Goal: Task Accomplishment & Management: Manage account settings

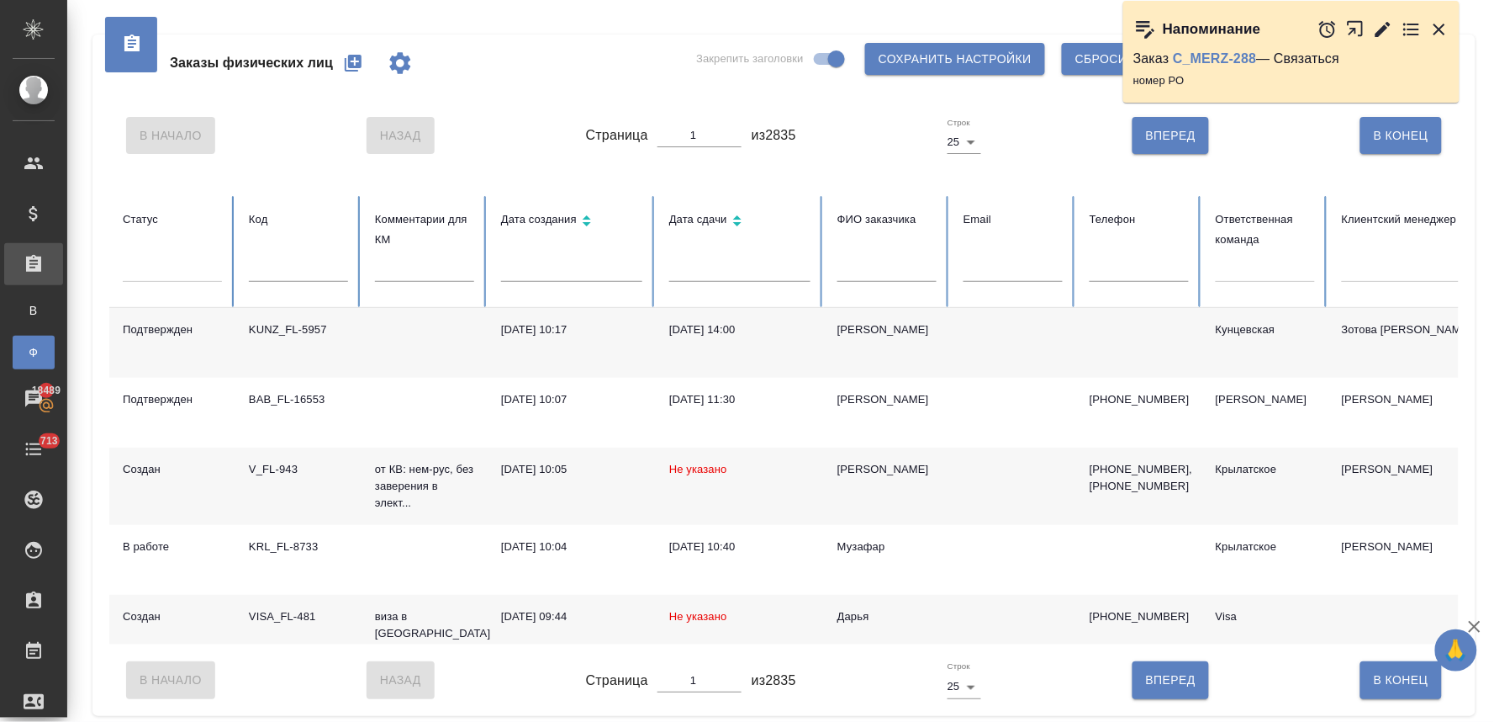
click at [357, 62] on icon "button" at bounding box center [353, 63] width 17 height 17
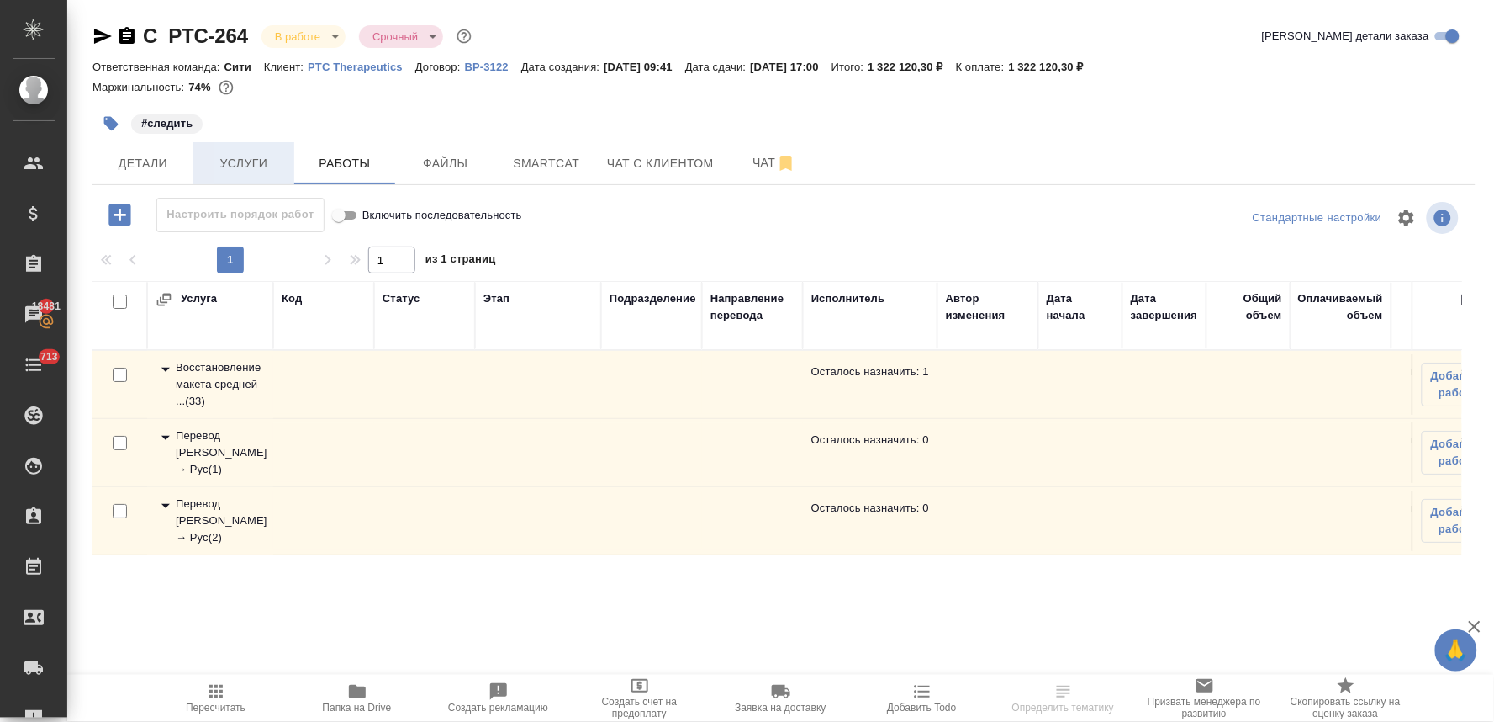
click at [212, 143] on button "Услуги" at bounding box center [243, 163] width 101 height 42
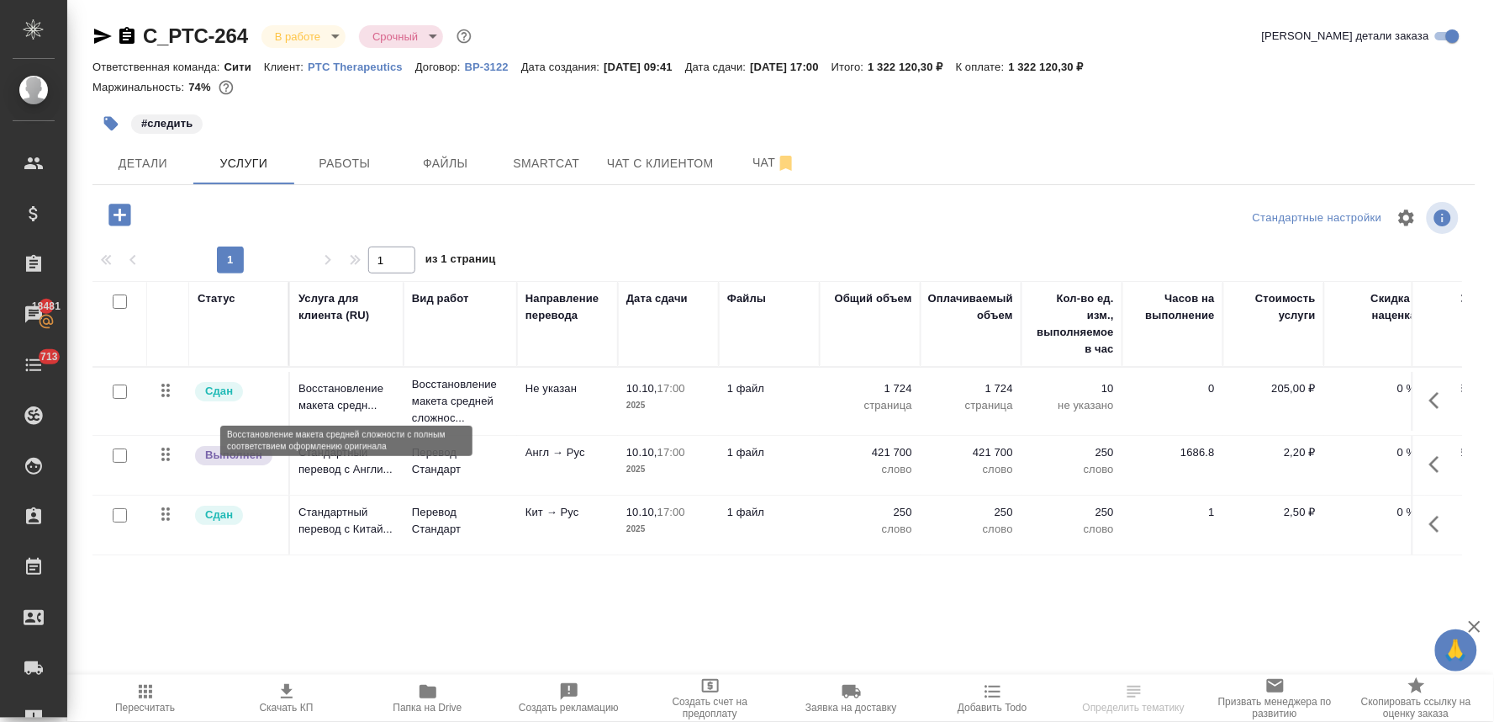
click at [325, 392] on p "Восстановление макета средн..." at bounding box center [347, 397] width 97 height 34
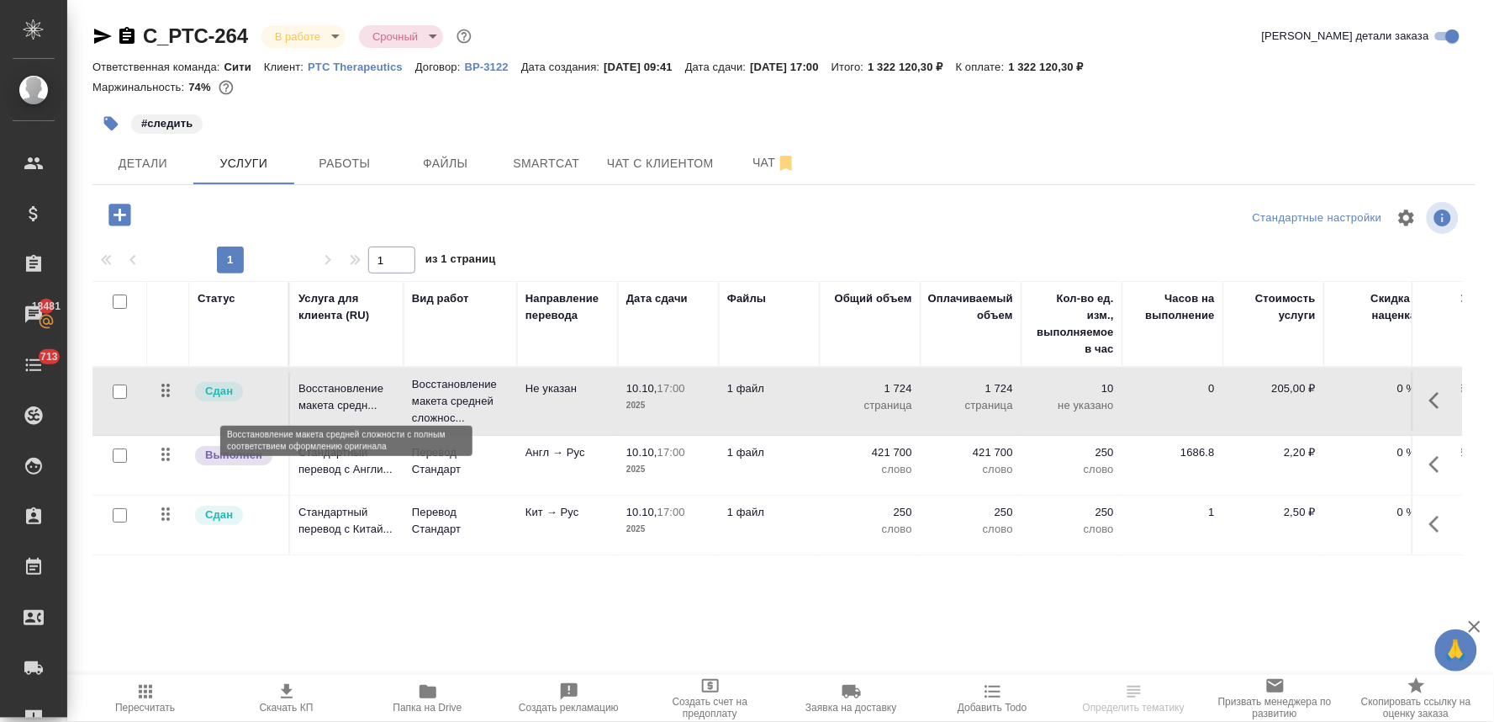
click at [325, 392] on p "Восстановление макета средн..." at bounding box center [347, 397] width 97 height 34
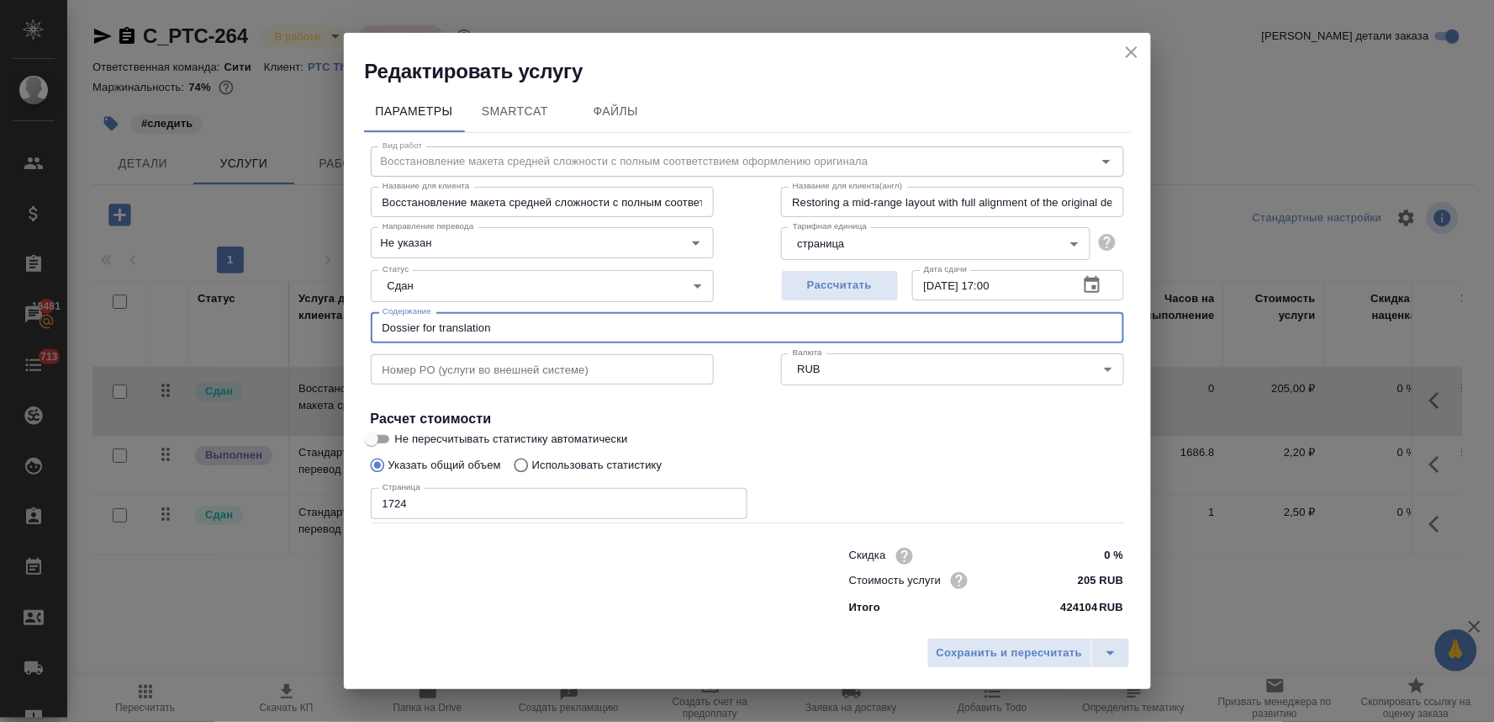
drag, startPoint x: 510, startPoint y: 332, endPoint x: 303, endPoint y: 338, distance: 207.8
click at [305, 337] on div "Редактировать услугу Параметры SmartCat Файлы Вид работ Восстановление макета с…" at bounding box center [747, 361] width 1494 height 722
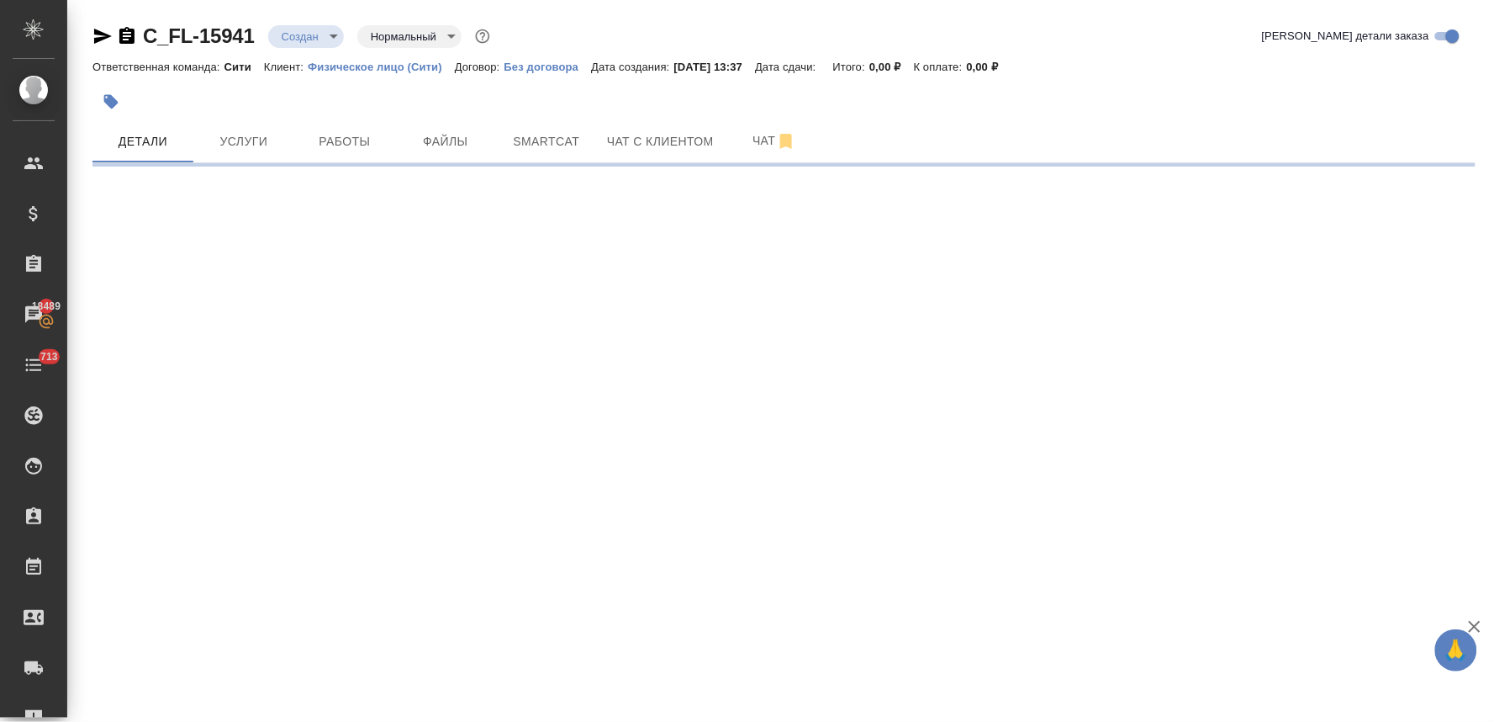
select select "RU"
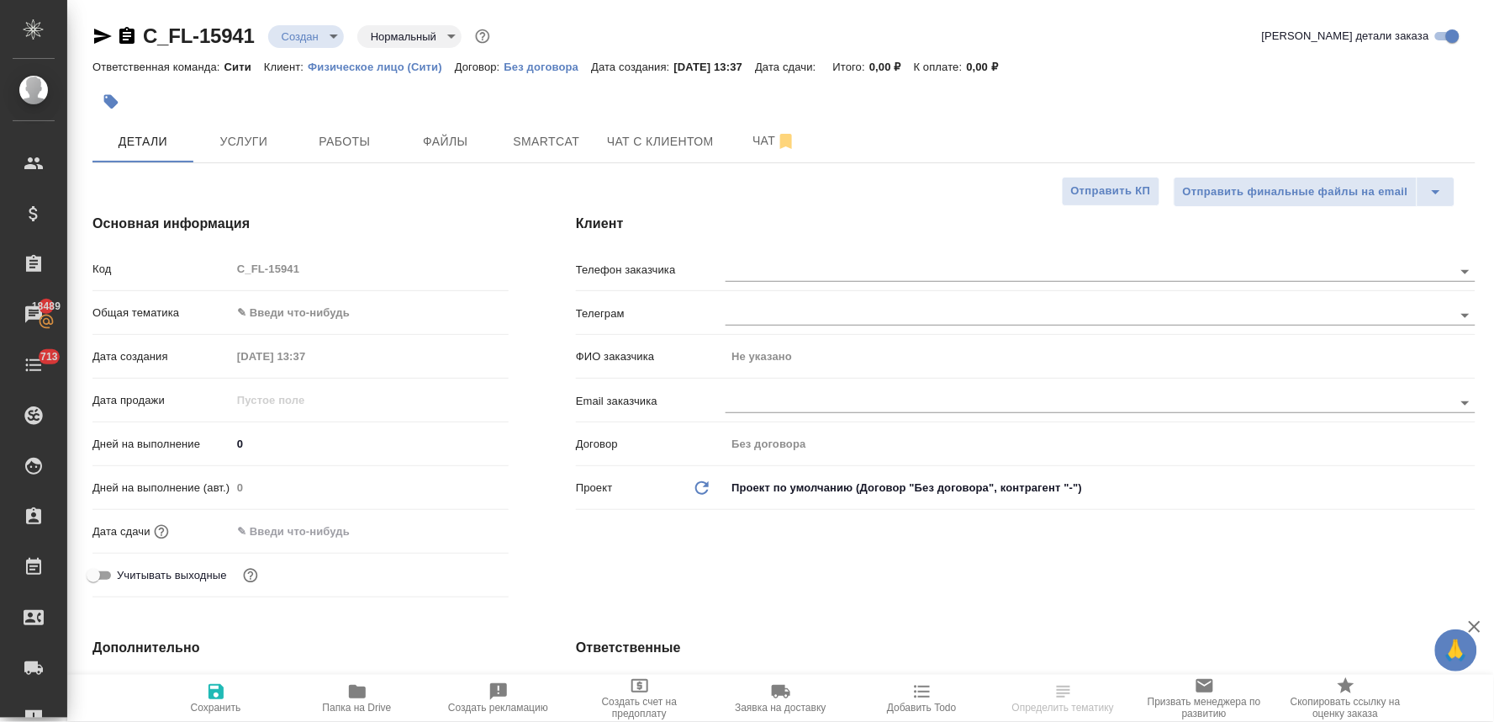
type textarea "x"
click at [183, 573] on span "Учитывать выходные" at bounding box center [172, 575] width 110 height 17
click at [124, 573] on input "Учитывать выходные" at bounding box center [93, 575] width 61 height 20
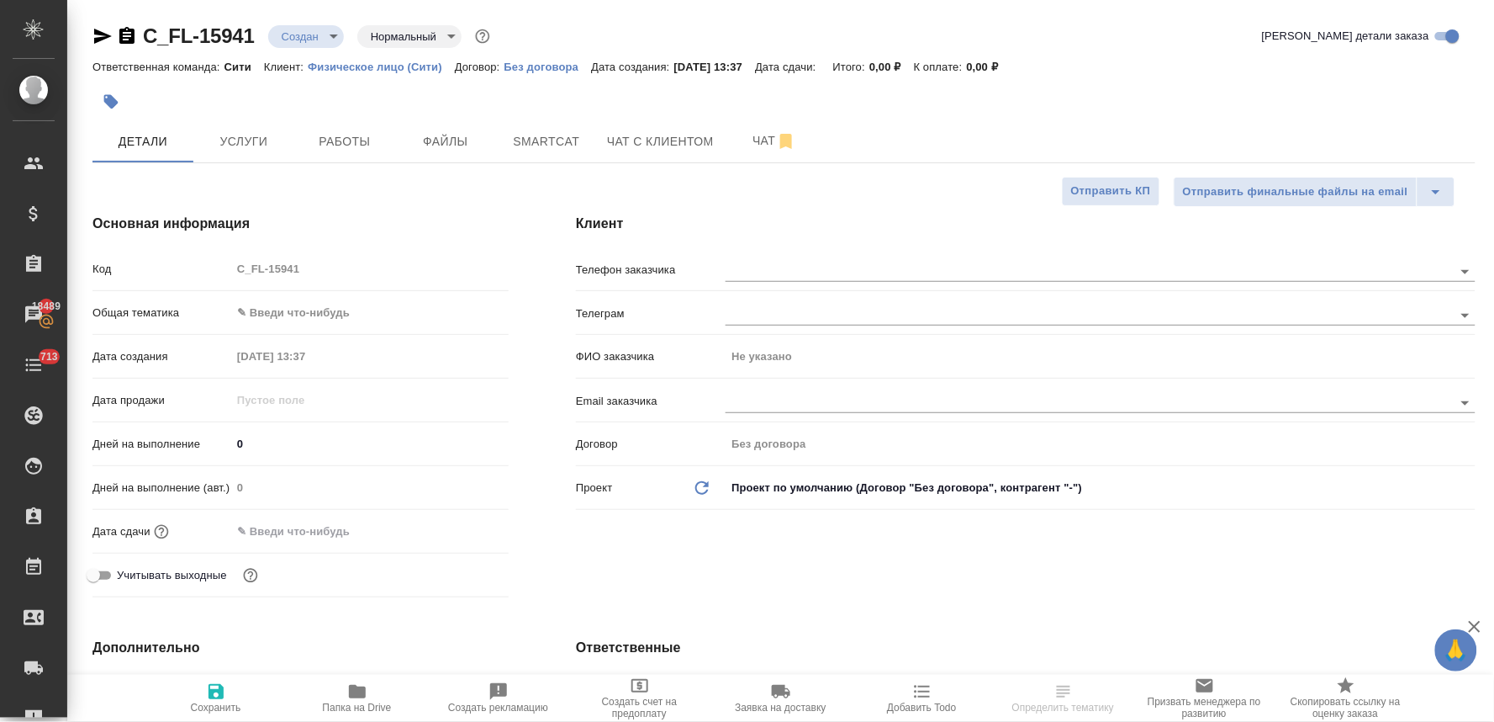
checkbox input "true"
type textarea "x"
click at [192, 574] on span "Учитывать выходные" at bounding box center [172, 575] width 110 height 17
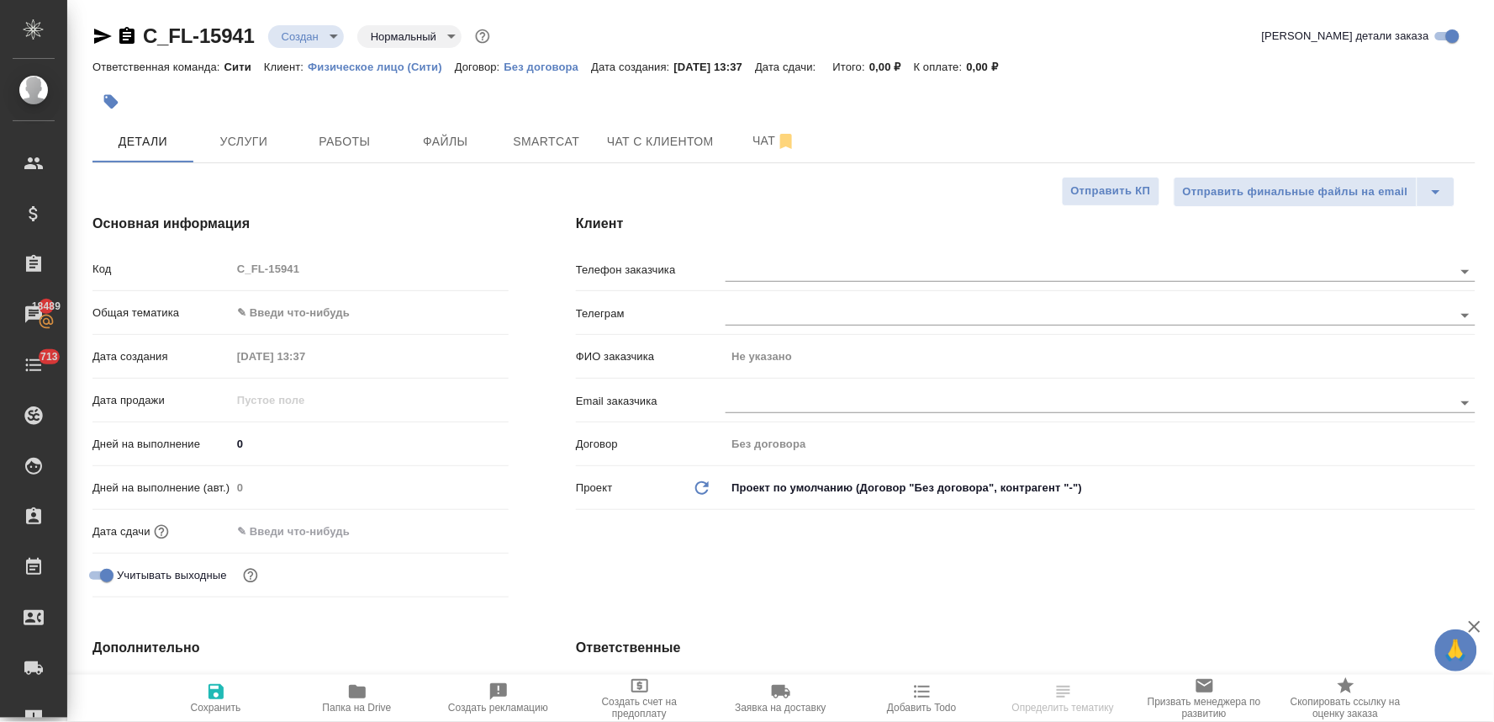
click at [137, 574] on input "Учитывать выходные" at bounding box center [107, 575] width 61 height 20
checkbox input "false"
type textarea "x"
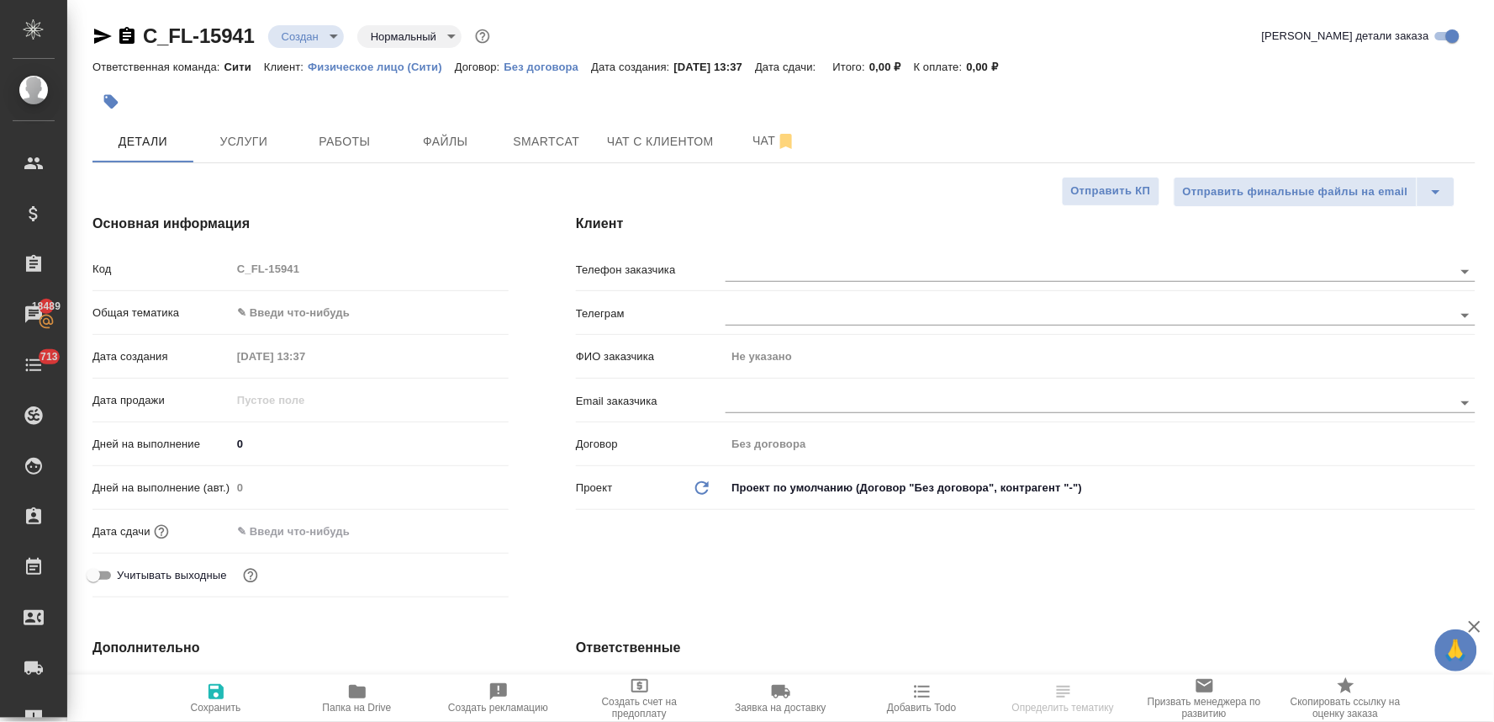
click at [314, 536] on input "text" at bounding box center [304, 531] width 147 height 24
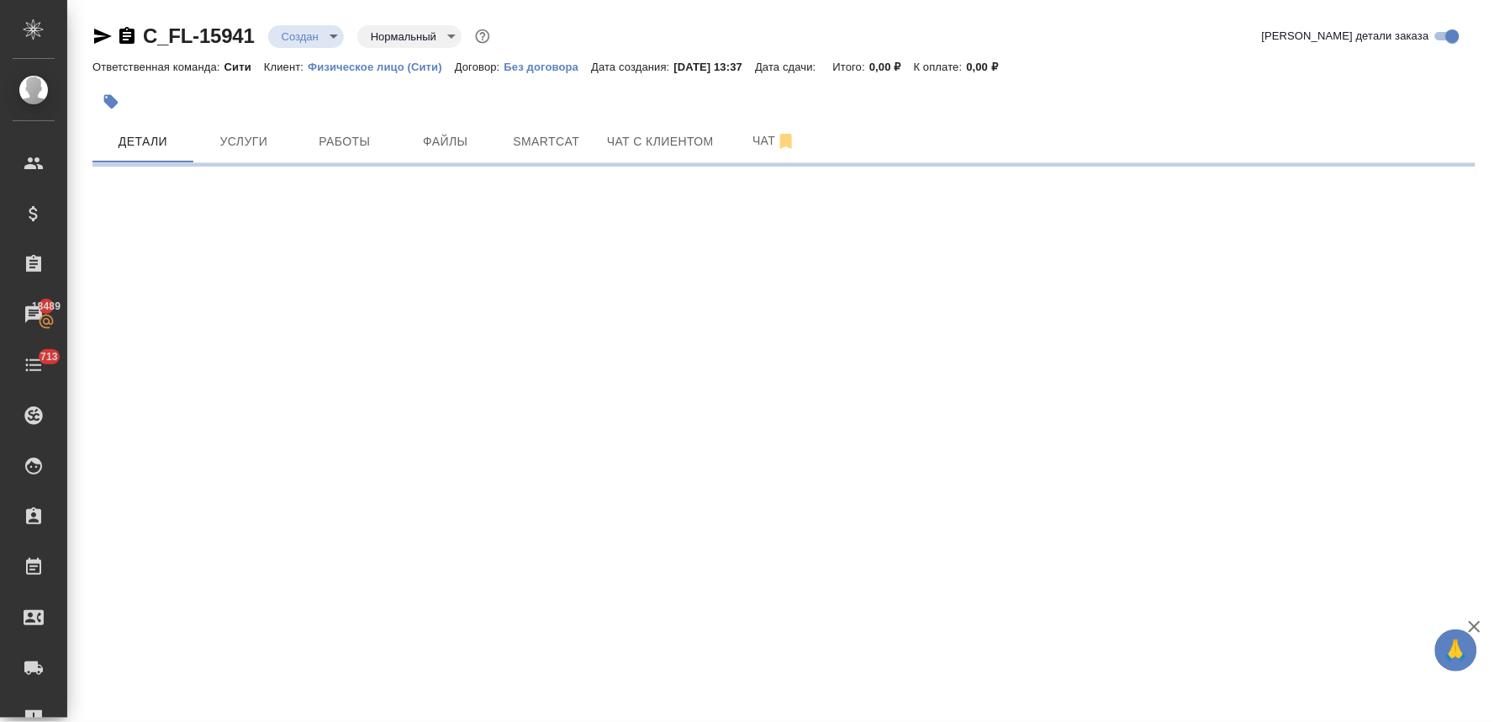
click at [466, 525] on div ".cls-1 fill:#fff; AWATERA Lyamina Nadezhda Клиенты Спецификации Заказы 18489 Ча…" at bounding box center [747, 361] width 1494 height 722
select select "RU"
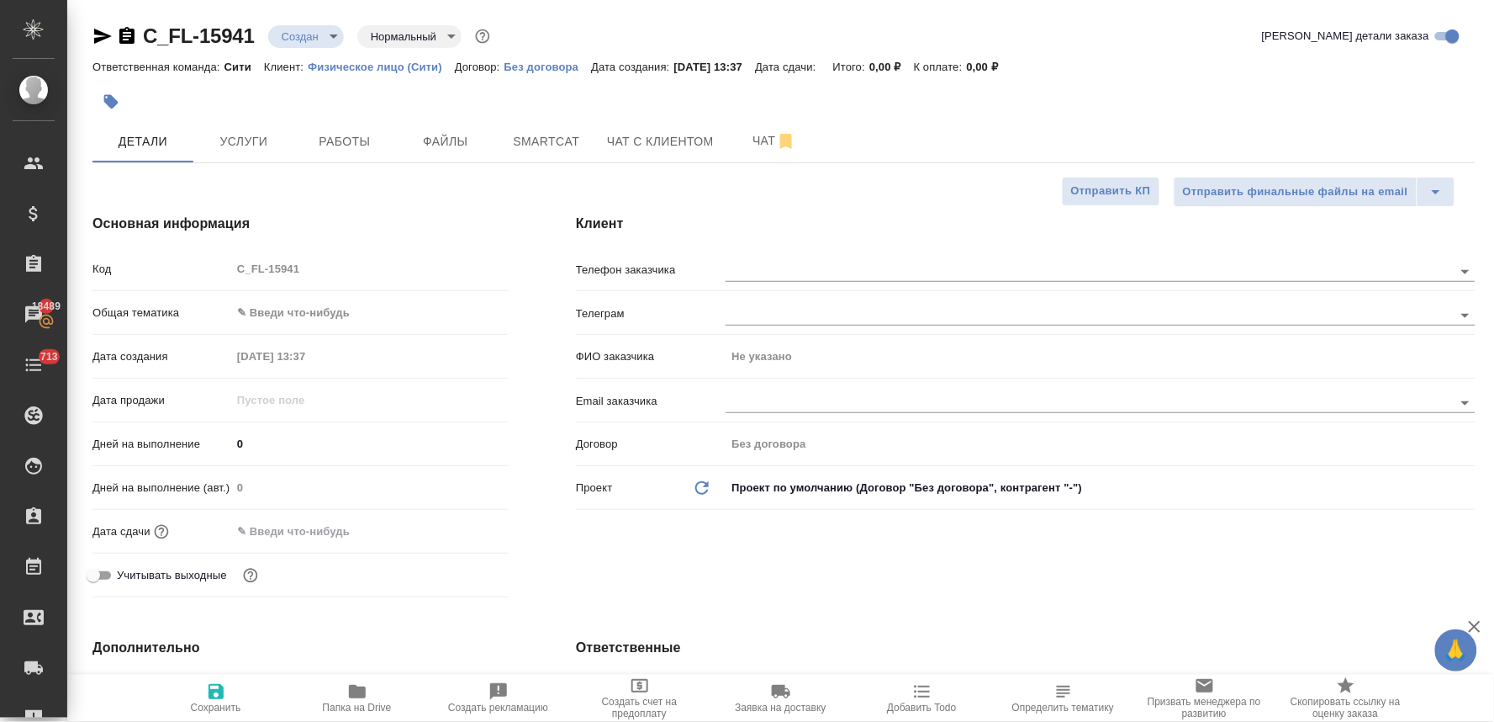
type textarea "x"
click at [306, 528] on input "text" at bounding box center [304, 531] width 147 height 24
click at [464, 528] on icon "button" at bounding box center [460, 531] width 20 height 20
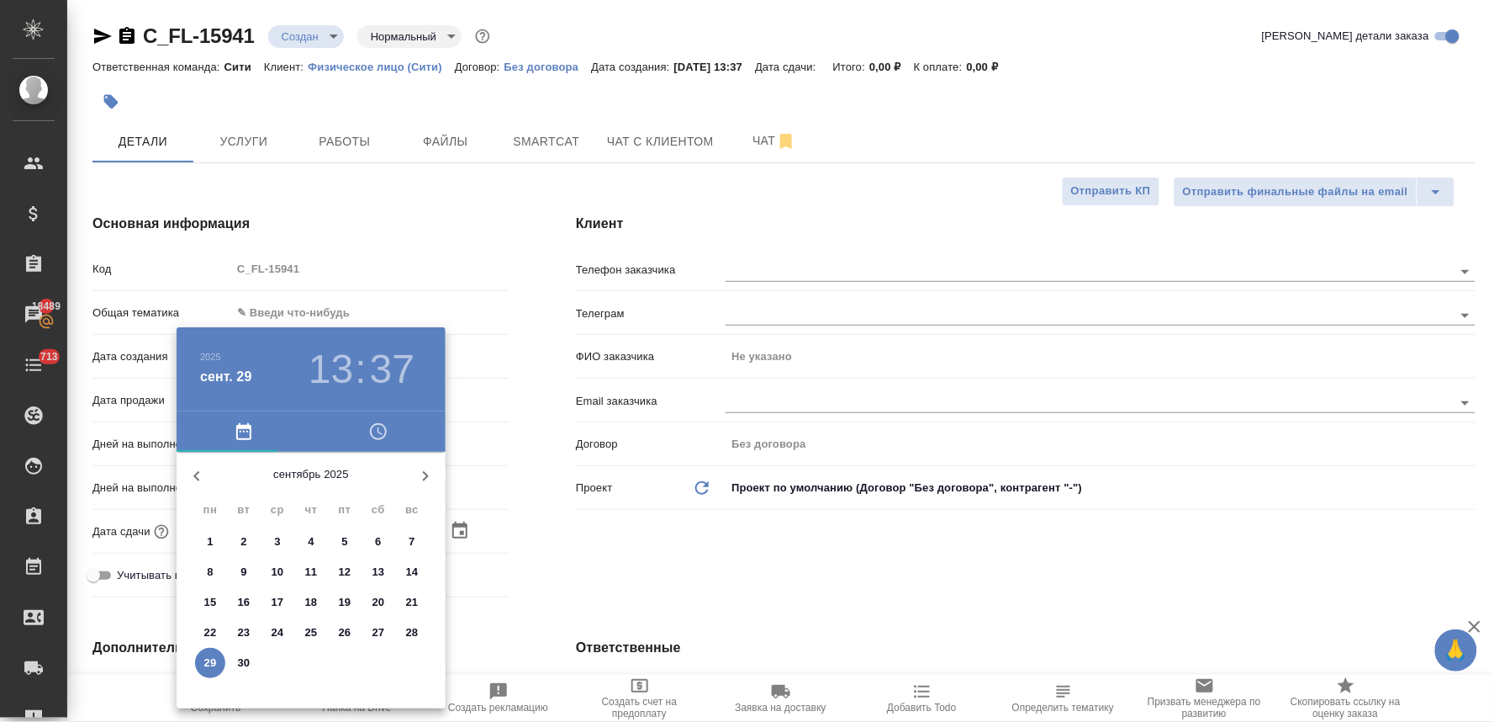
click at [247, 667] on p "30" at bounding box center [244, 662] width 13 height 17
type input "30.09.2025 13:37"
type textarea "x"
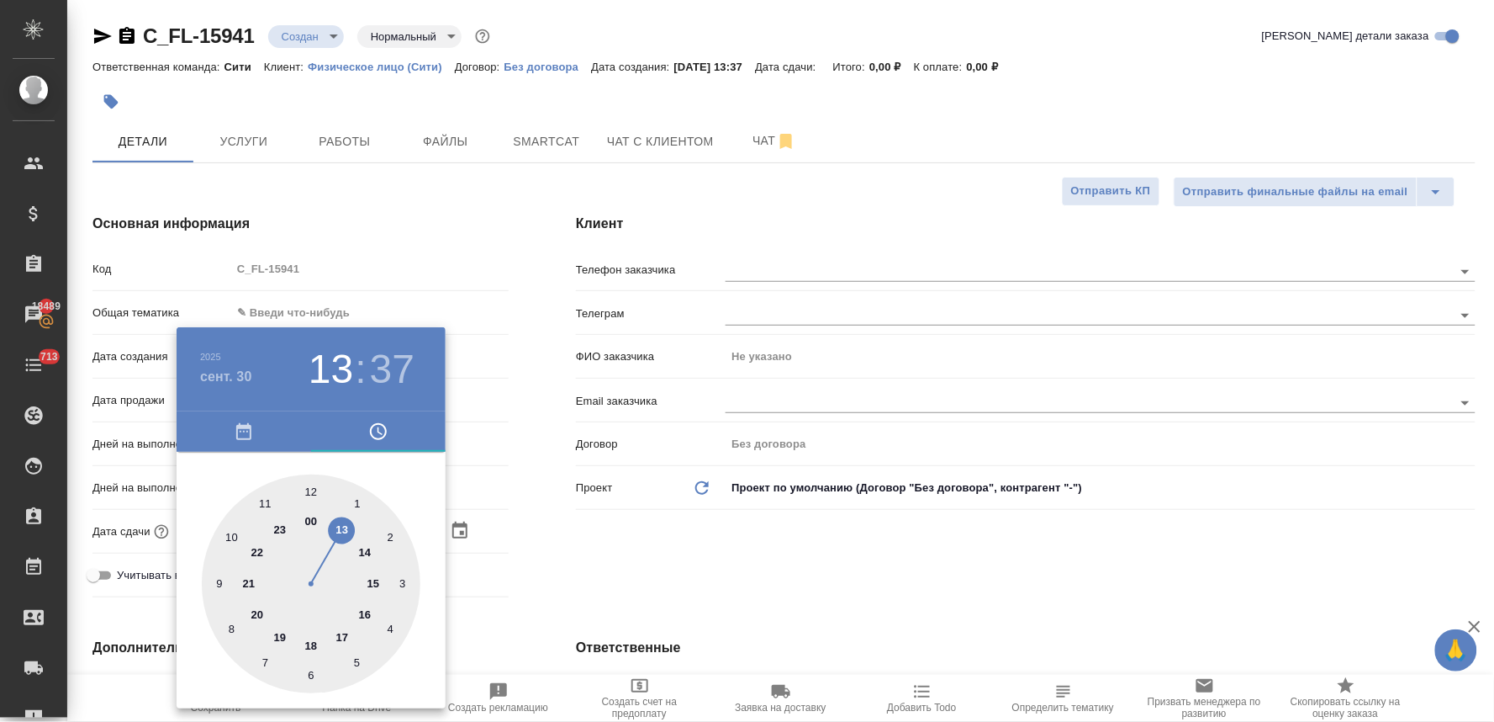
click at [313, 644] on div at bounding box center [311, 583] width 219 height 219
type input "30.09.2025 18:37"
type textarea "x"
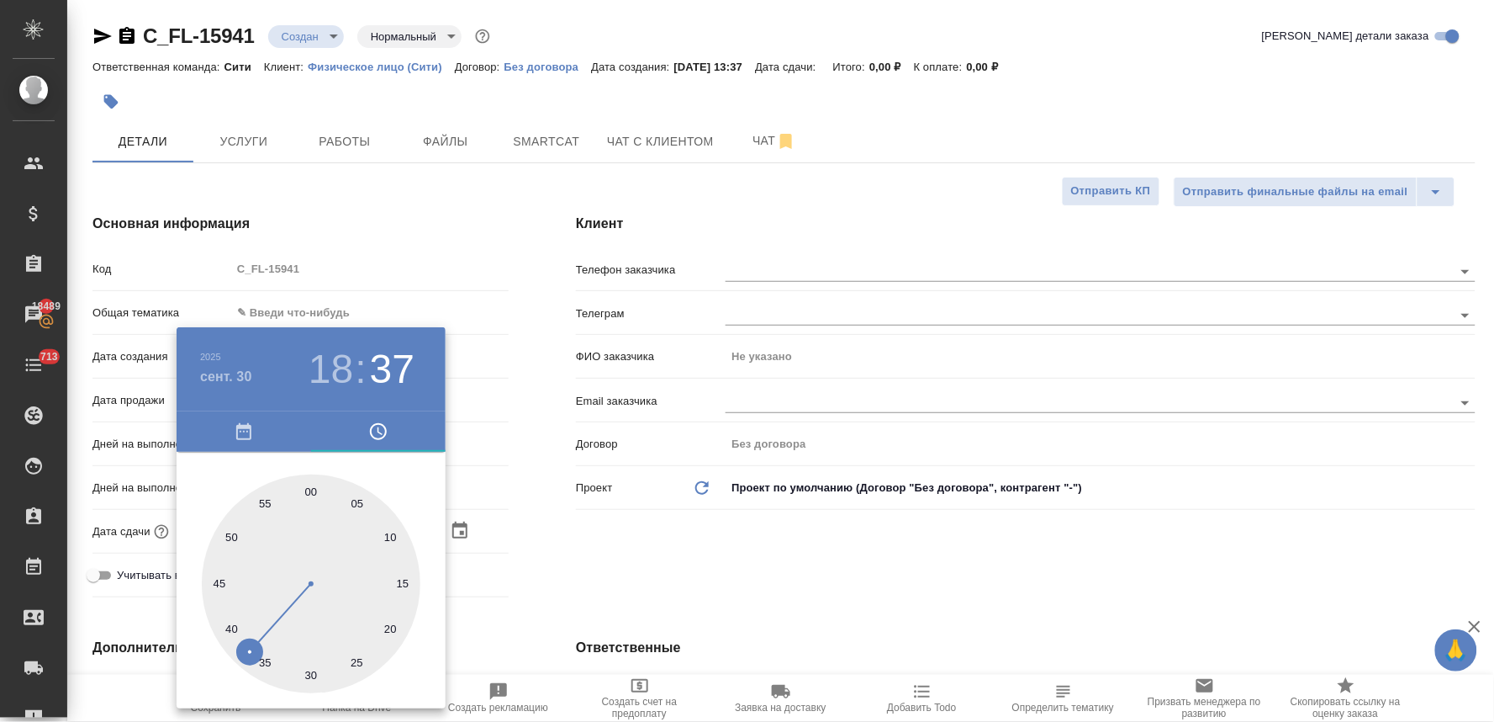
click at [311, 484] on div at bounding box center [311, 583] width 219 height 219
type input "30.09.2025 18:00"
type textarea "x"
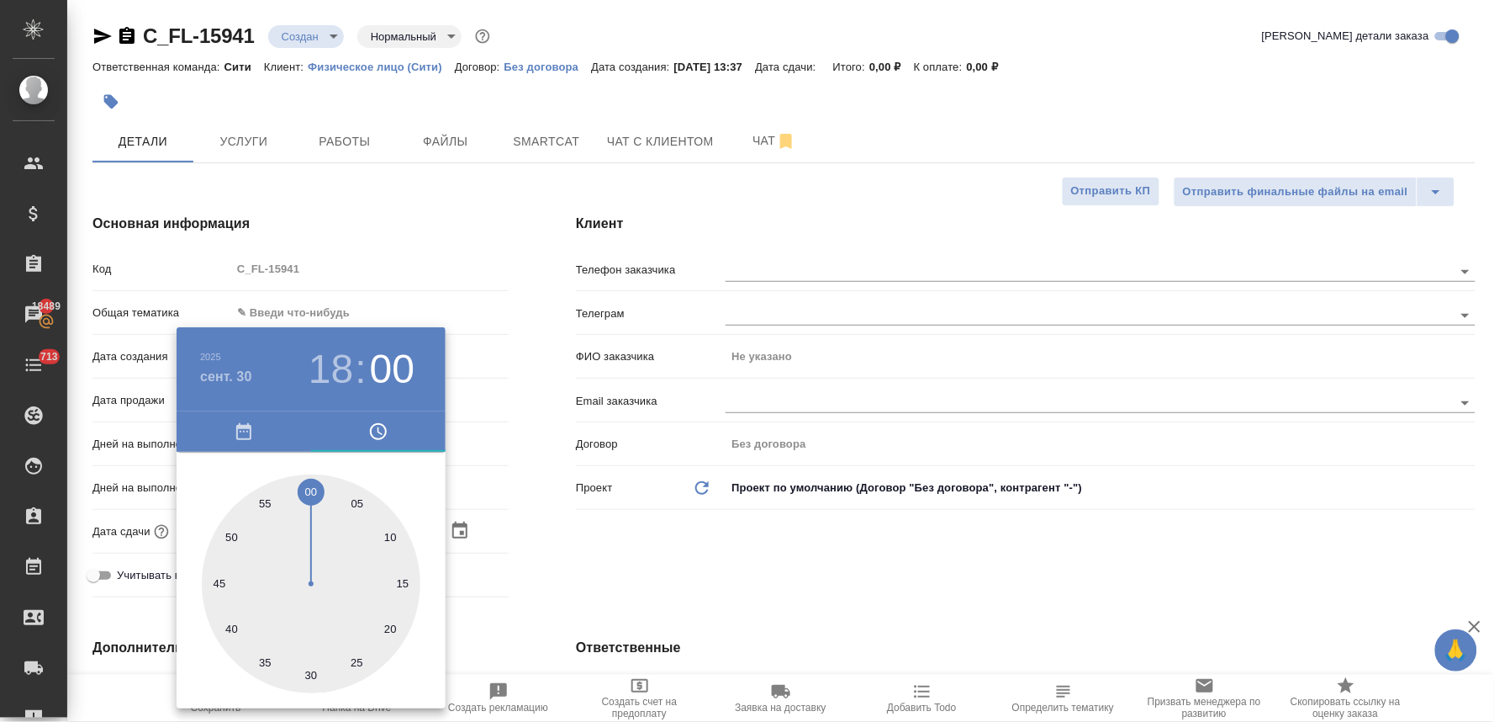
click at [688, 563] on div at bounding box center [747, 361] width 1494 height 722
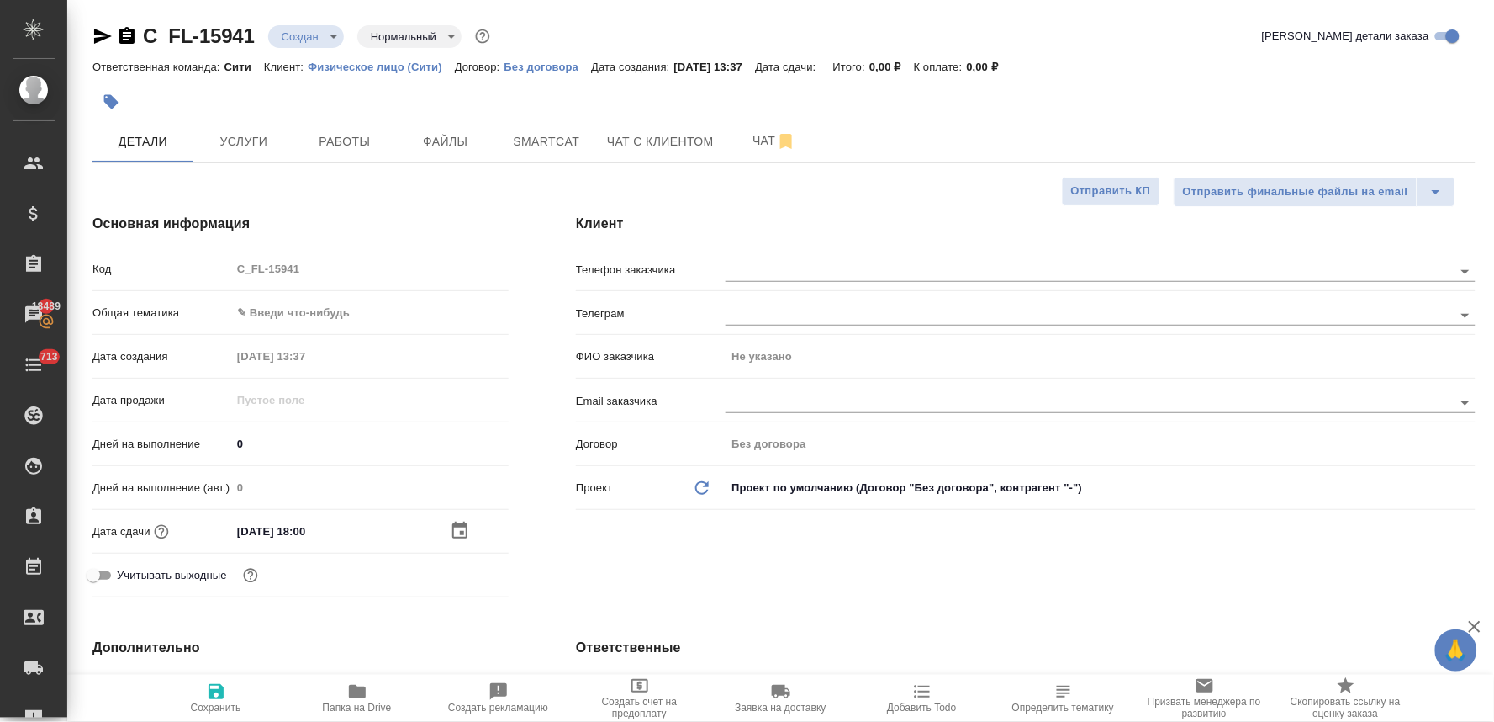
click at [221, 688] on icon "button" at bounding box center [216, 691] width 15 height 15
type textarea "x"
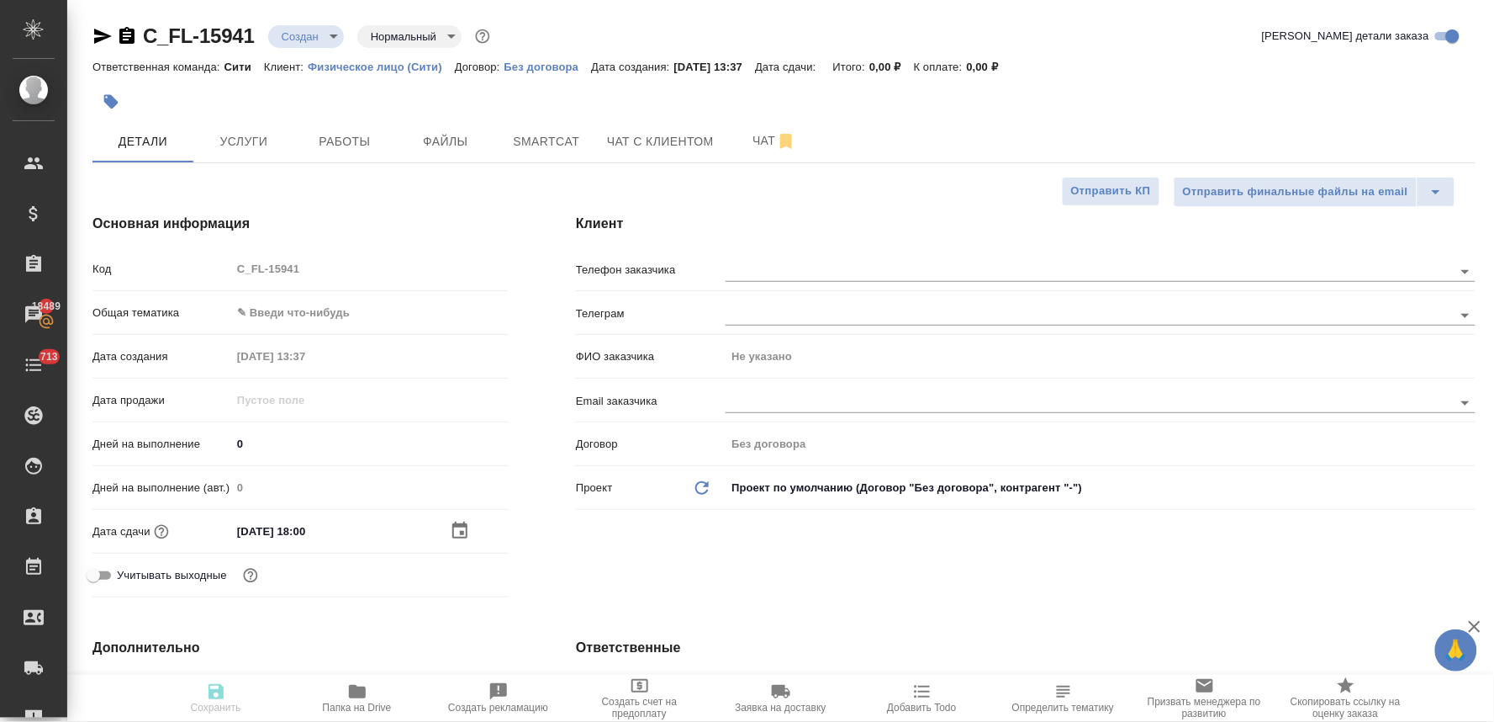
type textarea "x"
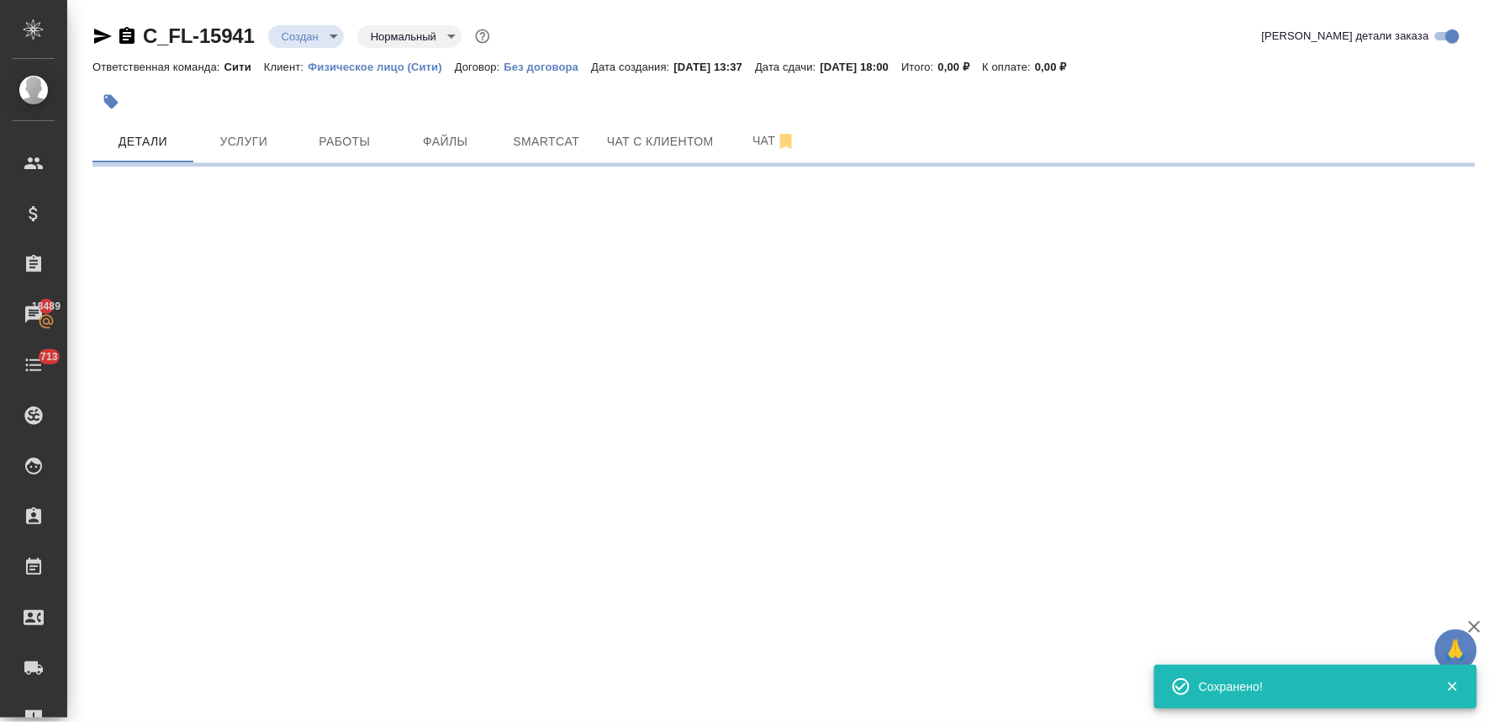
select select "RU"
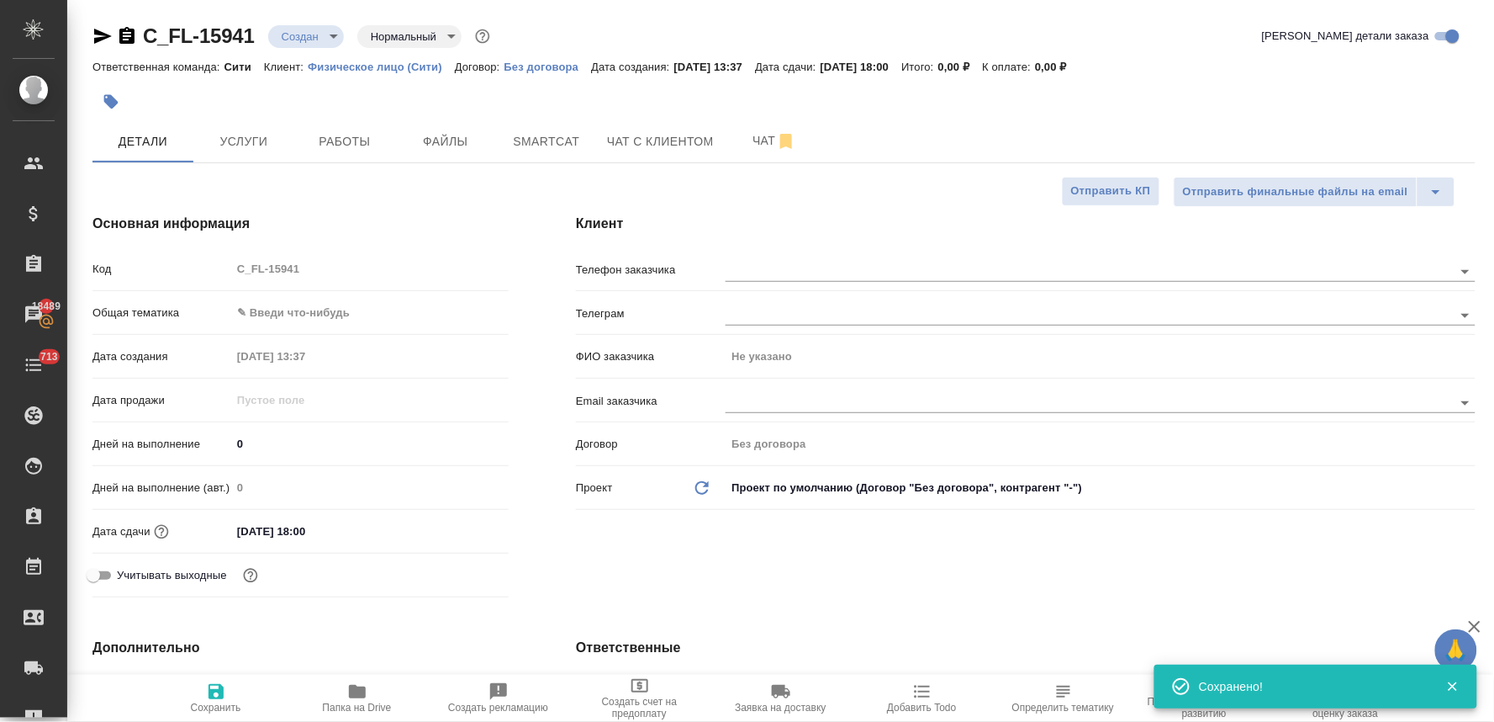
type textarea "x"
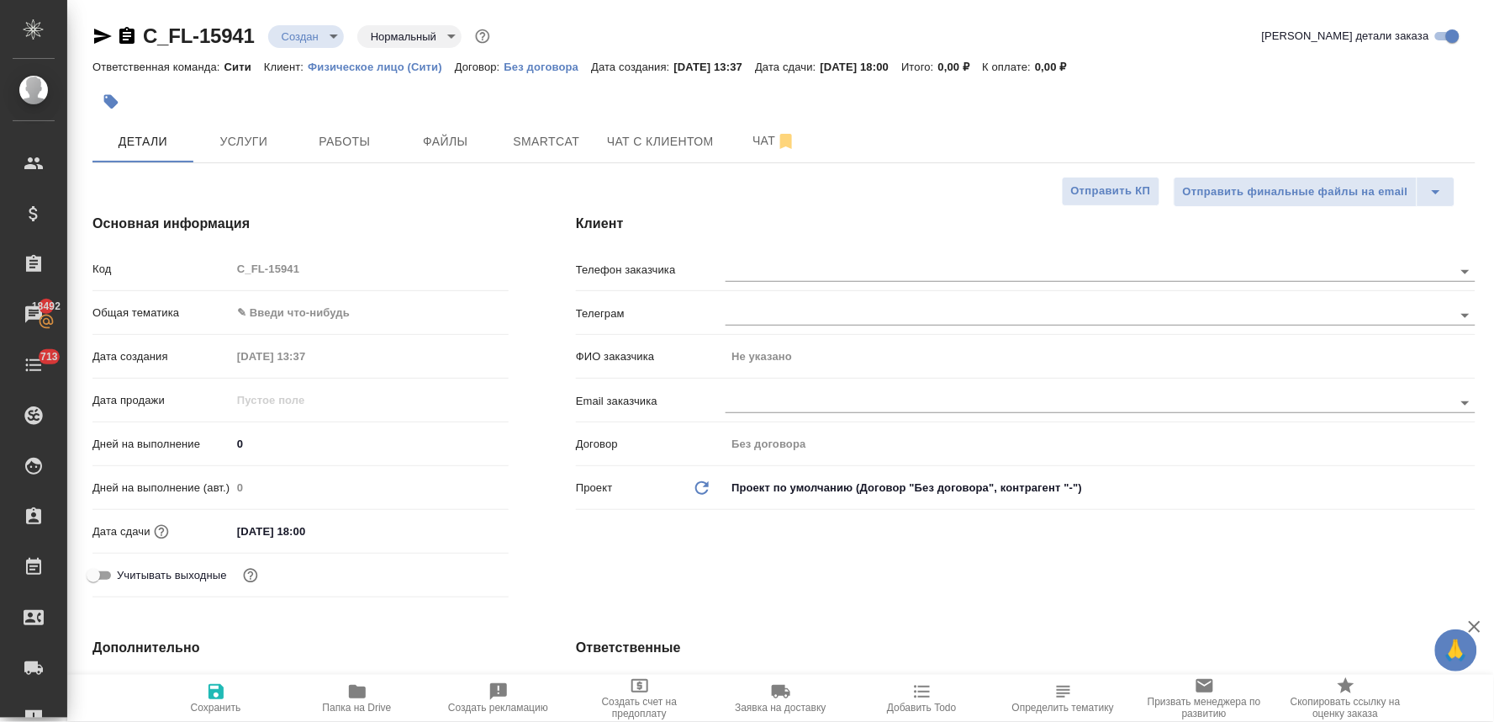
click at [1391, 87] on div at bounding box center [784, 101] width 1383 height 37
click at [199, 255] on div "Код C_FL-15941" at bounding box center [301, 268] width 416 height 29
drag, startPoint x: 552, startPoint y: 568, endPoint x: 556, endPoint y: 560, distance: 8.7
click at [552, 568] on div "Клиент Телефон заказчика Телеграм ФИО заказчика Не указано Email заказчика Дого…" at bounding box center [1025, 408] width 967 height 457
click at [433, 140] on span "Файлы" at bounding box center [445, 141] width 81 height 21
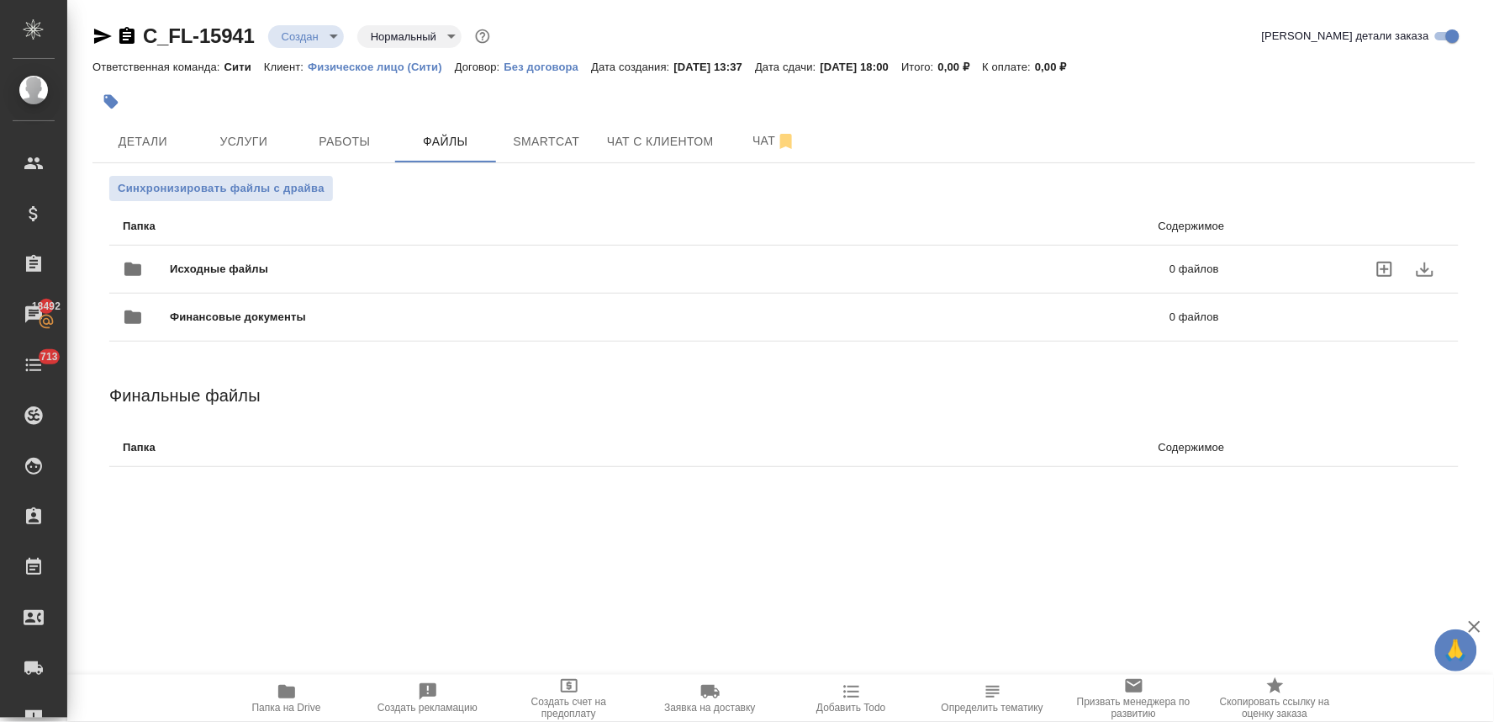
click at [1385, 267] on icon "uploadFiles" at bounding box center [1384, 269] width 15 height 15
click at [0, 0] on input "uploadFiles" at bounding box center [0, 0] width 0 height 0
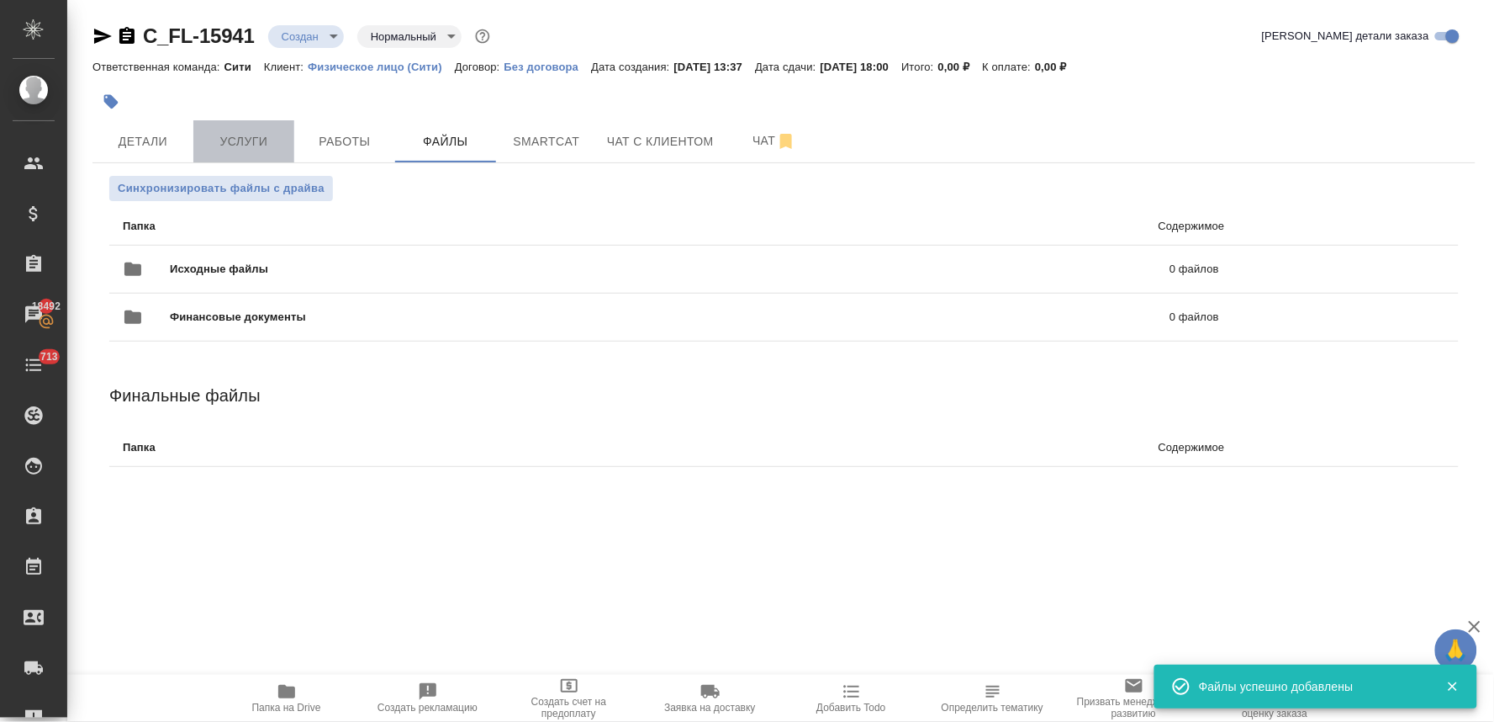
click at [214, 141] on span "Услуги" at bounding box center [244, 141] width 81 height 21
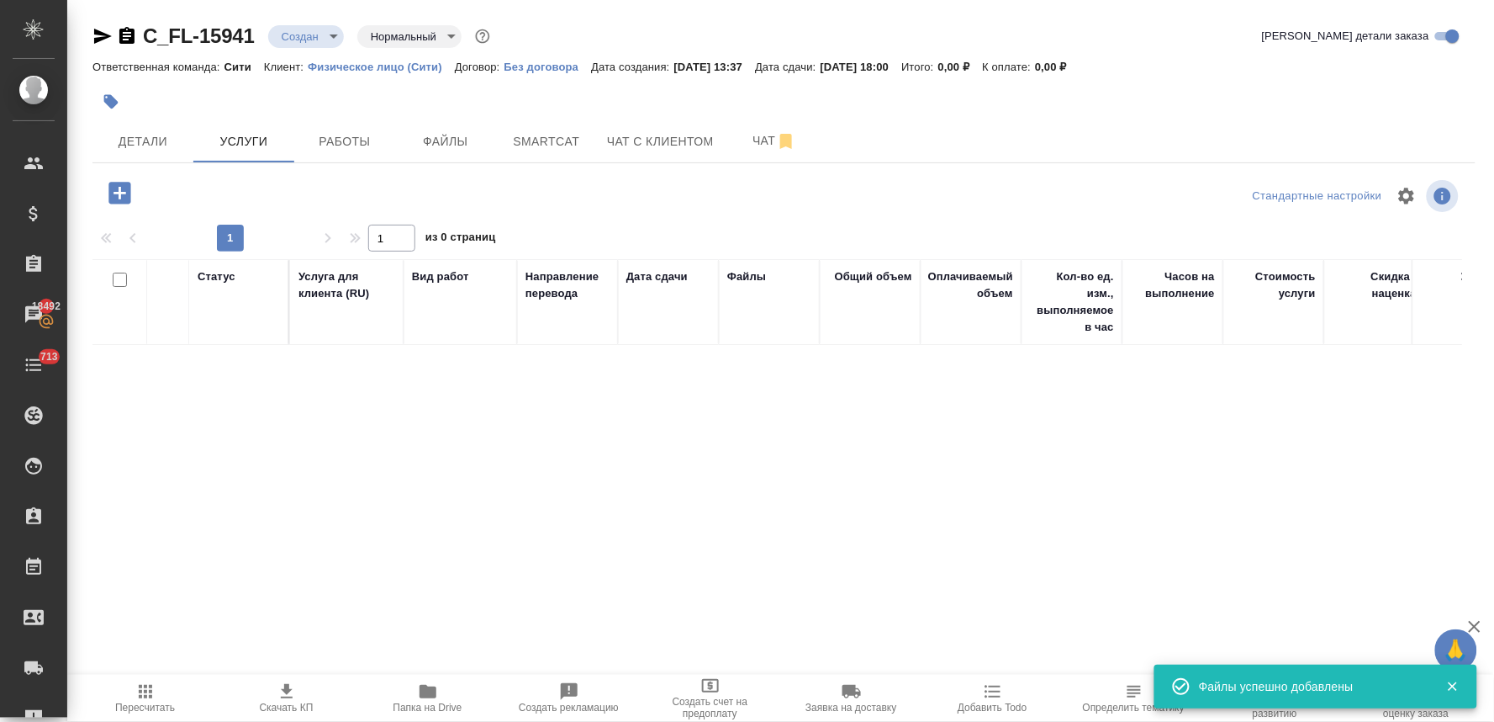
click at [110, 197] on icon "button" at bounding box center [119, 193] width 22 height 22
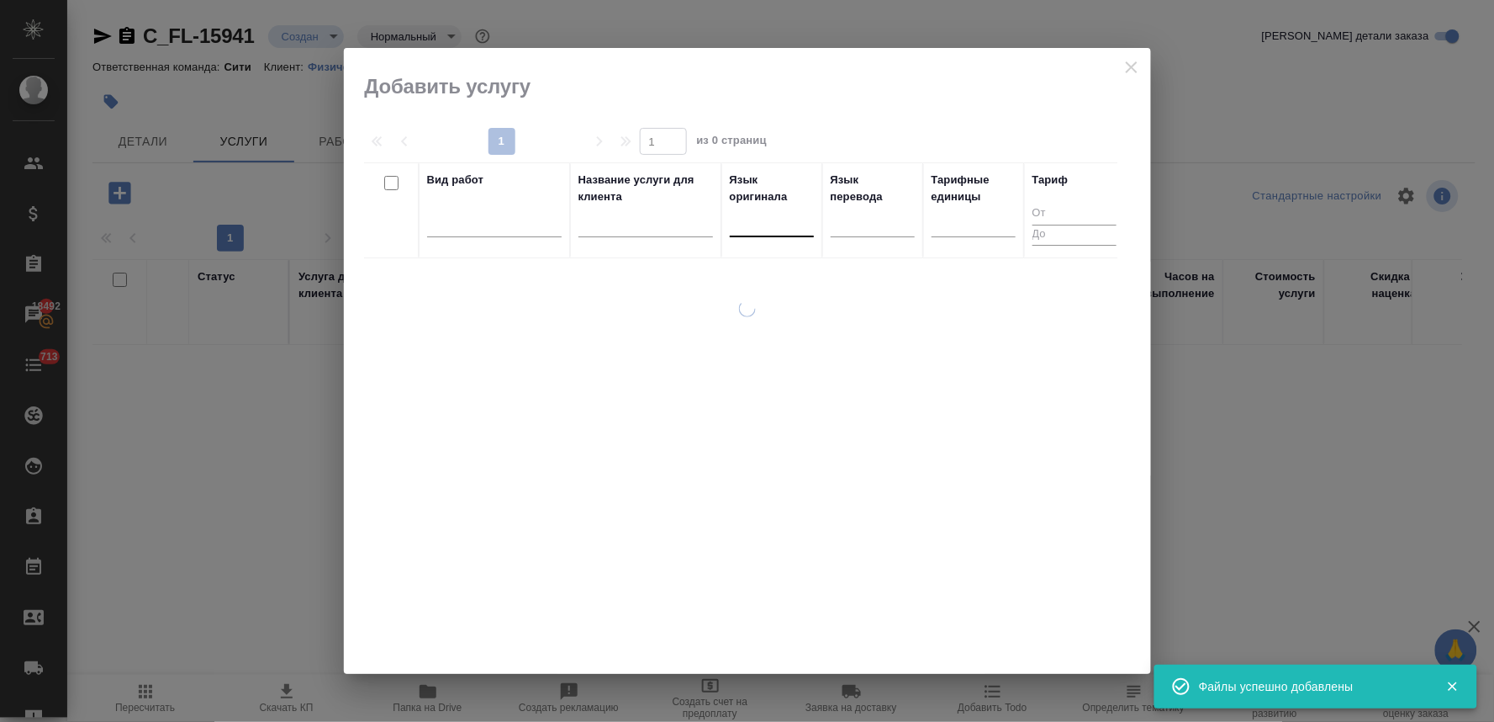
click at [789, 222] on div at bounding box center [772, 220] width 84 height 24
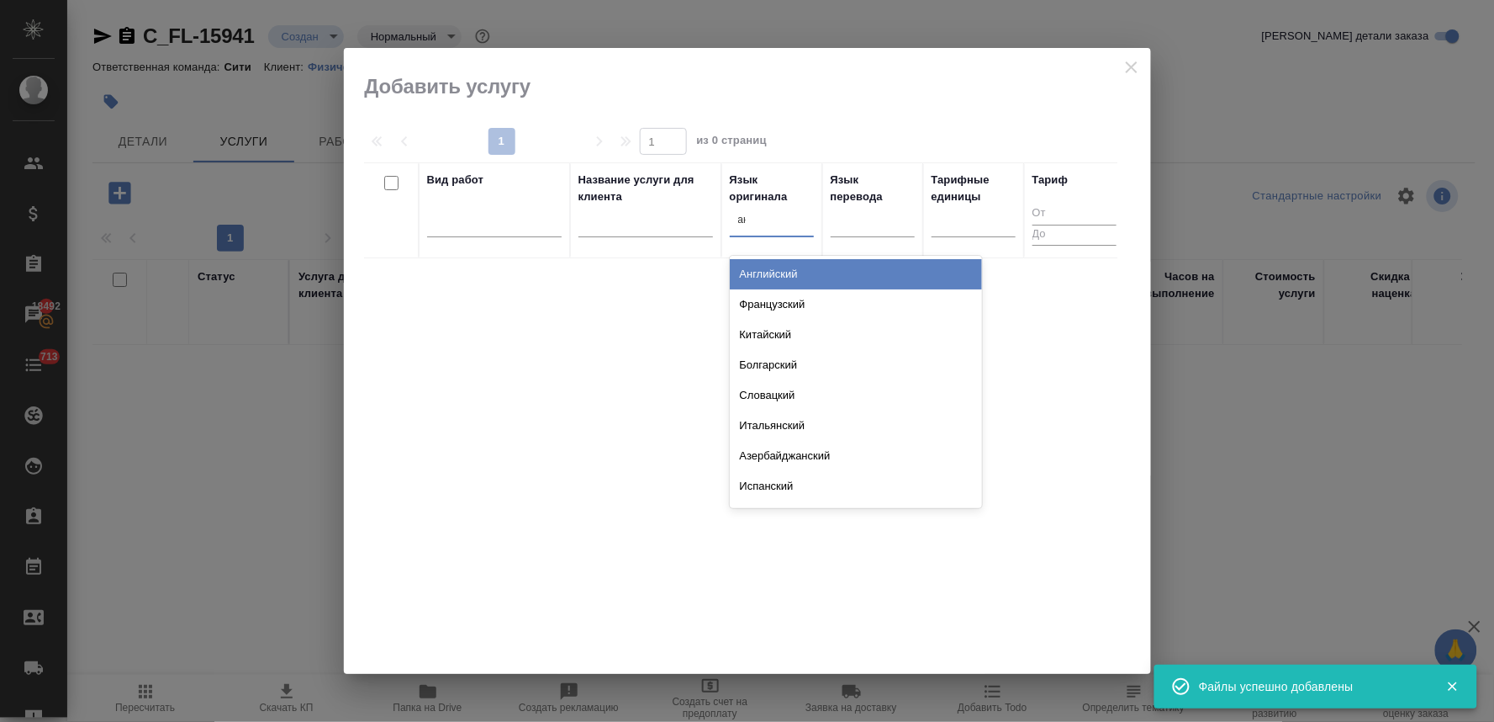
type input "анг"
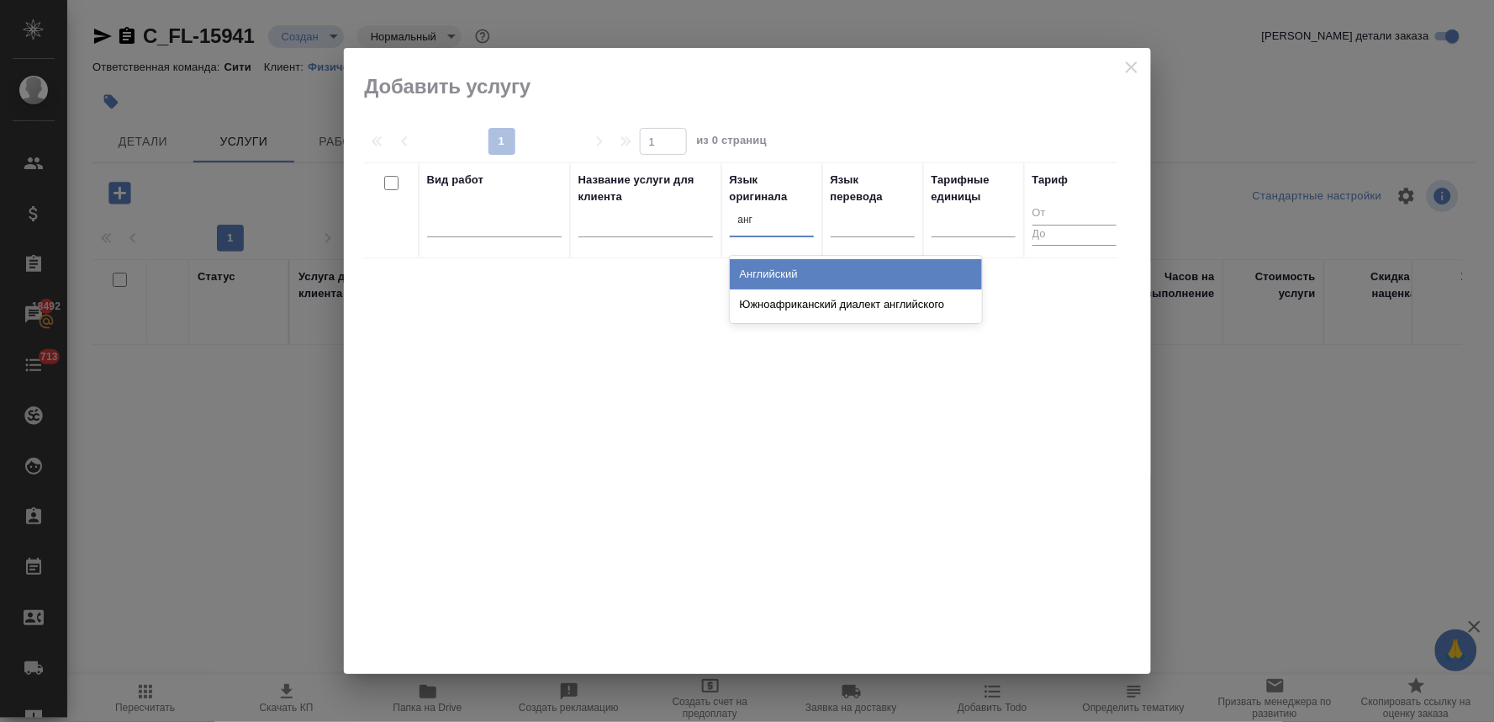
click at [778, 272] on div "Английский" at bounding box center [856, 274] width 252 height 30
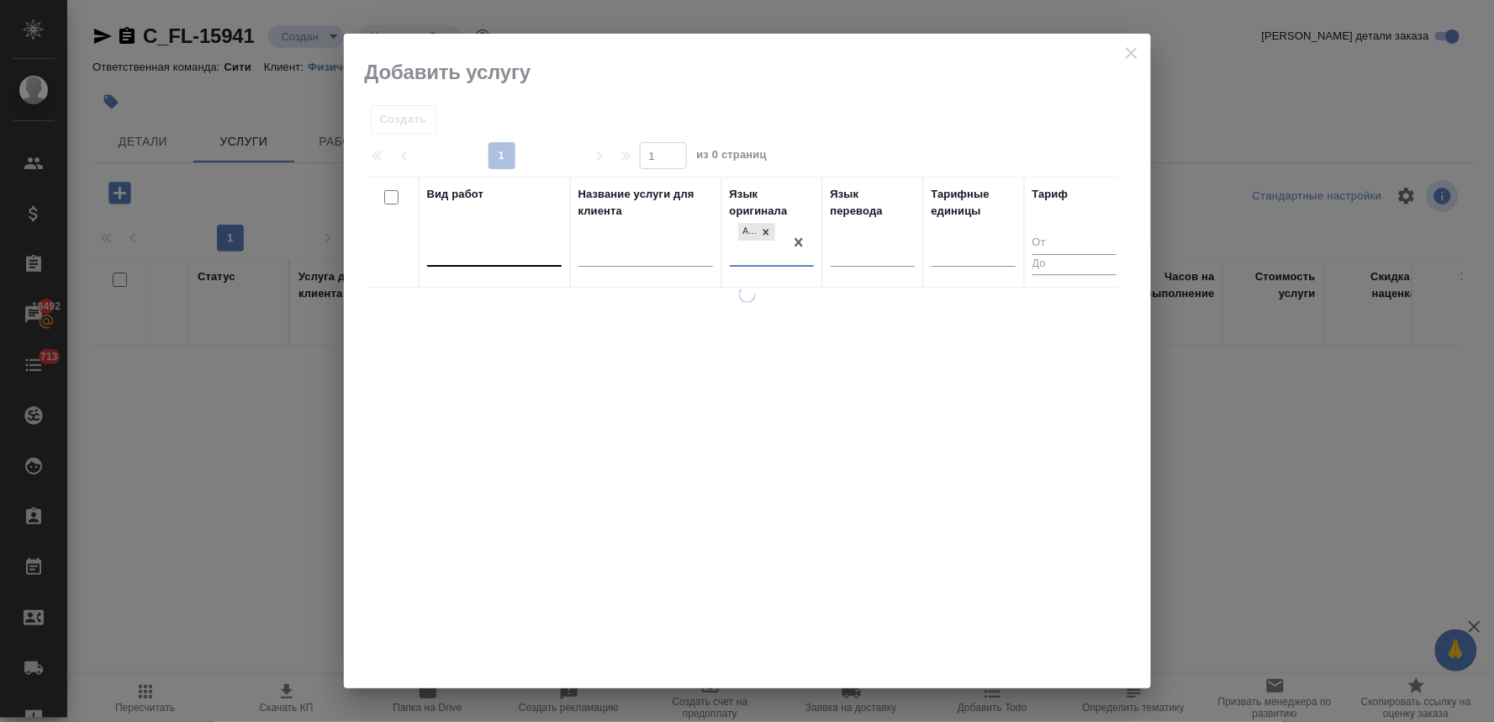
click at [505, 244] on div at bounding box center [494, 250] width 135 height 24
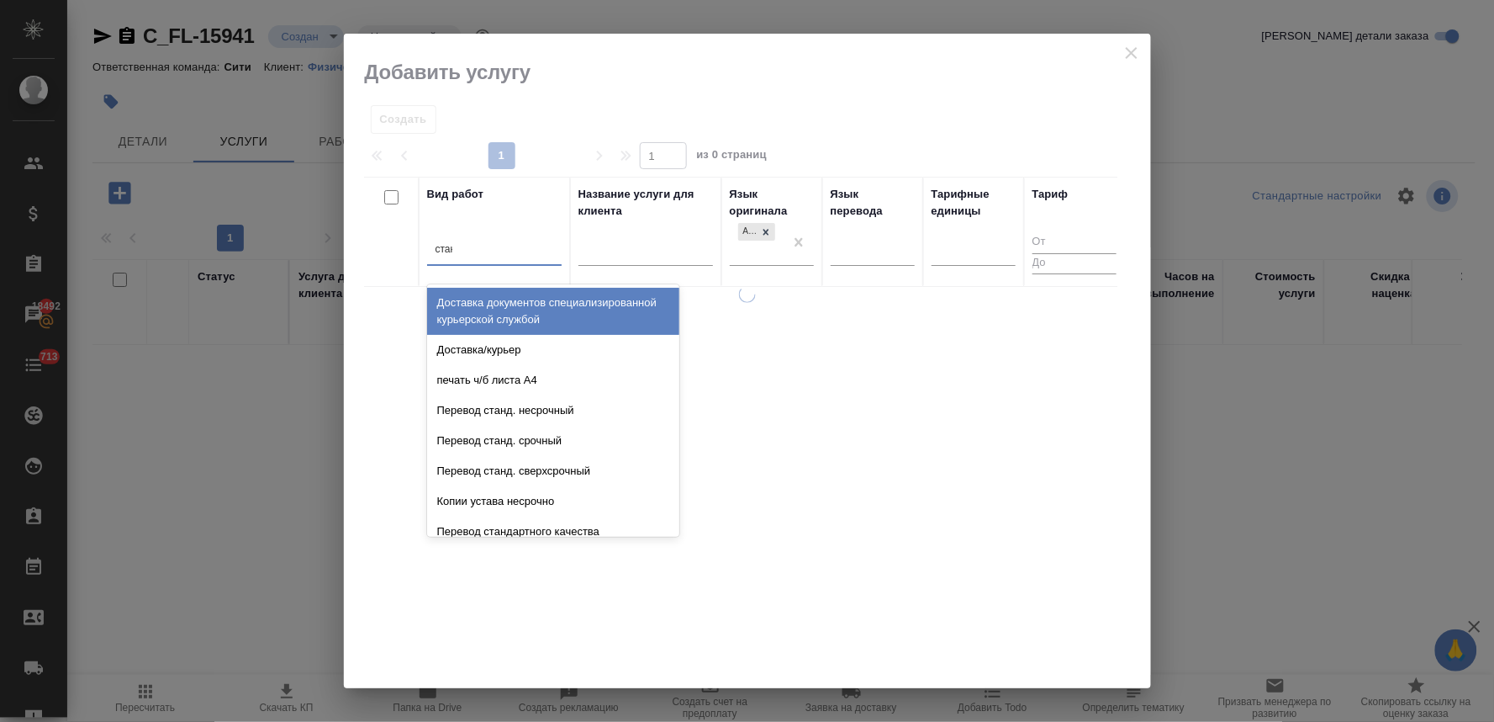
type input "станд"
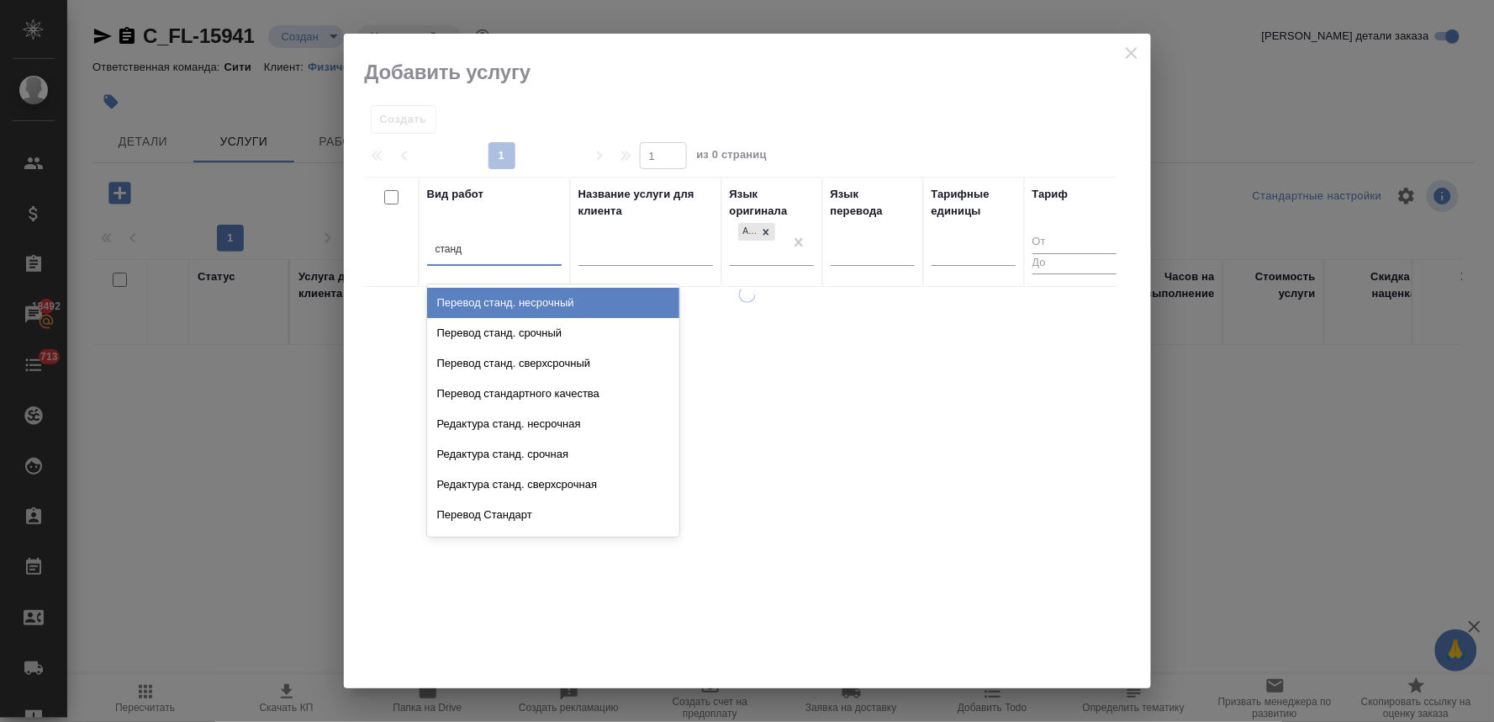
click at [514, 300] on div "Перевод станд. несрочный" at bounding box center [553, 303] width 252 height 30
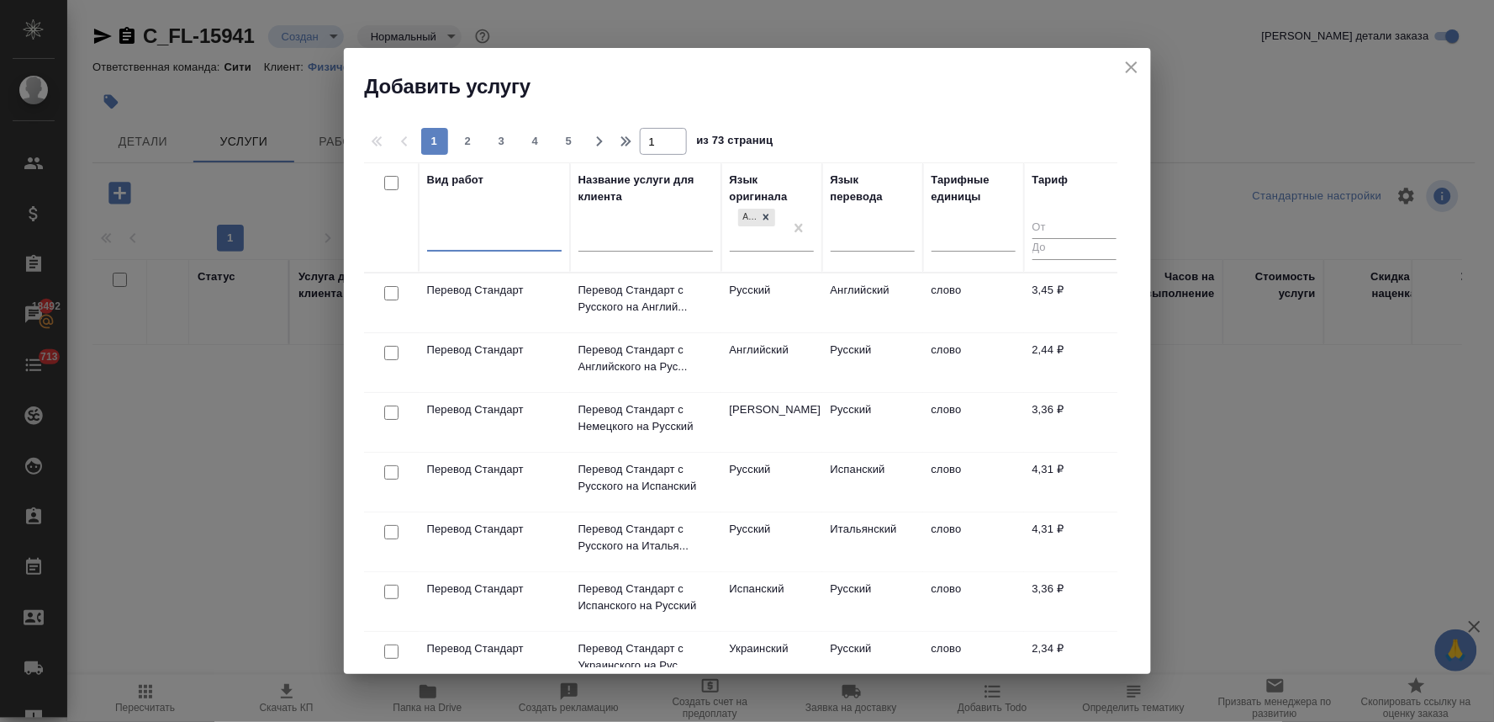
click at [492, 233] on div at bounding box center [494, 234] width 135 height 24
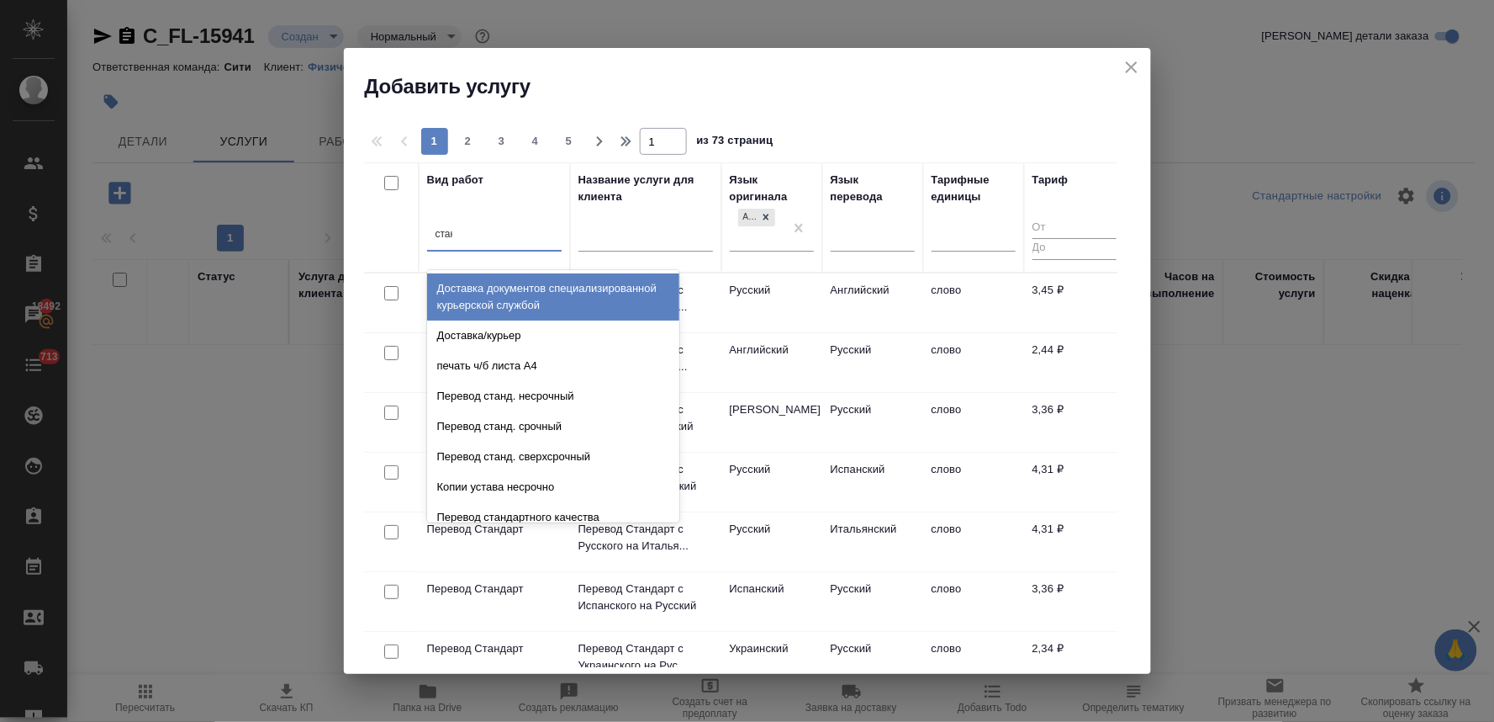
type input "станд"
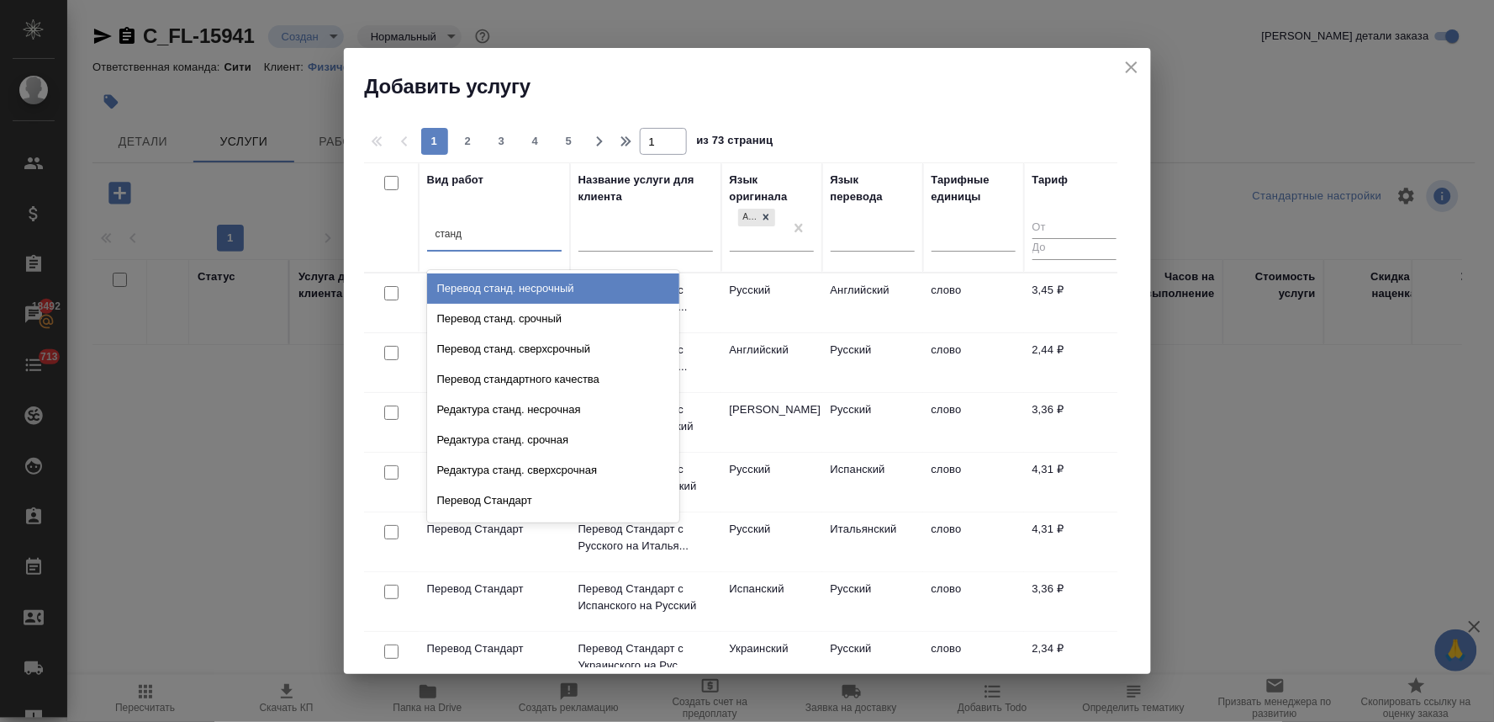
click at [510, 286] on div "Перевод станд. несрочный" at bounding box center [553, 288] width 252 height 30
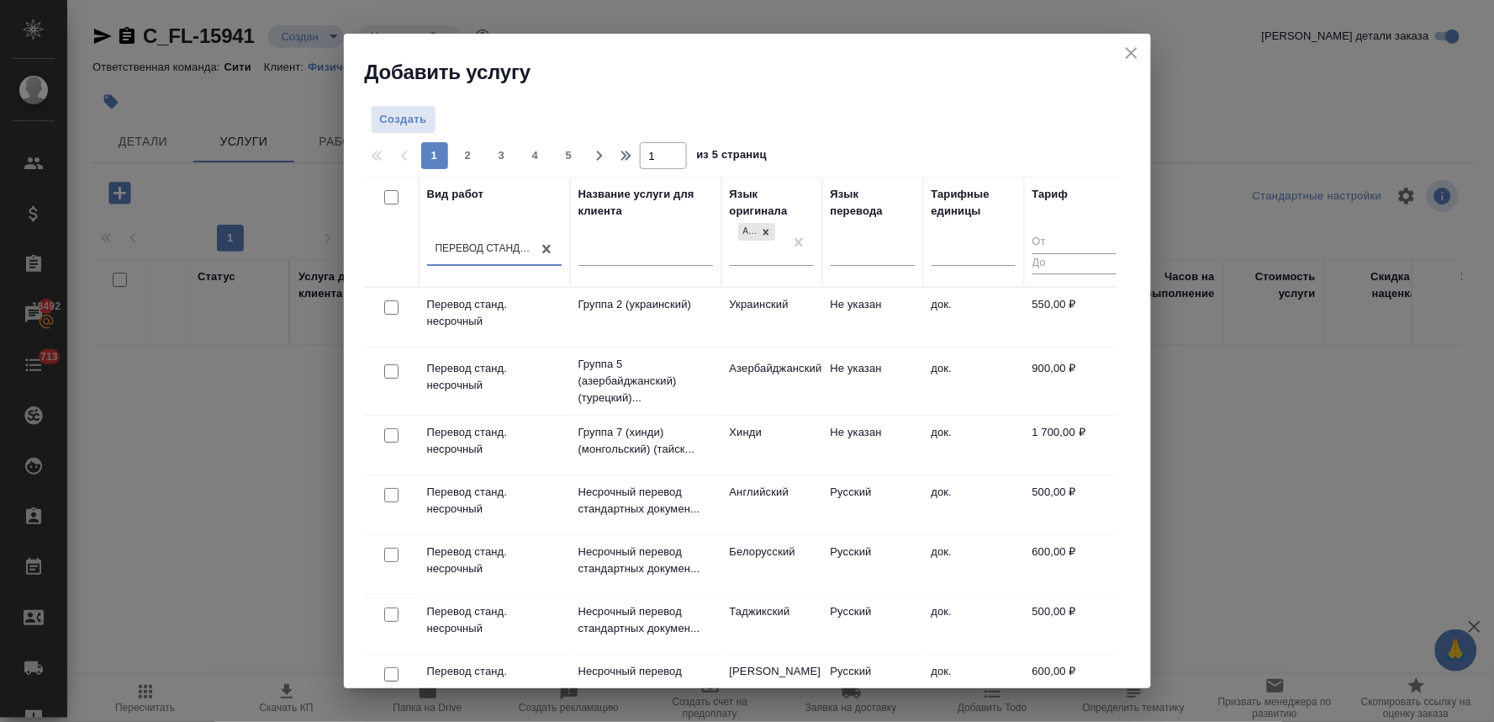
click at [383, 497] on div at bounding box center [392, 496] width 38 height 24
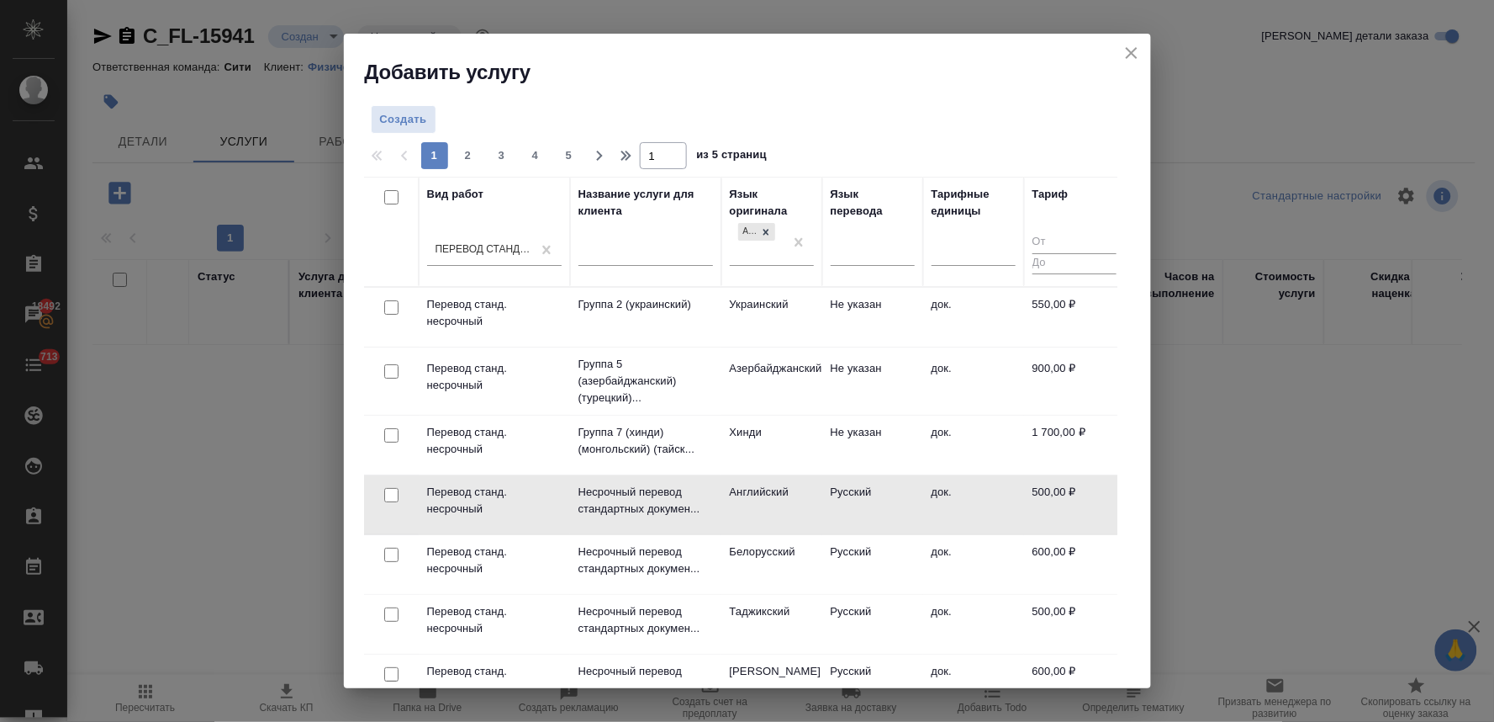
click at [392, 497] on input "checkbox" at bounding box center [391, 495] width 14 height 14
checkbox input "true"
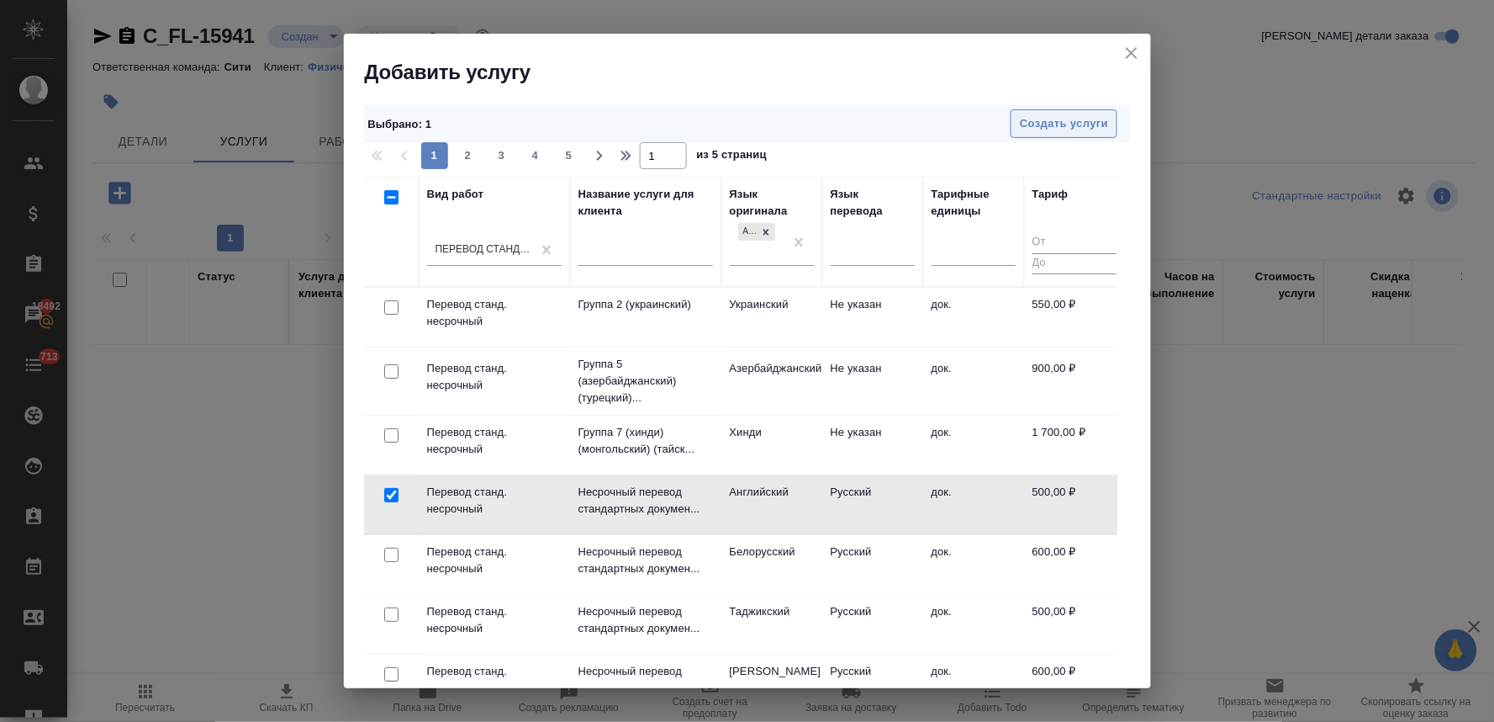
click at [1102, 123] on span "Создать услуги" at bounding box center [1064, 123] width 88 height 19
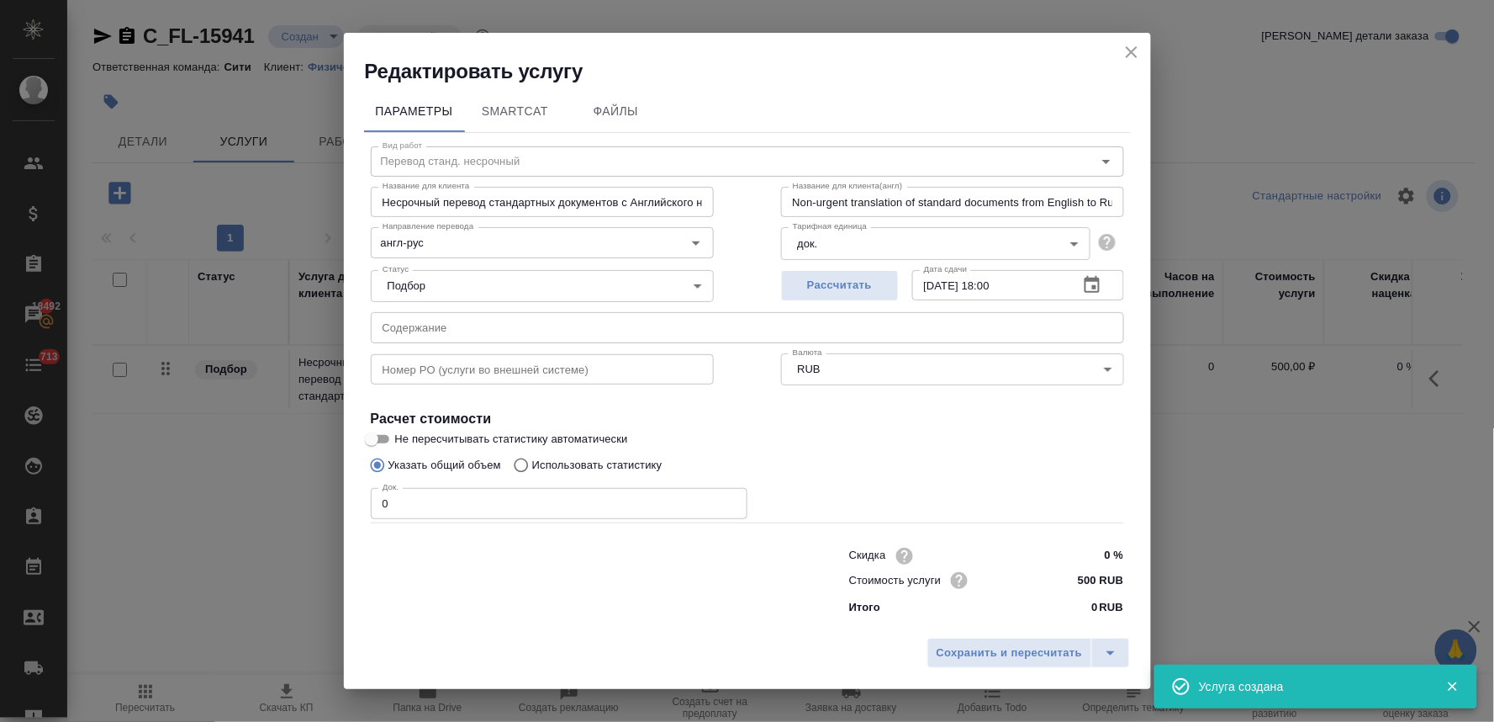
drag, startPoint x: 426, startPoint y: 502, endPoint x: 340, endPoint y: 505, distance: 86.7
click at [344, 505] on div "Параметры SmartCat Файлы Вид работ Перевод станд. несрочный Вид работ Название …" at bounding box center [747, 357] width 807 height 545
type input "1"
click at [1016, 658] on span "Сохранить и пересчитать" at bounding box center [1010, 652] width 146 height 19
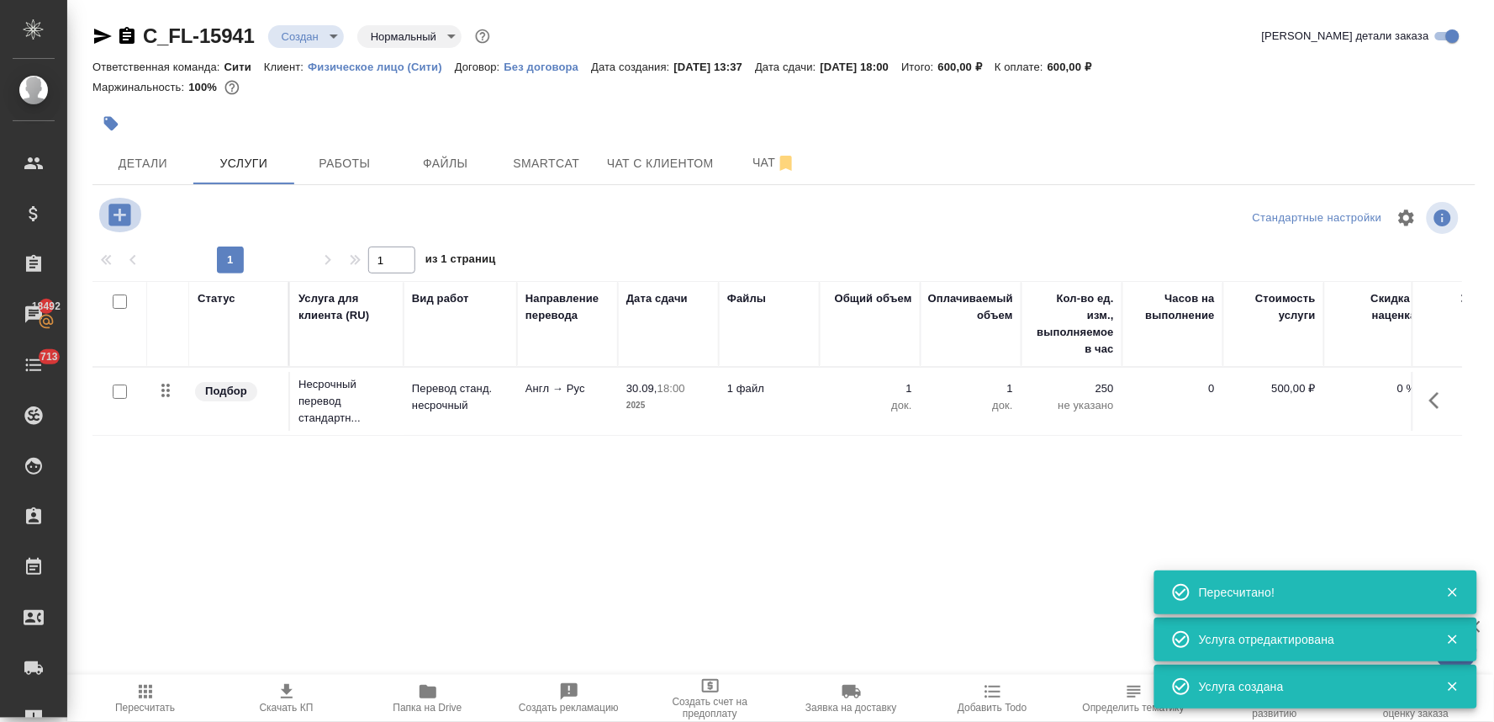
click at [114, 217] on icon "button" at bounding box center [119, 215] width 22 height 22
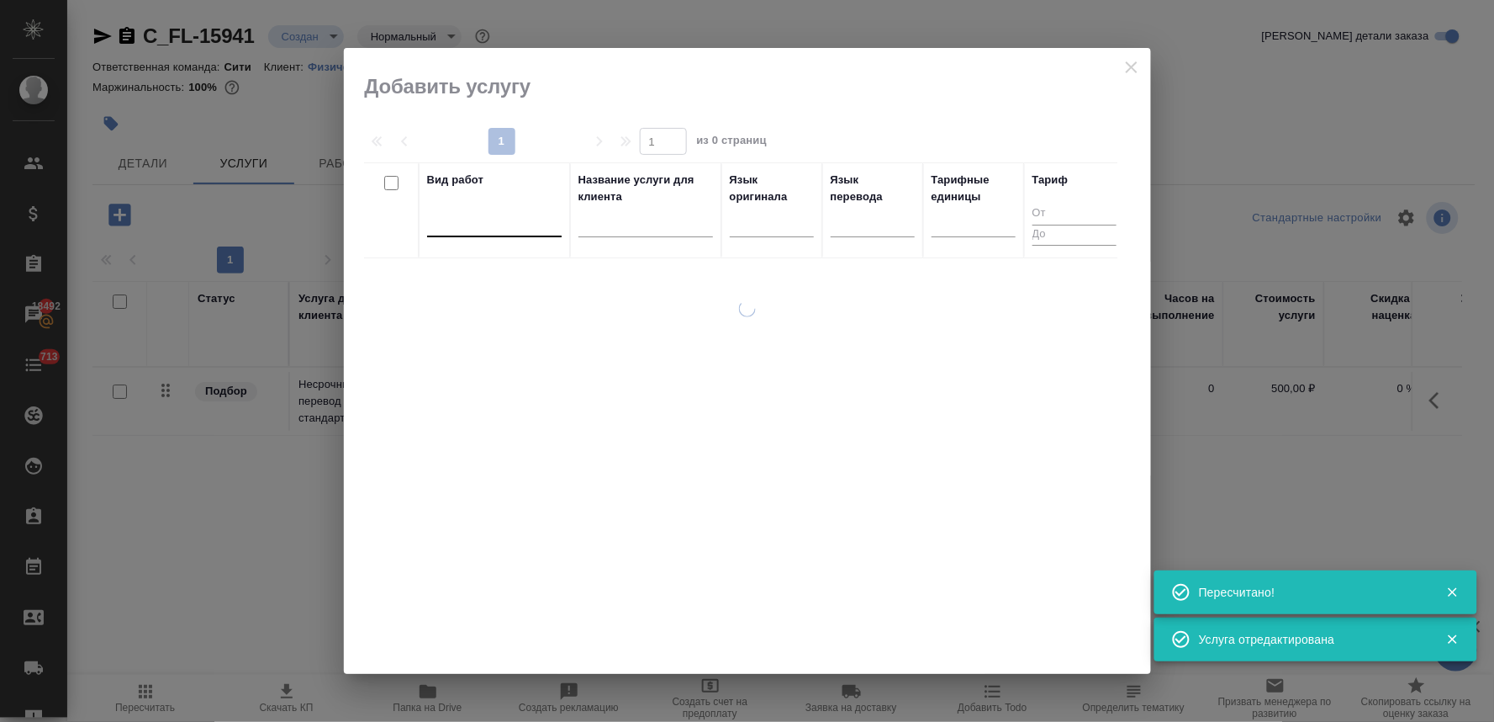
click at [531, 225] on div at bounding box center [494, 220] width 135 height 24
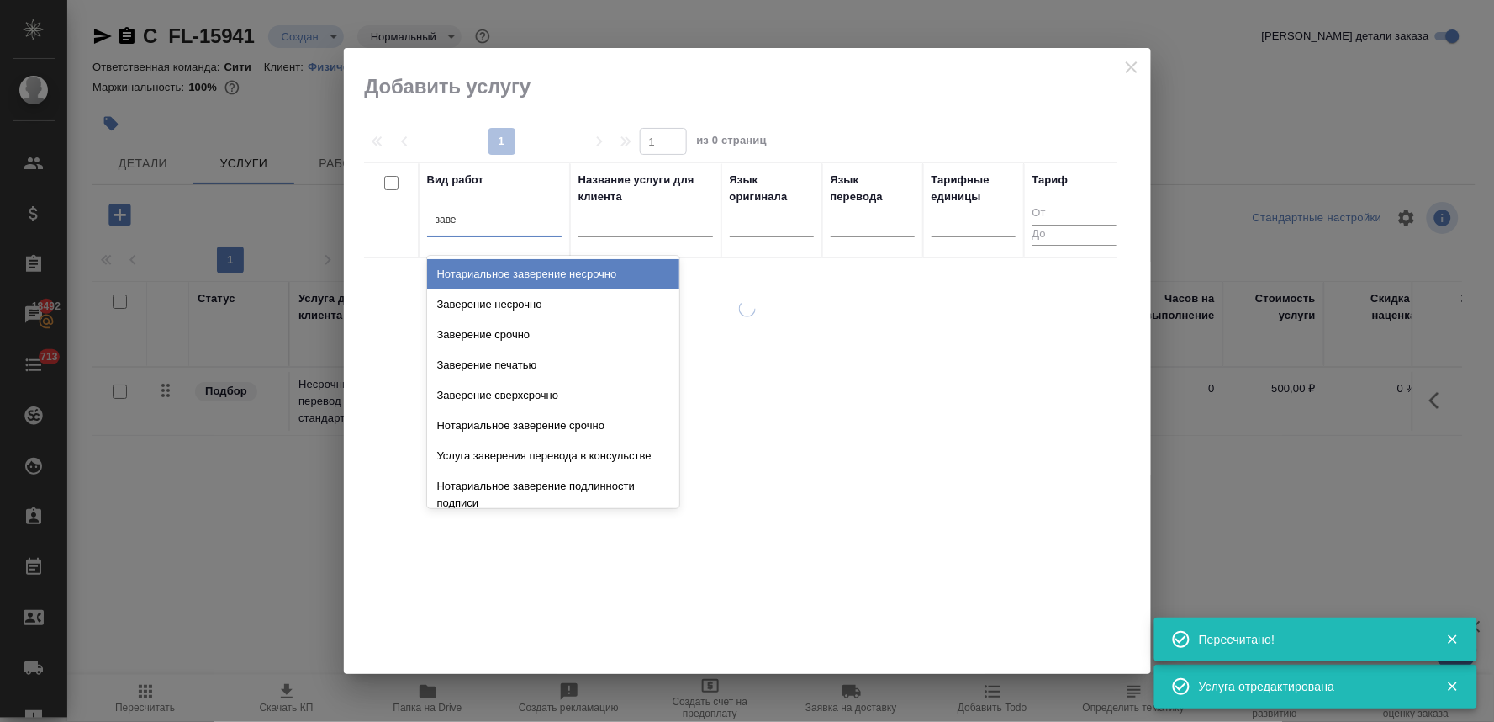
type input "завер"
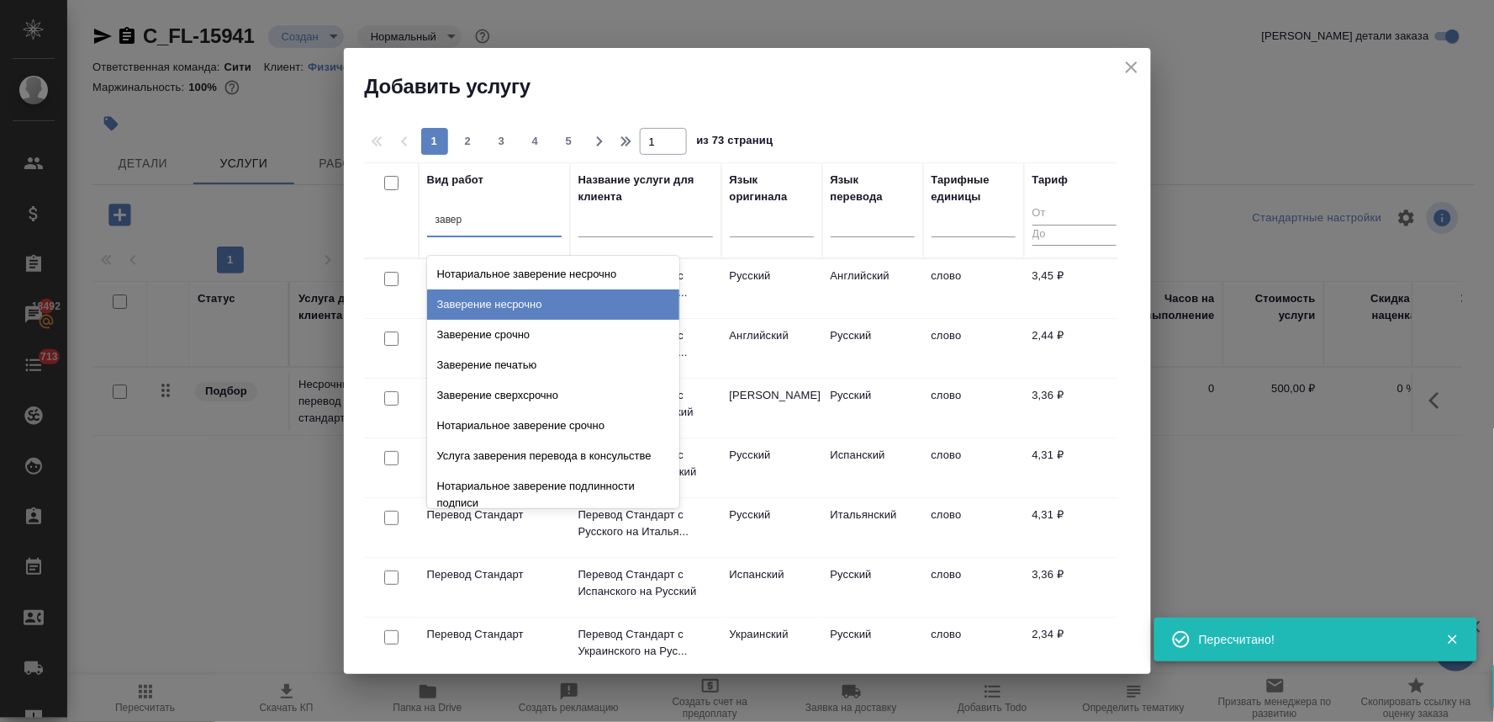
click at [532, 304] on div "Заверение несрочно" at bounding box center [553, 304] width 252 height 30
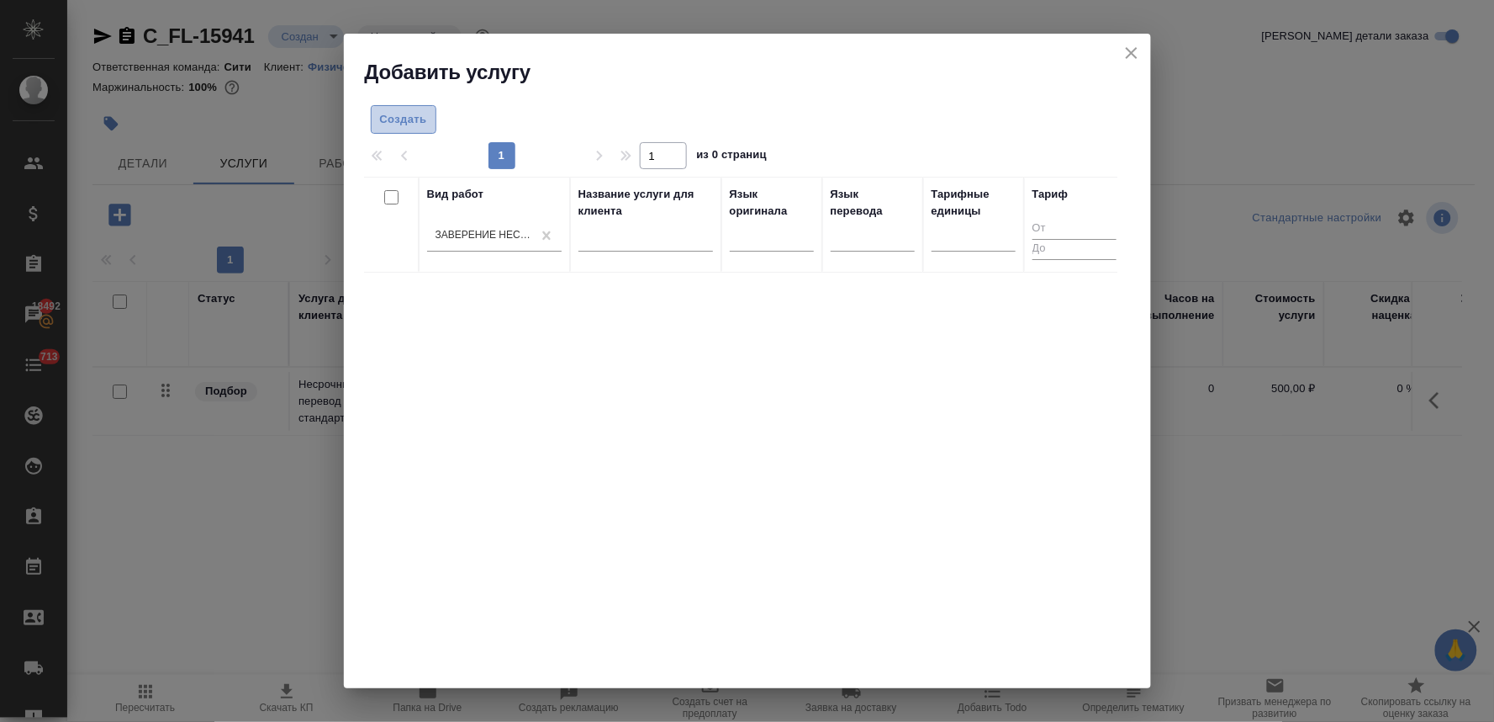
click at [416, 121] on span "Создать" at bounding box center [403, 119] width 47 height 19
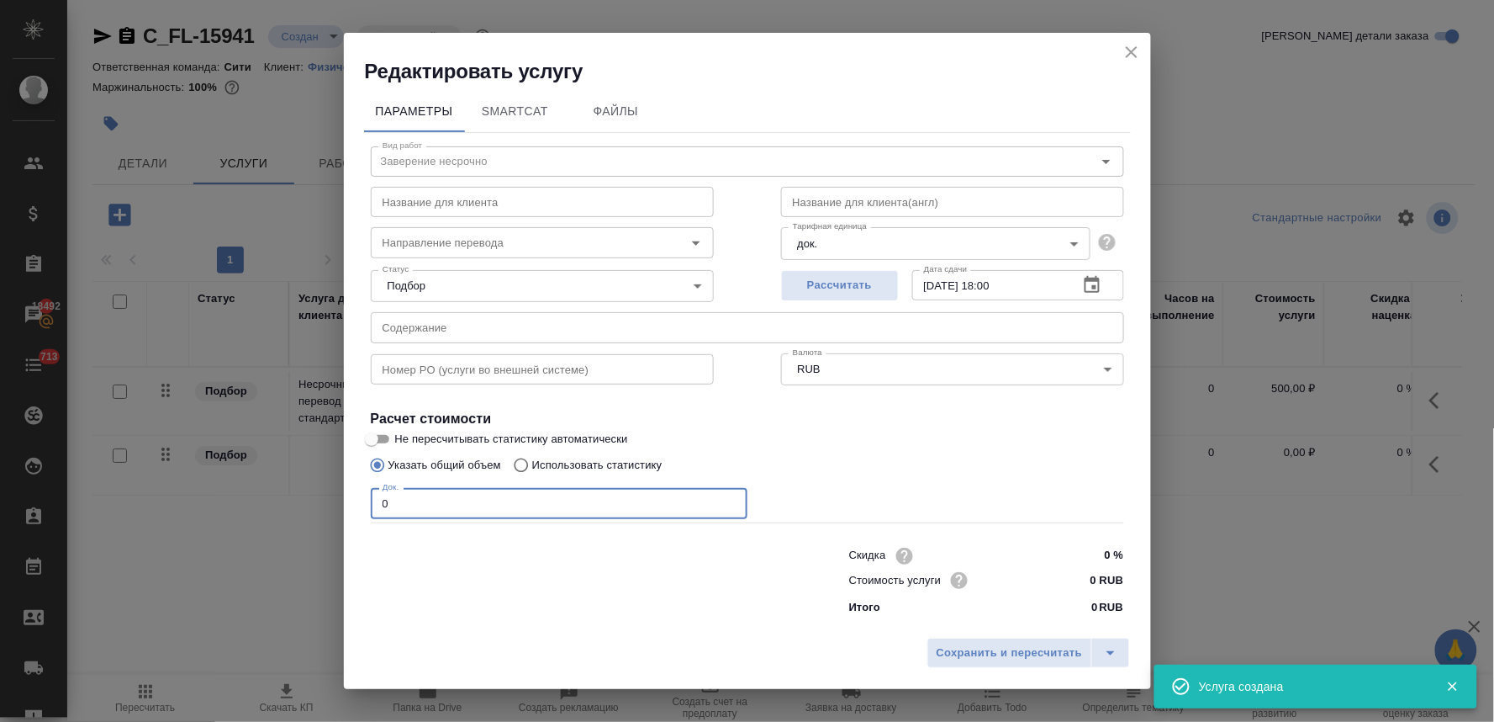
drag, startPoint x: 362, startPoint y: 508, endPoint x: 335, endPoint y: 510, distance: 27.9
click at [335, 510] on div "Редактировать услугу Параметры SmartCat Файлы Вид работ Заверение несрочно Вид …" at bounding box center [747, 361] width 1494 height 722
type input "1"
click at [963, 651] on span "Сохранить и пересчитать" at bounding box center [1010, 652] width 146 height 19
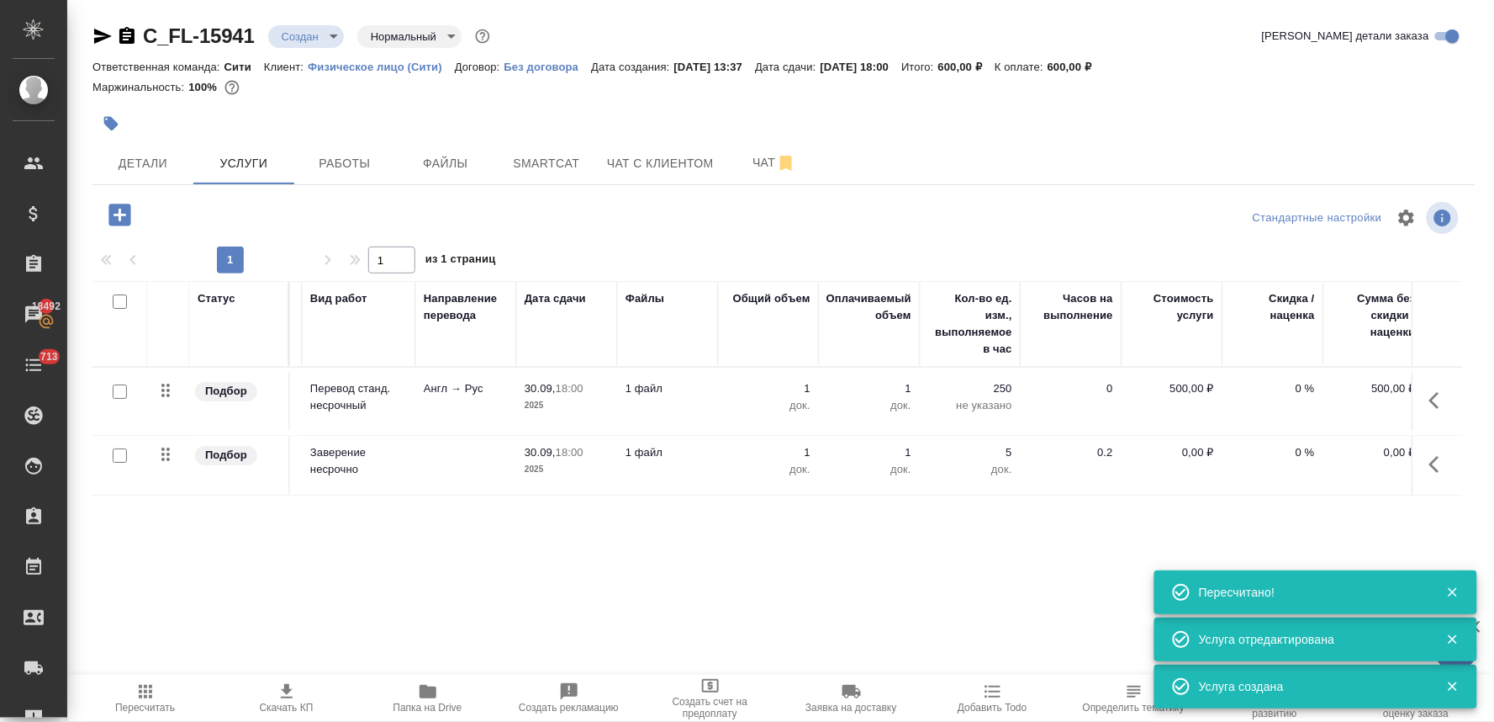
scroll to position [0, 214]
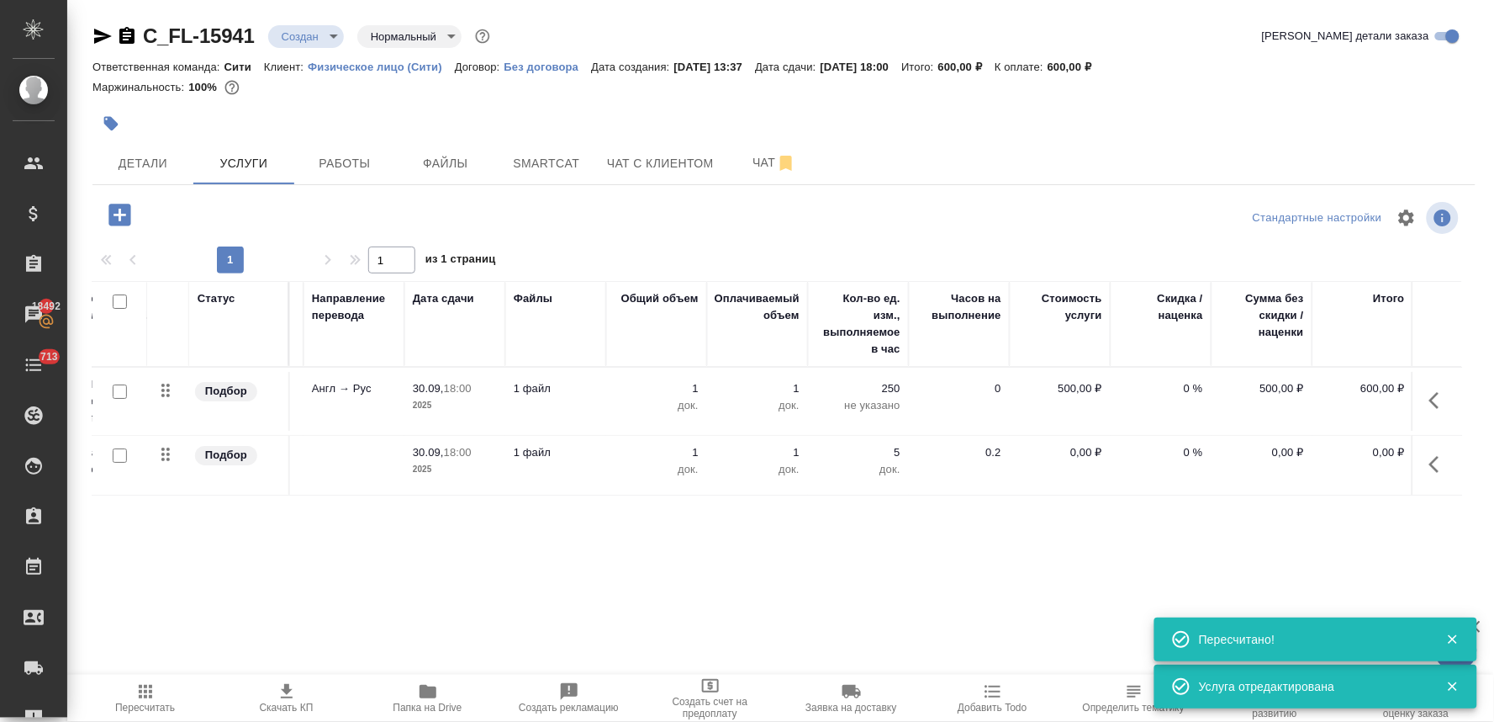
click at [1089, 452] on p "0,00 ₽" at bounding box center [1060, 452] width 84 height 17
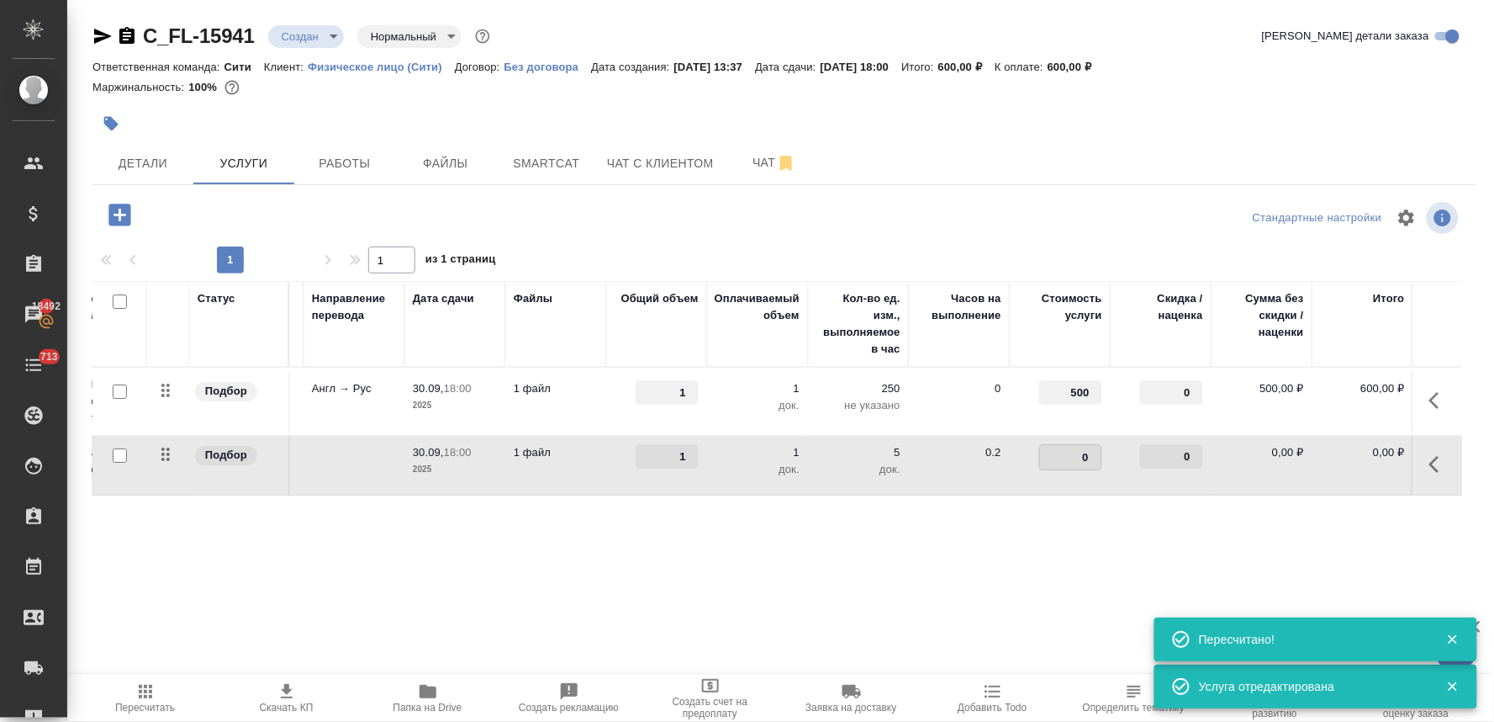
drag, startPoint x: 1063, startPoint y: 454, endPoint x: 1103, endPoint y: 448, distance: 40.8
click at [1099, 451] on input "0" at bounding box center [1070, 457] width 61 height 24
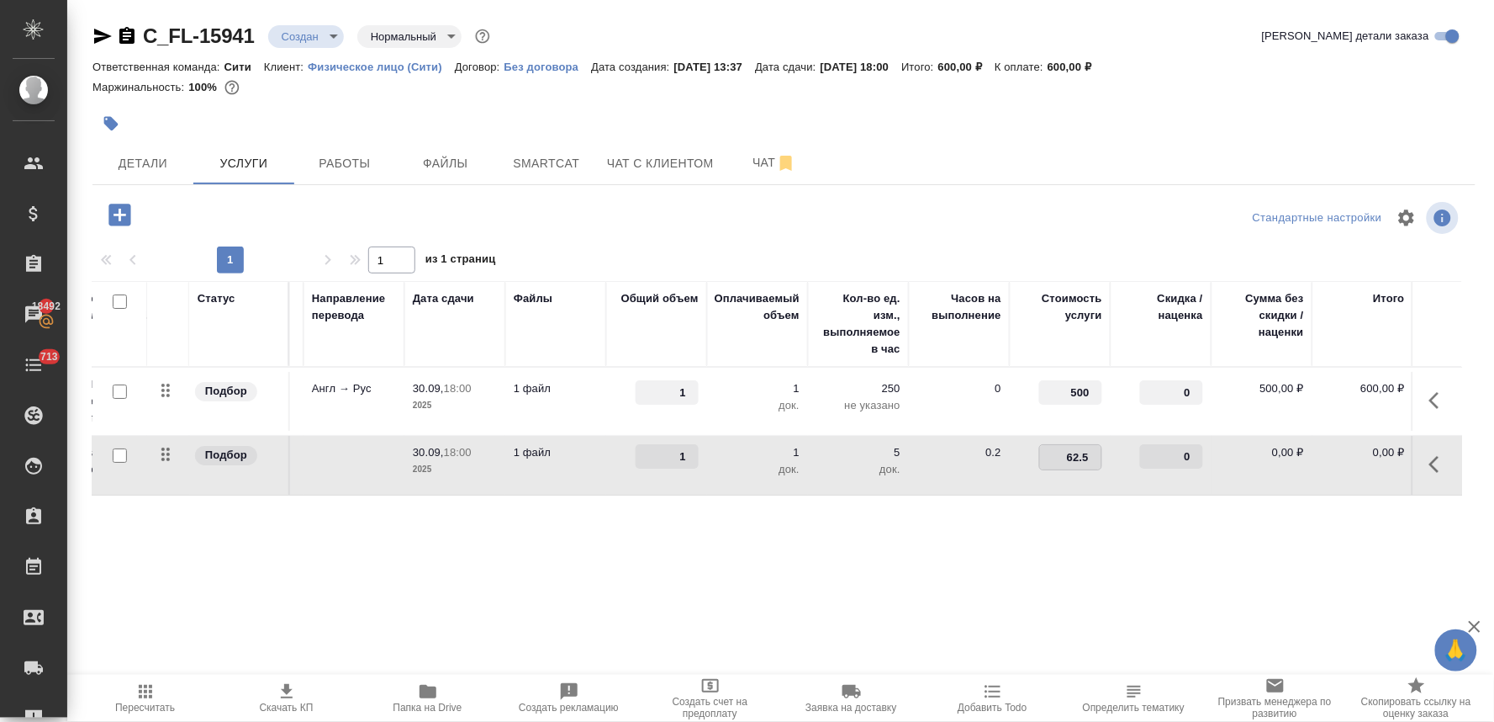
click at [1068, 456] on input "62.5" at bounding box center [1070, 457] width 61 height 24
type input "663"
click at [1087, 534] on div "Статус Услуга для клиента (RU) Вид работ Направление перевода Дата сдачи Файлы …" at bounding box center [778, 462] width 1370 height 362
click at [1082, 456] on input "663" at bounding box center [1070, 456] width 63 height 24
type input "662.5"
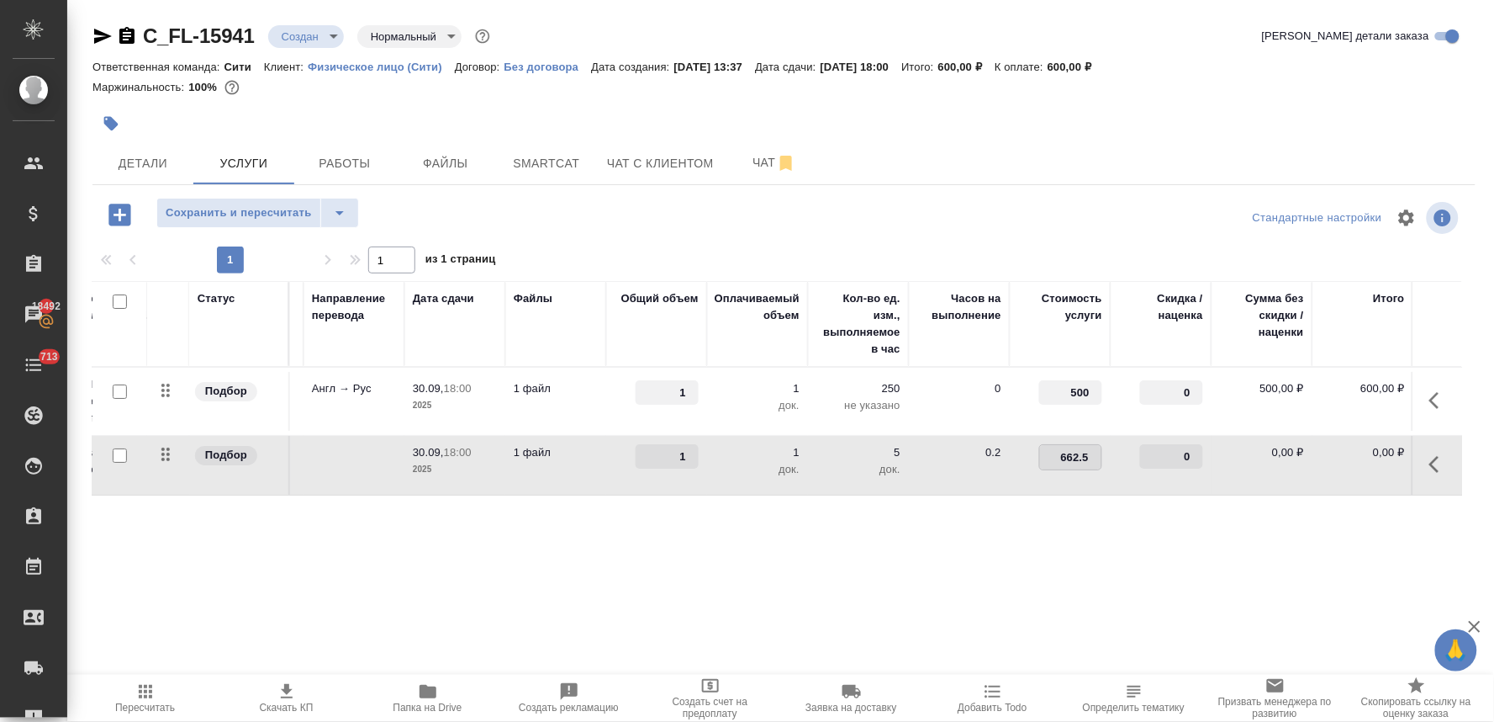
click at [1089, 541] on div "Статус Услуга для клиента (RU) Вид работ Направление перевода Дата сдачи Файлы …" at bounding box center [778, 462] width 1370 height 362
click at [279, 211] on span "Сохранить и пересчитать" at bounding box center [239, 213] width 146 height 19
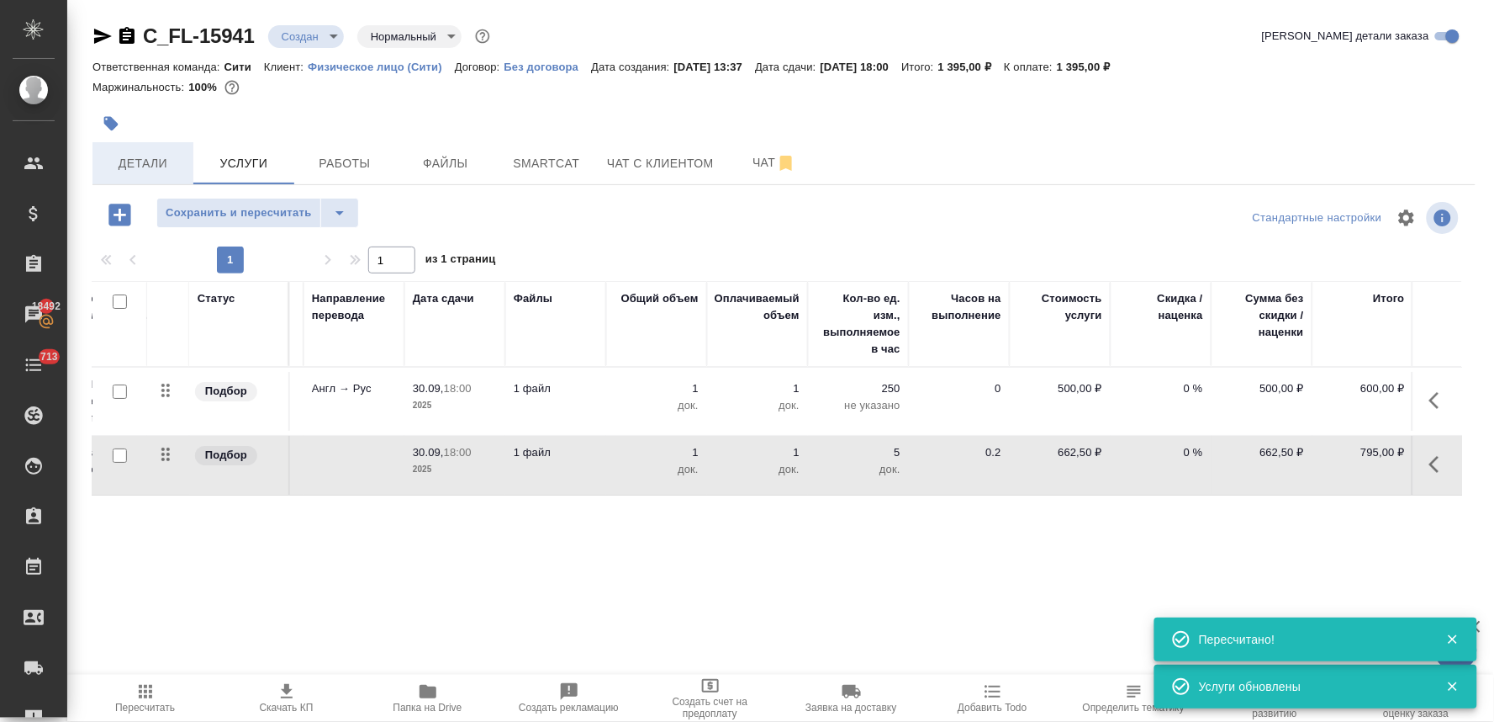
click at [126, 161] on span "Детали" at bounding box center [143, 163] width 81 height 21
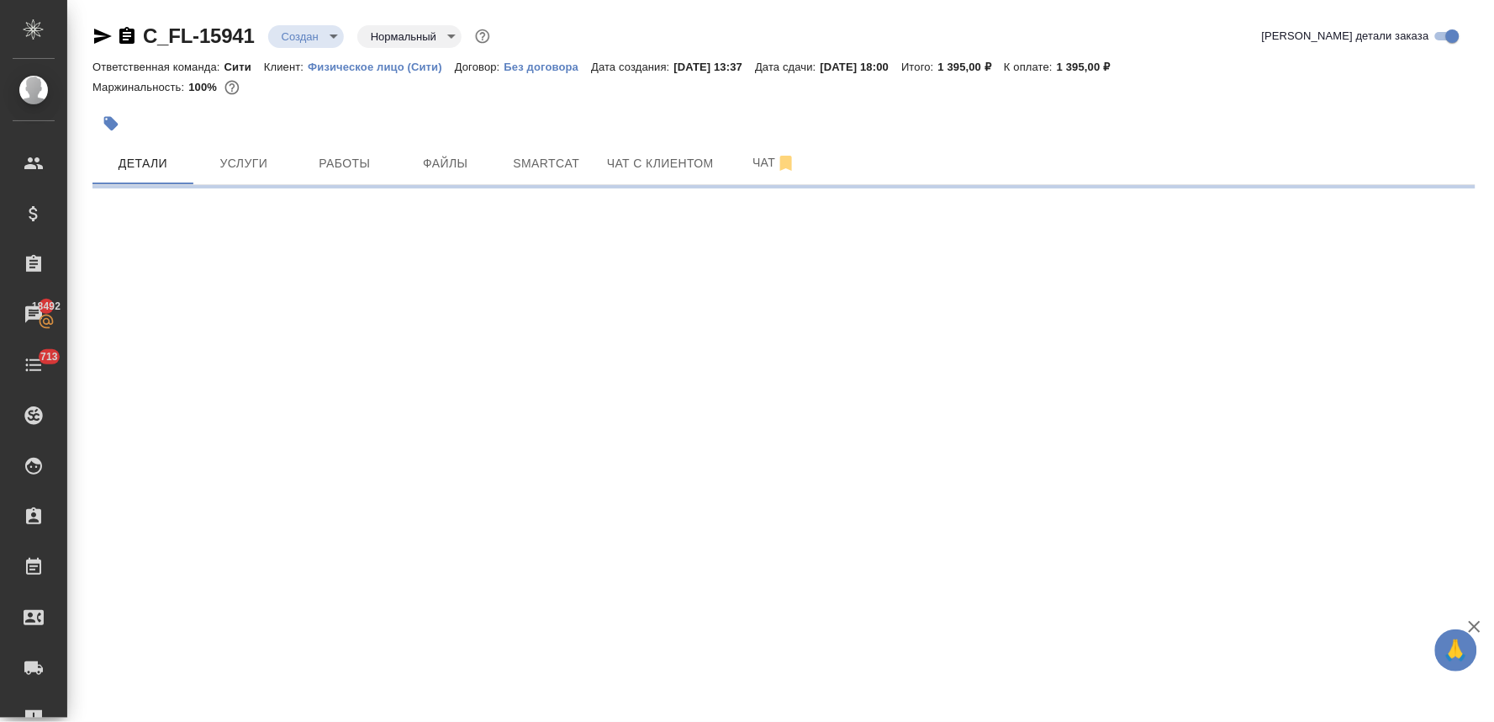
select select "RU"
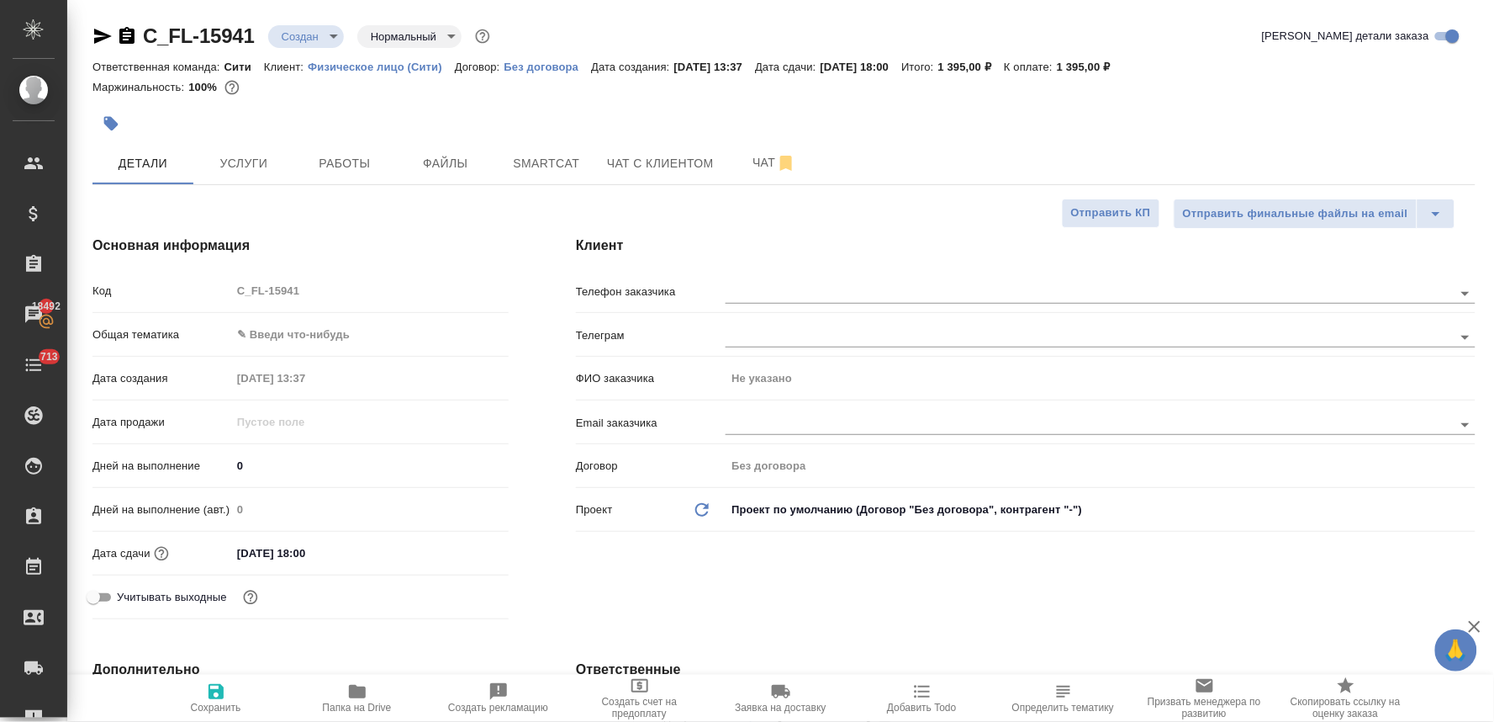
type textarea "x"
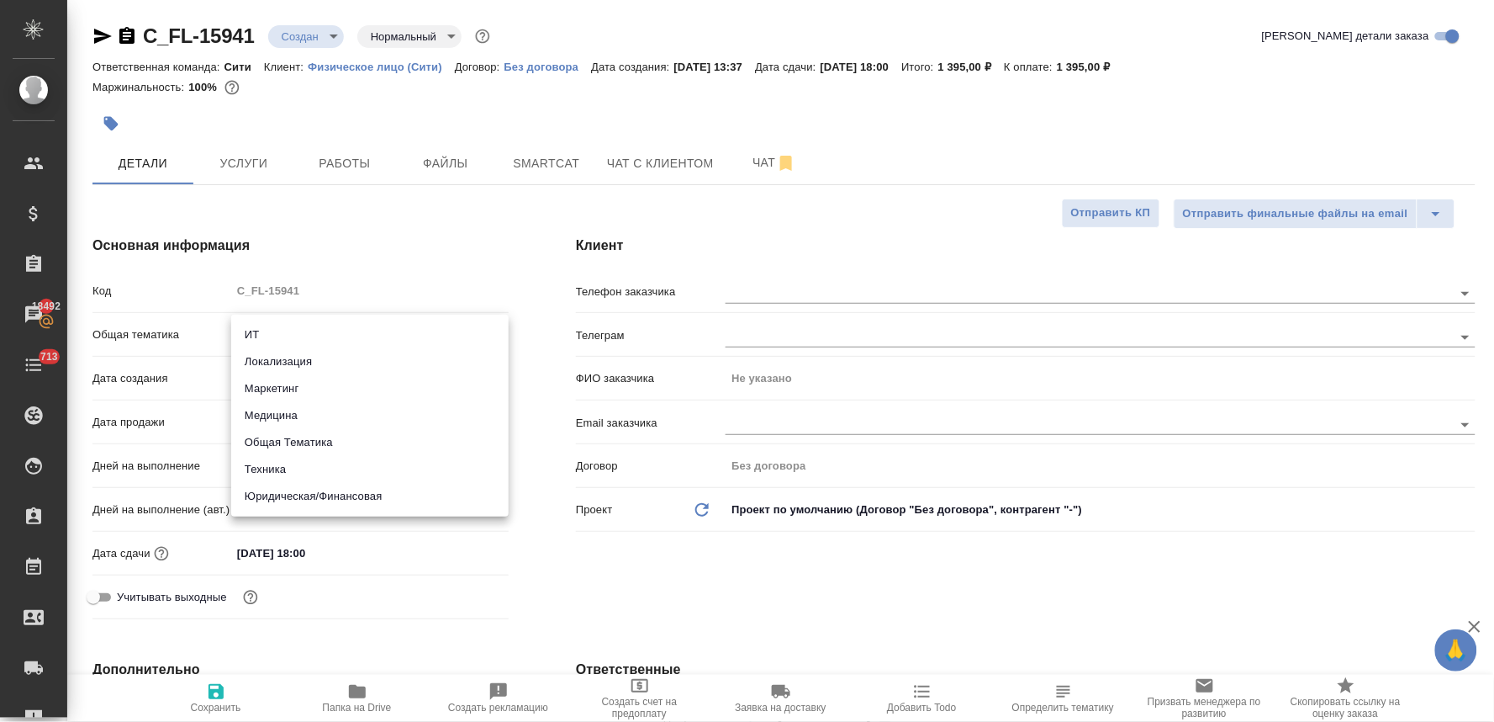
click at [286, 336] on body "🙏 .cls-1 fill:#fff; AWATERA Lyamina Nadezhda Клиенты Спецификации Заказы 18492 …" at bounding box center [747, 361] width 1494 height 722
click at [340, 489] on li "Юридическая/Финансовая" at bounding box center [370, 496] width 278 height 27
type input "yr-fn"
type textarea "x"
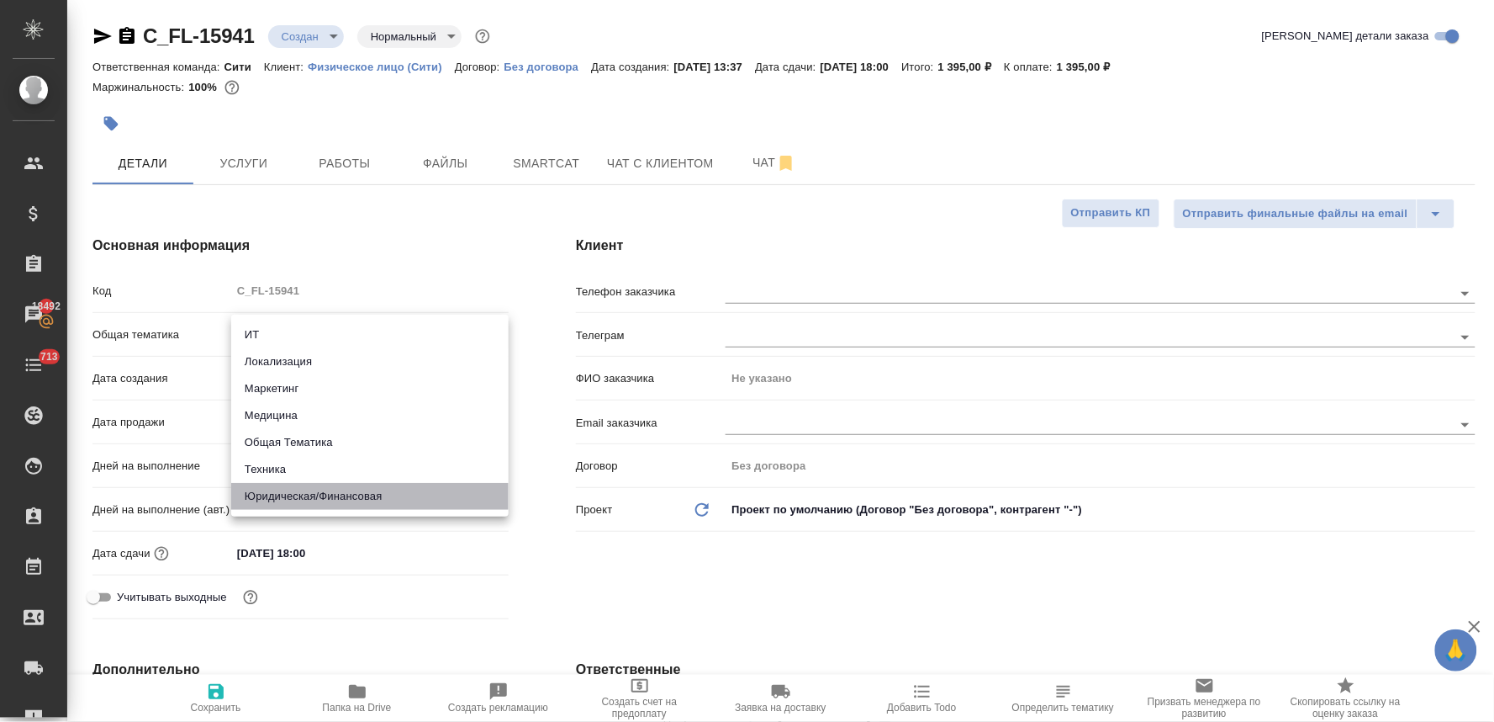
type textarea "x"
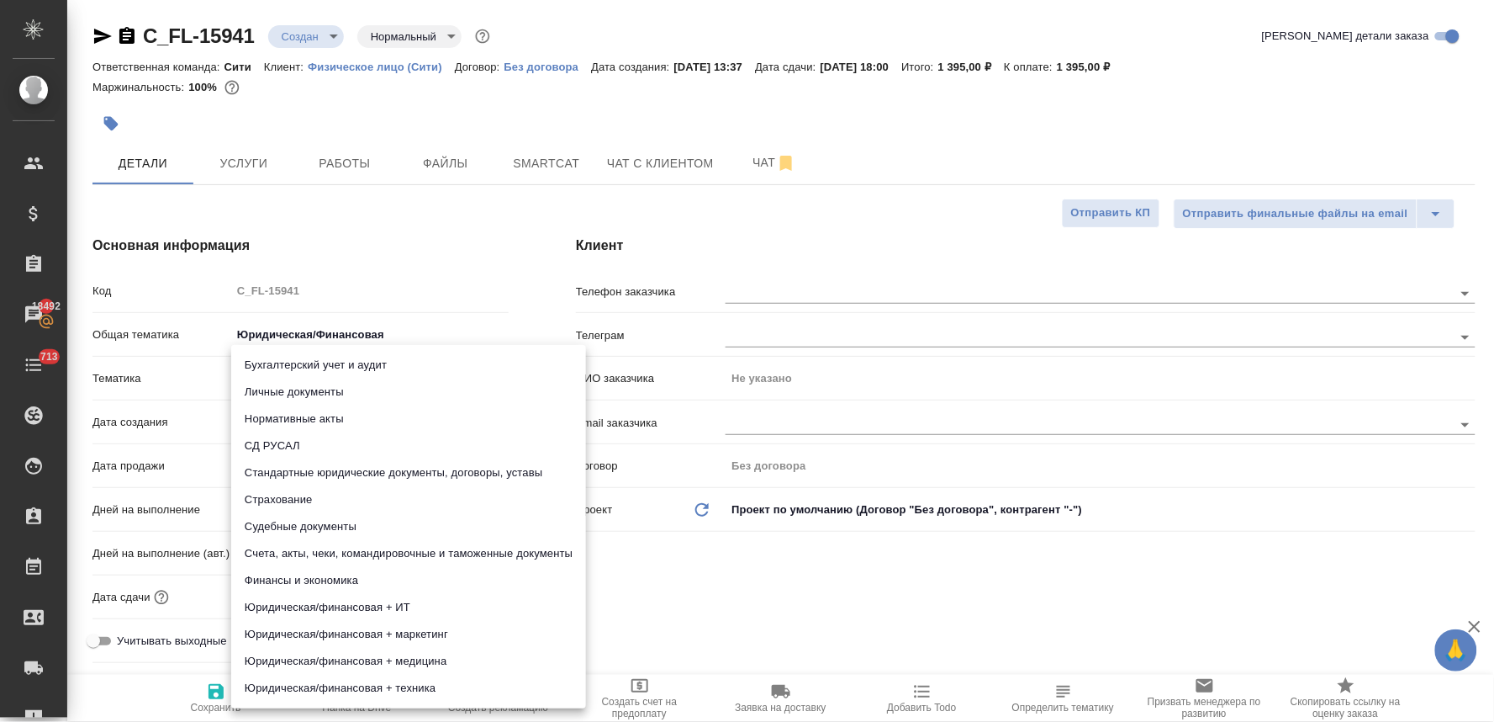
click at [309, 381] on body "🙏 .cls-1 fill:#fff; AWATERA Lyamina Nadezhda Клиенты Спецификации Заказы 18492 …" at bounding box center [747, 361] width 1494 height 722
click at [309, 381] on li "Личные документы" at bounding box center [408, 391] width 355 height 27
type textarea "x"
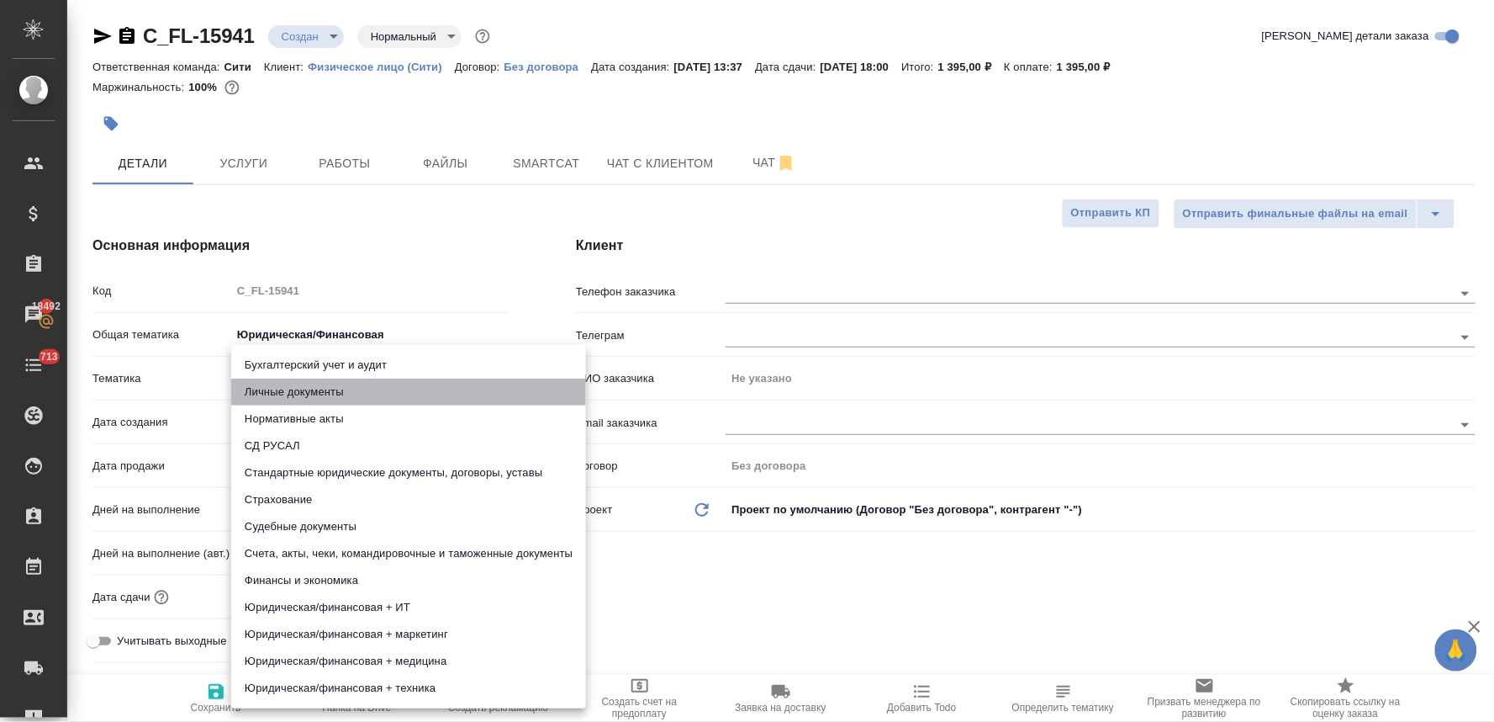
type input "5a8b8b956a9677013d343cfe"
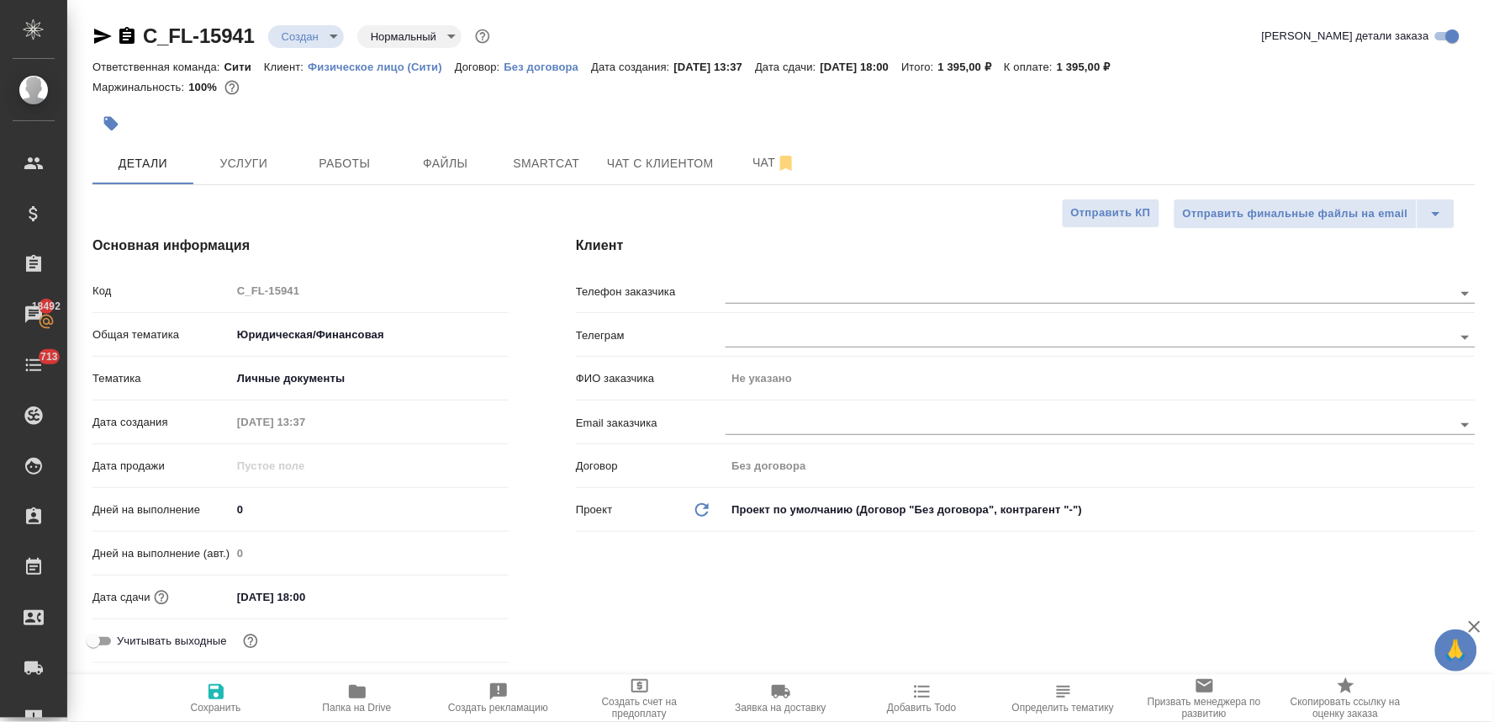
click at [338, 600] on input "30.09.2025 18:00" at bounding box center [304, 596] width 147 height 24
click at [457, 592] on icon "button" at bounding box center [460, 596] width 20 height 20
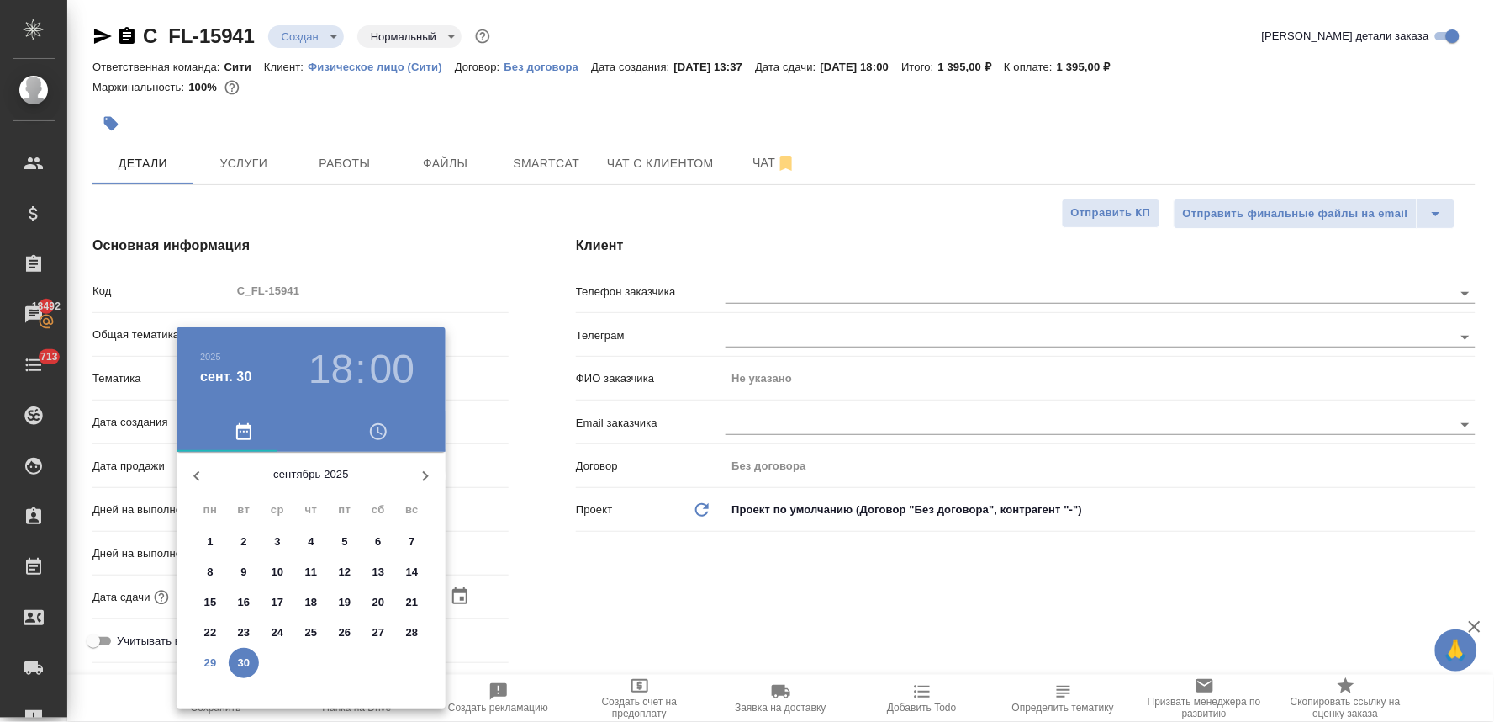
click at [383, 430] on icon "button" at bounding box center [378, 431] width 20 height 20
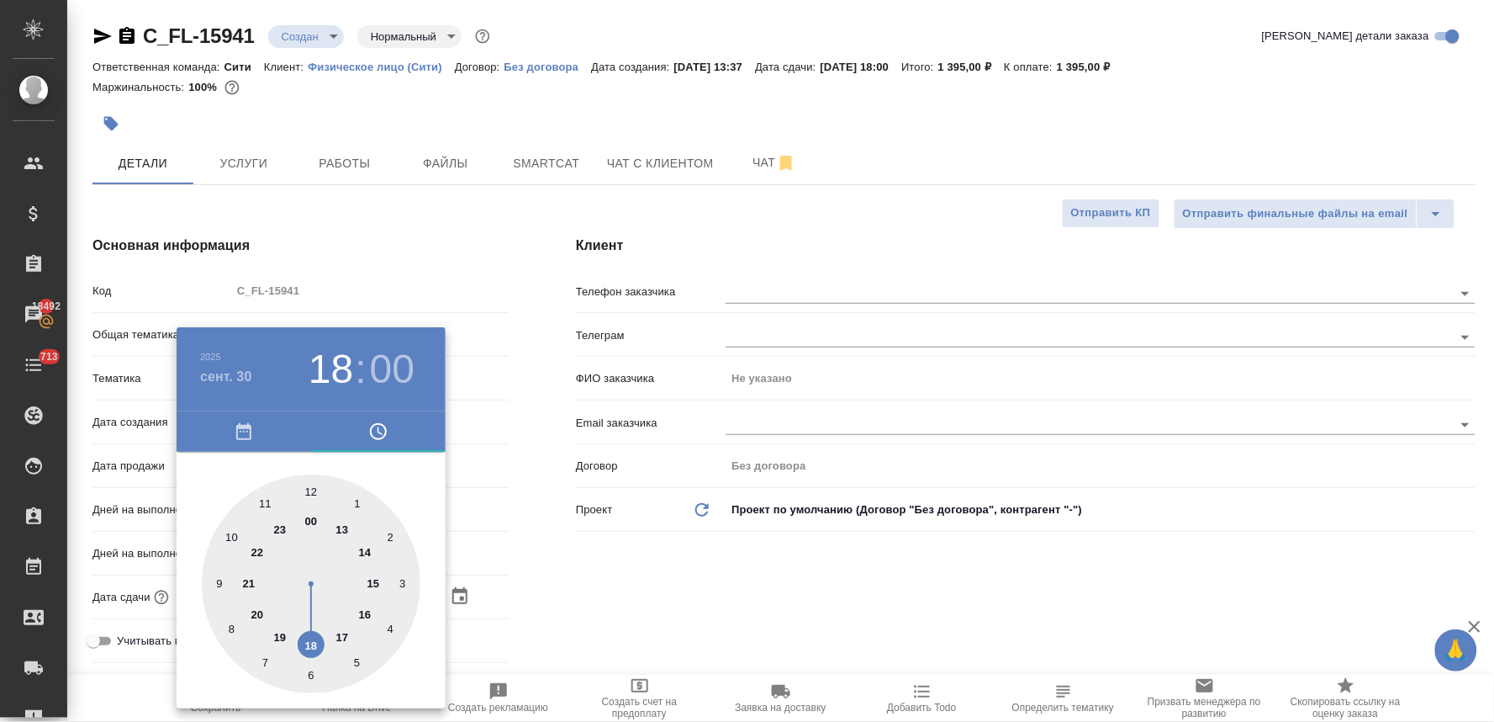
click at [230, 542] on div at bounding box center [311, 583] width 219 height 219
type input "[DATE] 10:00"
type textarea "x"
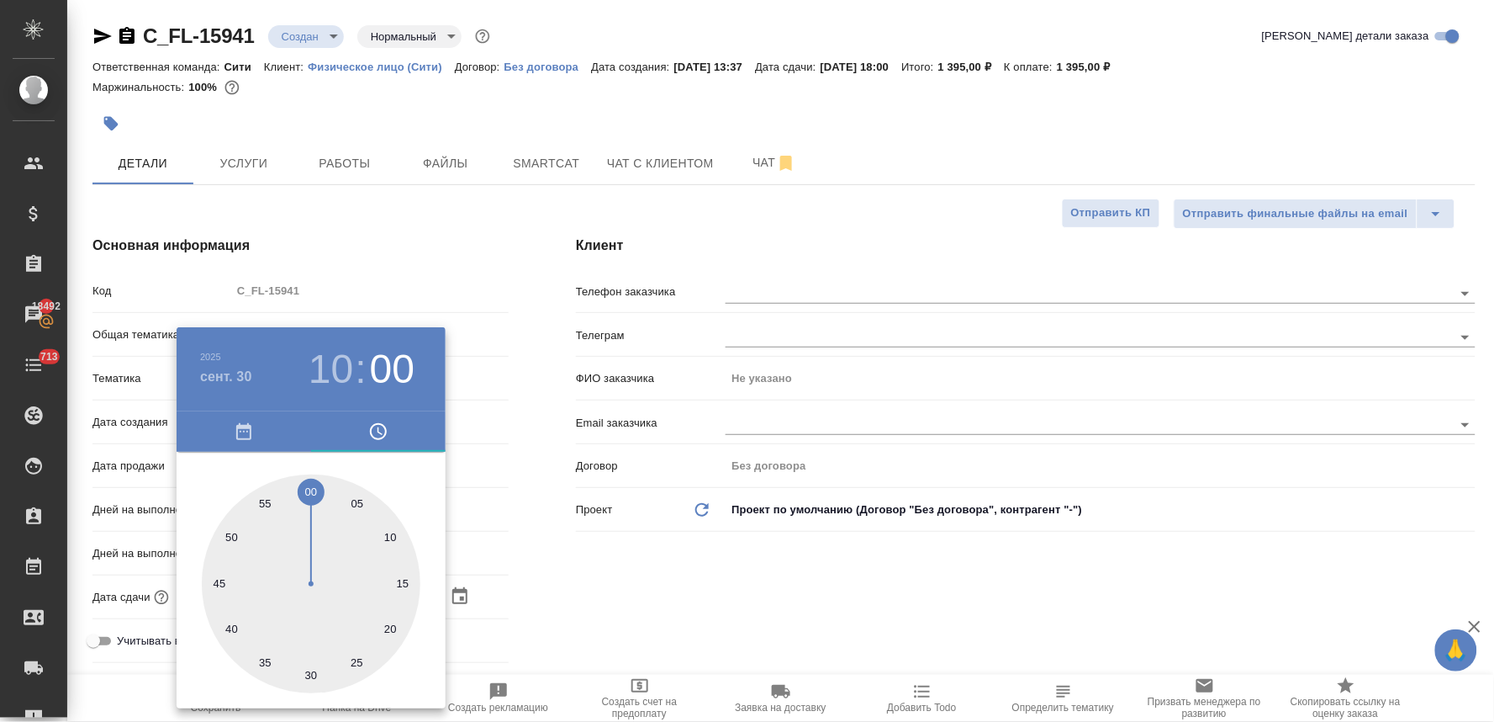
click at [573, 540] on div at bounding box center [747, 361] width 1494 height 722
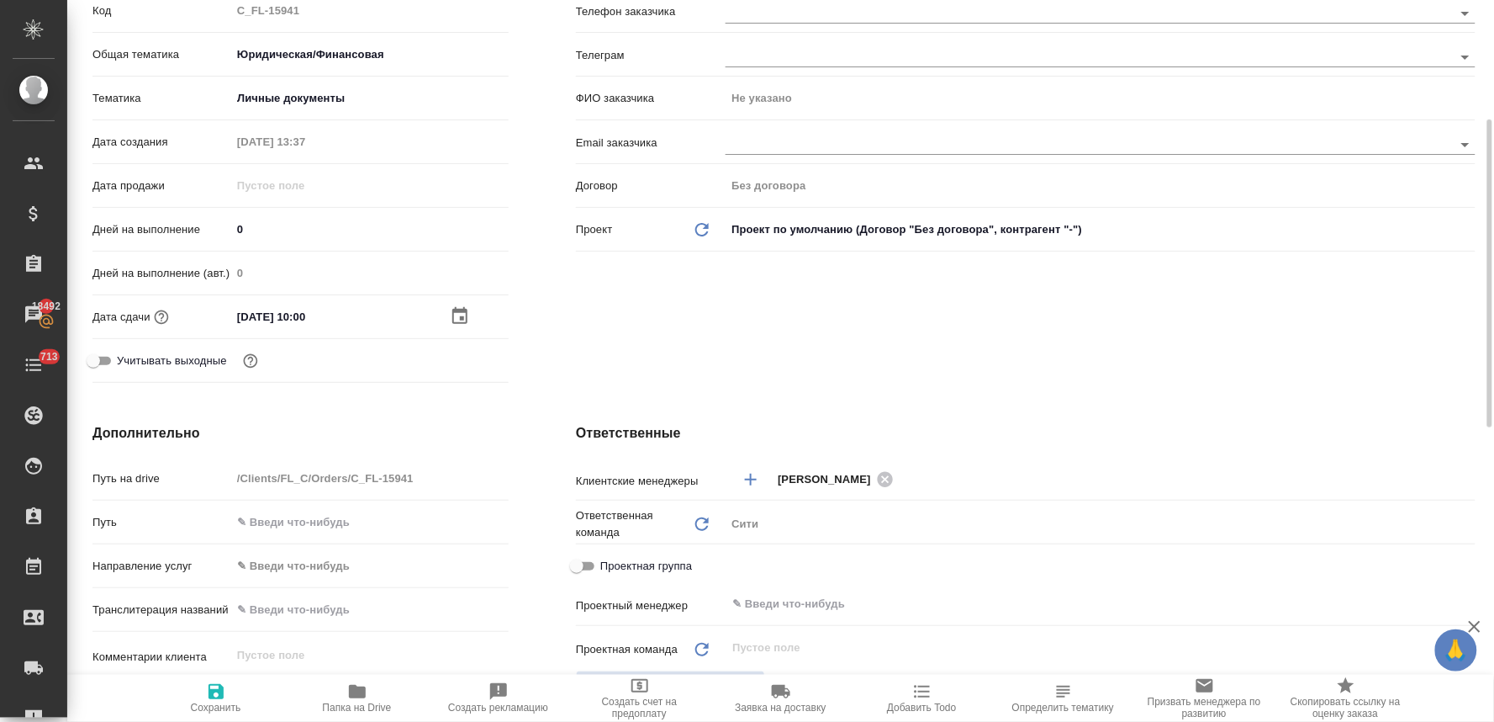
scroll to position [560, 0]
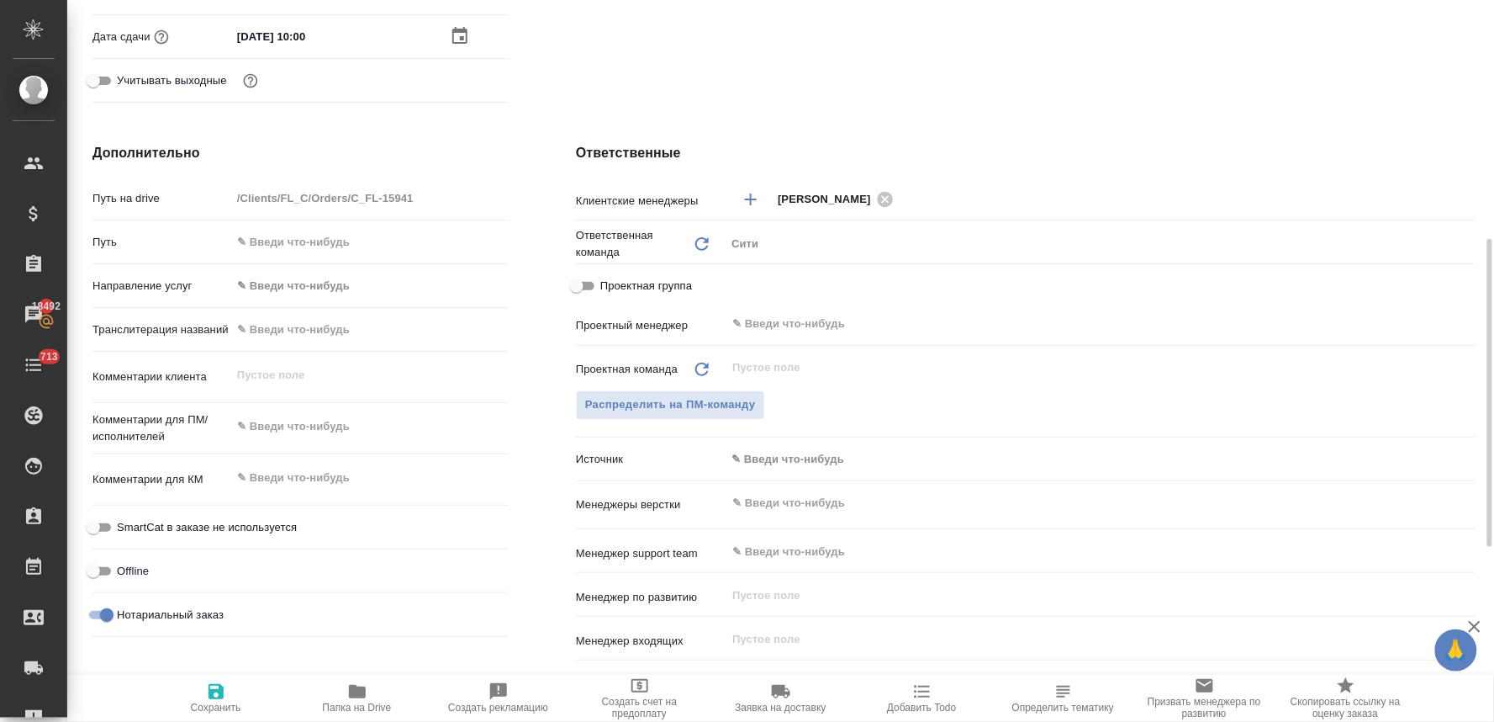
type textarea "x"
click at [298, 420] on textarea at bounding box center [370, 426] width 278 height 29
type textarea "x"
type textarea "н"
type textarea "x"
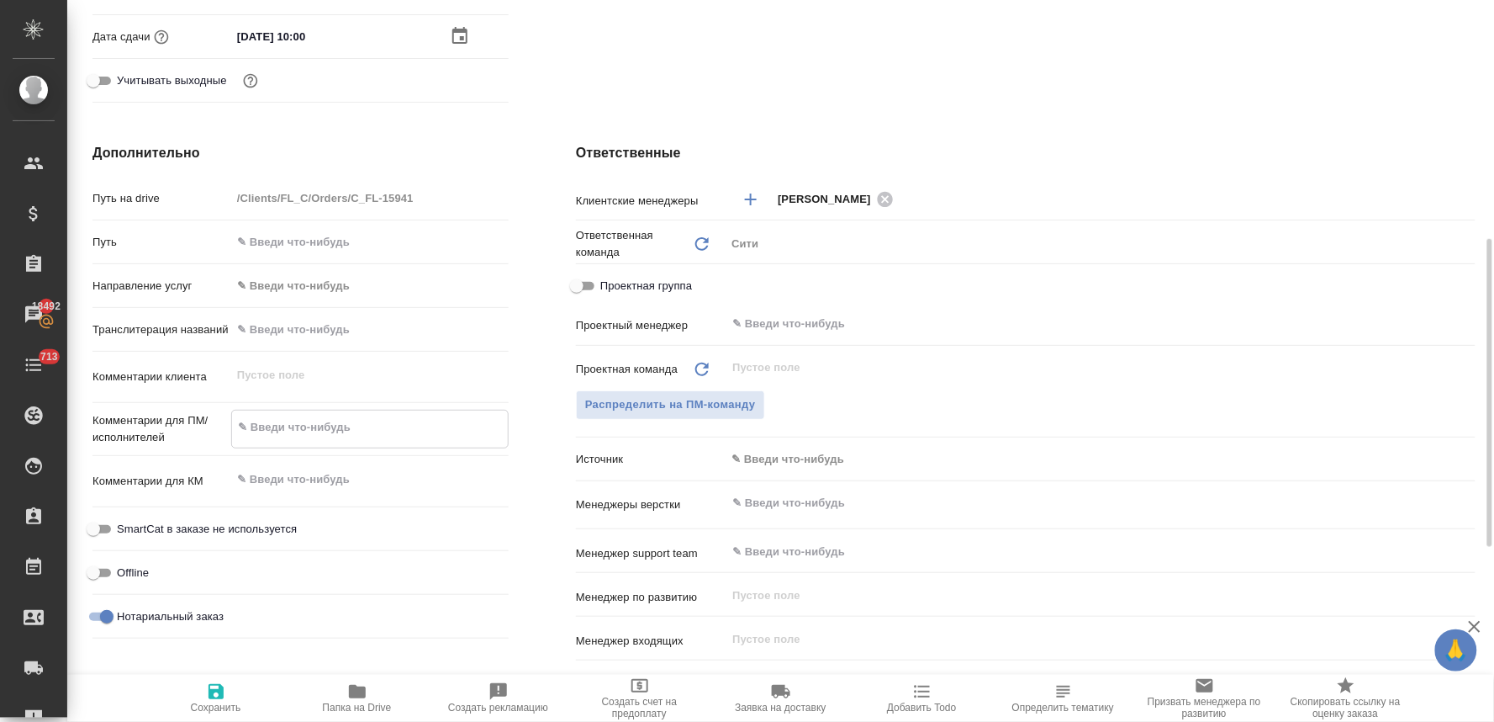
type textarea "x"
type textarea "но"
type textarea "x"
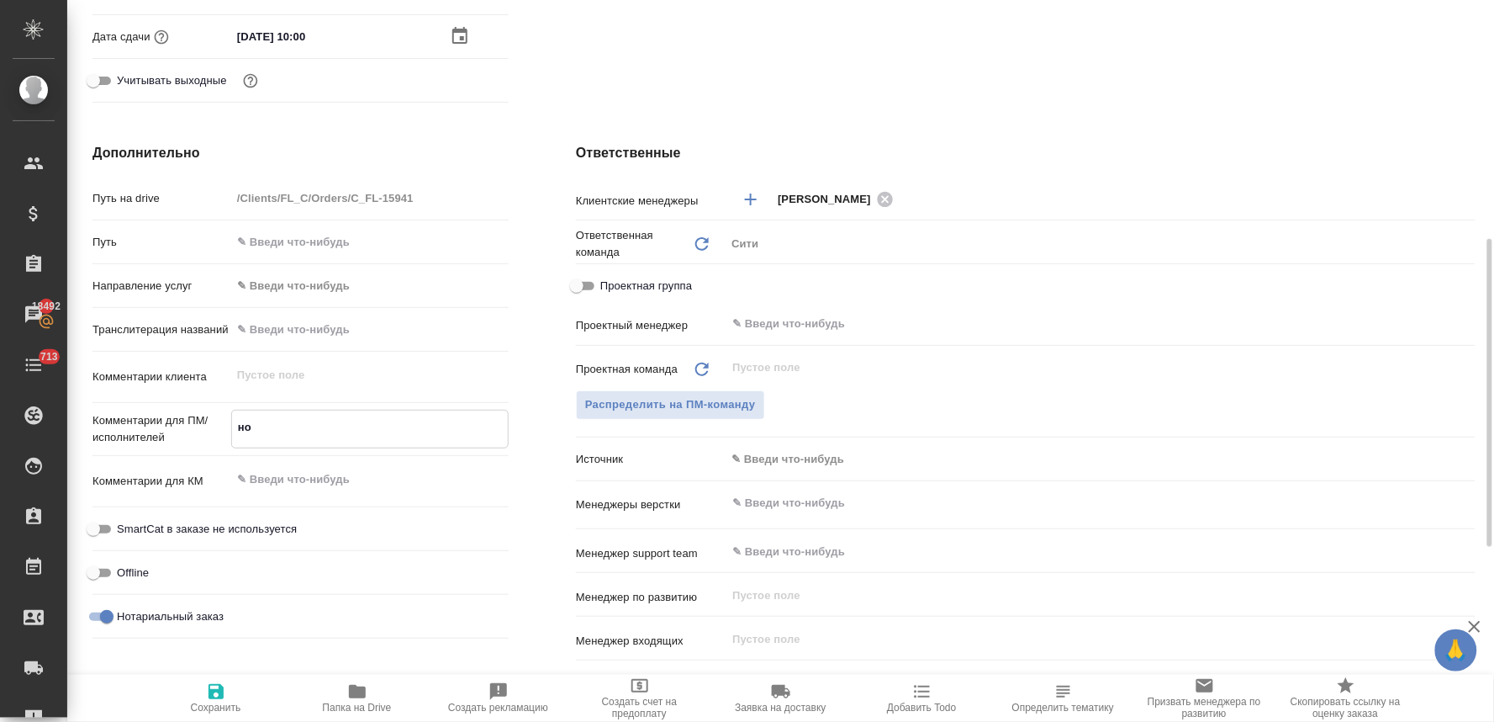
type textarea "нот"
type textarea "x"
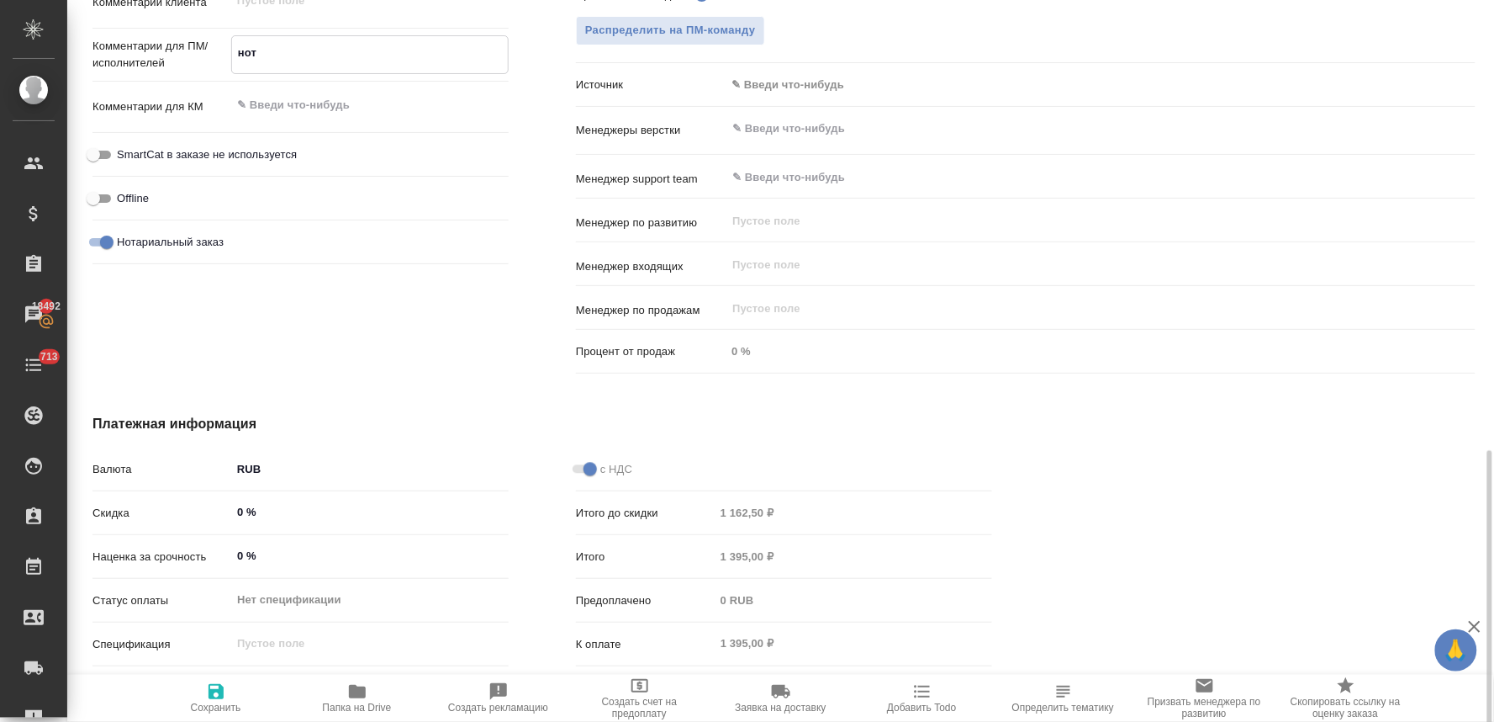
scroll to position [970, 0]
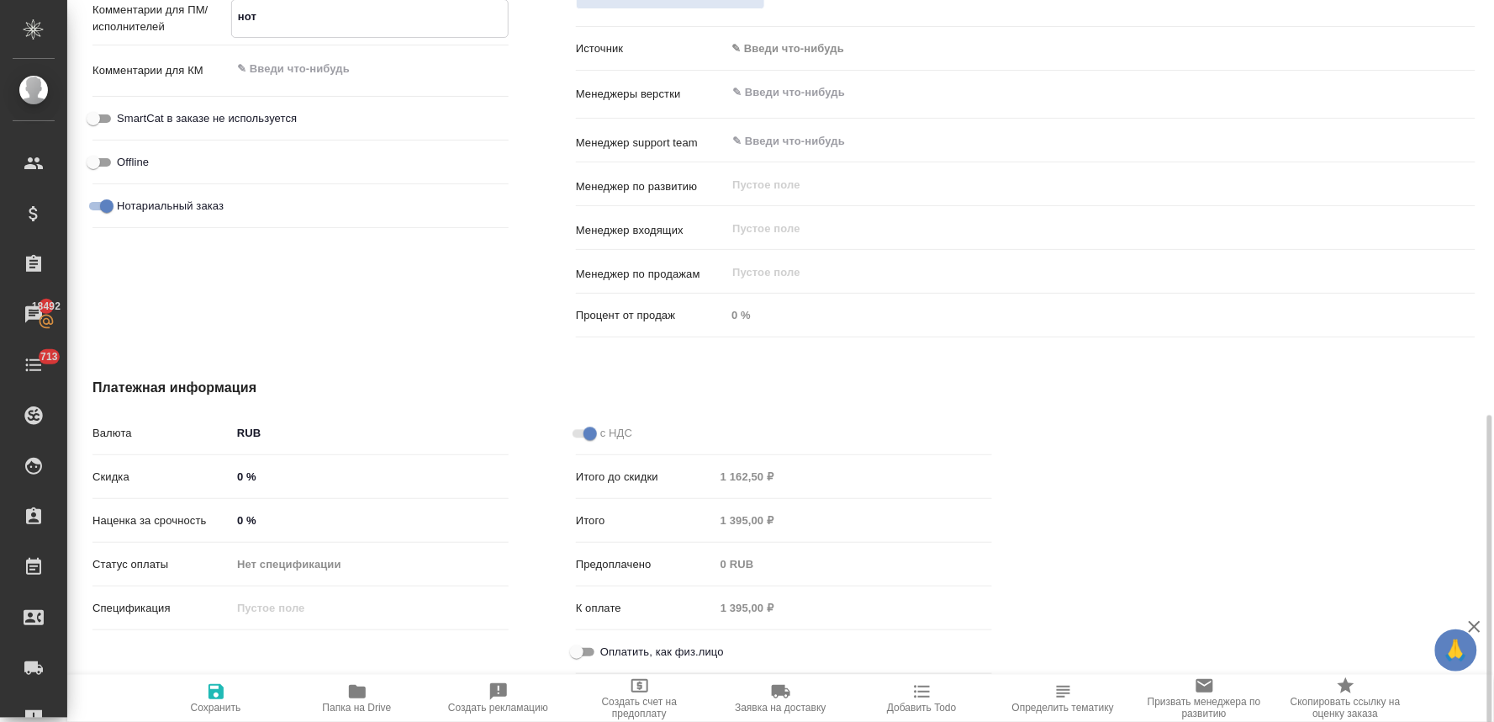
type textarea "нот"
type textarea "x"
drag, startPoint x: 590, startPoint y: 649, endPoint x: 385, endPoint y: 681, distance: 206.8
click at [590, 649] on input "Оплатить, как физ.лицо" at bounding box center [577, 652] width 61 height 20
checkbox input "true"
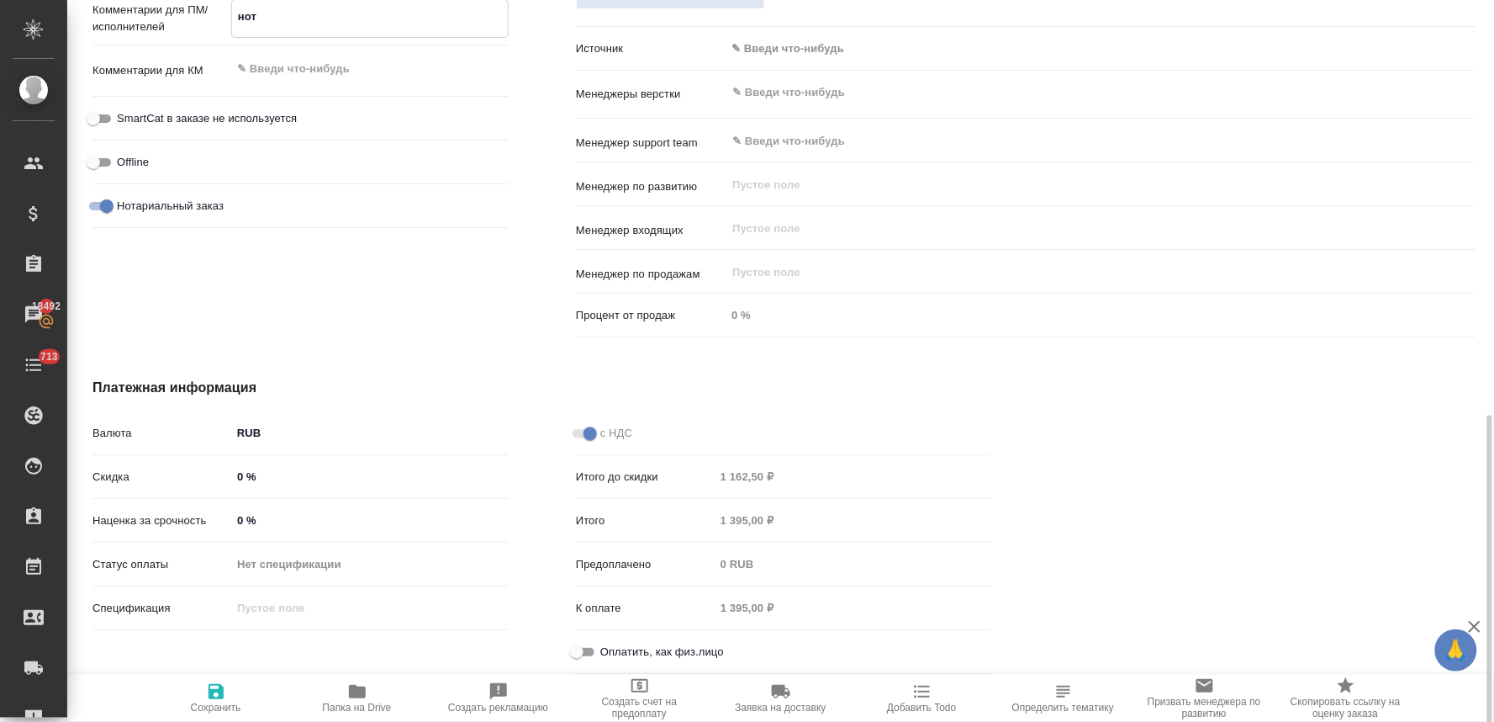
type textarea "x"
click at [214, 701] on span "Сохранить" at bounding box center [216, 707] width 50 height 12
type textarea "x"
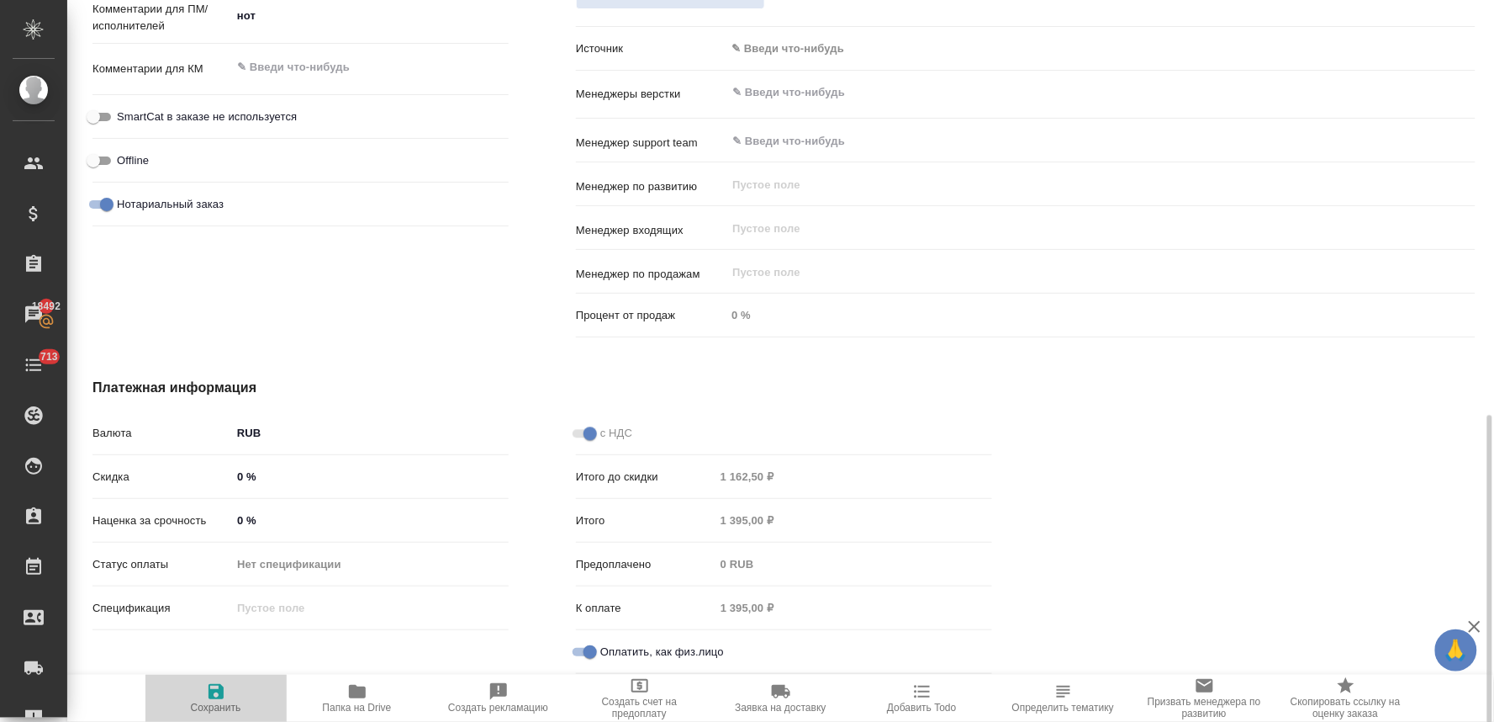
type textarea "x"
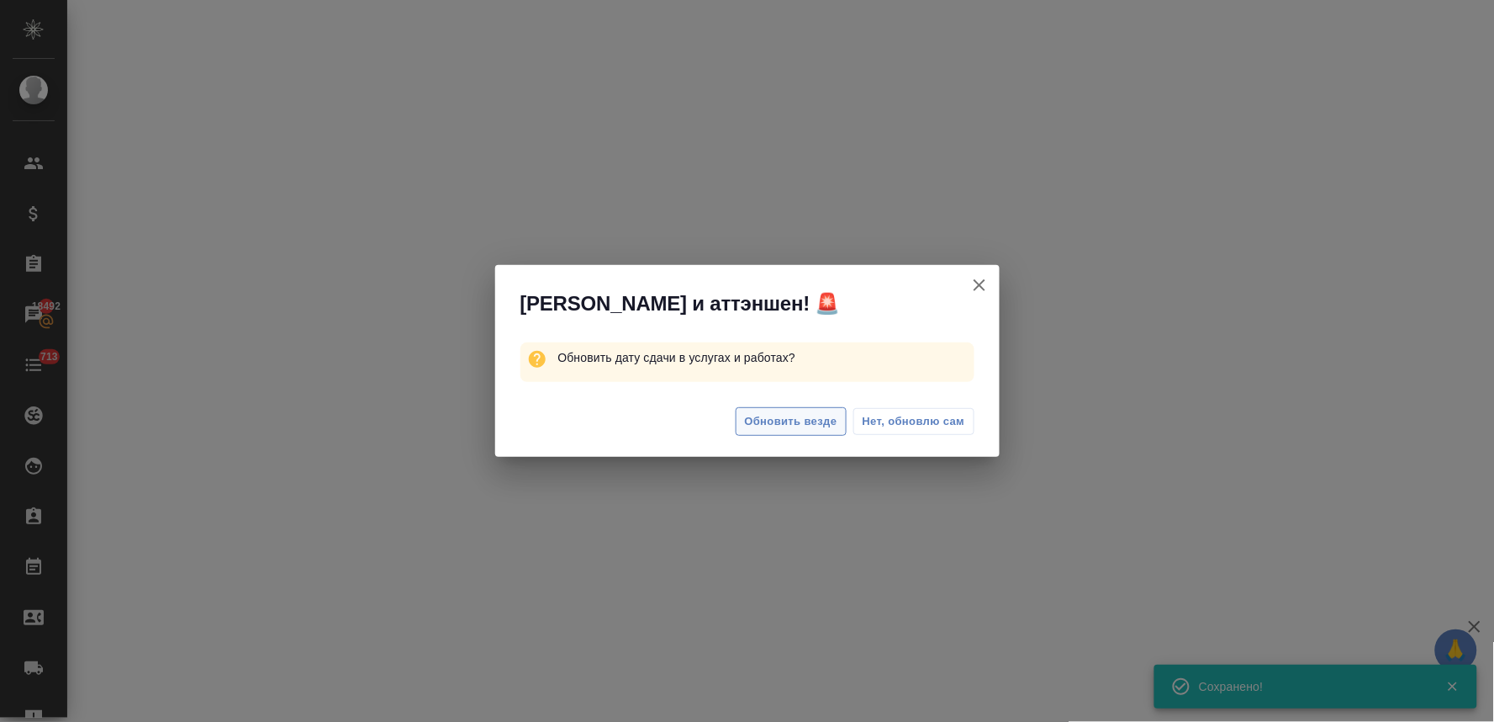
click at [778, 417] on span "Обновить везде" at bounding box center [791, 421] width 93 height 19
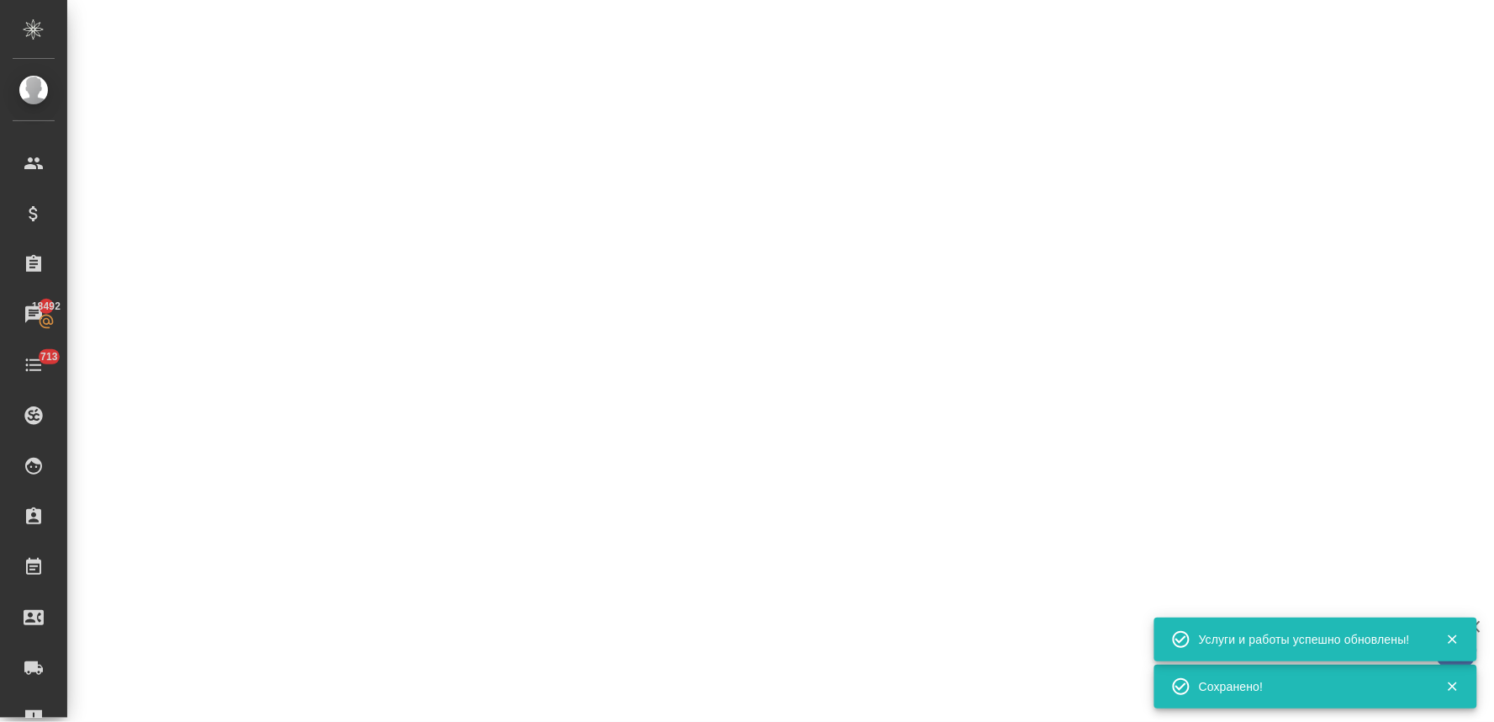
select select "RU"
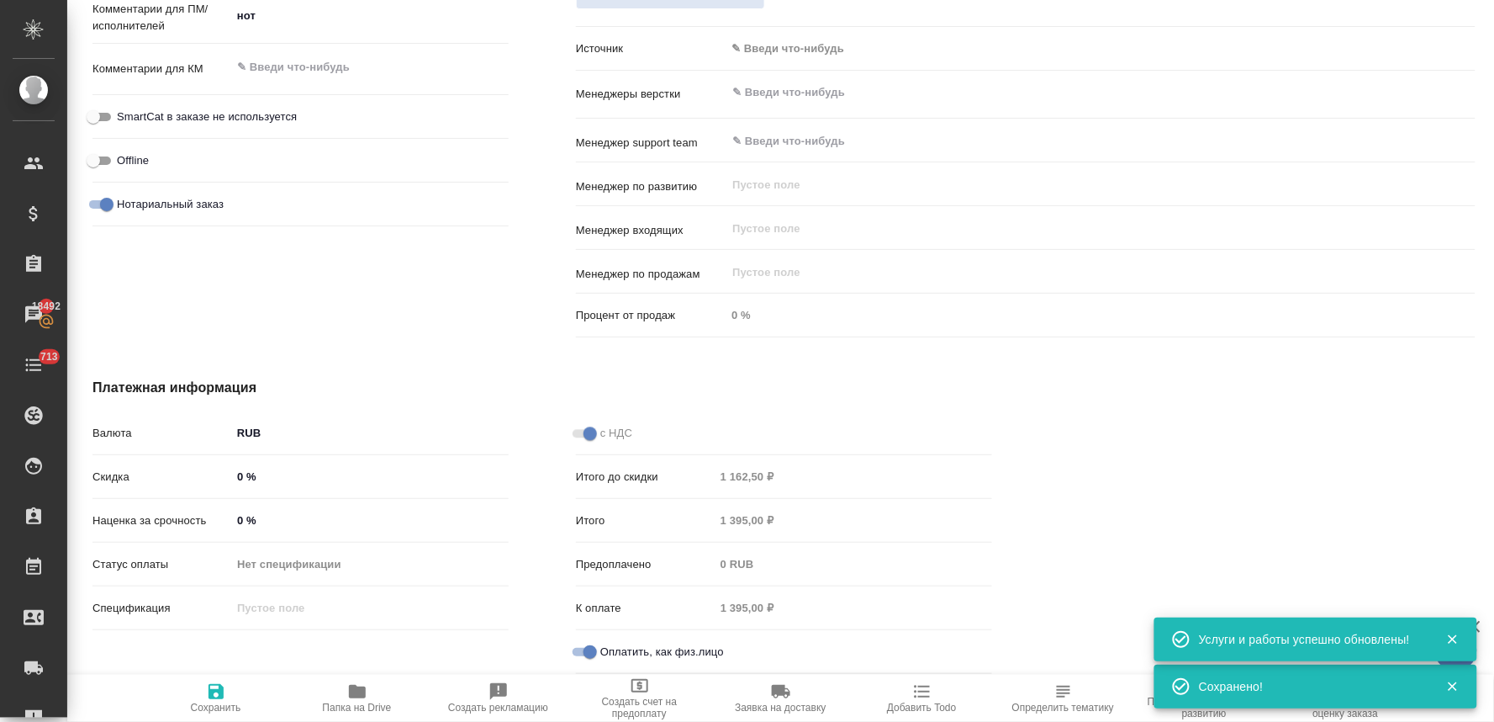
type textarea "x"
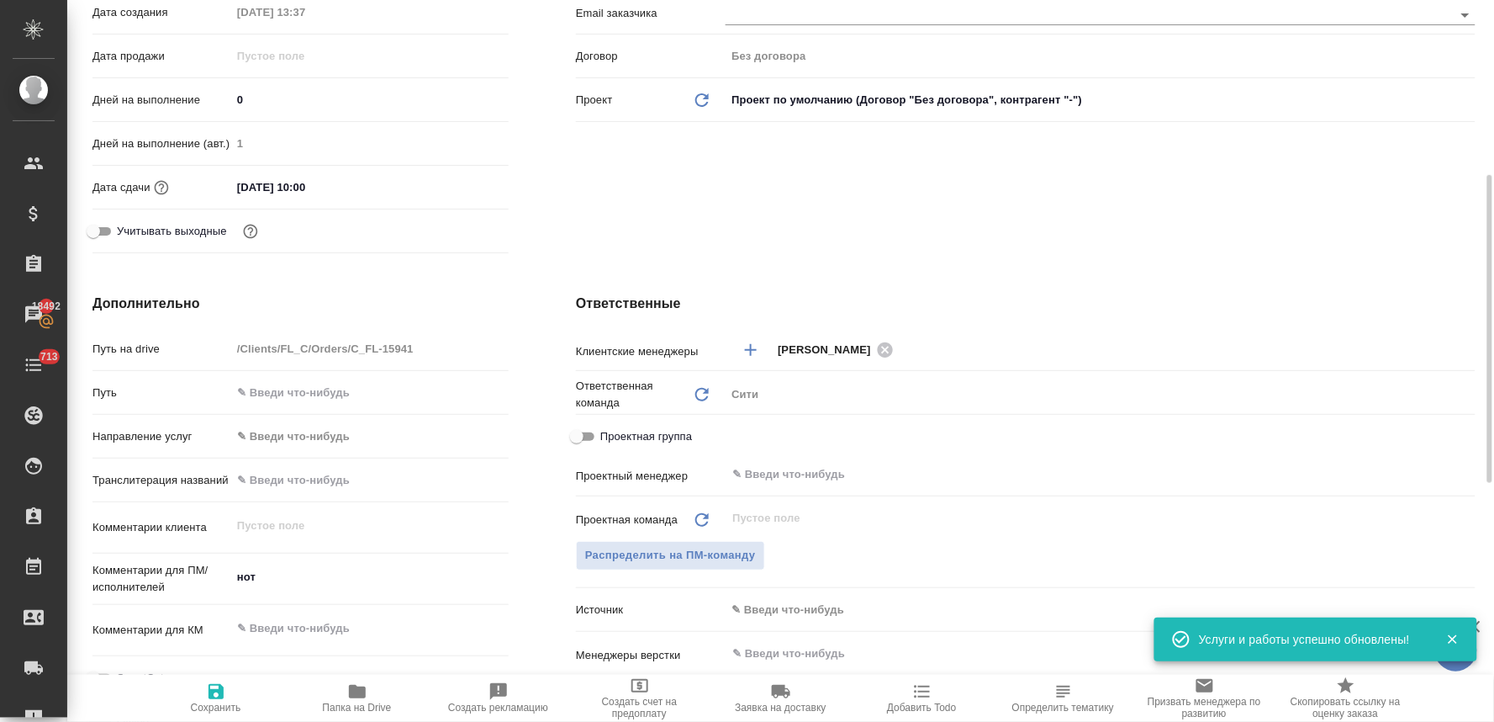
scroll to position [0, 0]
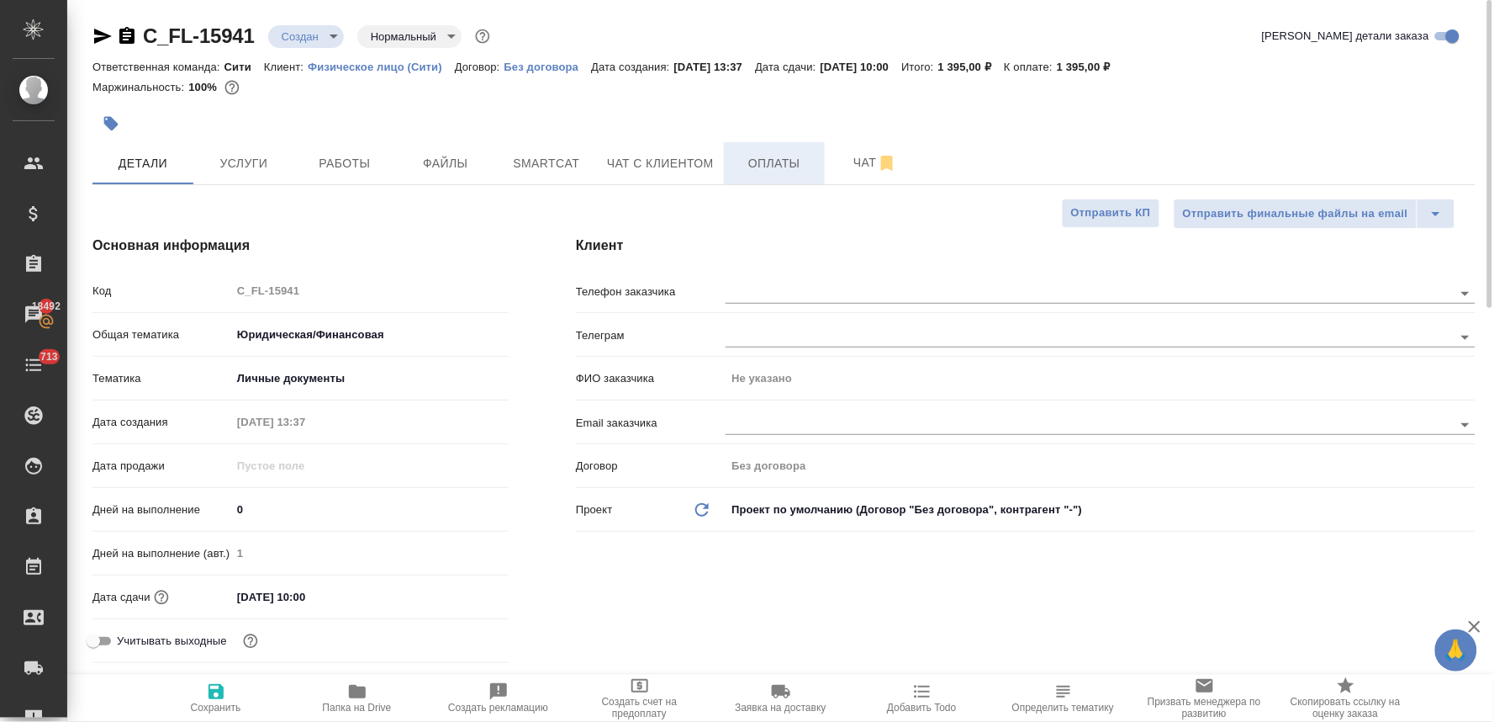
click at [779, 167] on span "Оплаты" at bounding box center [774, 163] width 81 height 21
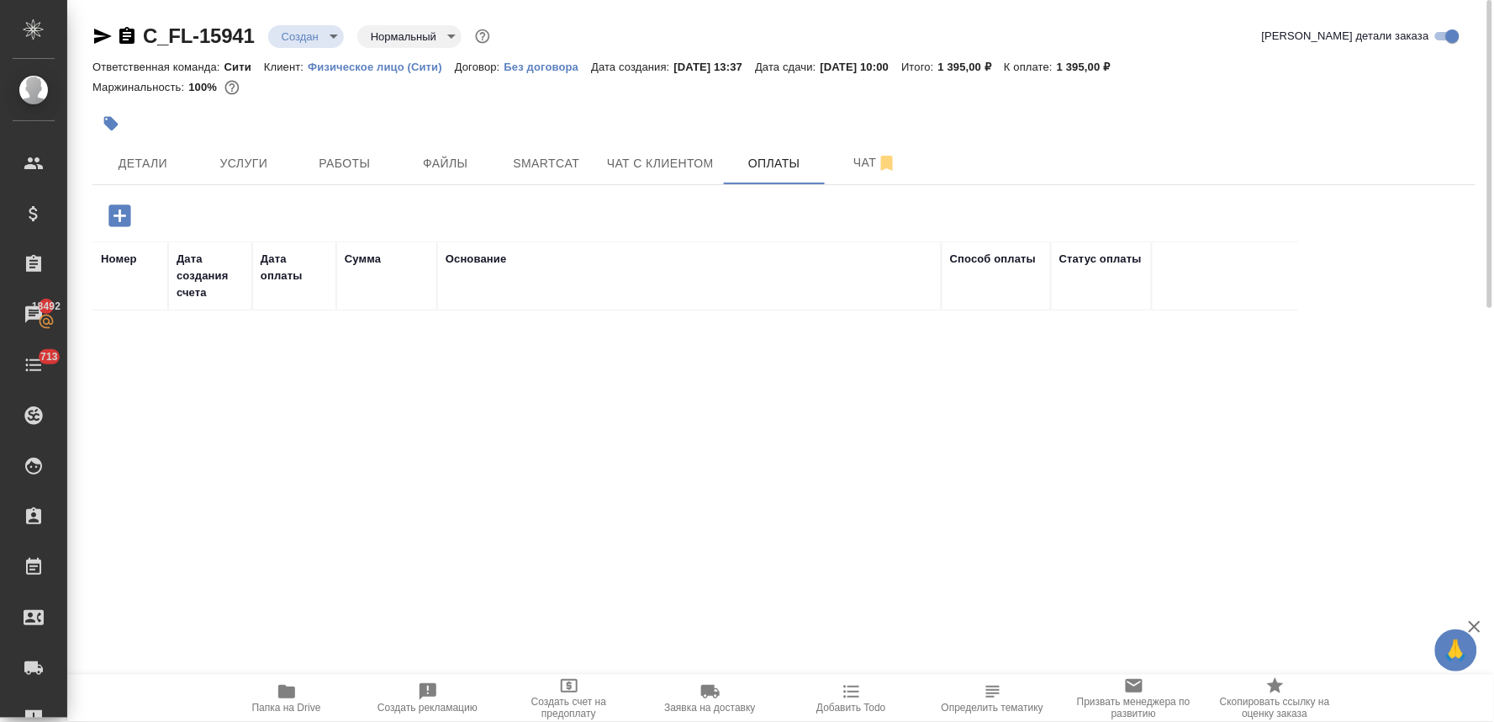
click at [128, 217] on icon "button" at bounding box center [119, 215] width 22 height 22
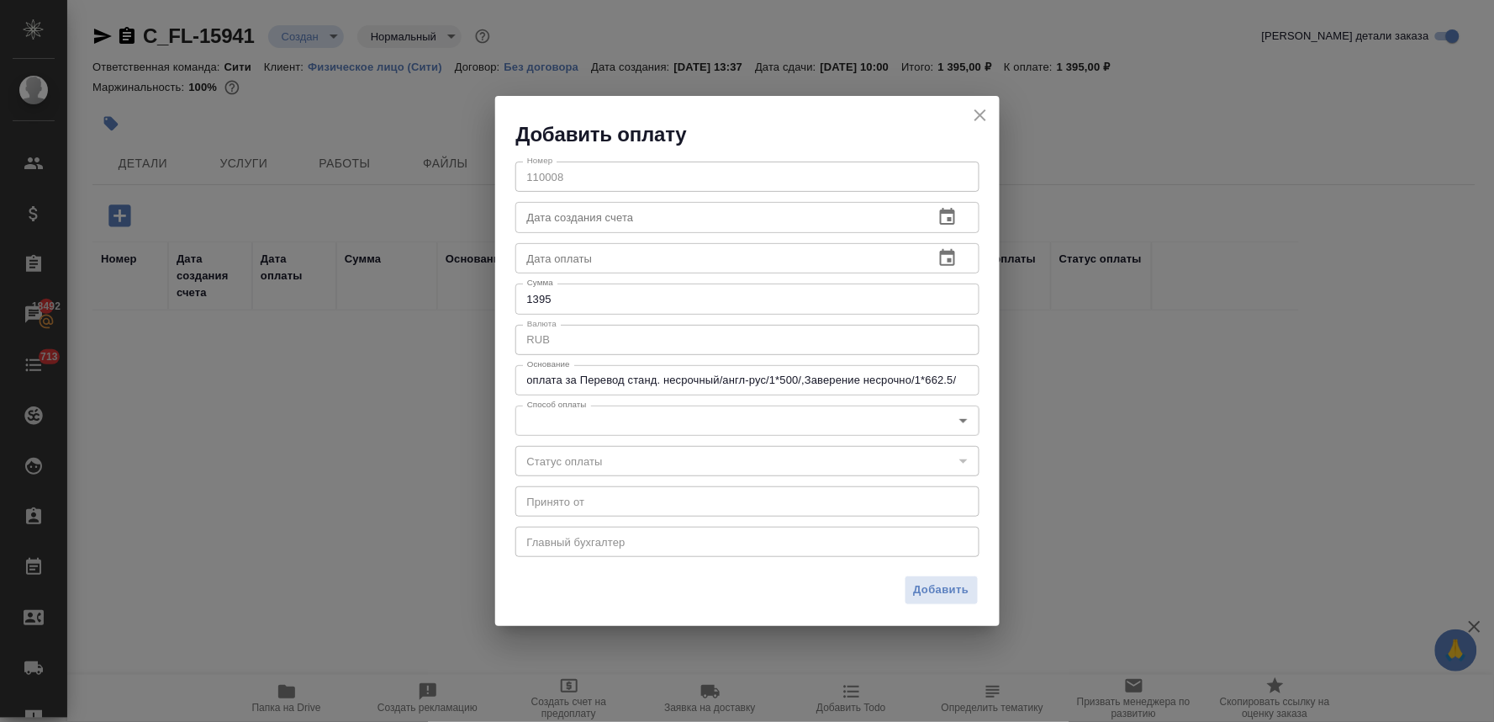
click at [586, 418] on body "🙏 .cls-1 fill:#fff; AWATERA Lyamina Nadezhda Клиенты Спецификации Заказы 18492 …" at bounding box center [747, 361] width 1494 height 722
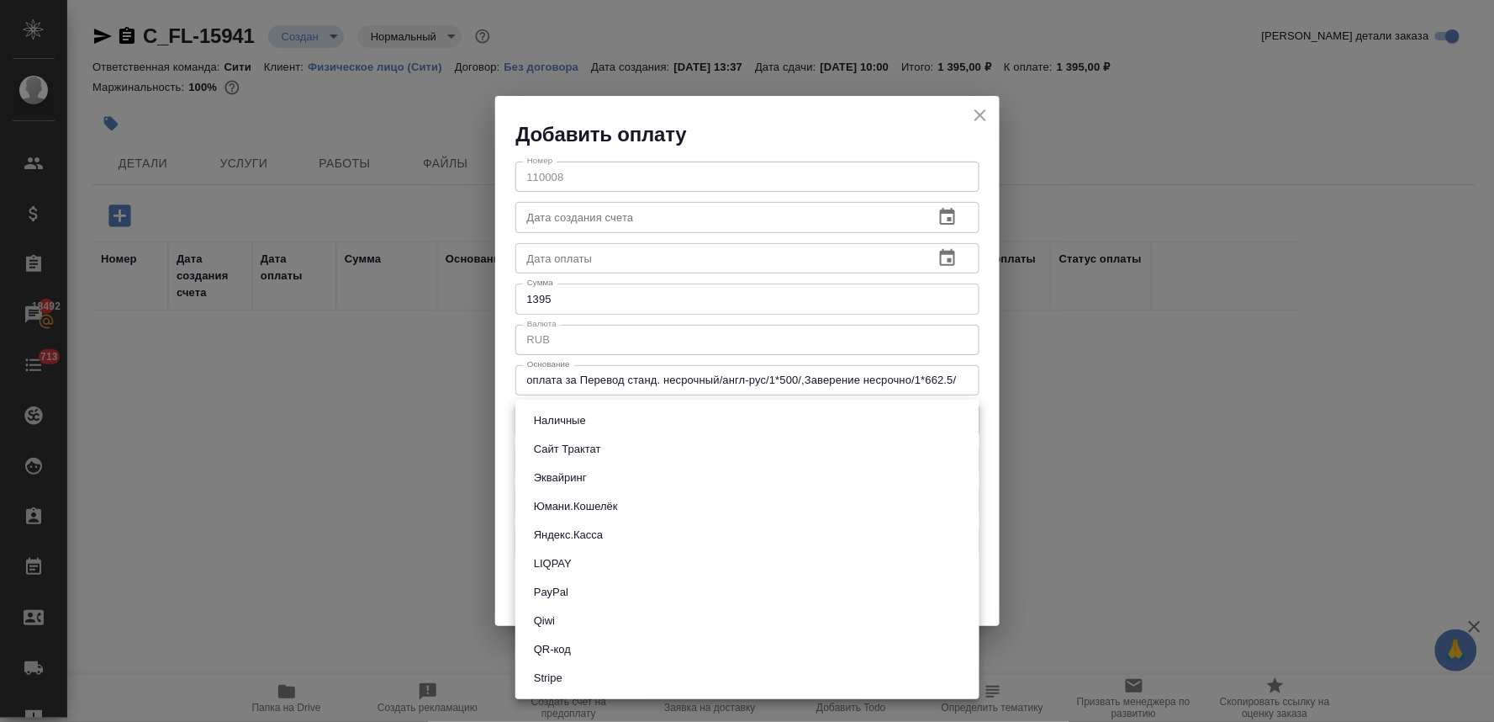
click at [590, 642] on li "QR-код" at bounding box center [748, 649] width 464 height 29
type input "60e5684acae83f185c96e013"
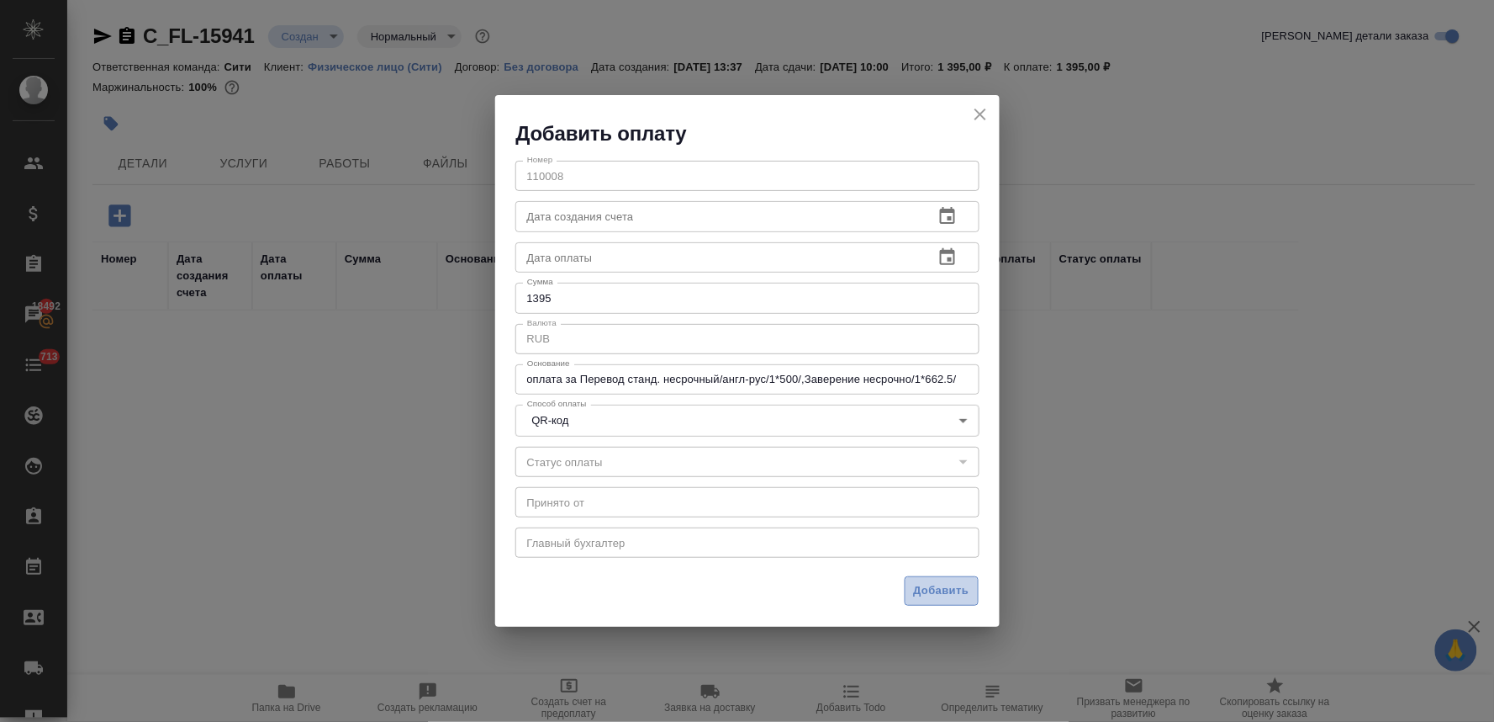
click at [936, 595] on span "Добавить" at bounding box center [942, 590] width 56 height 19
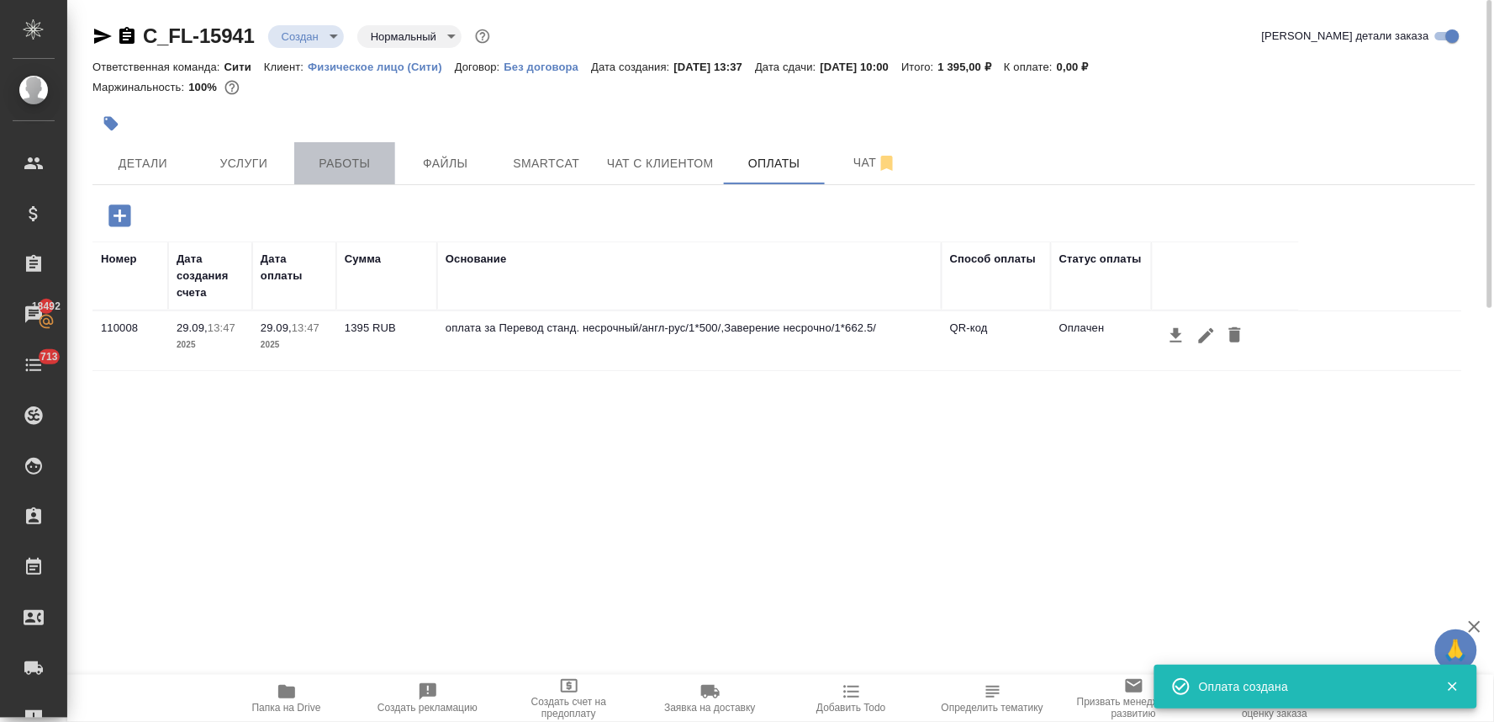
click at [330, 161] on span "Работы" at bounding box center [344, 163] width 81 height 21
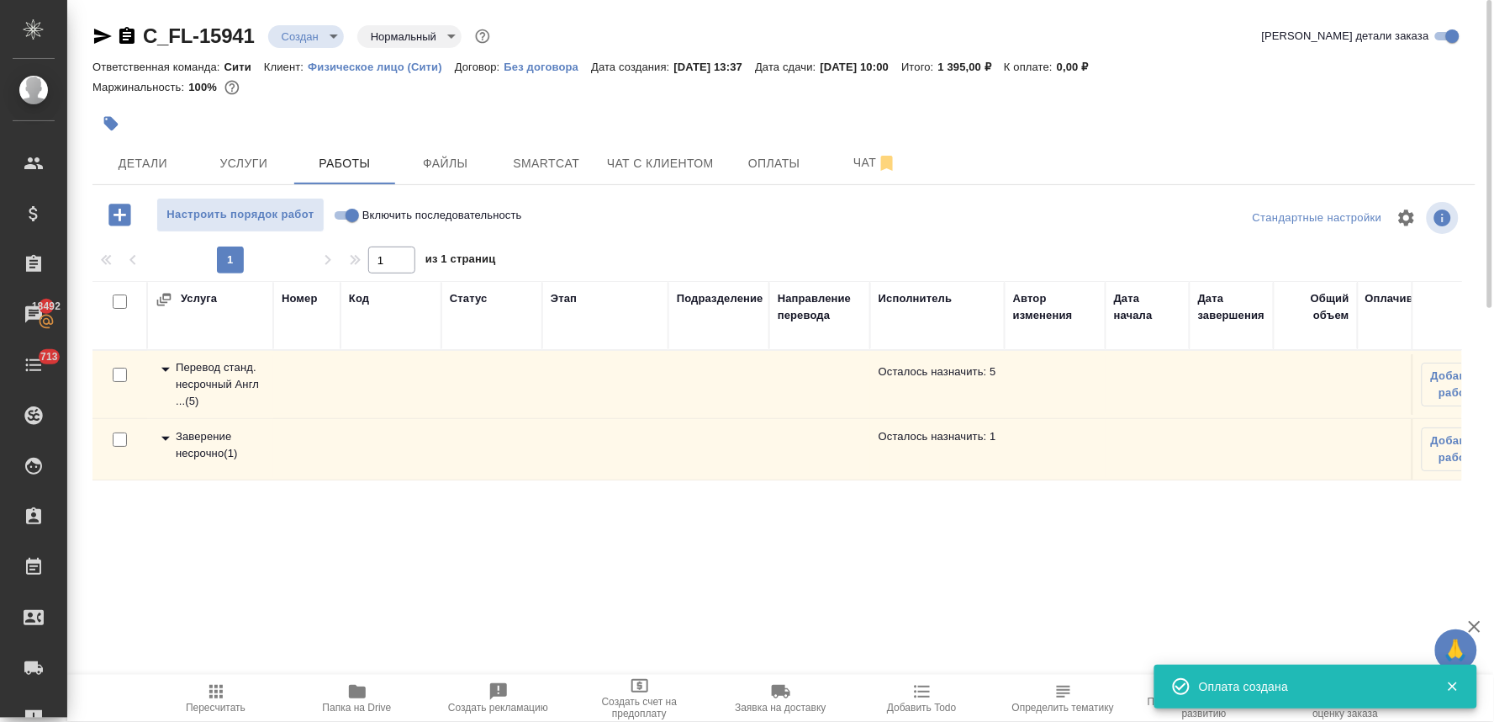
click at [183, 373] on div "Перевод станд. несрочный Англ ... ( 5 )" at bounding box center [210, 384] width 109 height 50
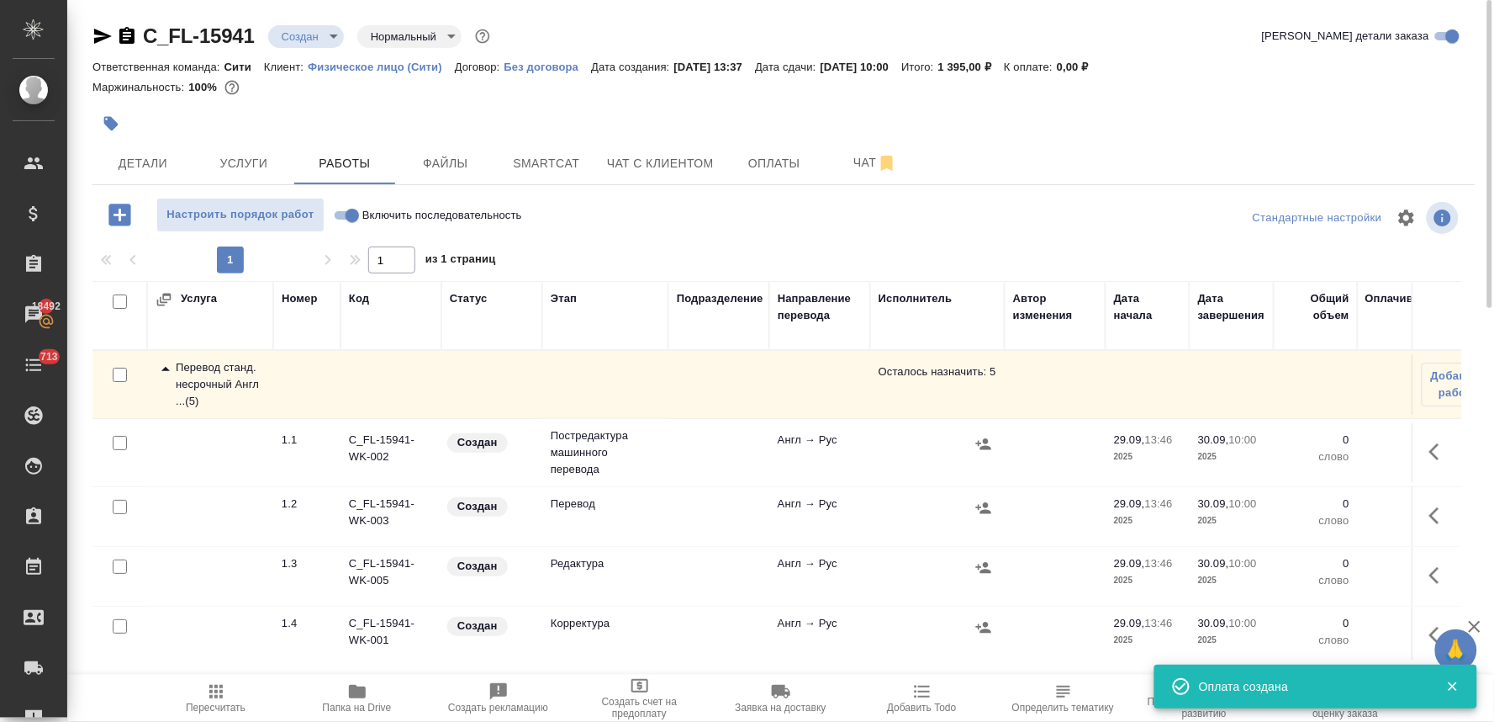
click at [115, 442] on input "checkbox" at bounding box center [120, 443] width 14 height 14
checkbox input "true"
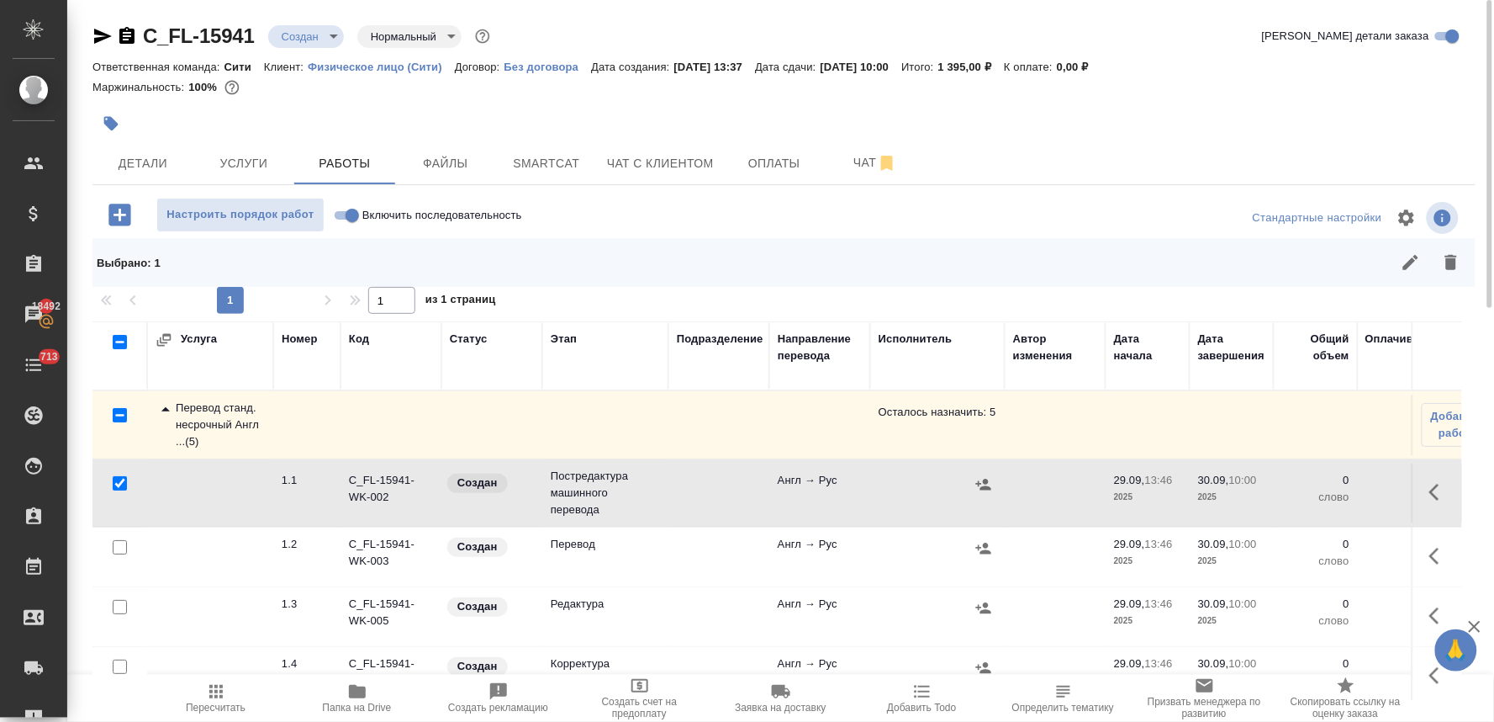
click at [118, 609] on input "checkbox" at bounding box center [120, 607] width 14 height 14
checkbox input "true"
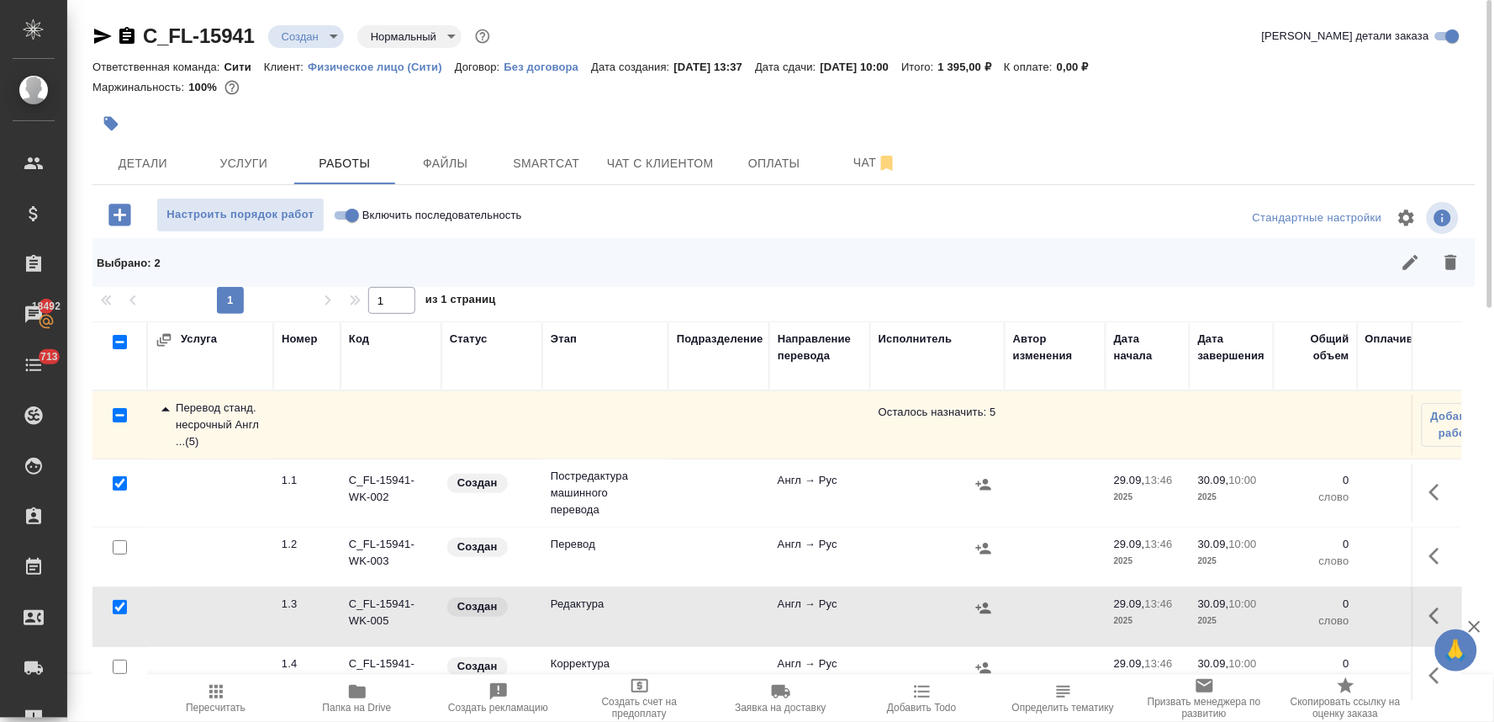
click at [115, 663] on input "checkbox" at bounding box center [120, 666] width 14 height 14
checkbox input "true"
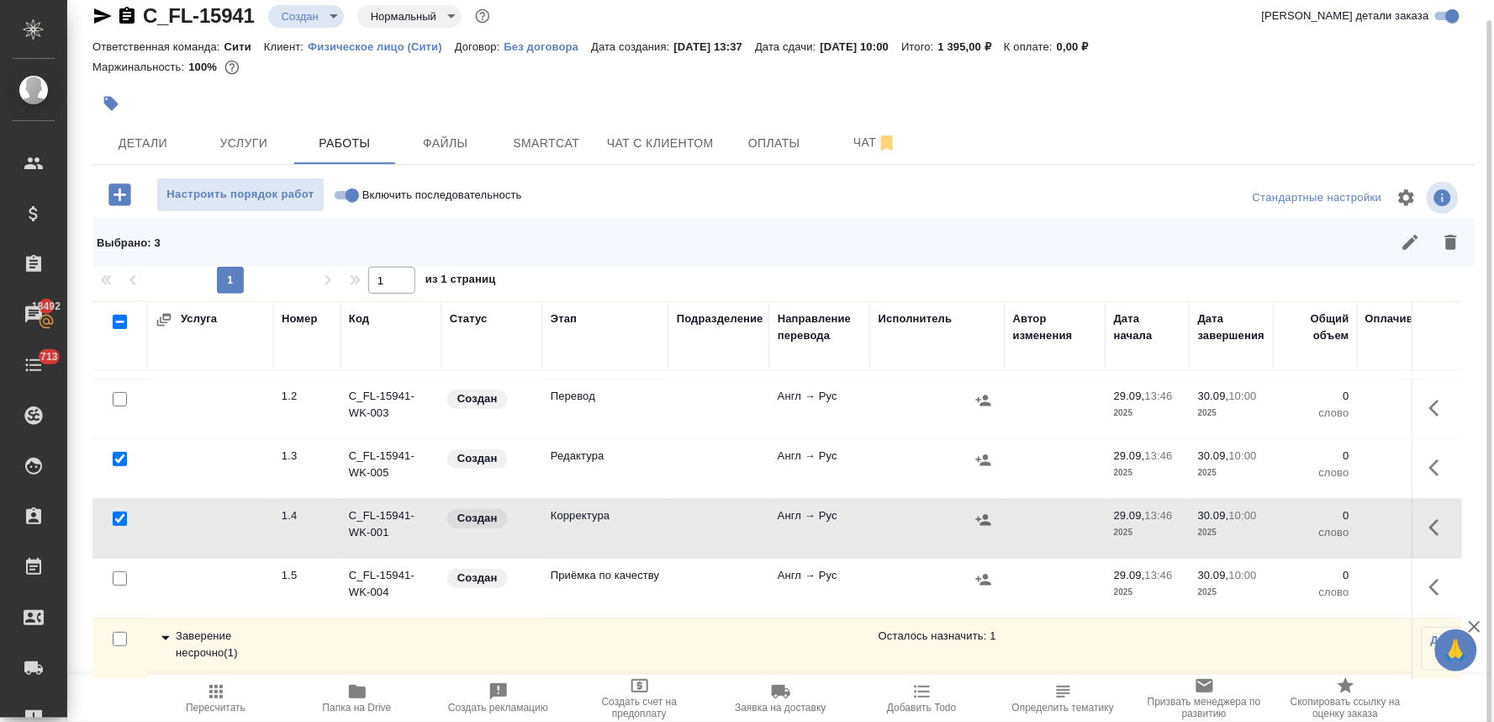
scroll to position [143, 0]
click at [1446, 239] on icon "button" at bounding box center [1451, 242] width 20 height 20
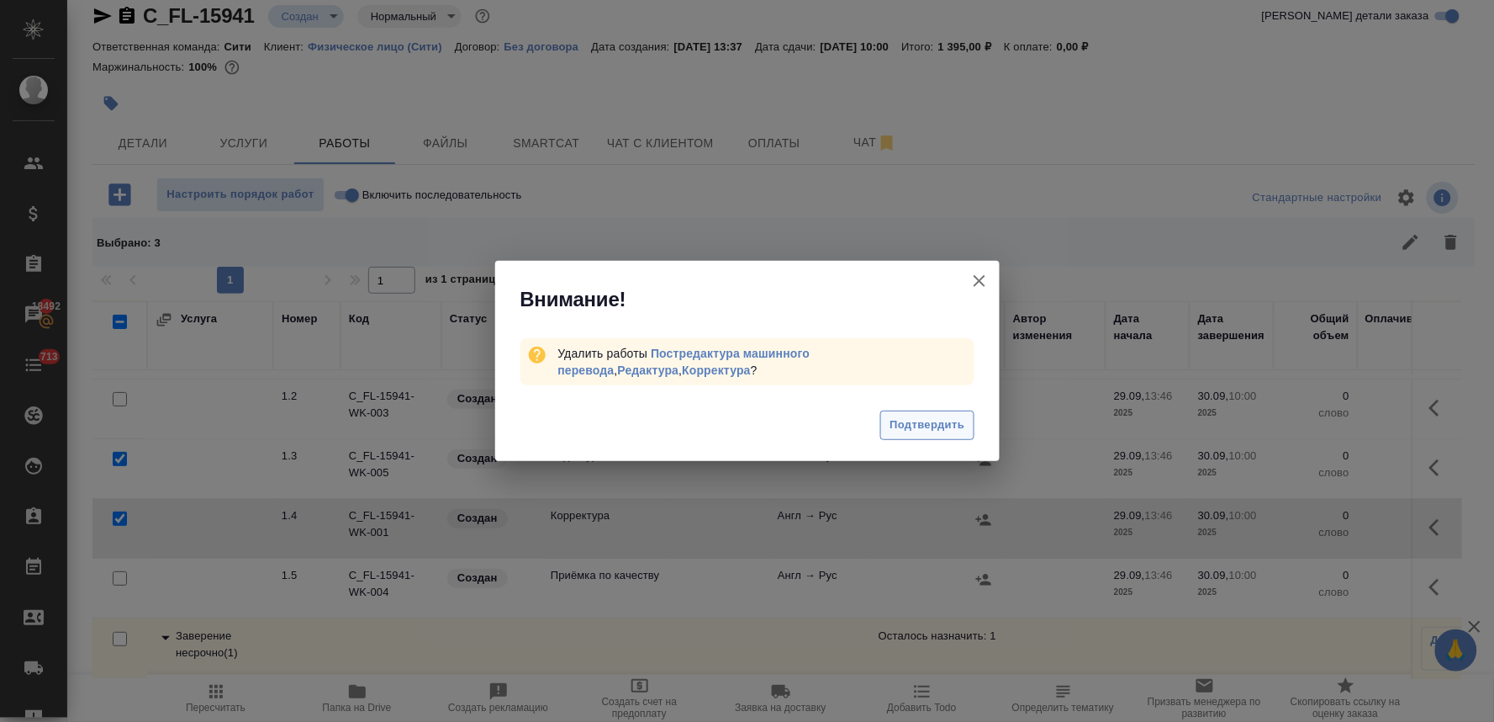
click at [950, 419] on span "Подтвердить" at bounding box center [927, 424] width 75 height 19
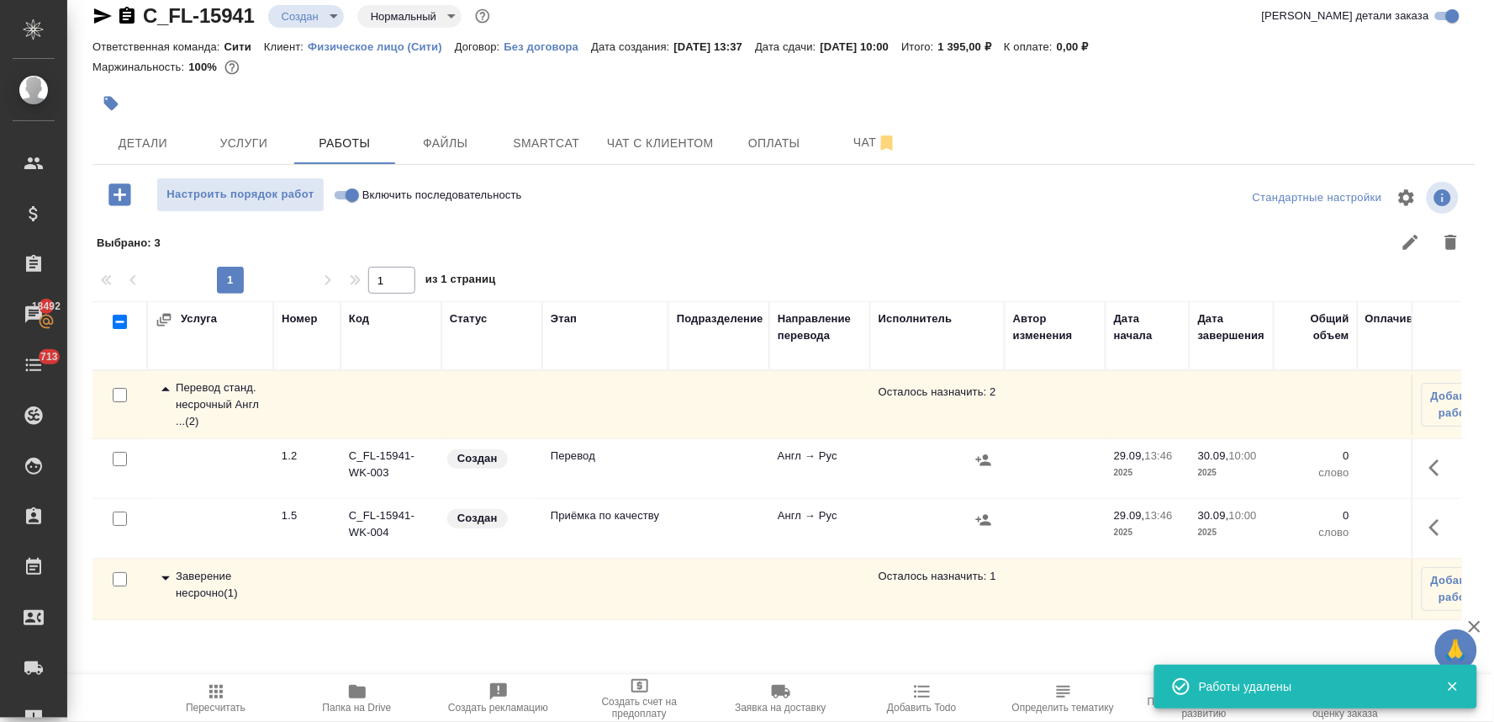
scroll to position [0, 0]
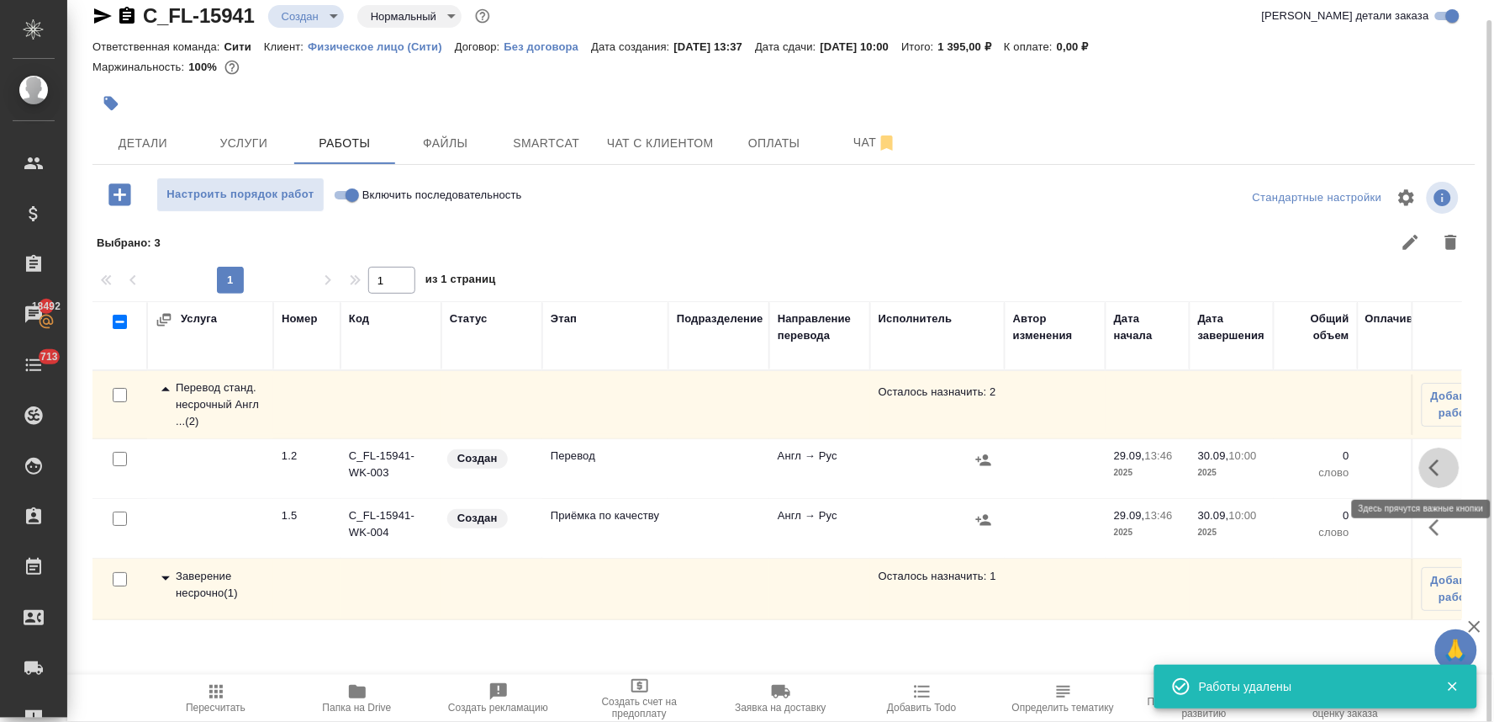
click at [1441, 468] on icon "button" at bounding box center [1440, 467] width 20 height 20
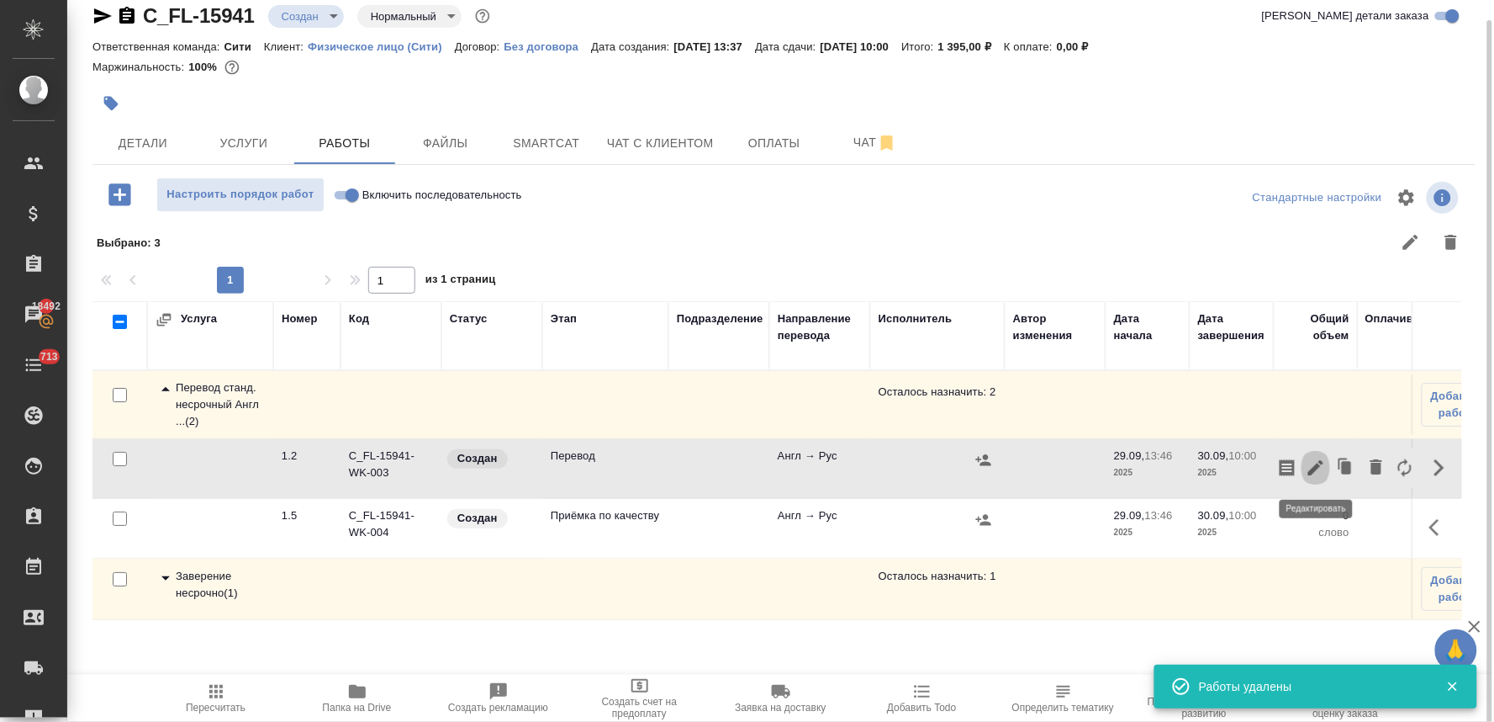
click at [1319, 473] on icon "button" at bounding box center [1316, 467] width 20 height 20
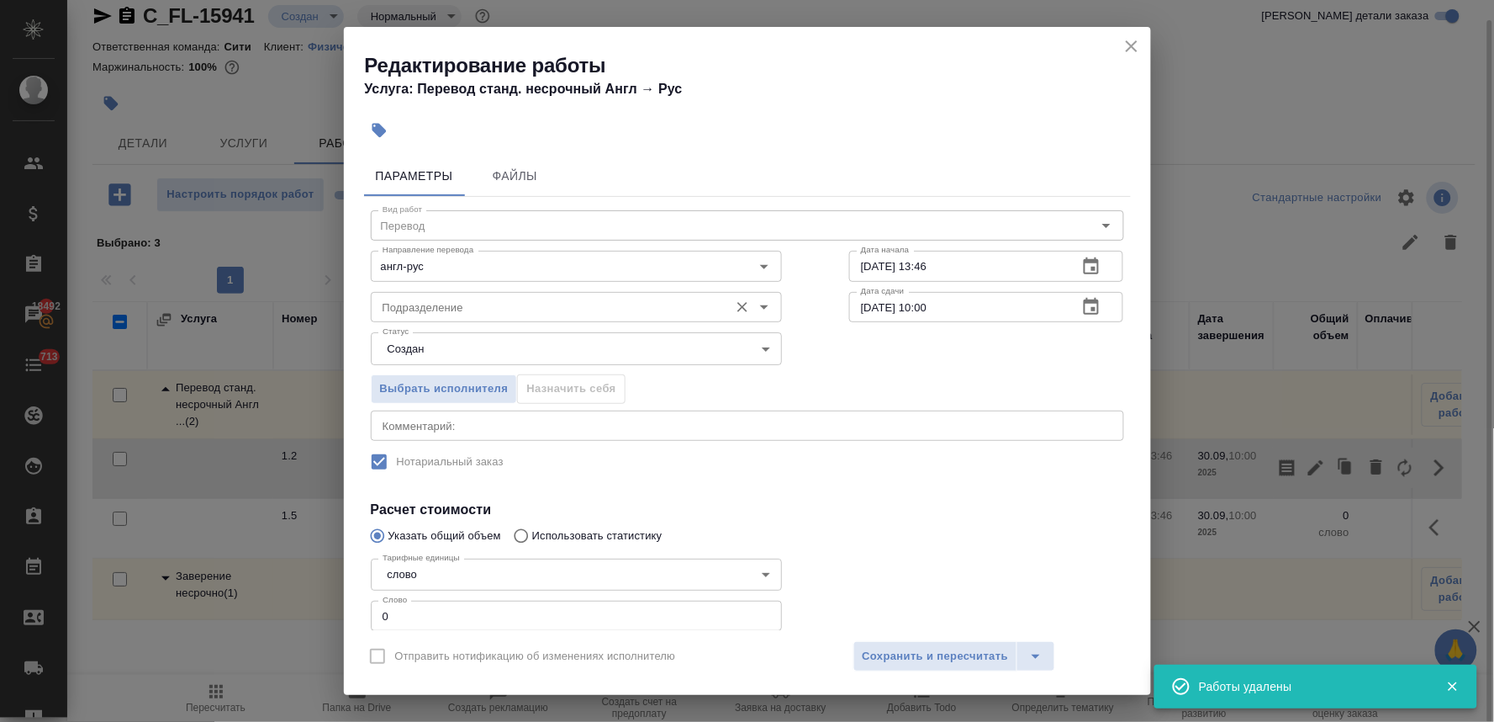
click at [568, 299] on input "Подразделение" at bounding box center [548, 307] width 345 height 20
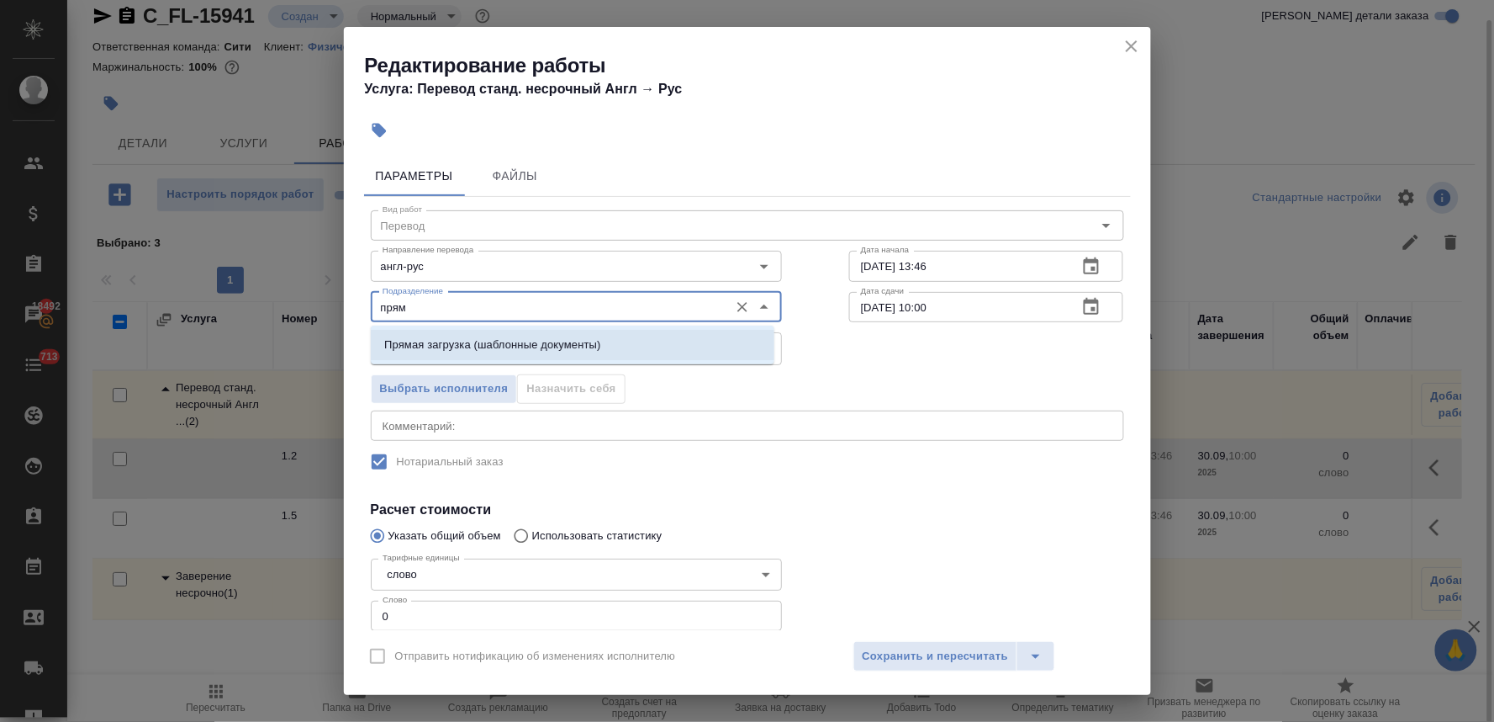
click at [558, 352] on p "Прямая загрузка (шаблонные документы)" at bounding box center [492, 344] width 216 height 17
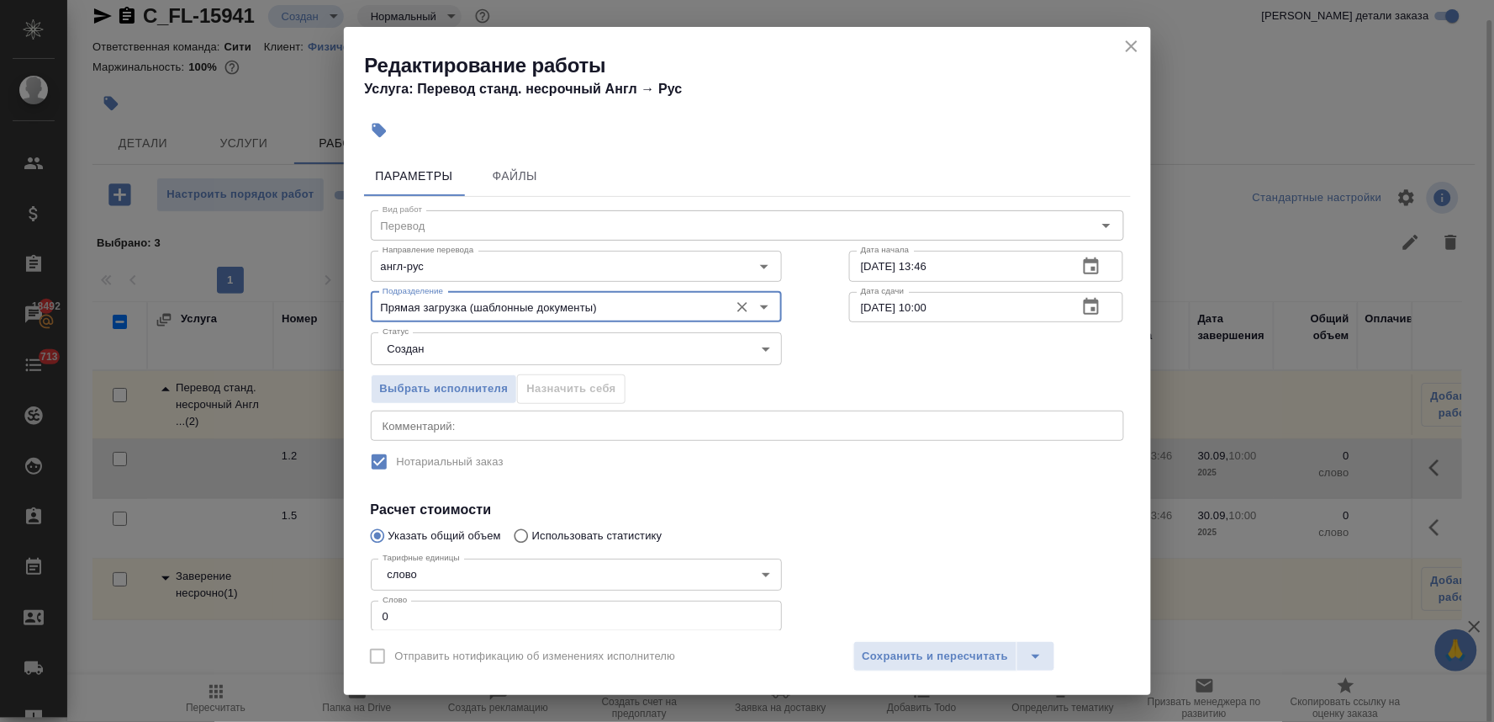
type input "Прямая загрузка (шаблонные документы)"
click at [925, 311] on input "[DATE] 10:00" at bounding box center [957, 307] width 216 height 30
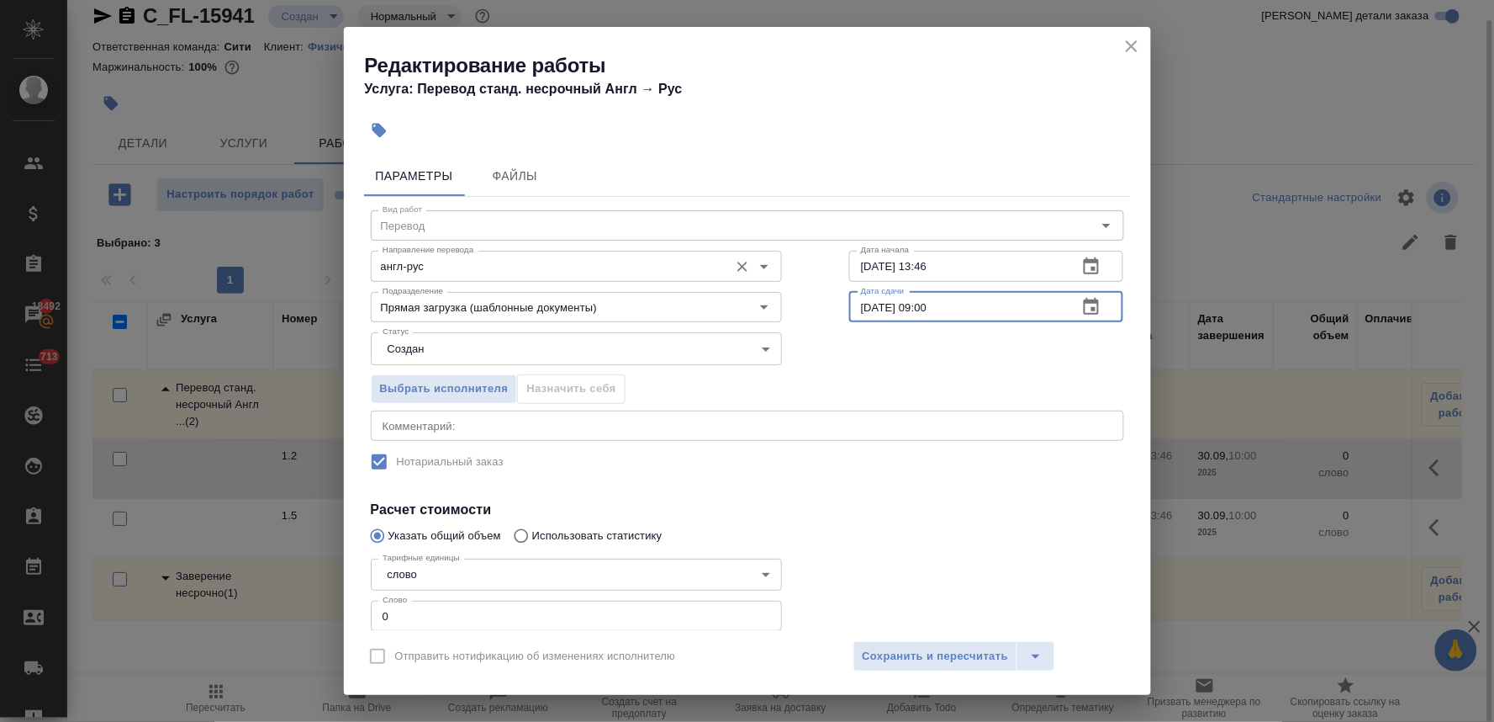
type input "30.09.2025 09:00"
click at [491, 267] on input "англ-рус" at bounding box center [548, 266] width 345 height 20
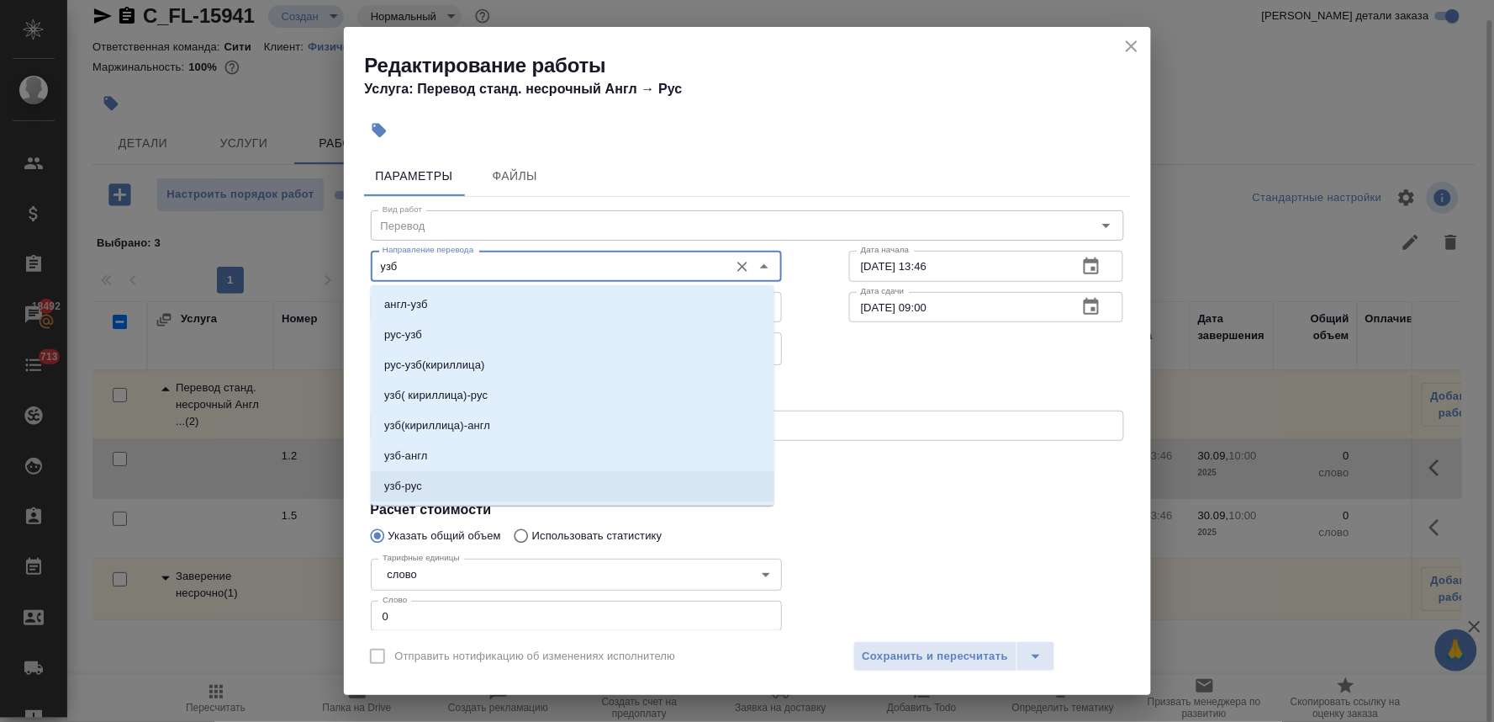
click at [485, 493] on li "узб-рус" at bounding box center [573, 486] width 404 height 30
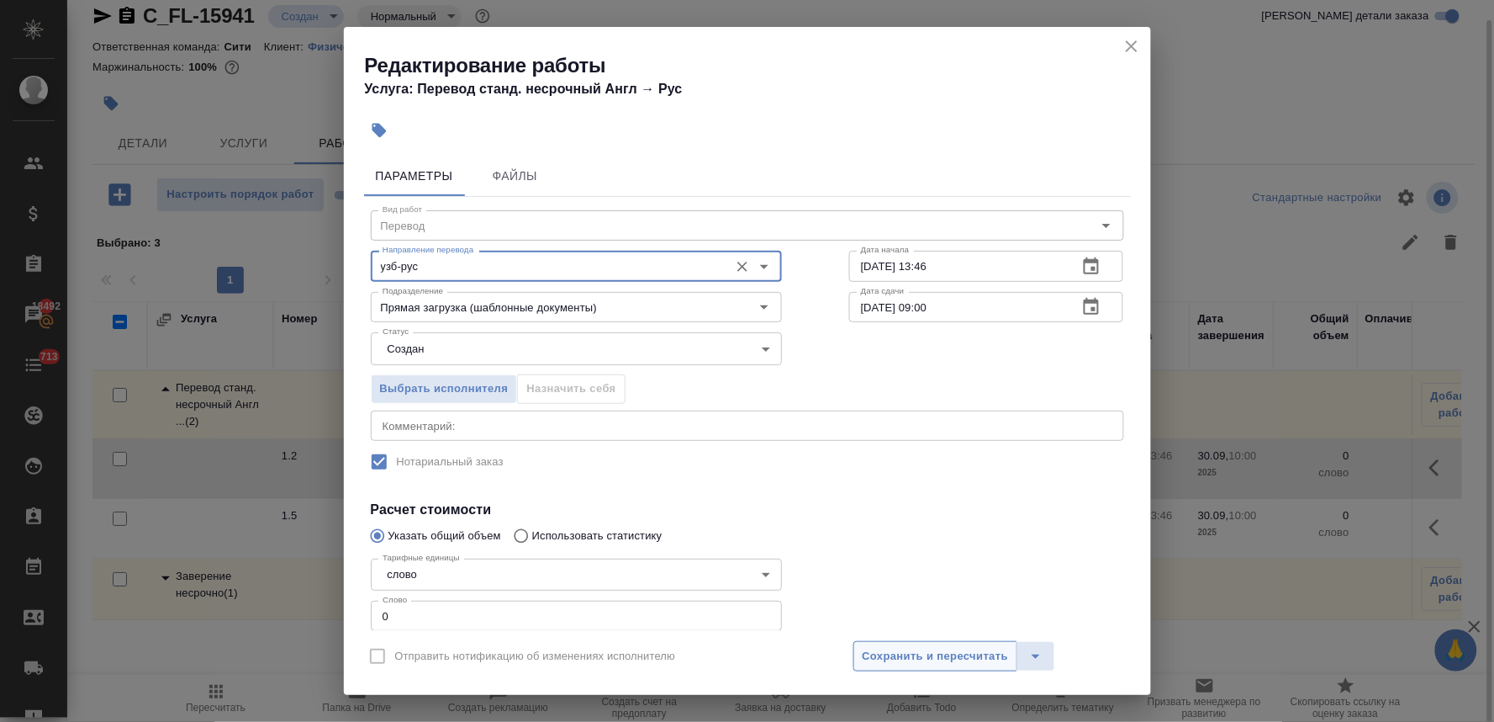
type input "узб-рус"
click at [944, 657] on span "Сохранить и пересчитать" at bounding box center [936, 656] width 146 height 19
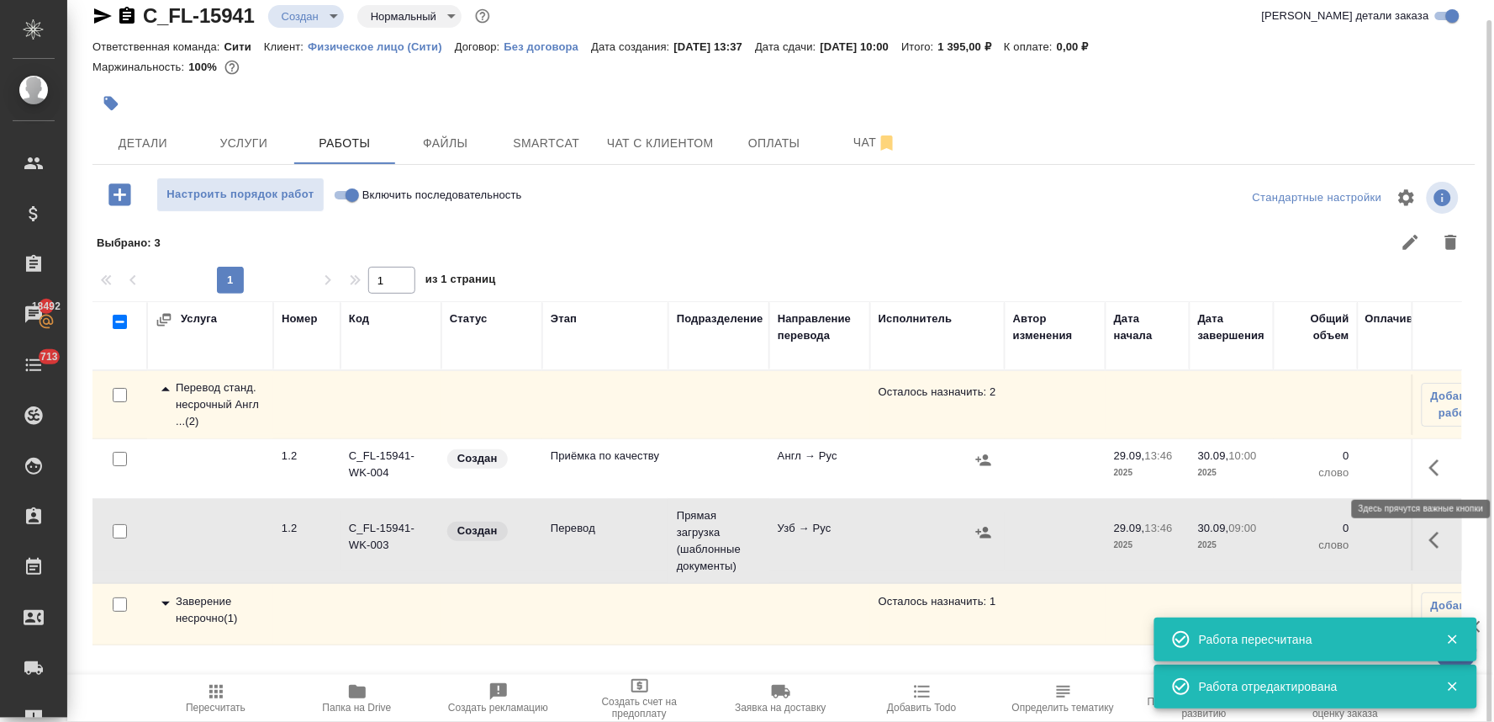
click at [1435, 468] on icon "button" at bounding box center [1440, 467] width 20 height 20
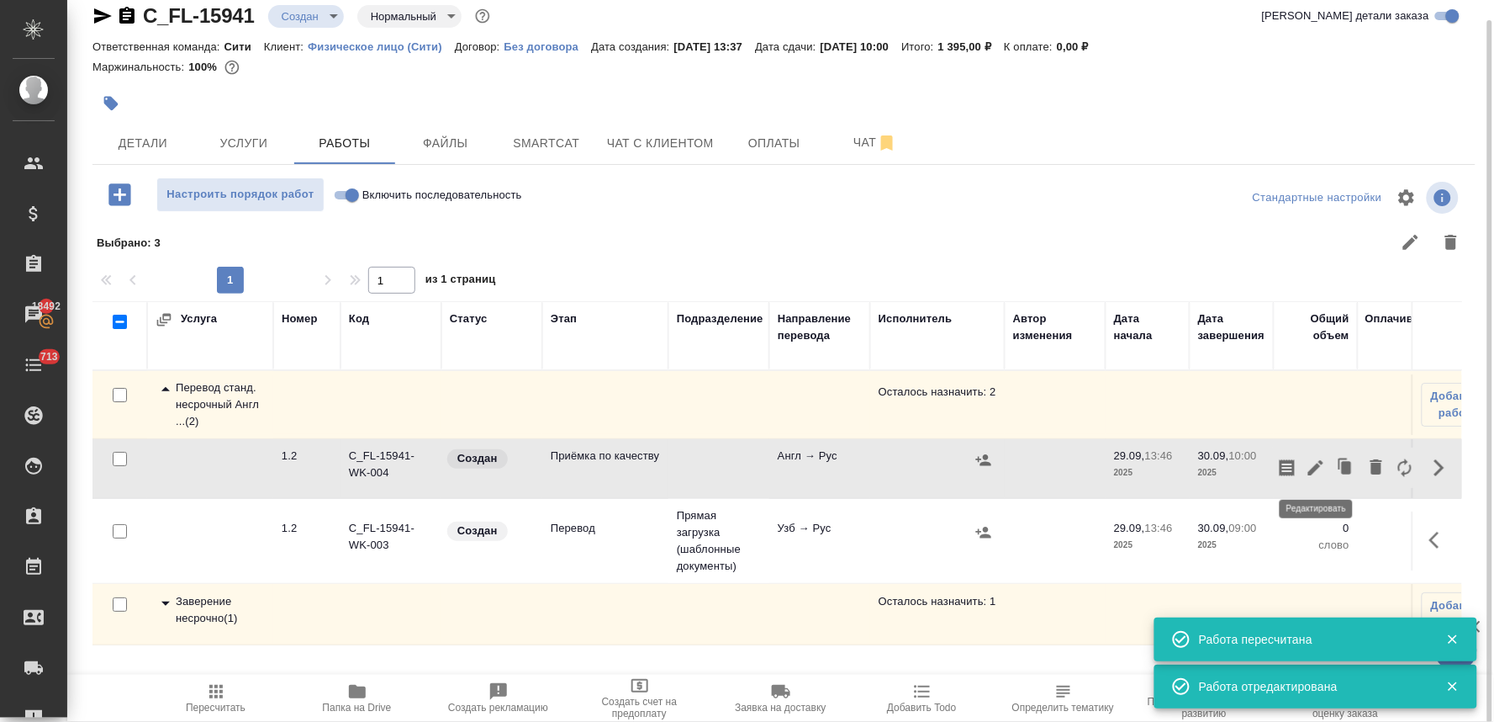
click at [1321, 463] on icon "button" at bounding box center [1316, 467] width 20 height 20
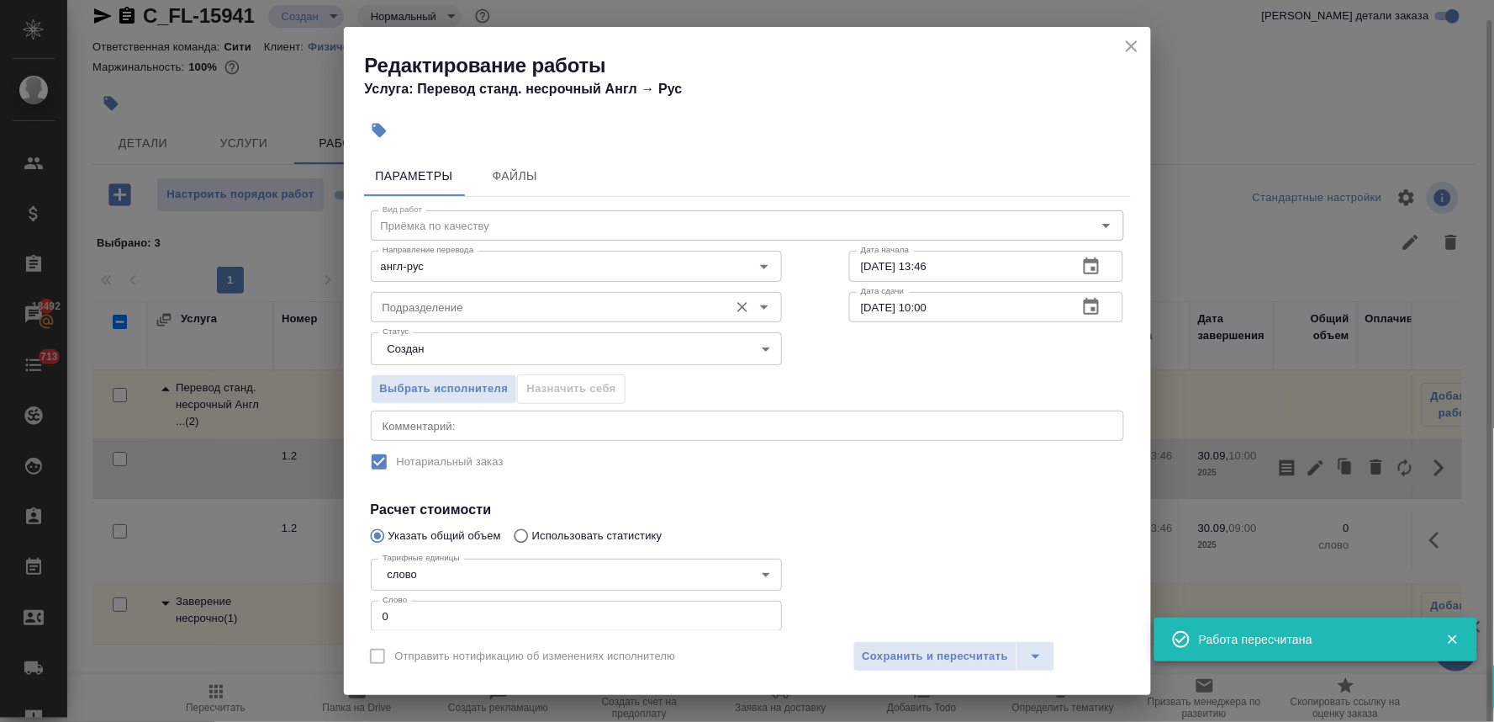
click at [457, 303] on input "Подразделение" at bounding box center [548, 307] width 345 height 20
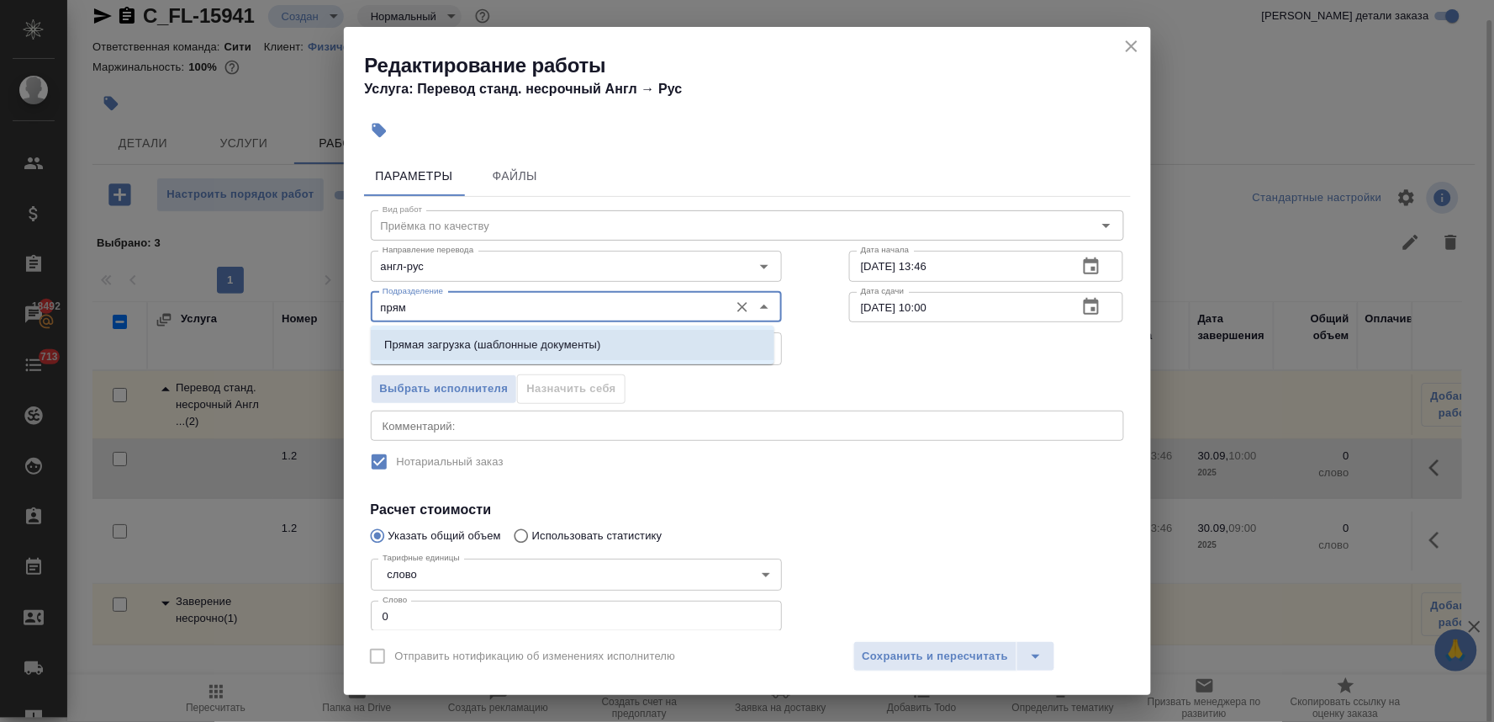
click at [466, 339] on p "Прямая загрузка (шаблонные документы)" at bounding box center [492, 344] width 216 height 17
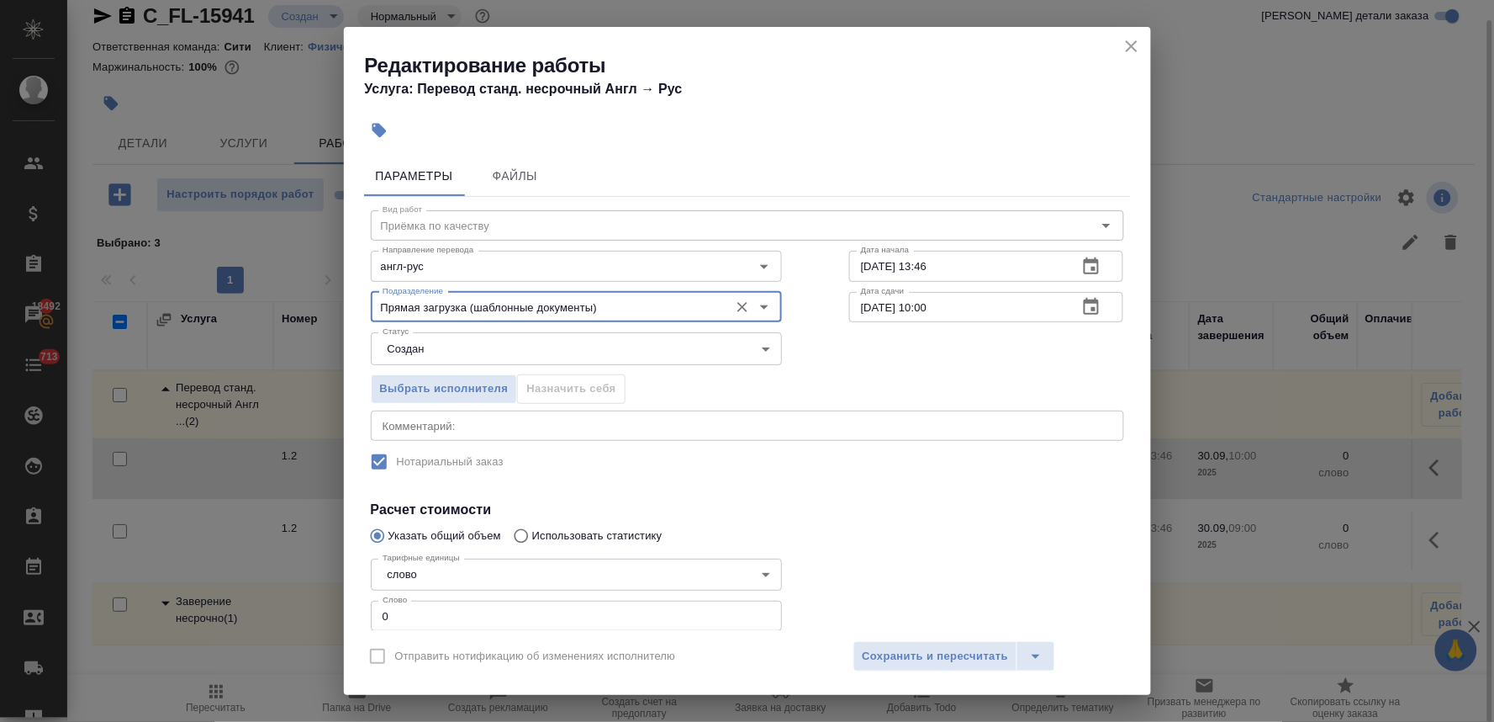
type input "Прямая загрузка (шаблонные документы)"
click at [1084, 262] on icon "button" at bounding box center [1091, 265] width 15 height 17
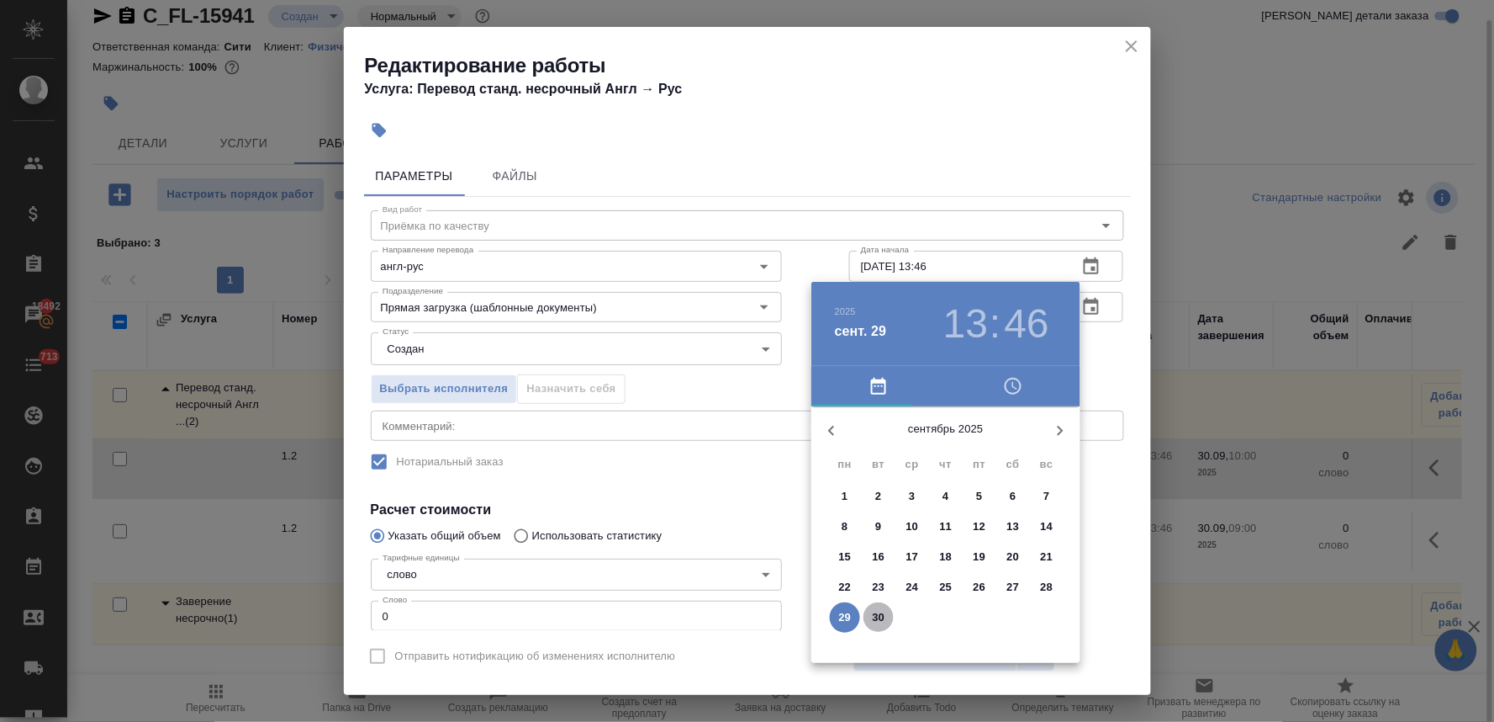
click at [880, 620] on p "30" at bounding box center [879, 617] width 13 height 17
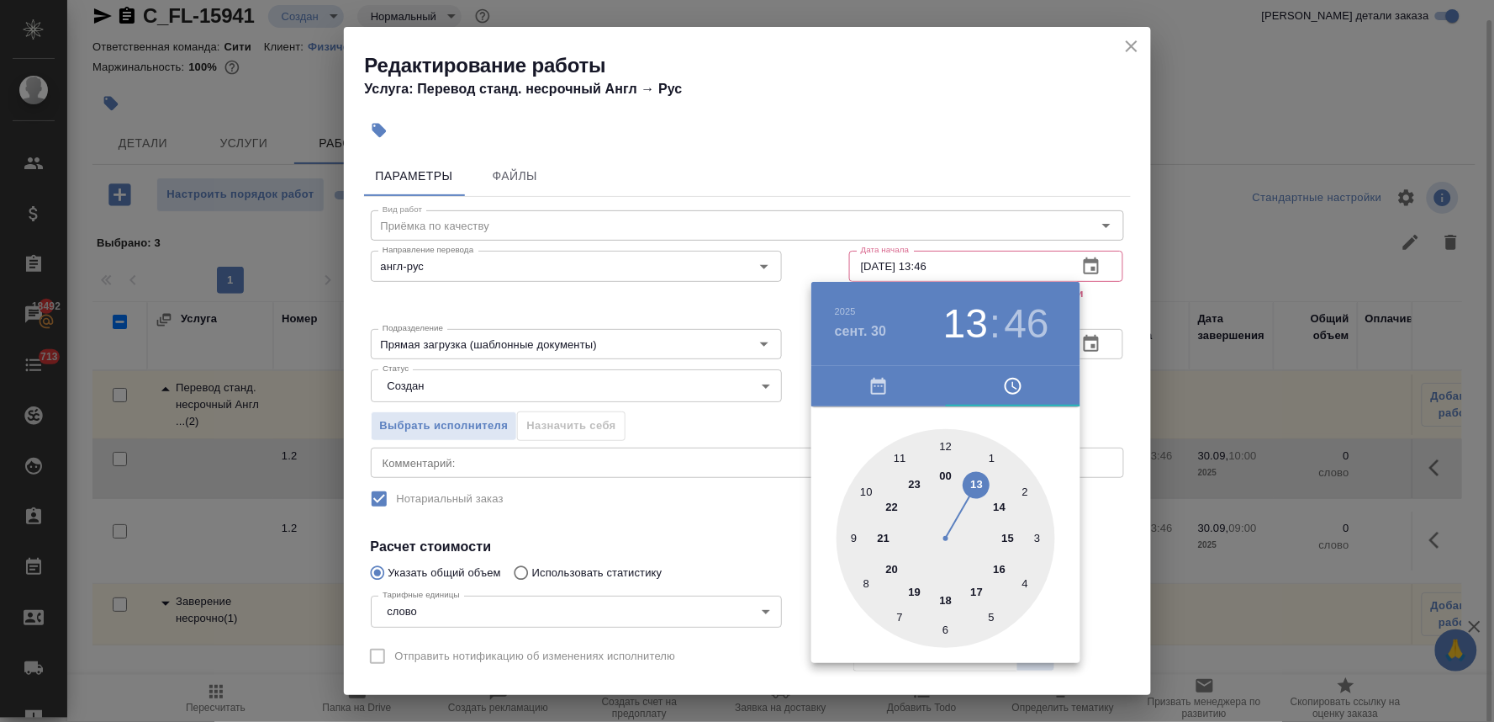
click at [854, 541] on div at bounding box center [946, 538] width 219 height 219
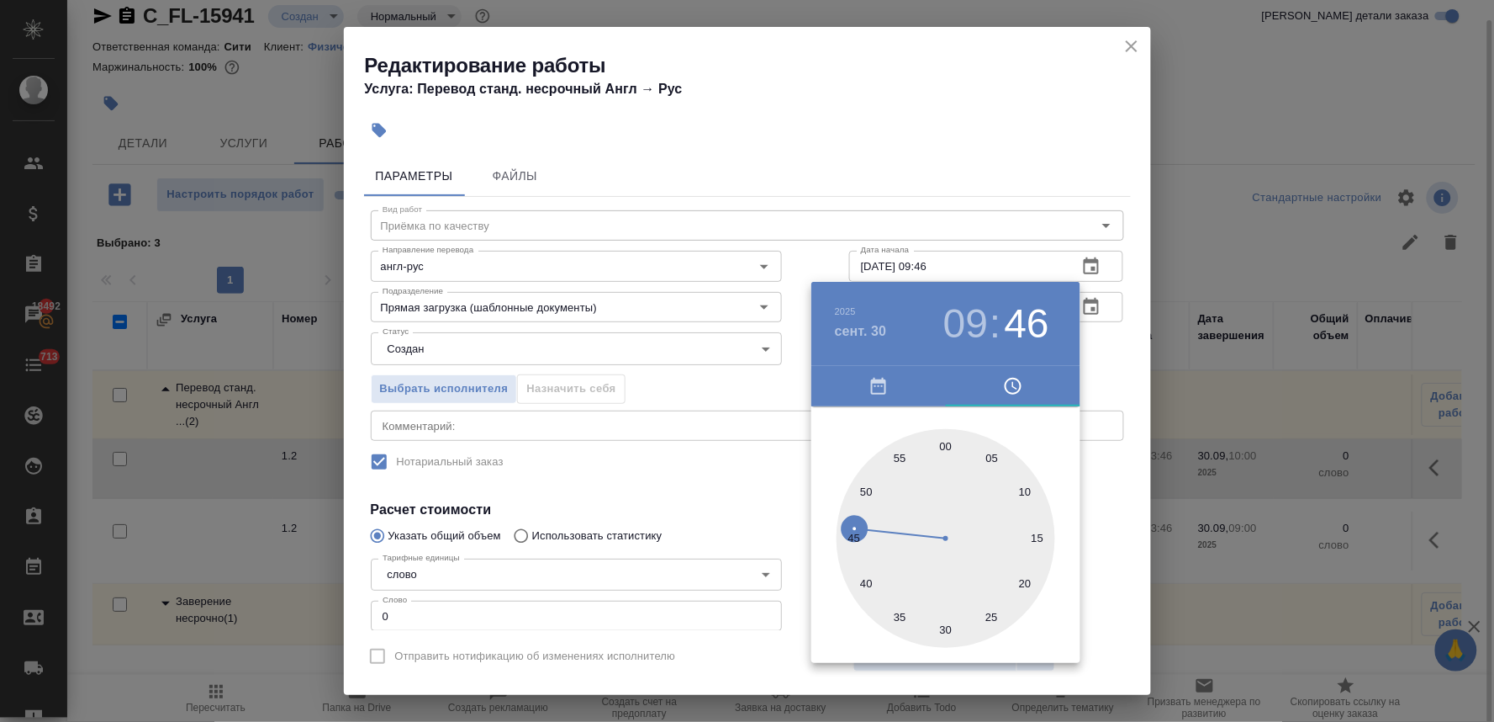
click at [949, 444] on div at bounding box center [946, 538] width 219 height 219
type input "30.09.2025 09:00"
click at [732, 482] on div at bounding box center [747, 361] width 1494 height 722
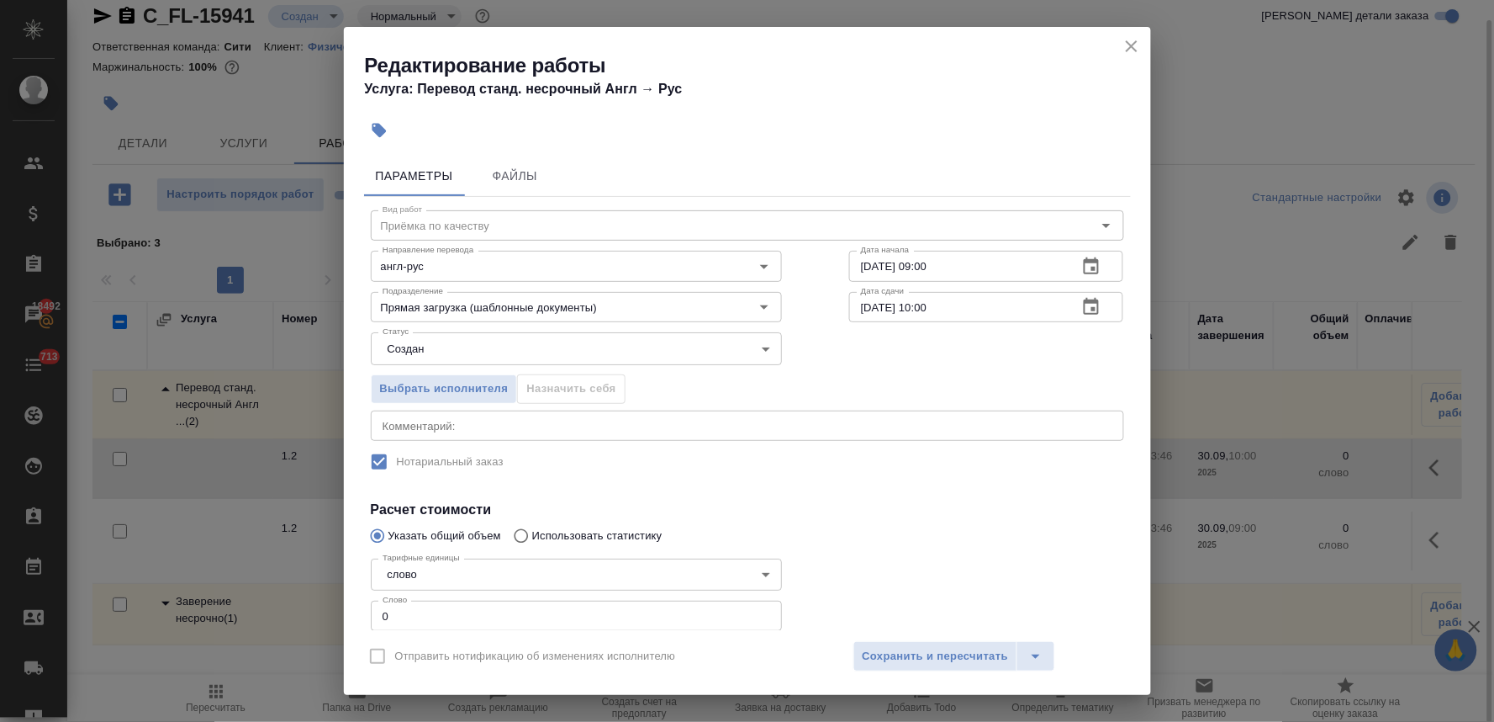
click at [575, 241] on div "Направление перевода англ-рус Направление перевода" at bounding box center [576, 264] width 479 height 108
click at [574, 262] on input "англ-рус" at bounding box center [548, 266] width 345 height 20
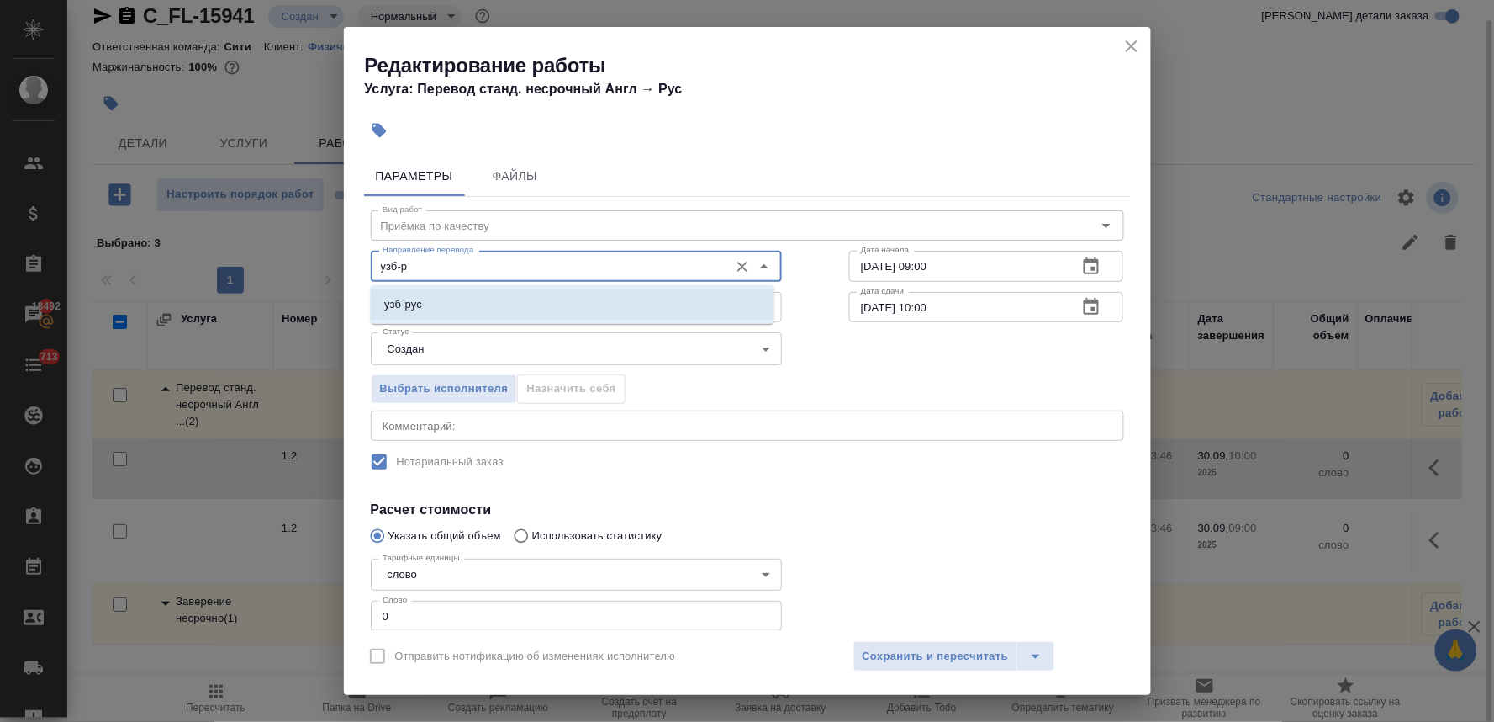
click at [577, 313] on li "узб-рус" at bounding box center [573, 304] width 404 height 30
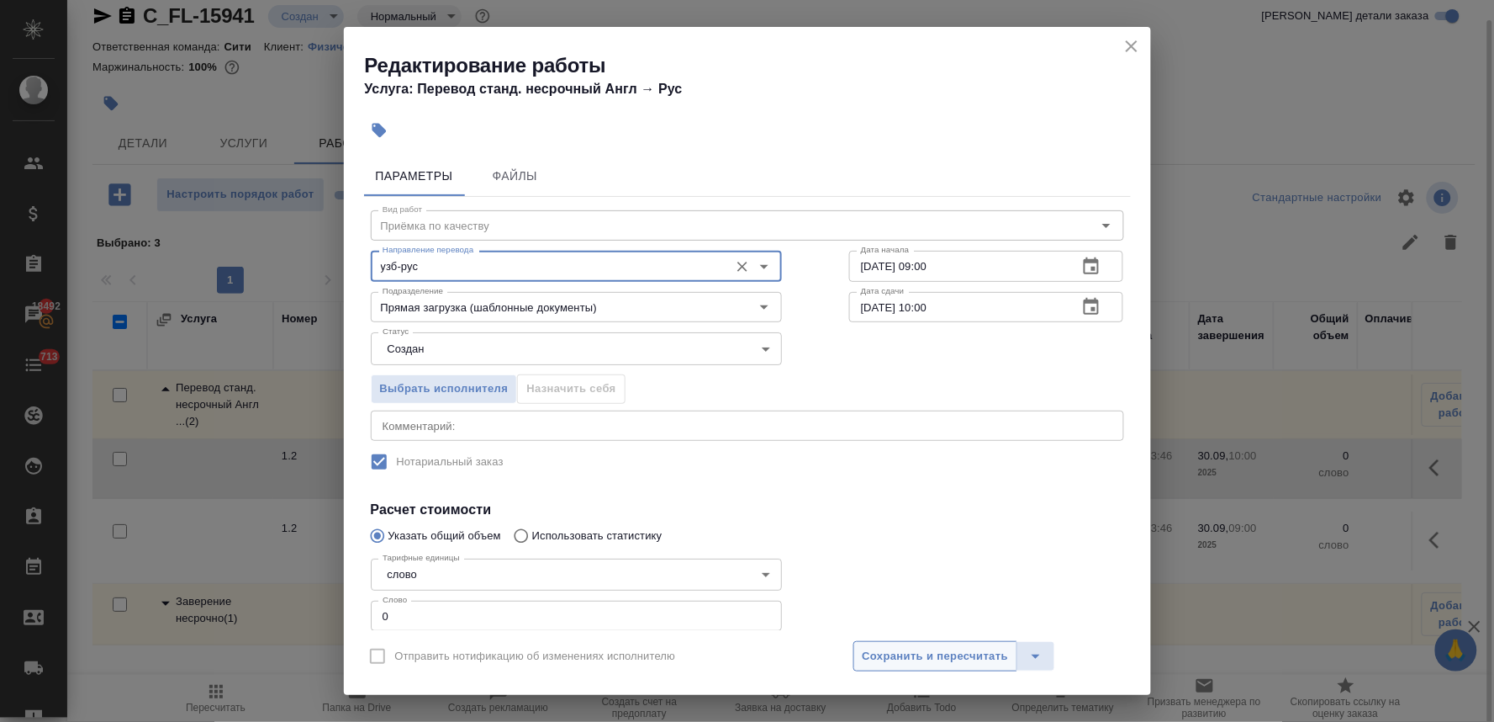
type input "узб-рус"
click at [923, 643] on button "Сохранить и пересчитать" at bounding box center [936, 656] width 165 height 30
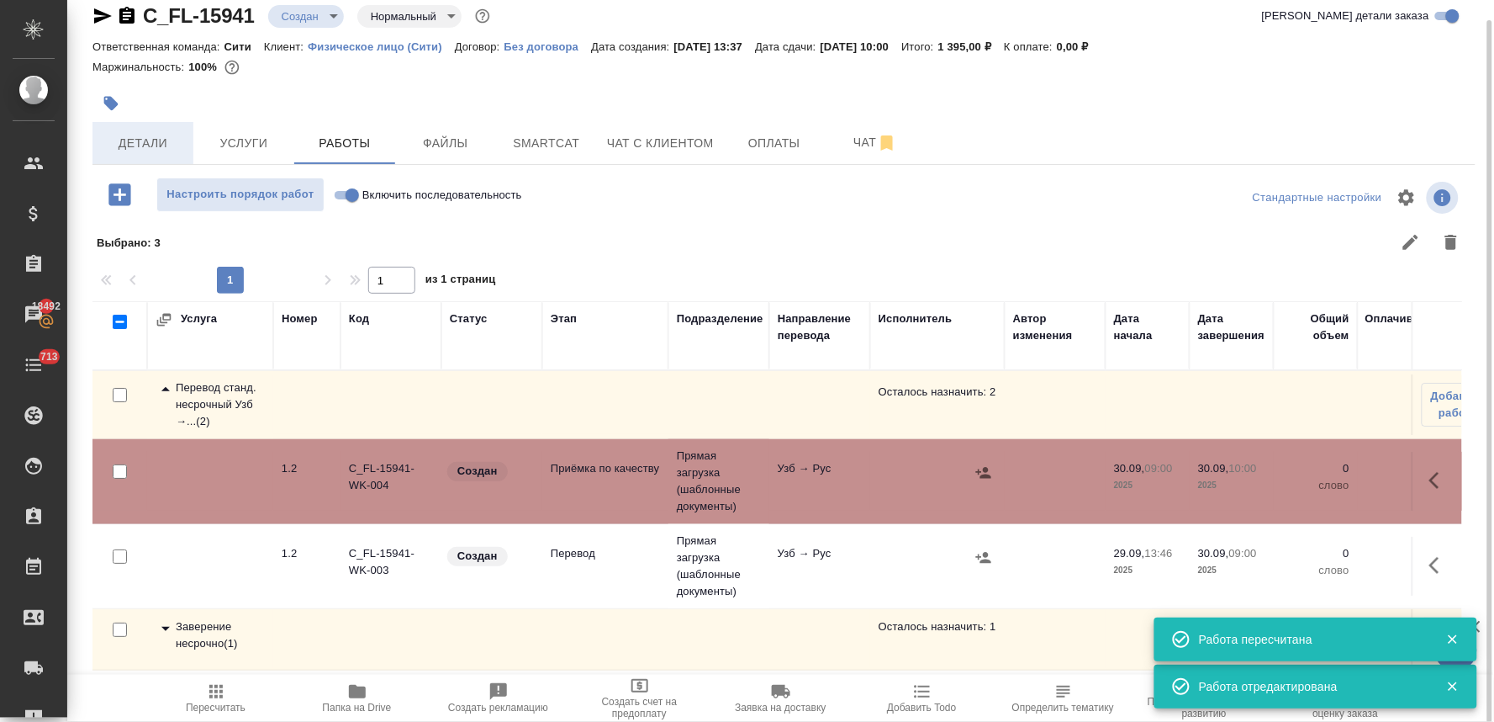
drag, startPoint x: 154, startPoint y: 141, endPoint x: 144, endPoint y: 141, distance: 10.1
click at [144, 141] on span "Детали" at bounding box center [143, 143] width 81 height 21
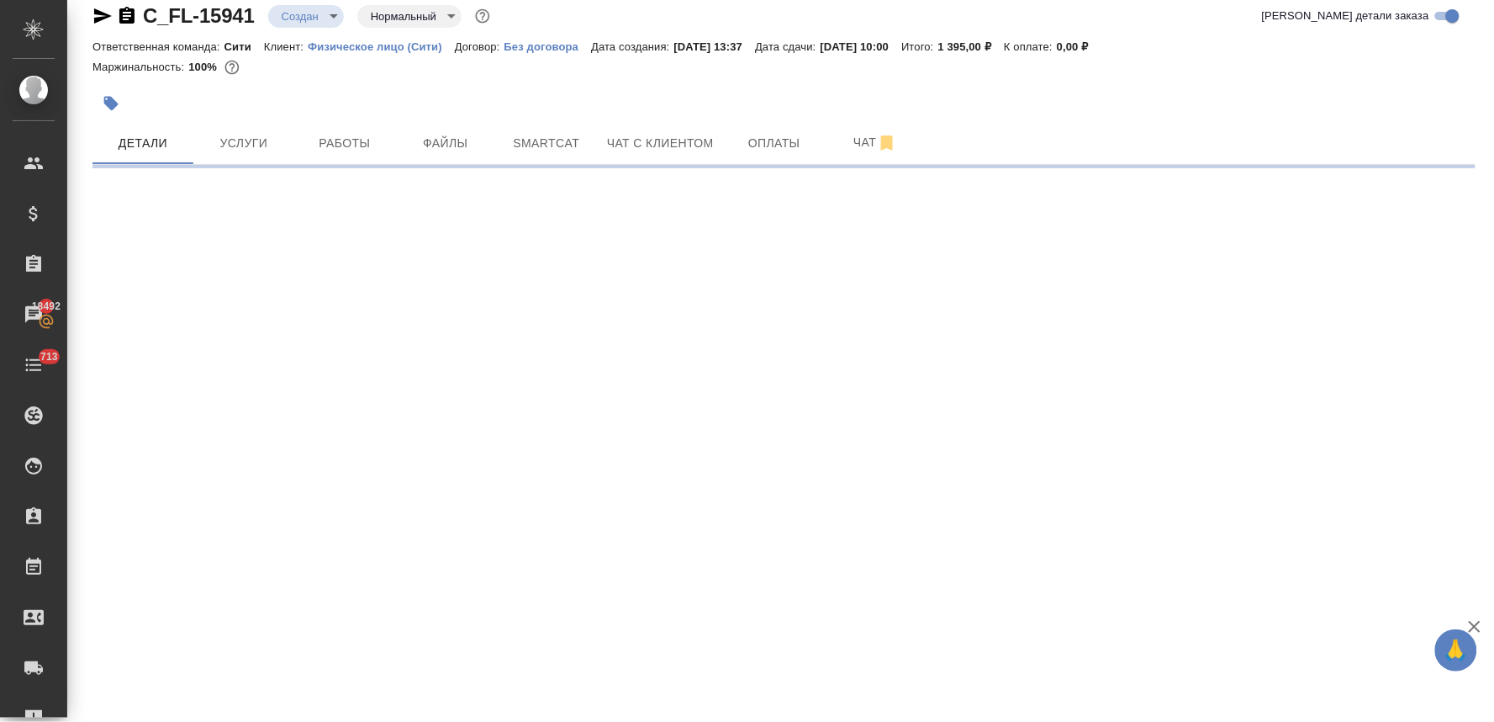
select select "RU"
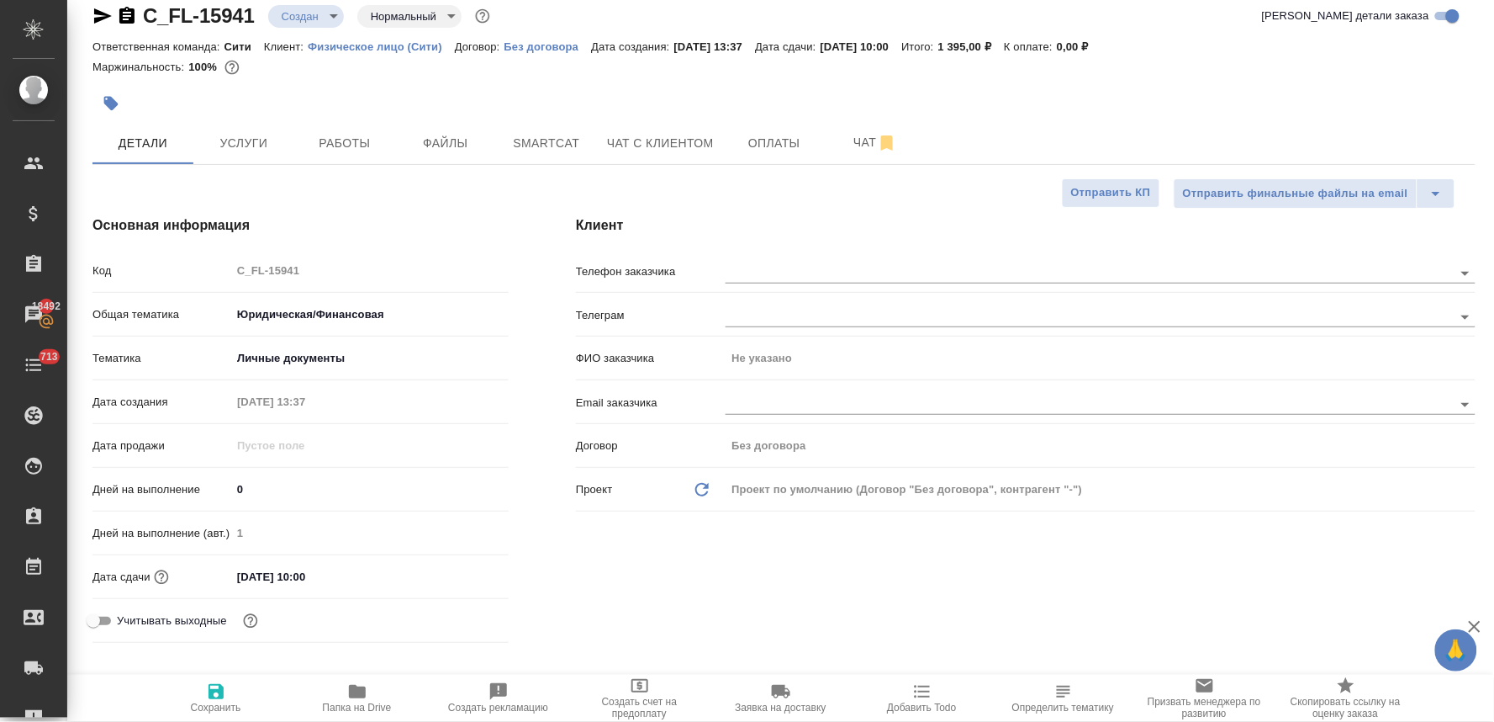
type textarea "x"
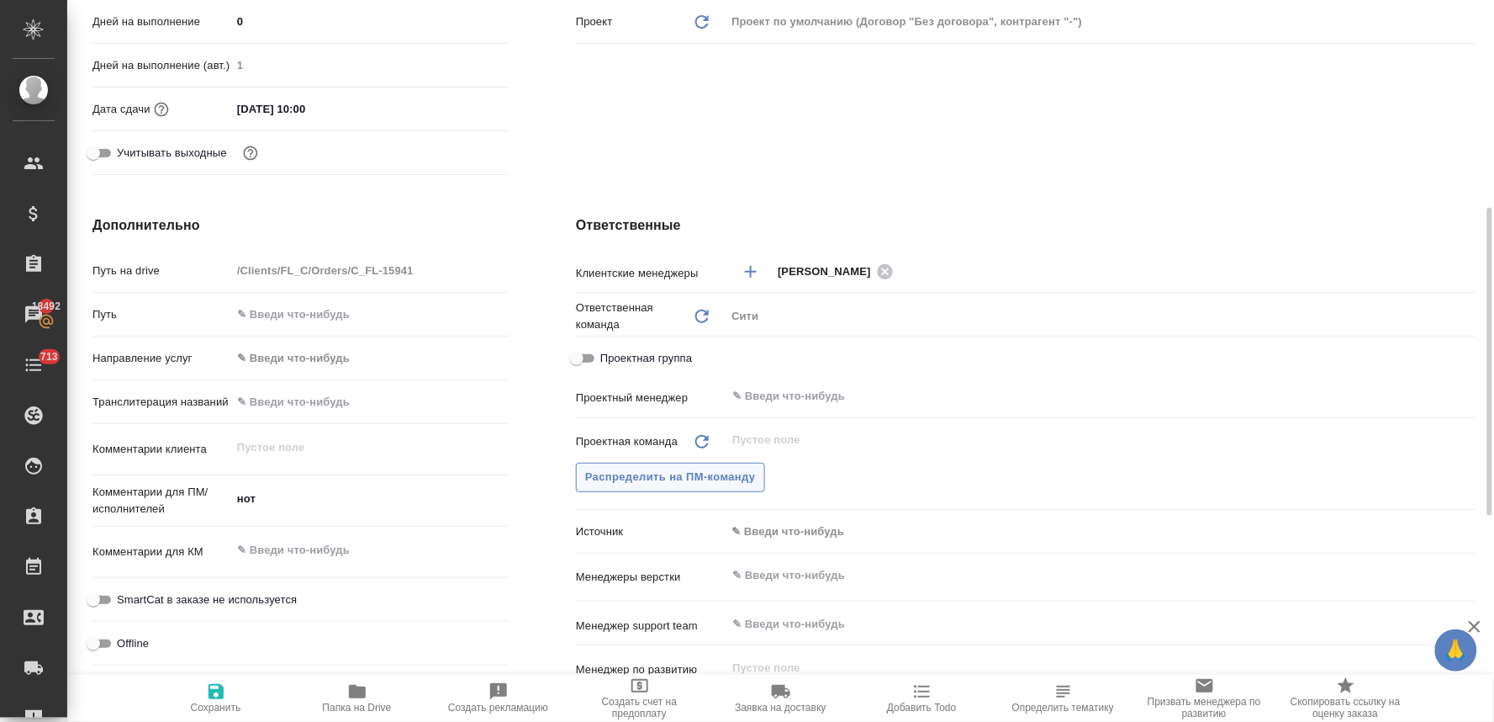
click at [668, 489] on button "Распределить на ПМ-команду" at bounding box center [670, 477] width 189 height 29
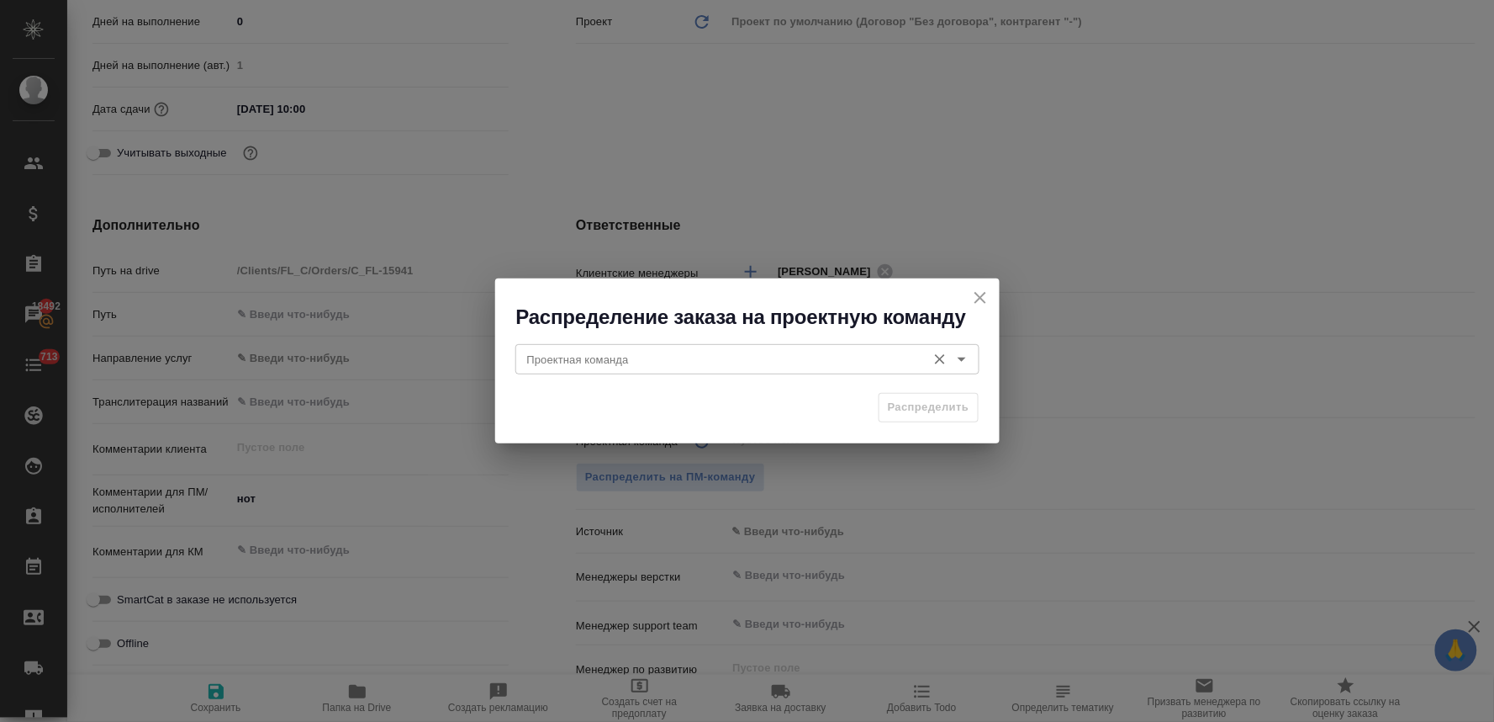
click at [653, 353] on input "Проектная команда" at bounding box center [720, 359] width 398 height 20
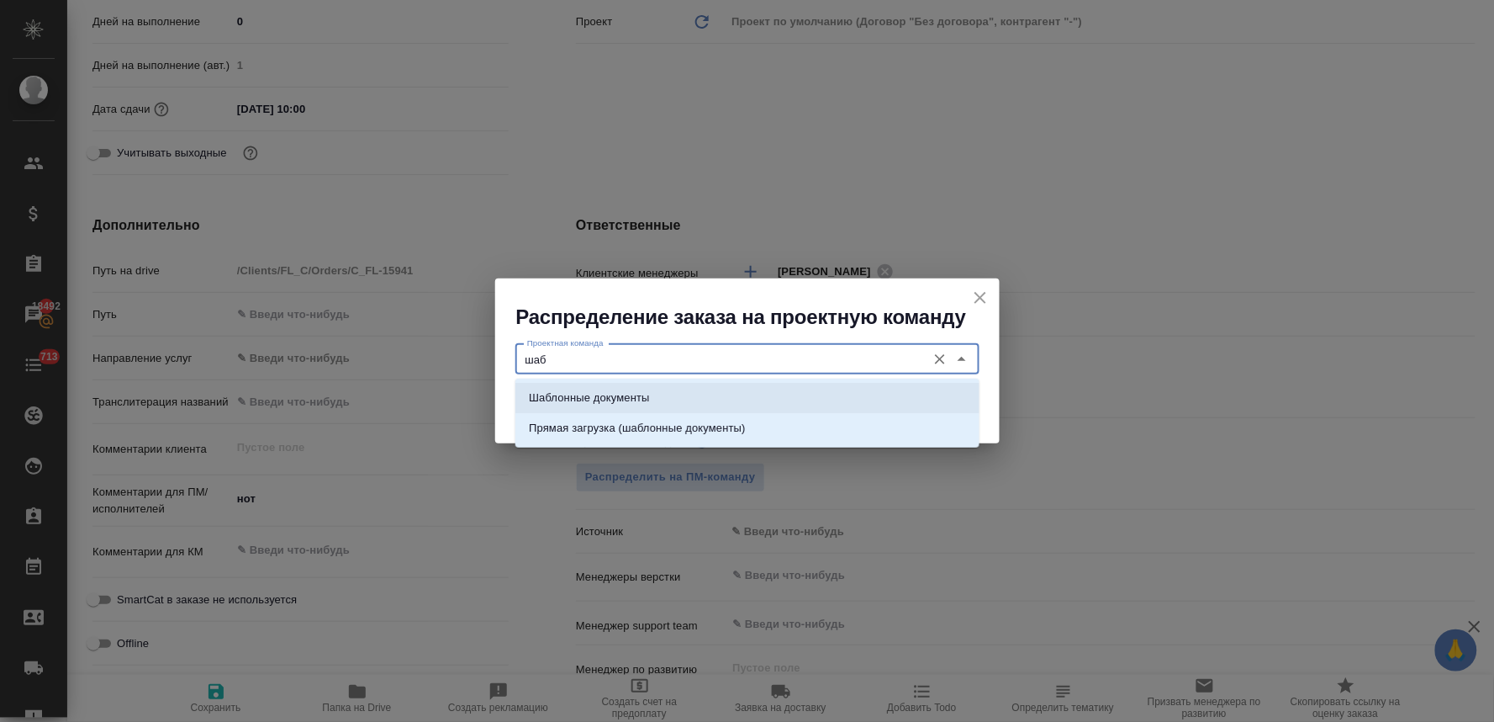
click at [642, 387] on li "Шаблонные документы" at bounding box center [748, 398] width 464 height 30
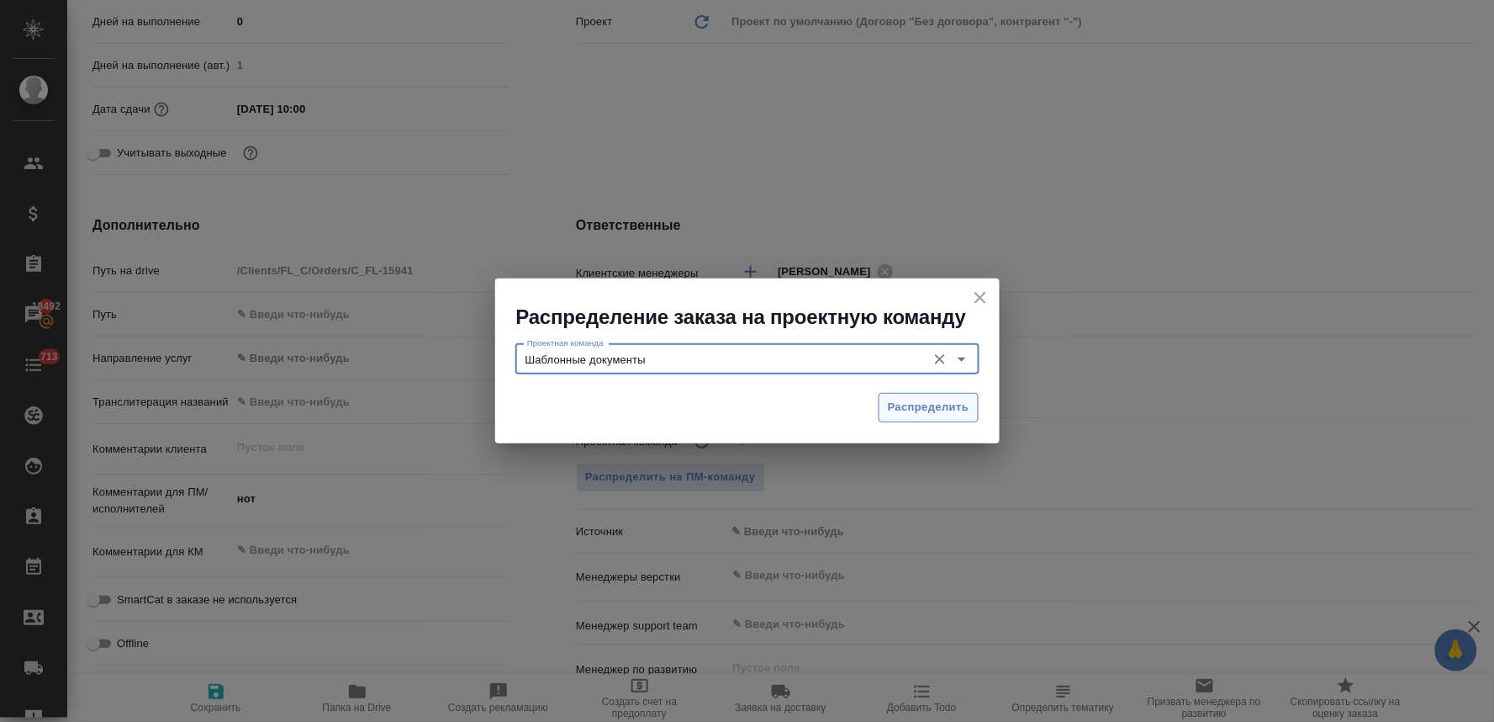
type input "Шаблонные документы"
click at [909, 404] on span "Распределить" at bounding box center [929, 407] width 82 height 19
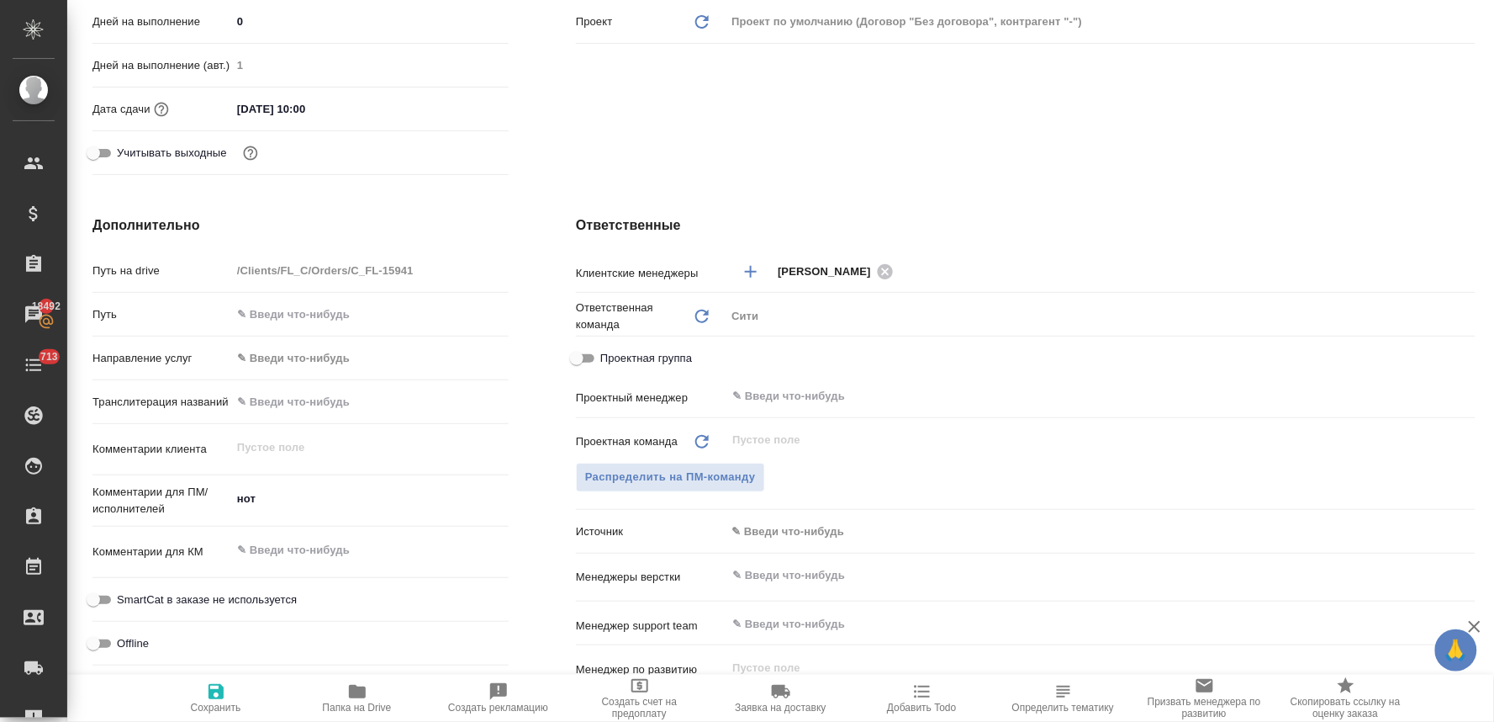
type textarea "x"
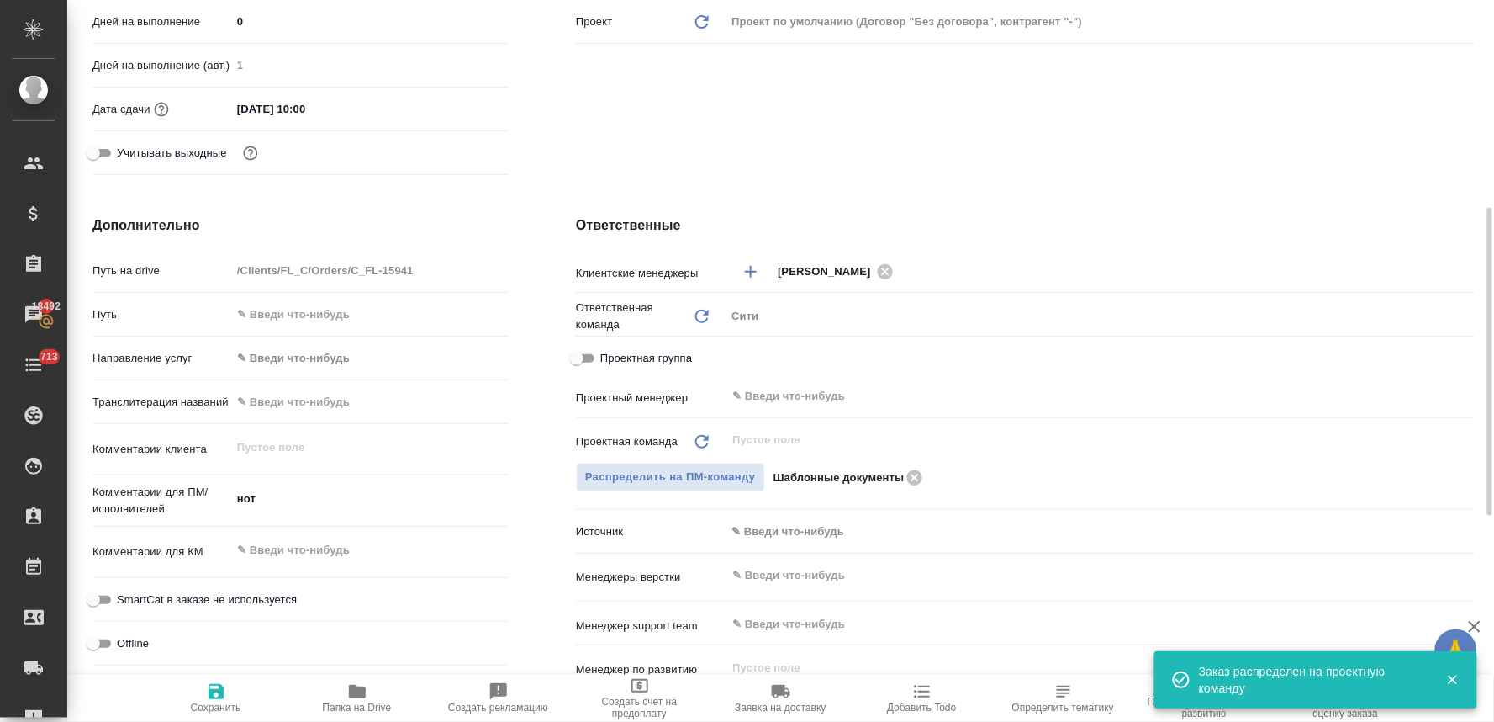
click at [219, 695] on icon "button" at bounding box center [216, 691] width 15 height 15
type textarea "x"
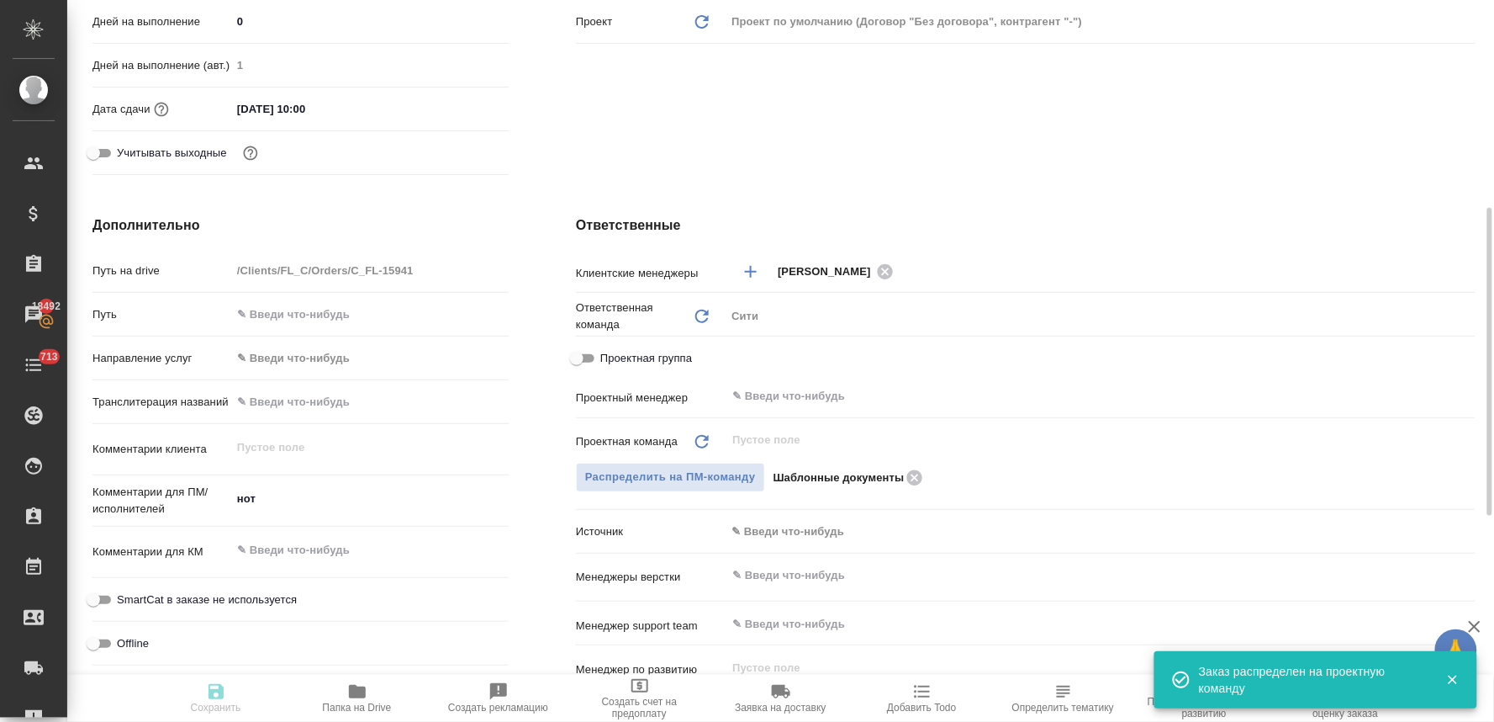
type textarea "x"
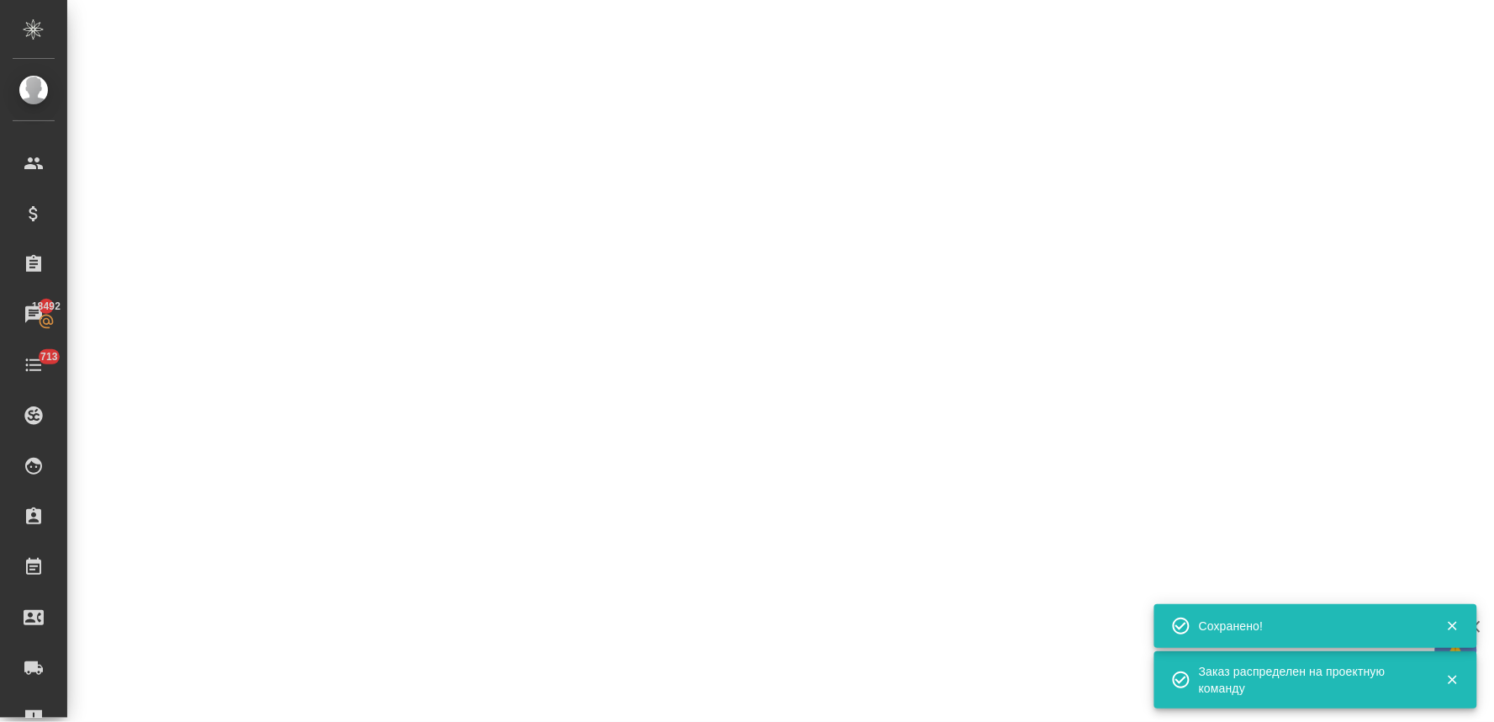
select select "RU"
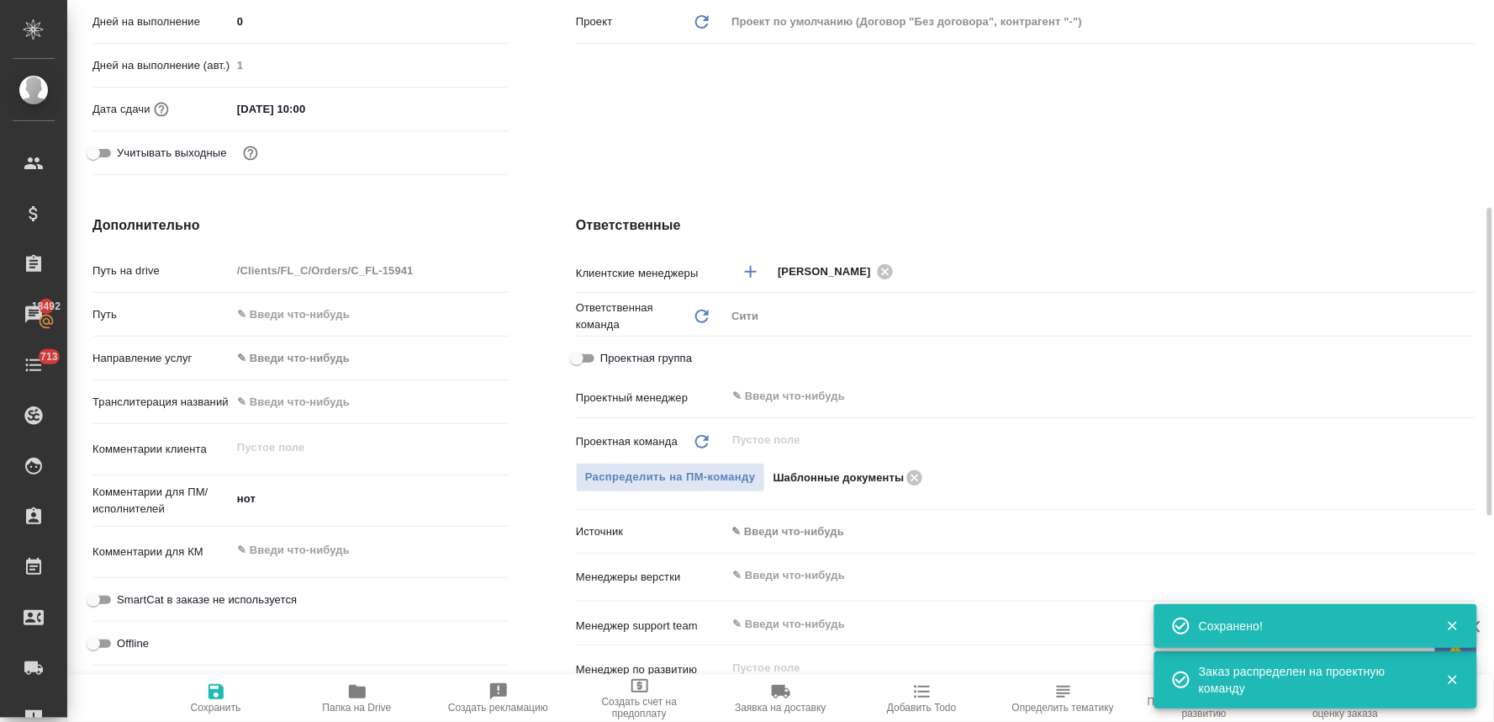
type textarea "x"
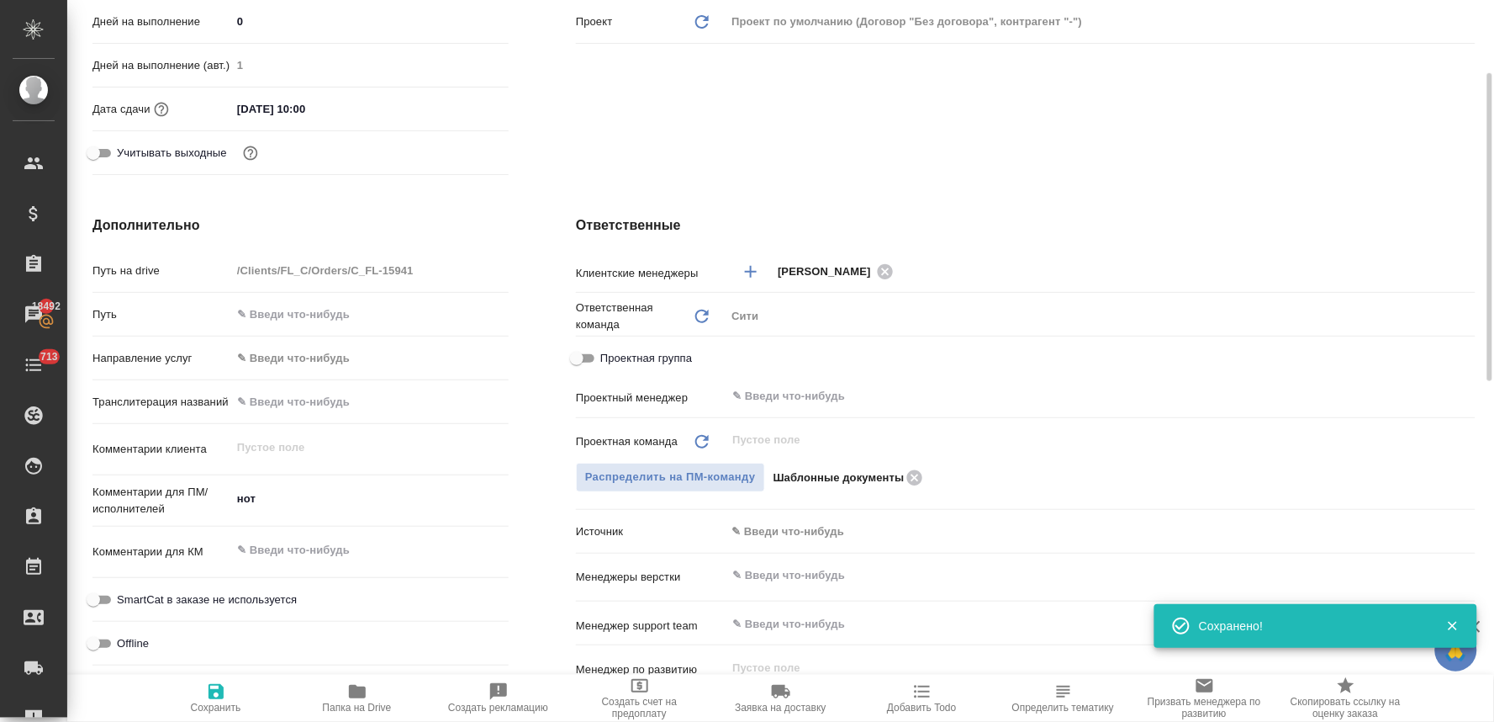
scroll to position [0, 0]
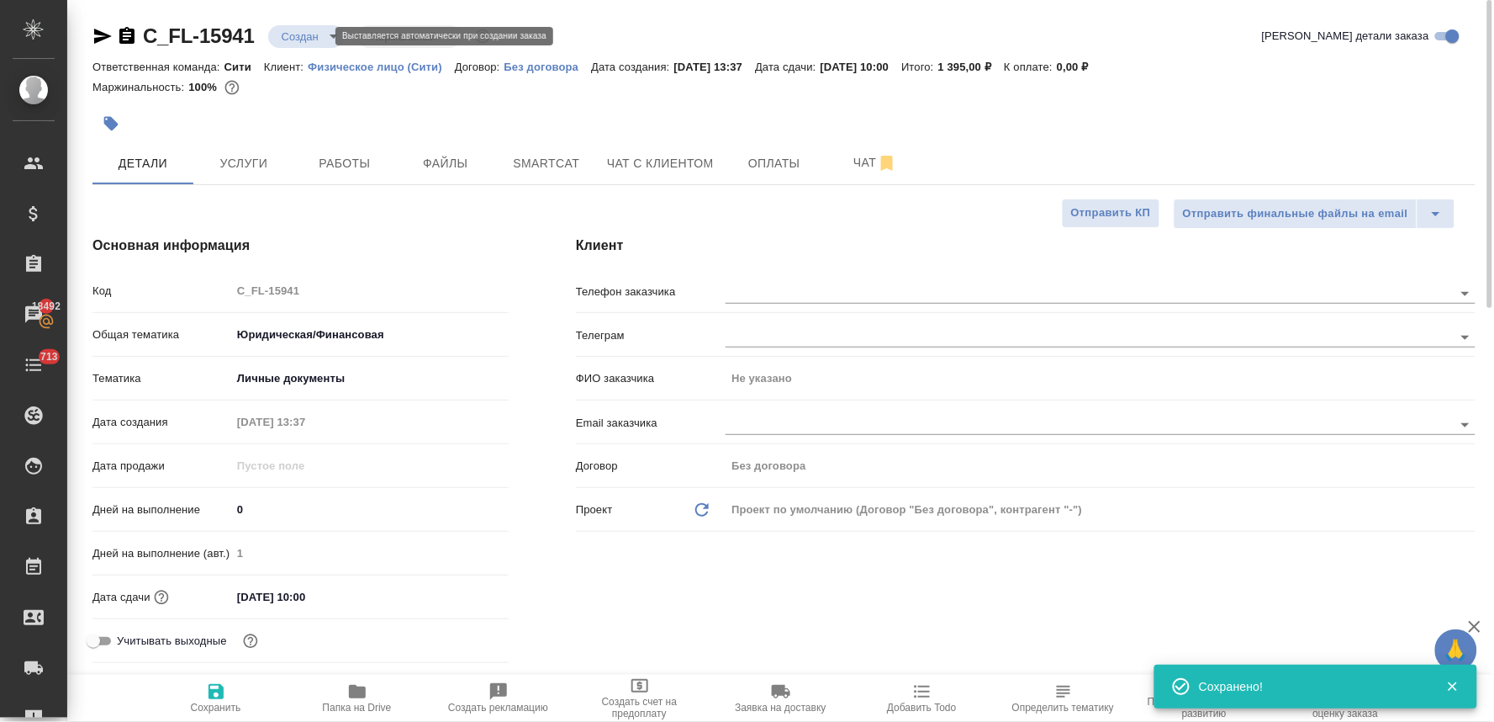
click at [308, 36] on body "🙏 .cls-1 fill:#fff; AWATERA Lyamina Nadezhda Клиенты Спецификации Заказы 18492 …" at bounding box center [747, 361] width 1494 height 722
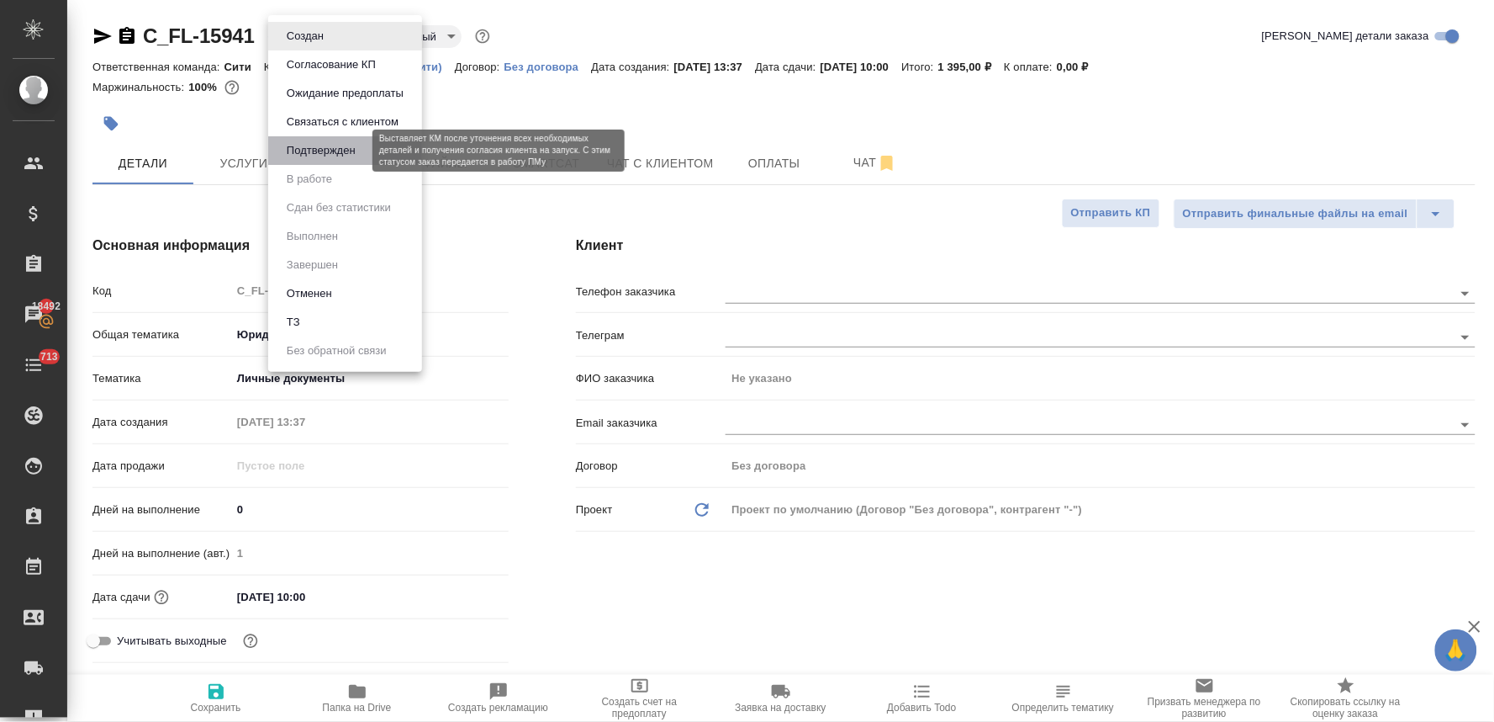
click at [346, 145] on button "Подтвержден" at bounding box center [321, 150] width 79 height 19
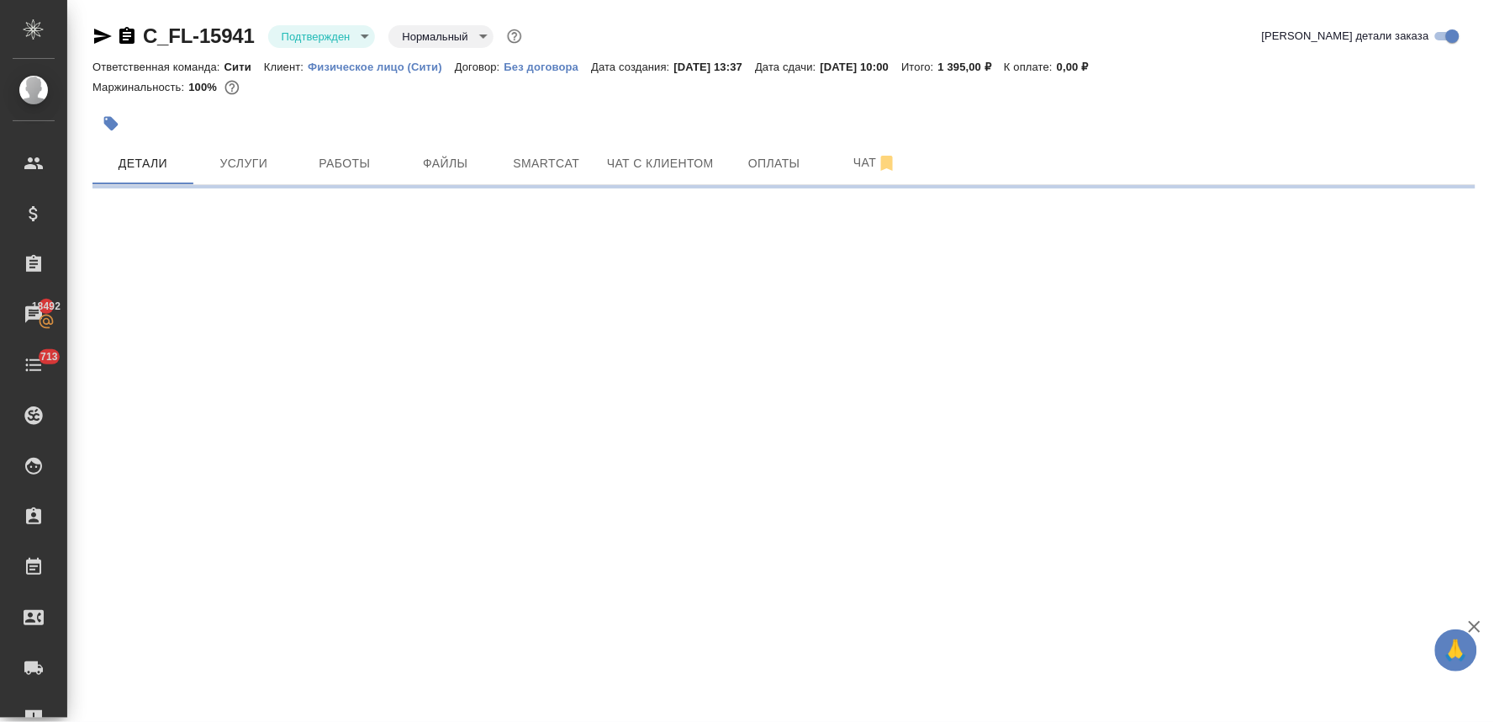
select select "RU"
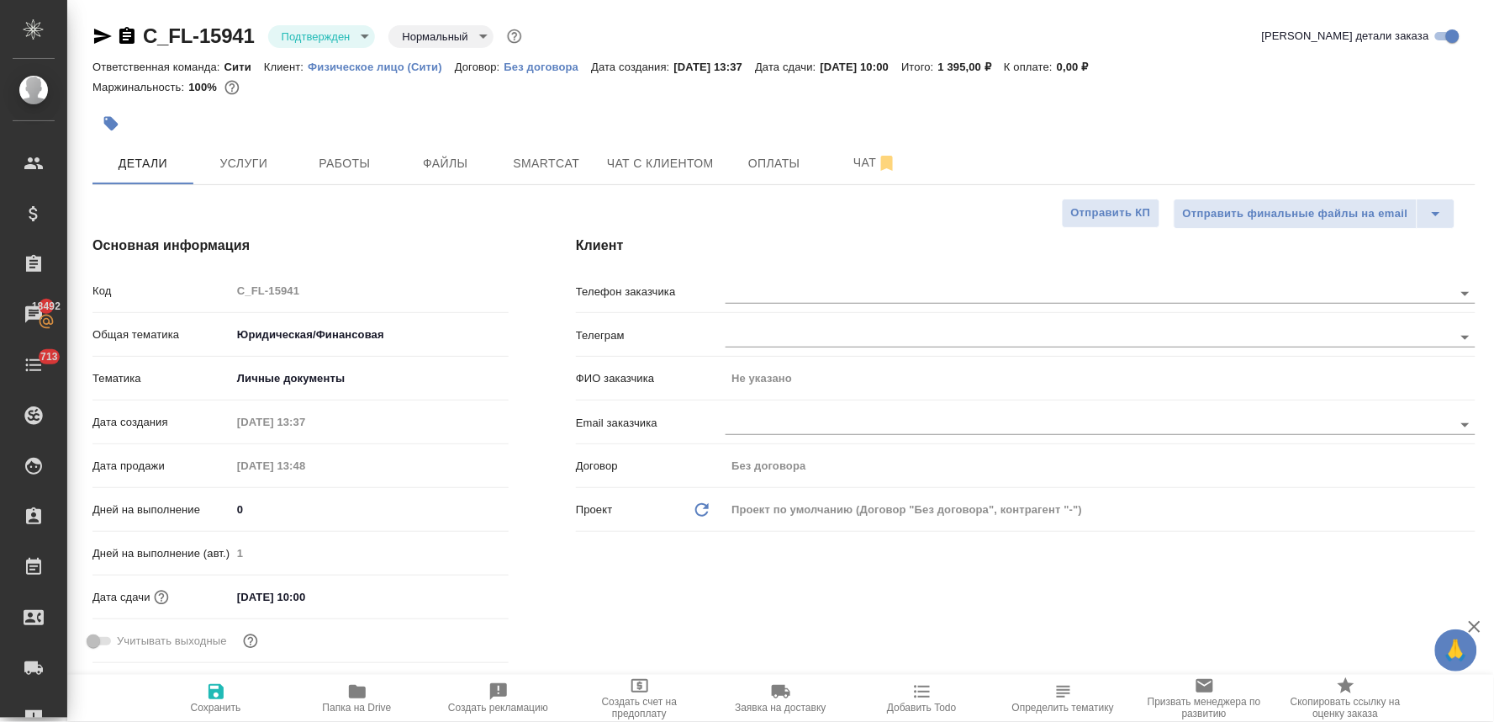
type textarea "x"
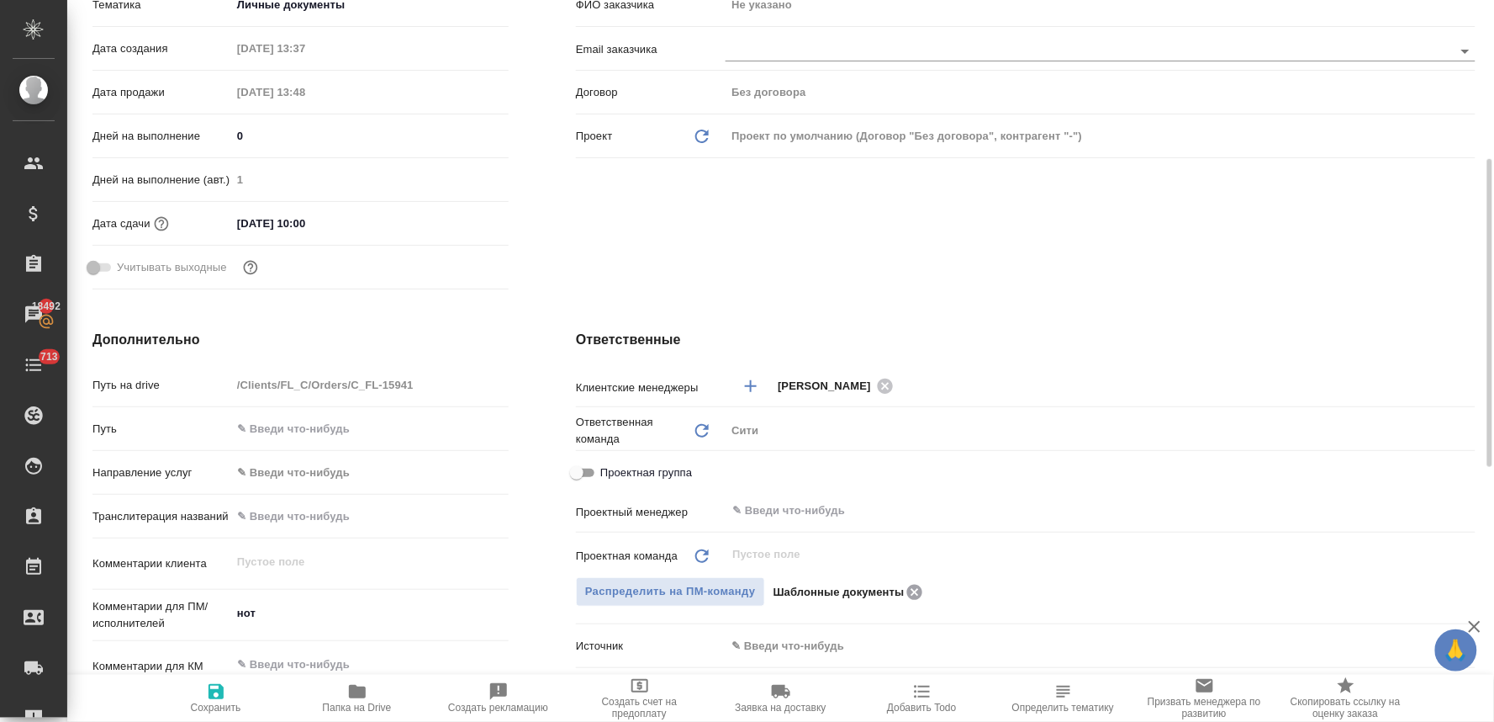
click at [914, 583] on icon at bounding box center [915, 592] width 20 height 19
type textarea "x"
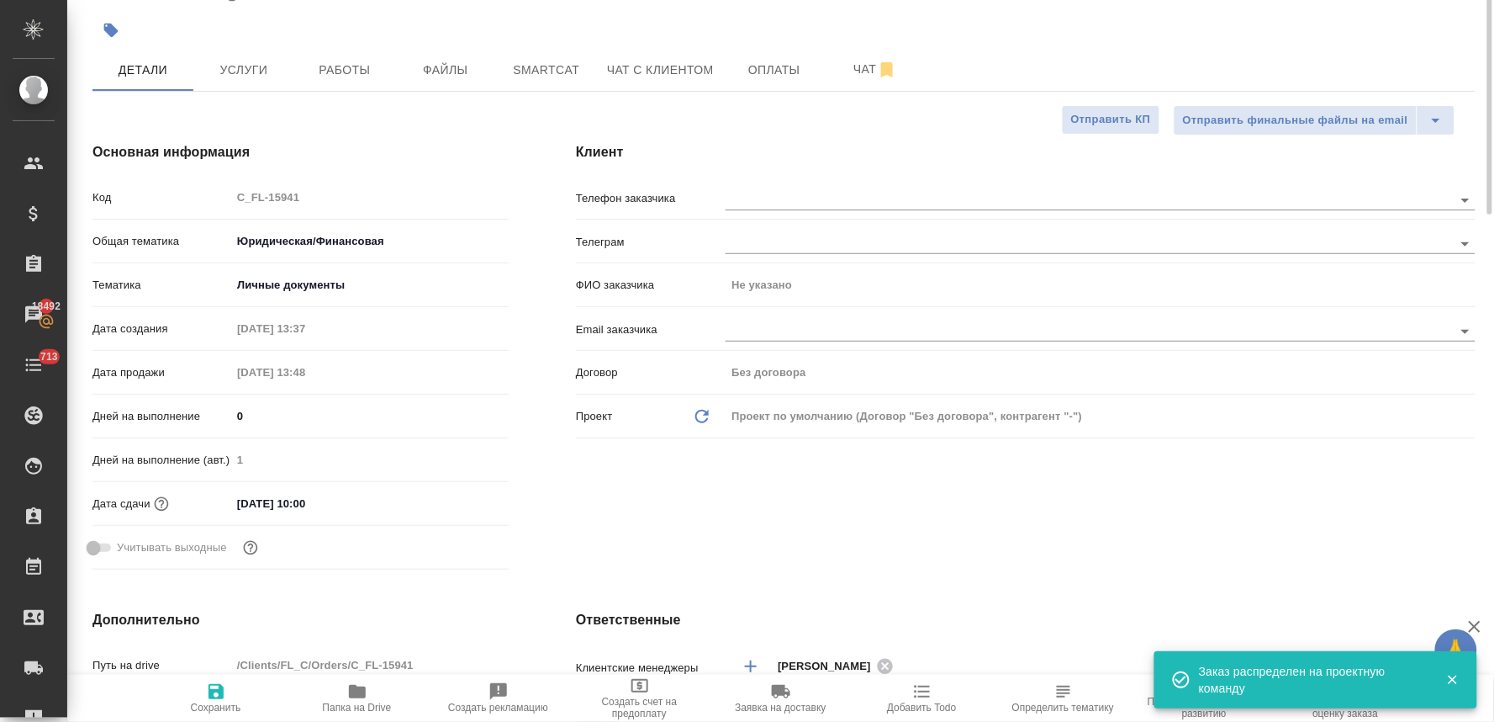
scroll to position [0, 0]
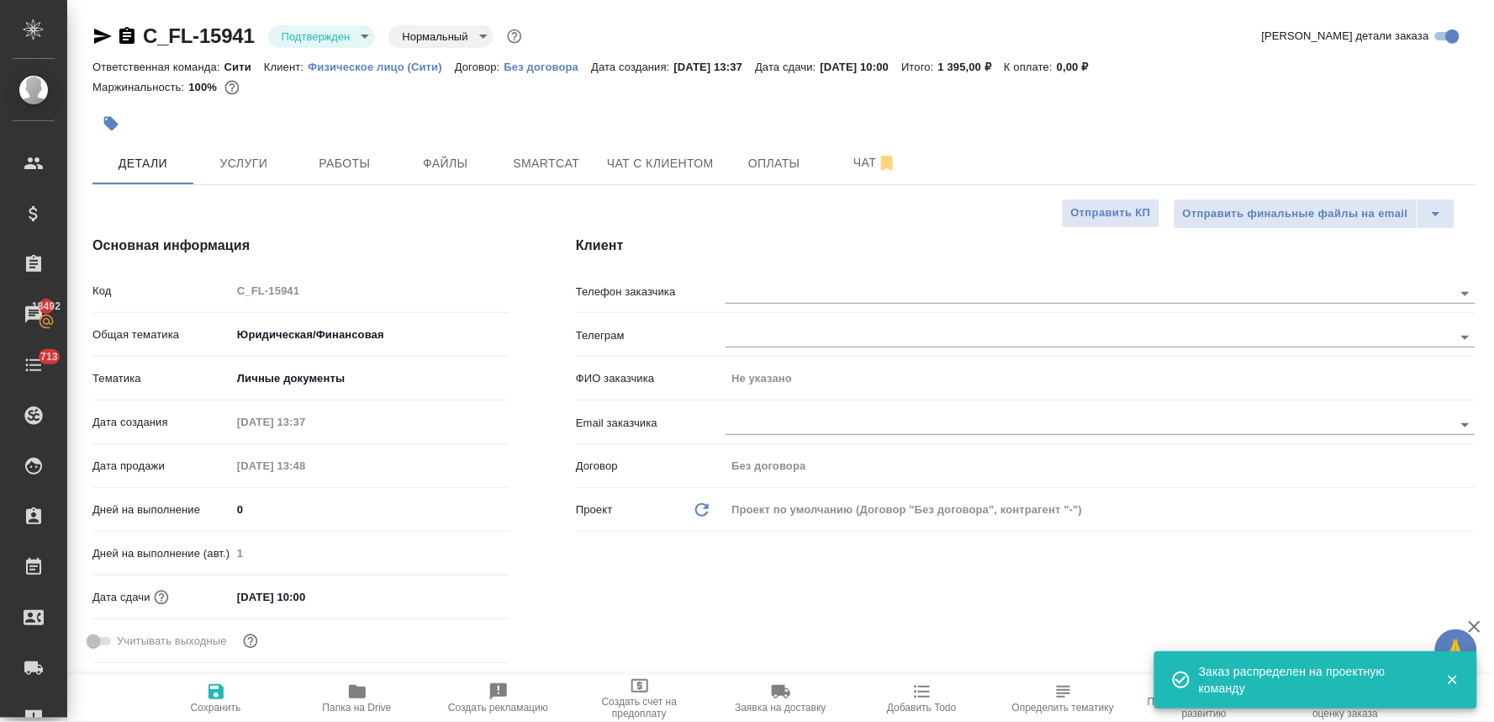
click at [215, 706] on span "Сохранить" at bounding box center [216, 707] width 50 height 12
type textarea "x"
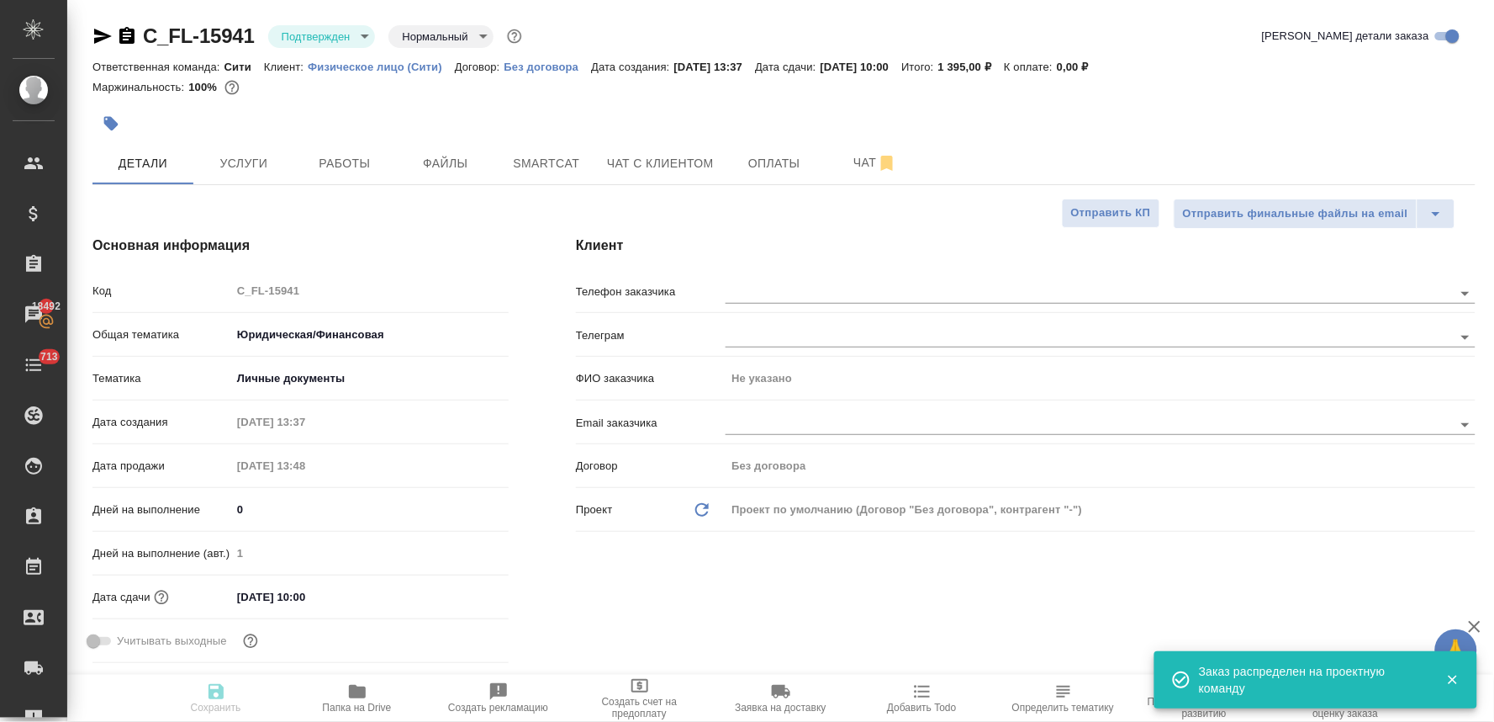
type textarea "x"
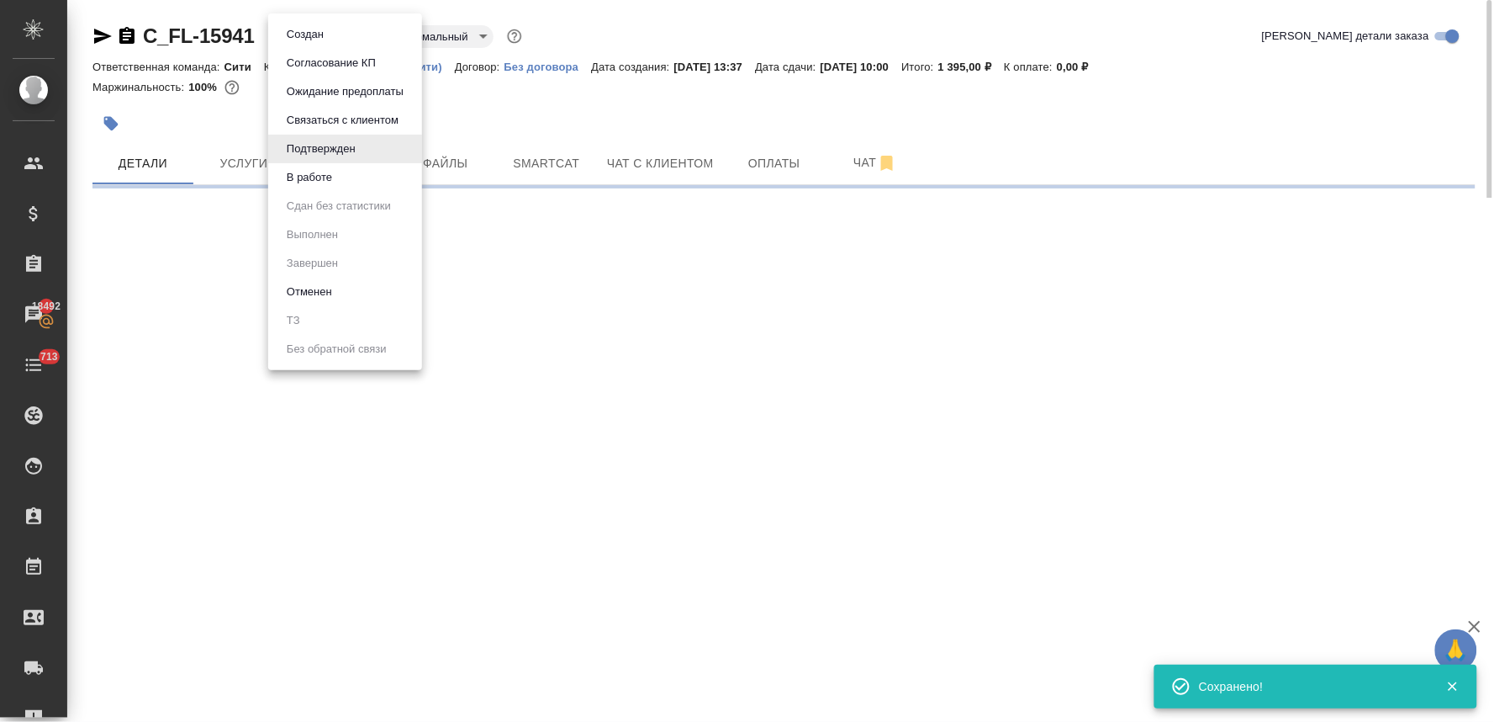
click at [336, 30] on body "🙏 .cls-1 fill:#fff; AWATERA Lyamina Nadezhda Клиенты Спецификации Заказы 18492 …" at bounding box center [747, 361] width 1494 height 722
click at [346, 40] on li "Создан" at bounding box center [345, 34] width 154 height 29
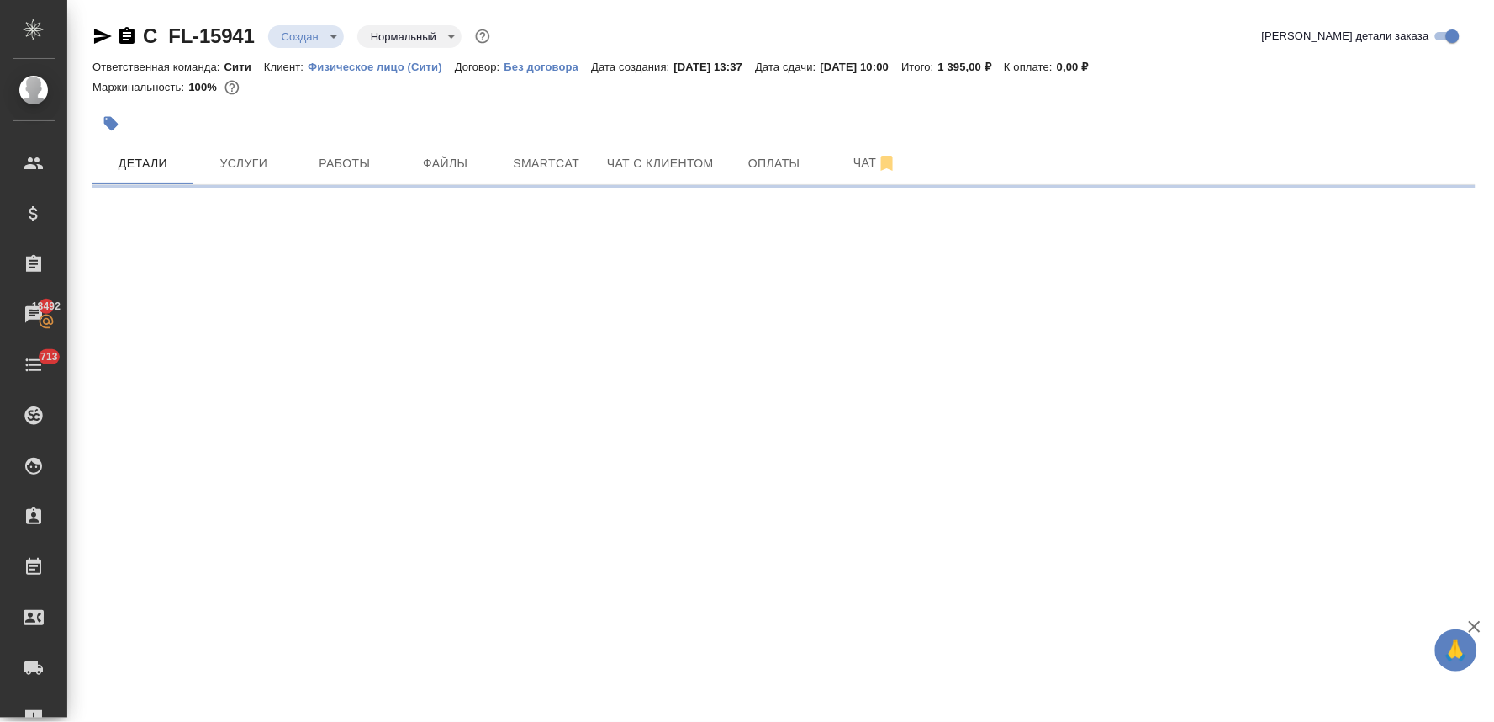
select select "RU"
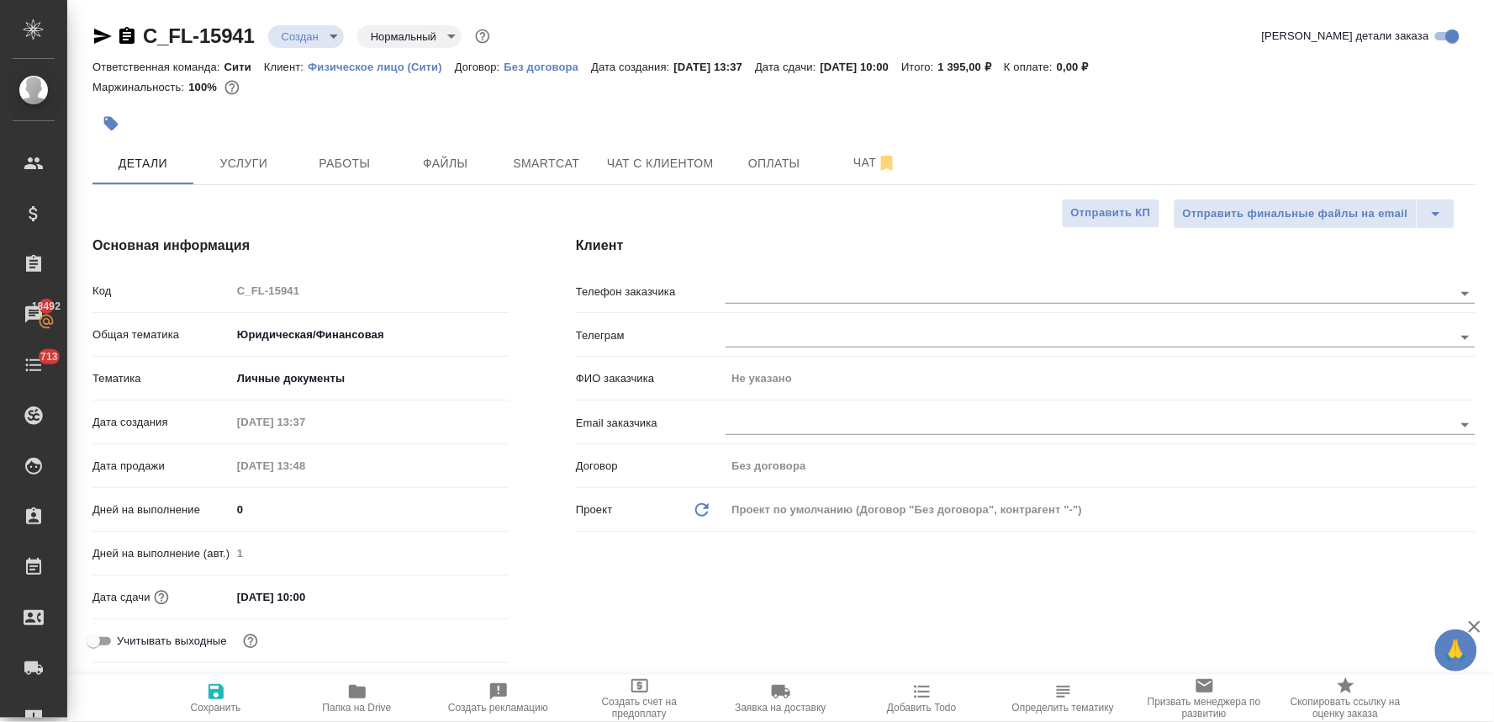
type textarea "x"
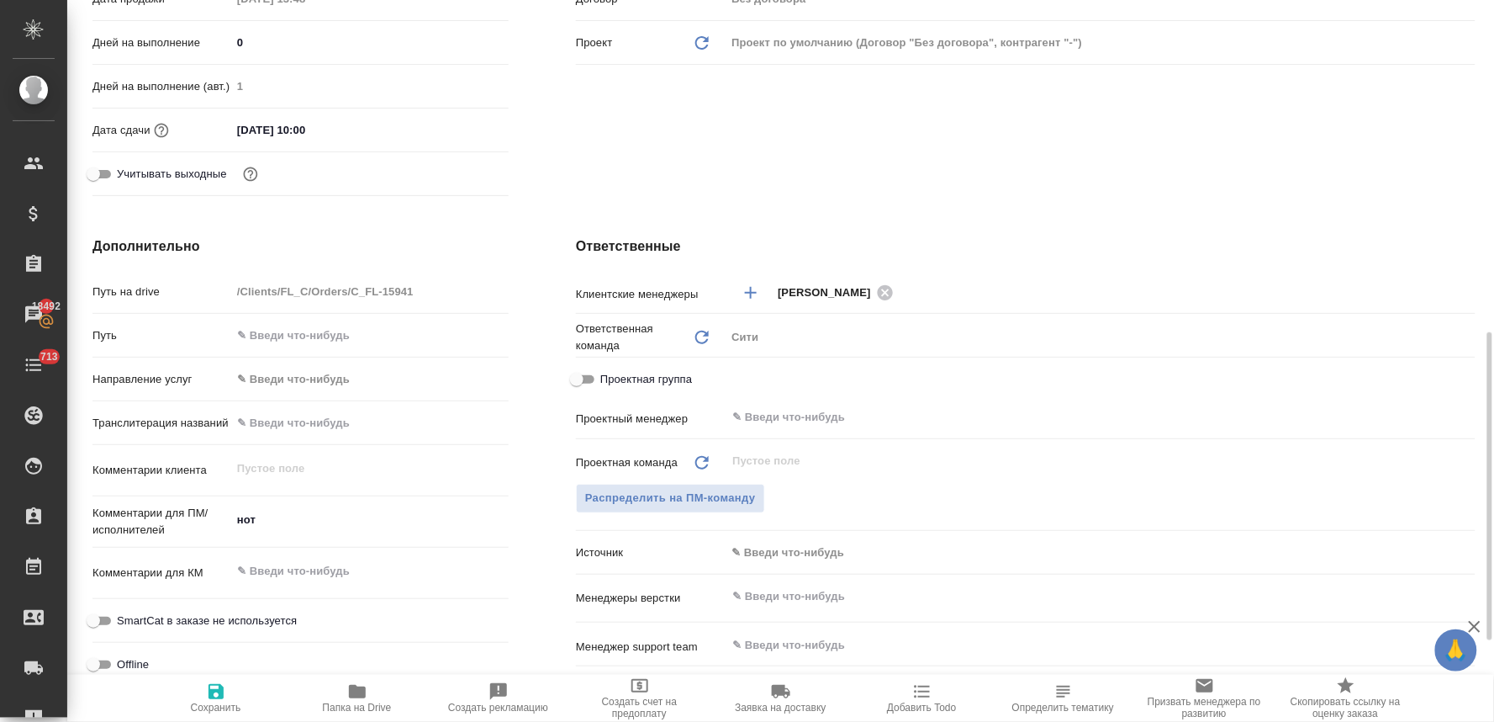
scroll to position [653, 0]
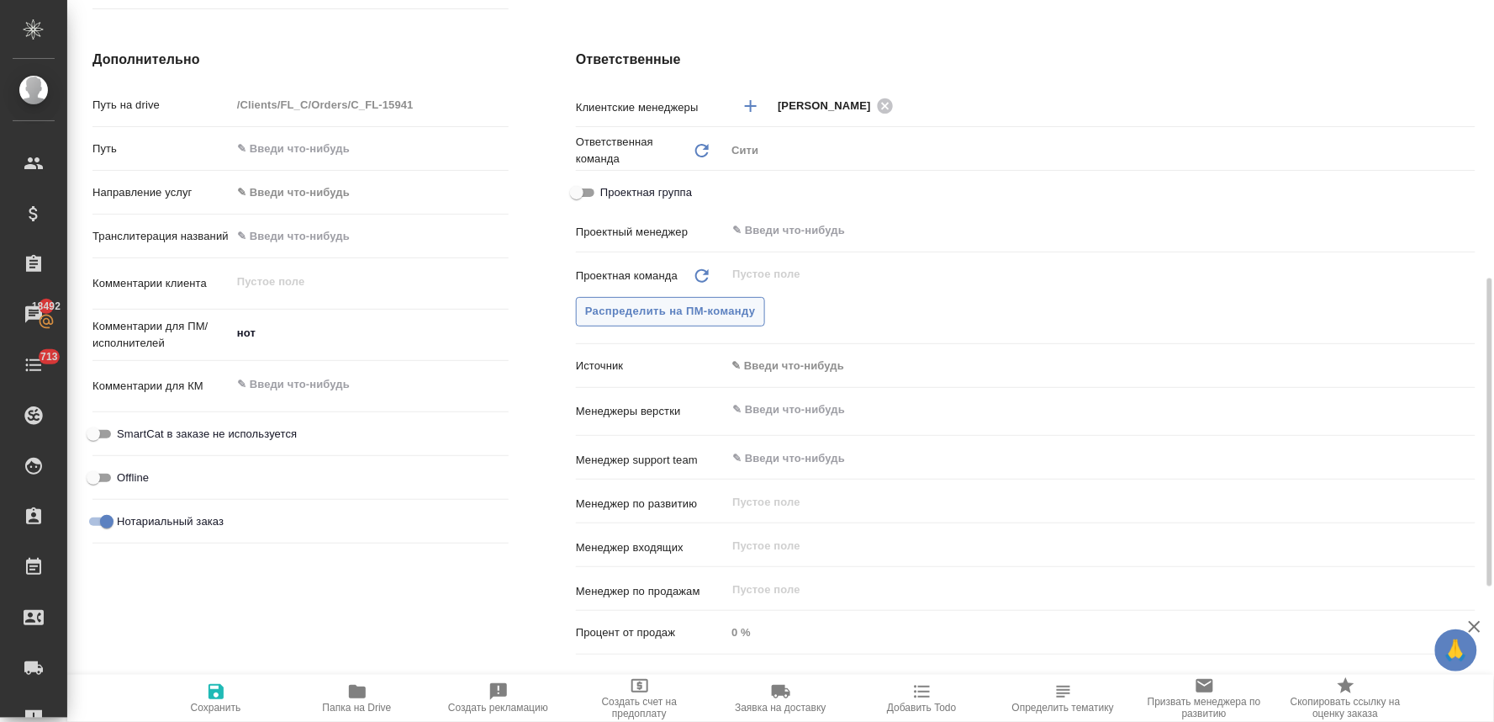
click at [745, 306] on span "Распределить на ПМ-команду" at bounding box center [670, 311] width 171 height 19
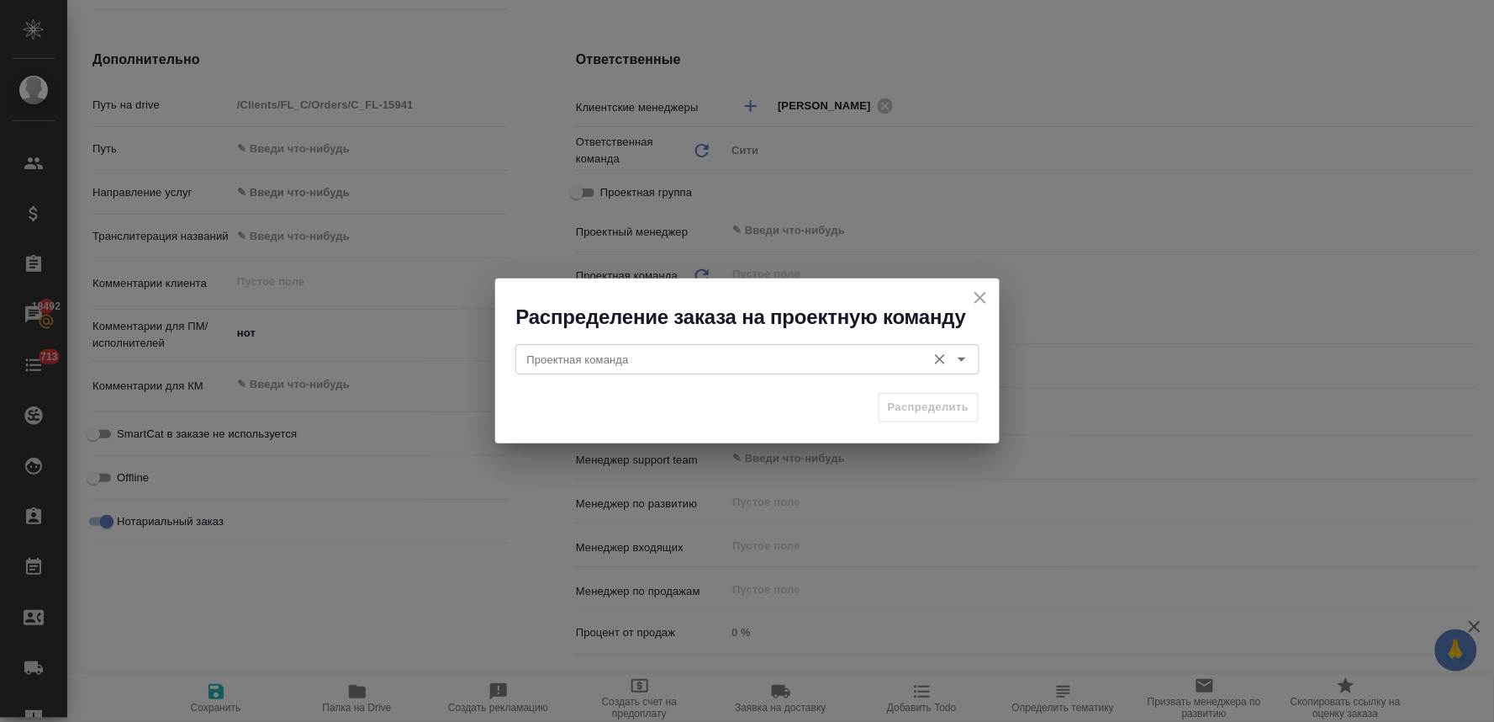
click at [752, 372] on div "Проектная команда" at bounding box center [748, 359] width 464 height 30
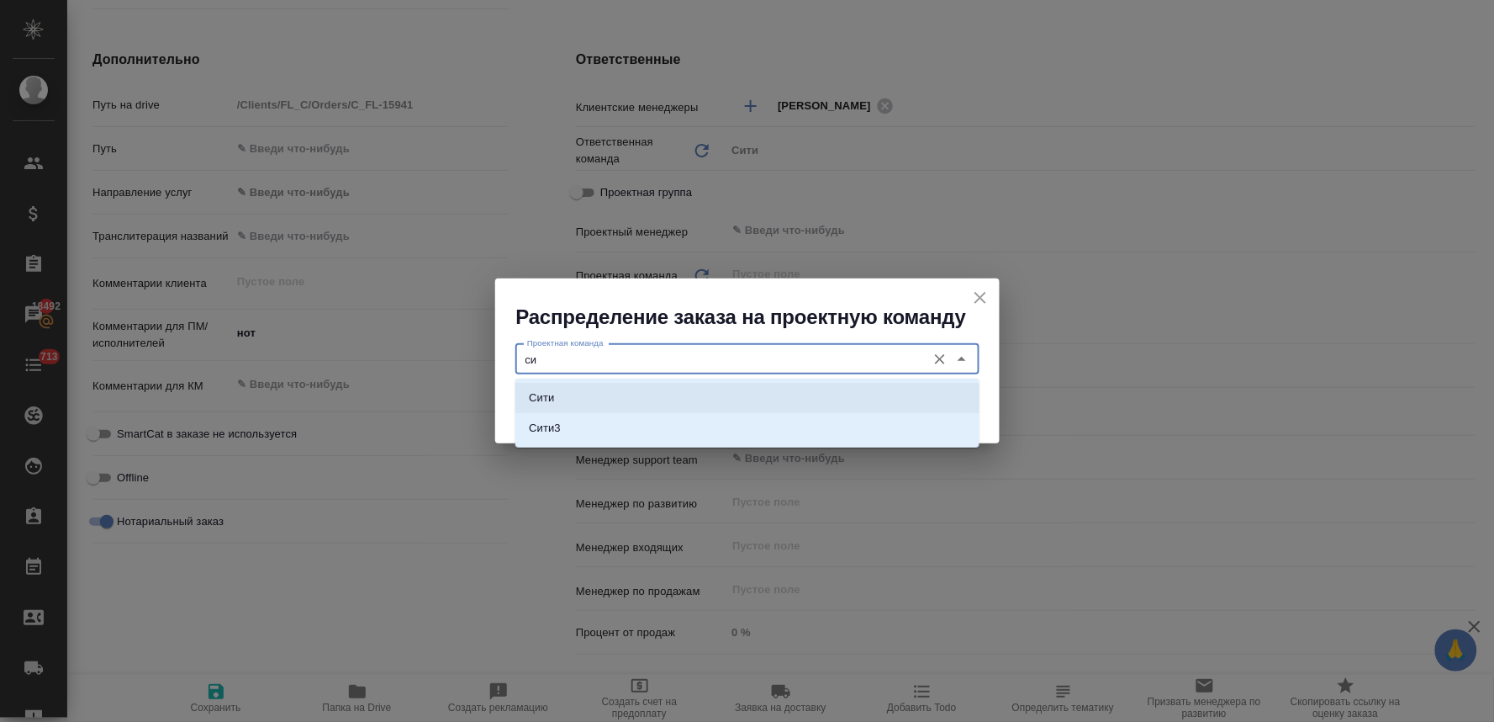
click at [732, 391] on li "Сити" at bounding box center [748, 398] width 464 height 30
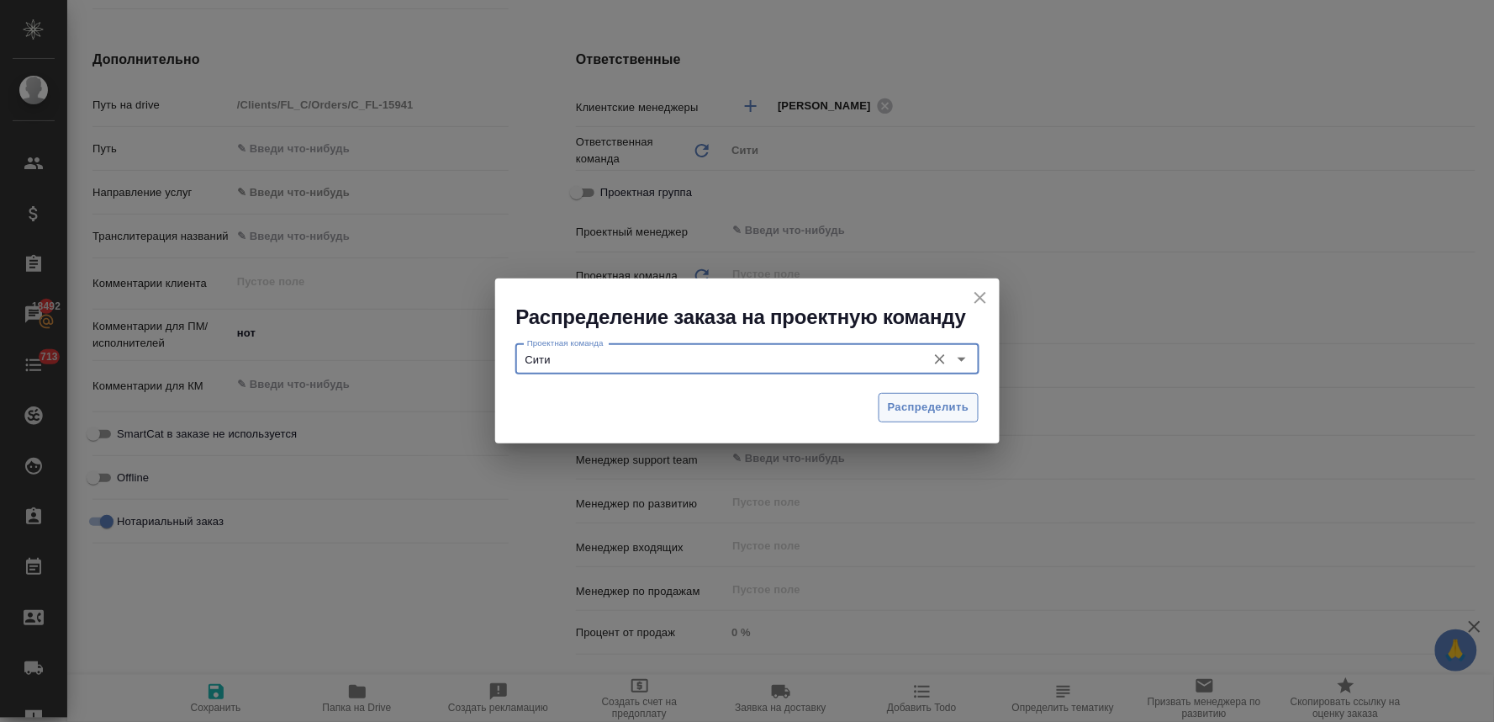
type input "Сити"
click at [912, 402] on span "Распределить" at bounding box center [929, 407] width 82 height 19
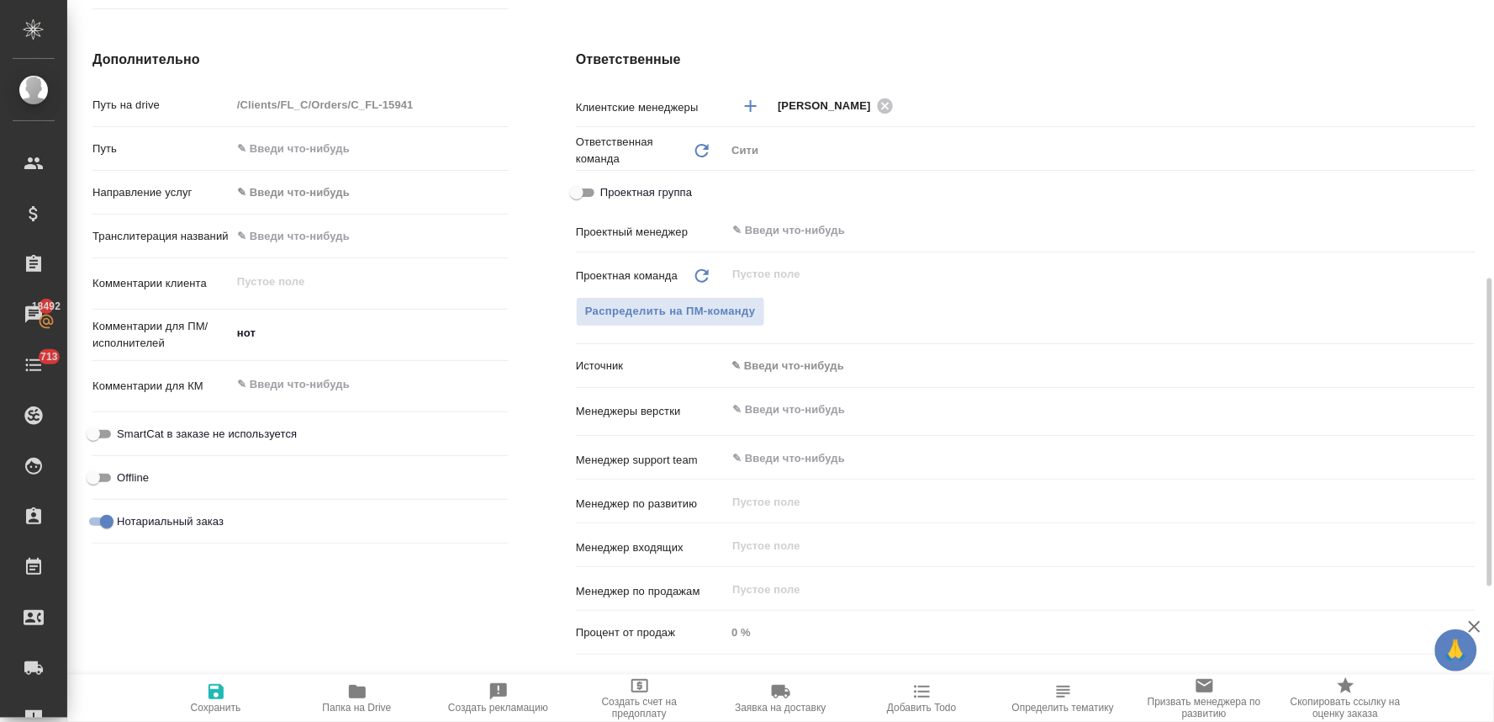
type textarea "x"
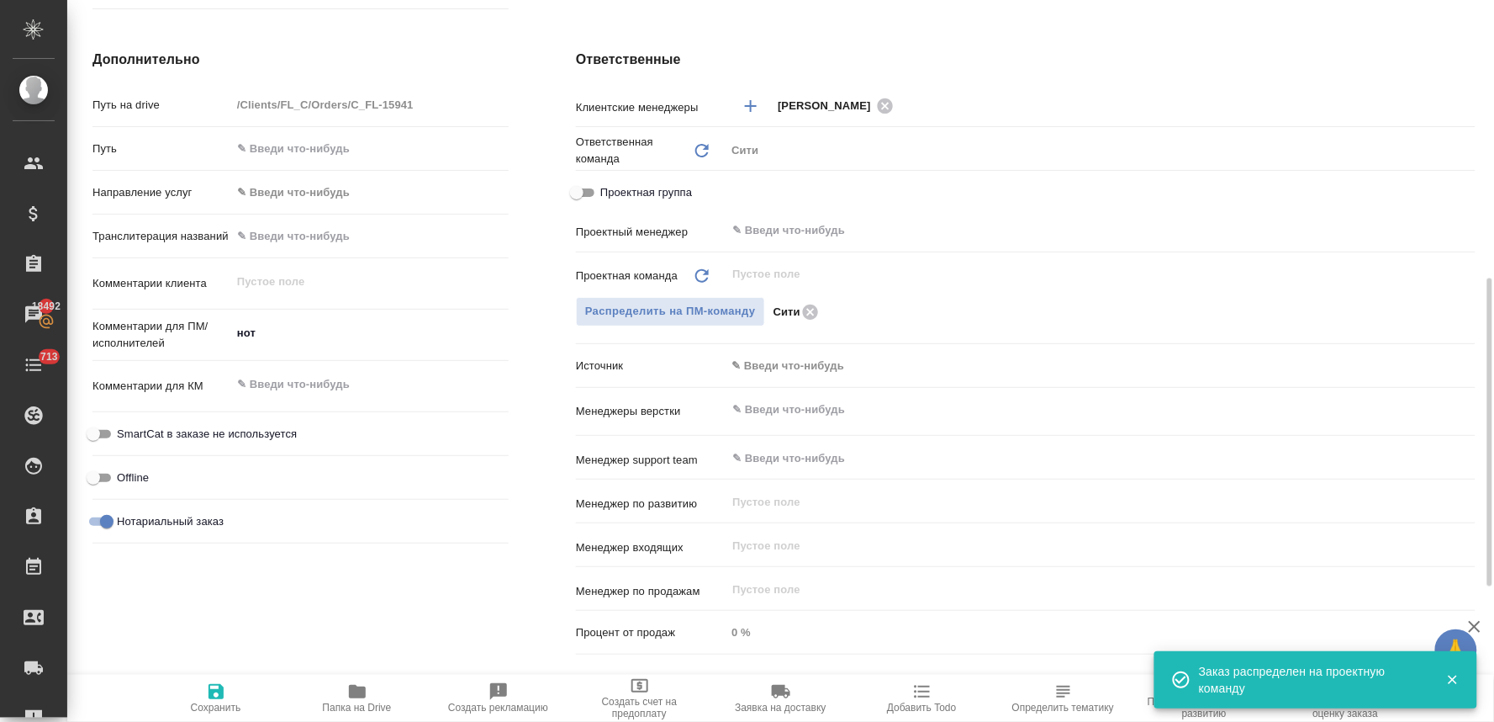
click at [206, 701] on icon "button" at bounding box center [216, 691] width 20 height 20
type textarea "x"
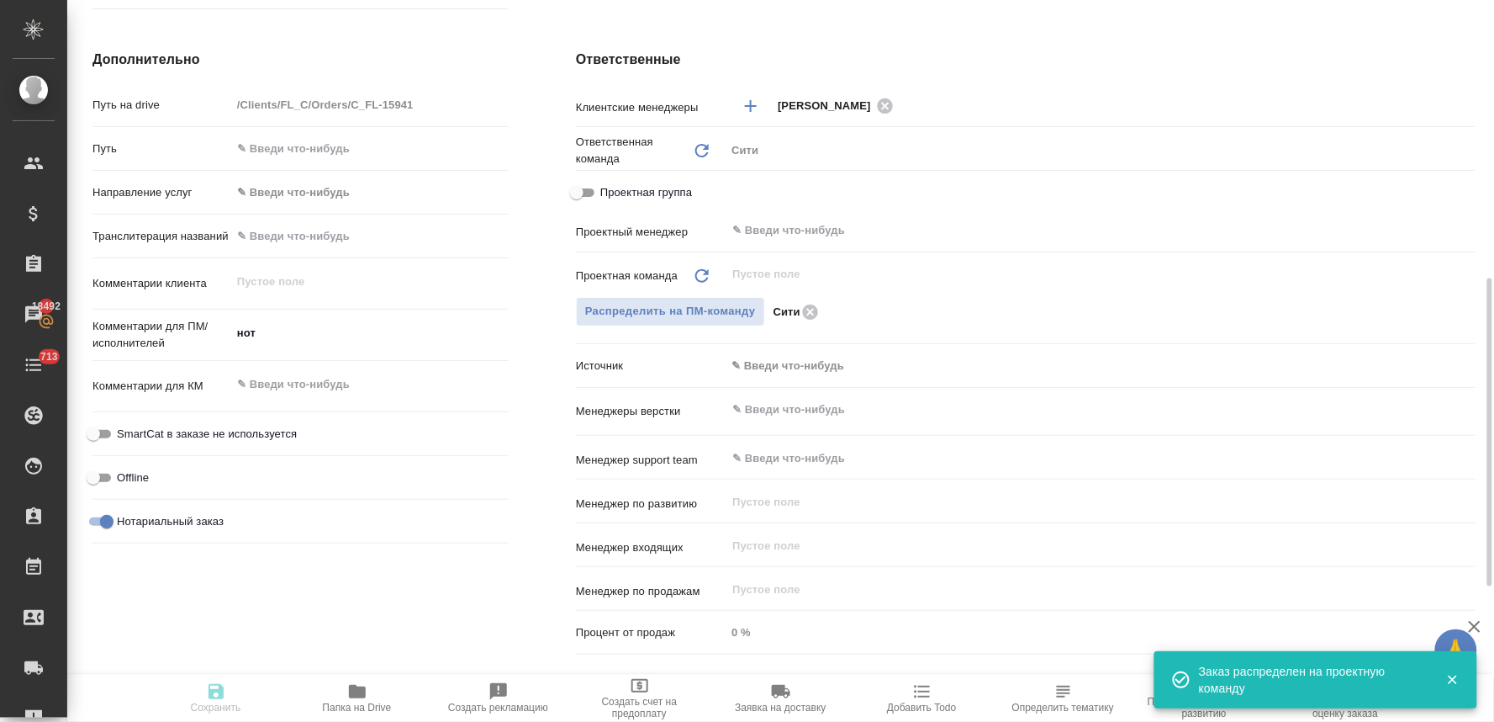
type textarea "x"
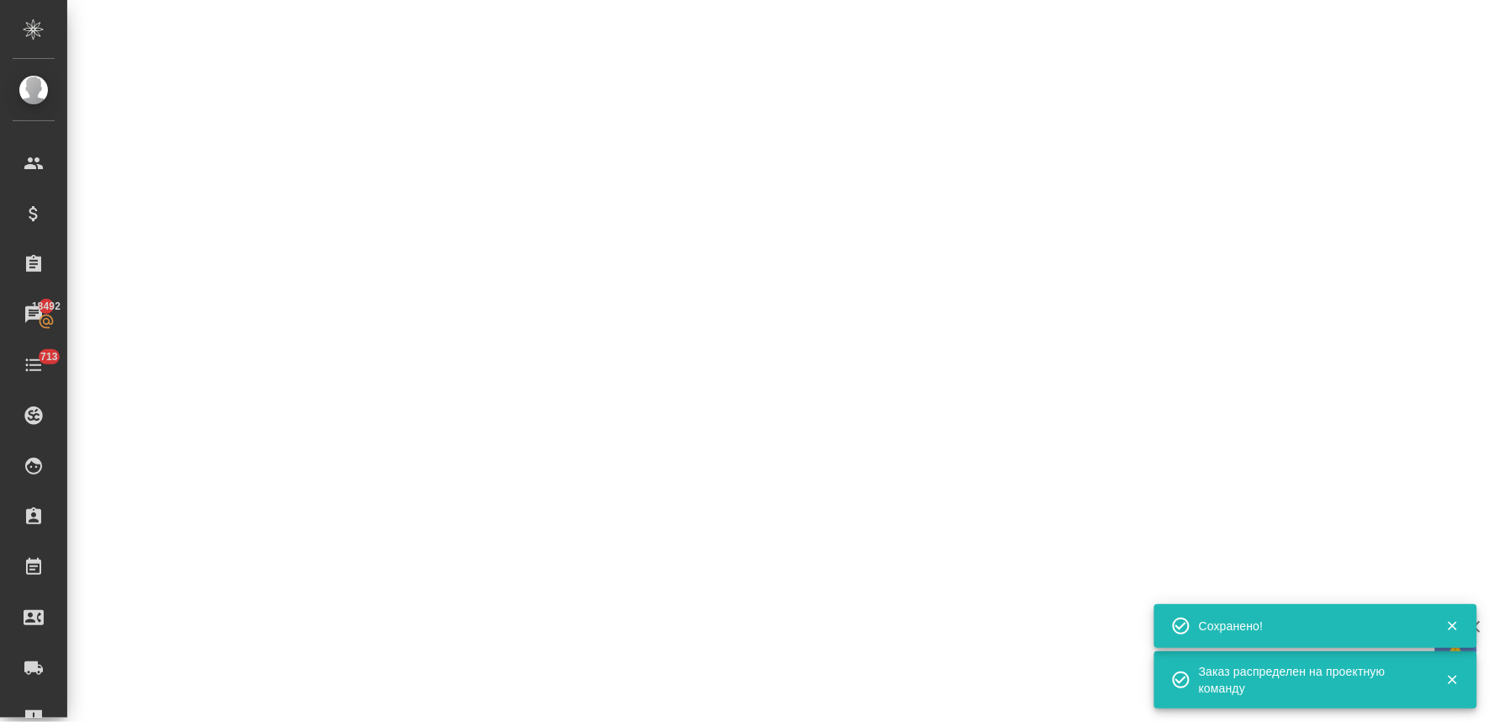
select select "RU"
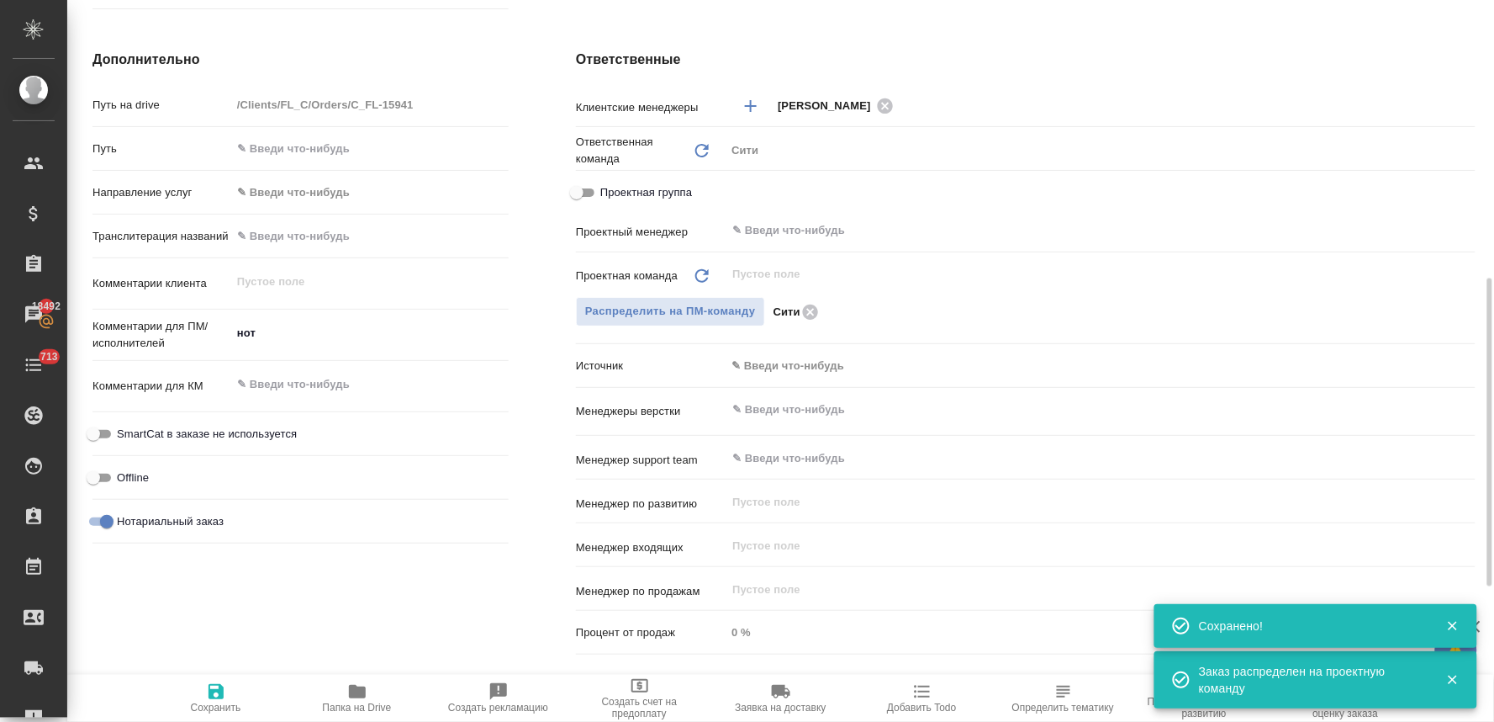
type textarea "x"
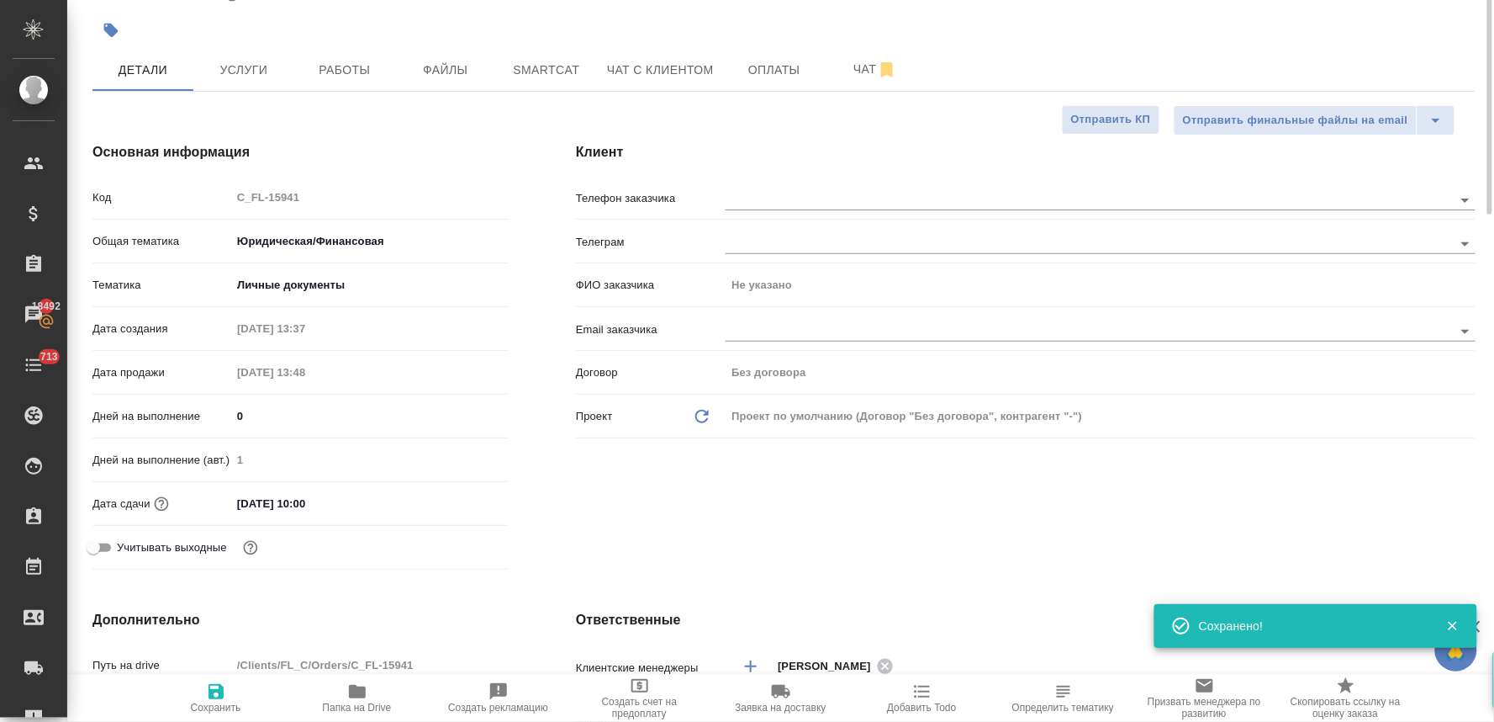
scroll to position [0, 0]
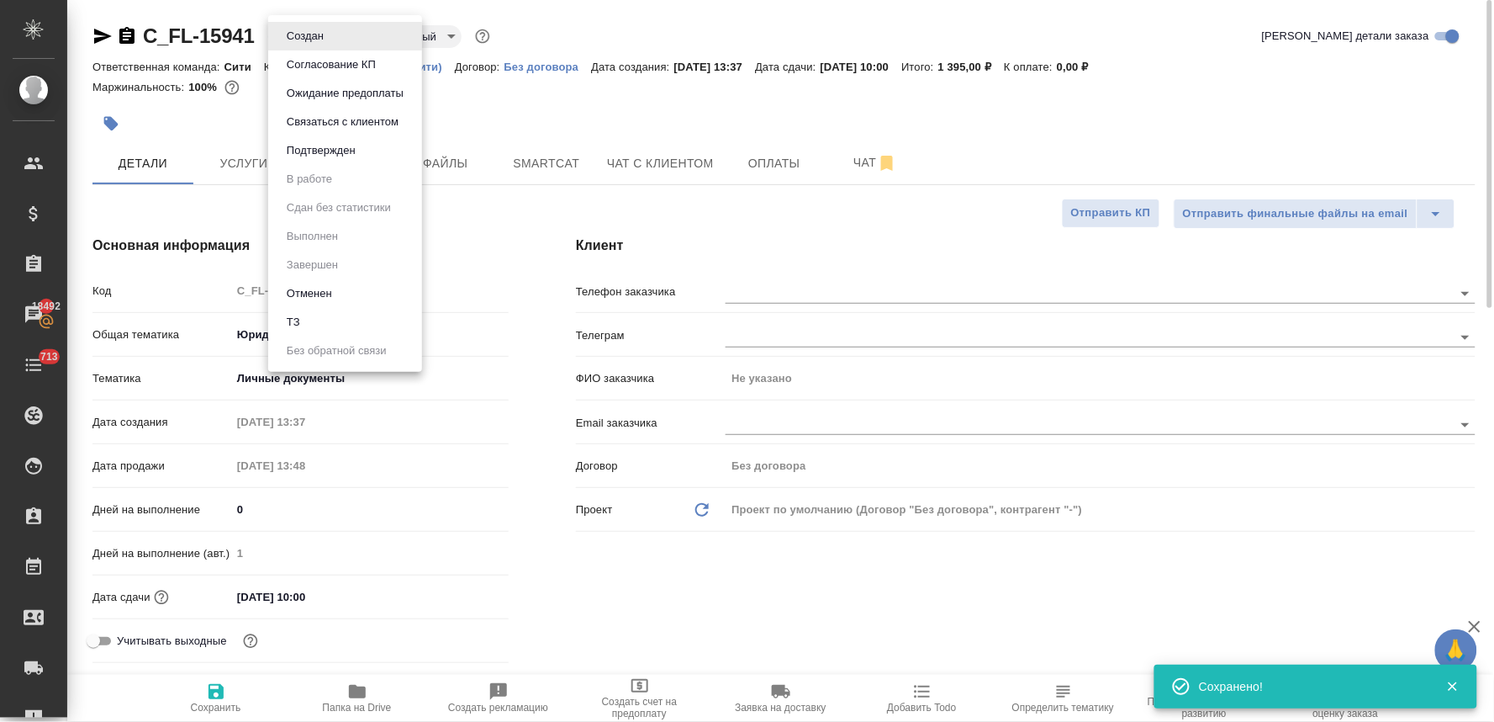
click at [318, 39] on body "🙏 .cls-1 fill:#fff; AWATERA Lyamina Nadezhda Клиенты Спецификации Заказы 18492 …" at bounding box center [747, 361] width 1494 height 722
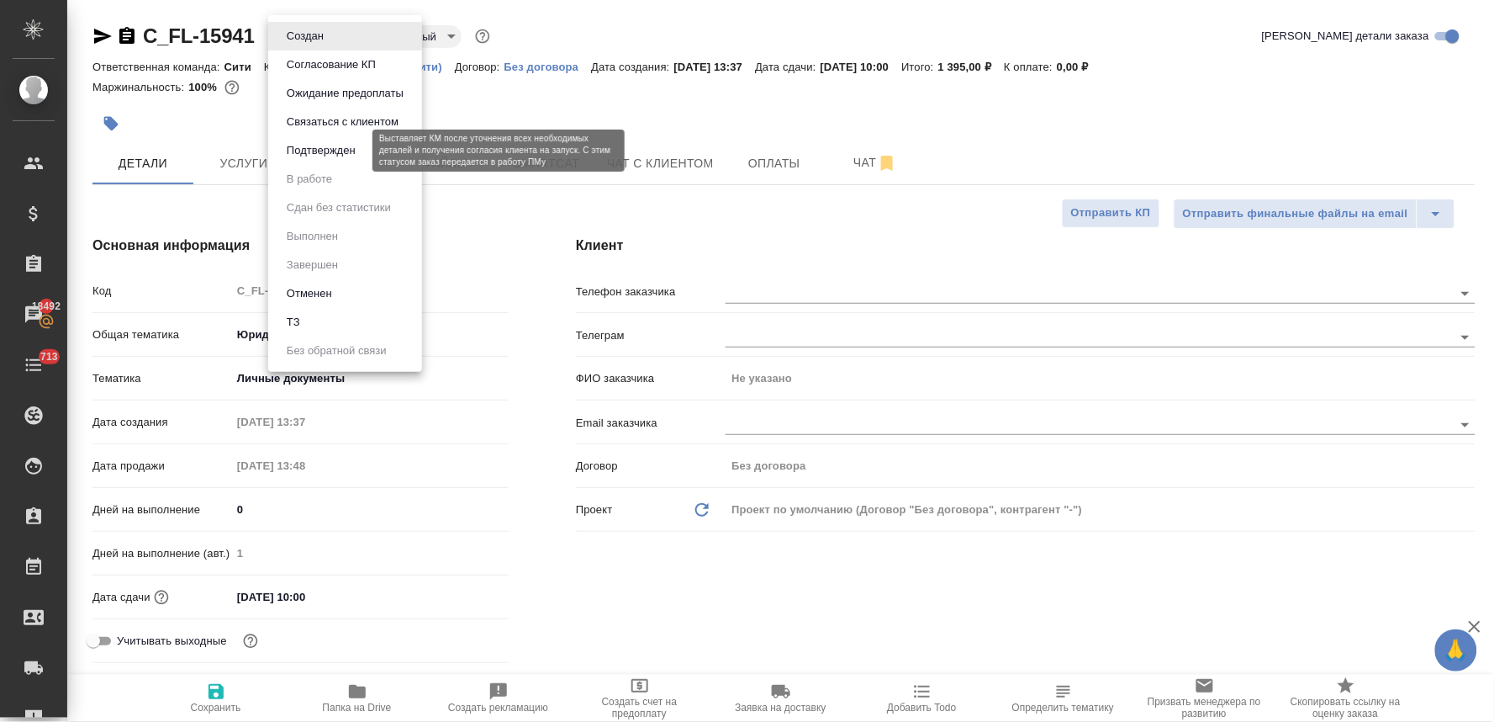
click at [317, 152] on button "Подтвержден" at bounding box center [321, 150] width 79 height 19
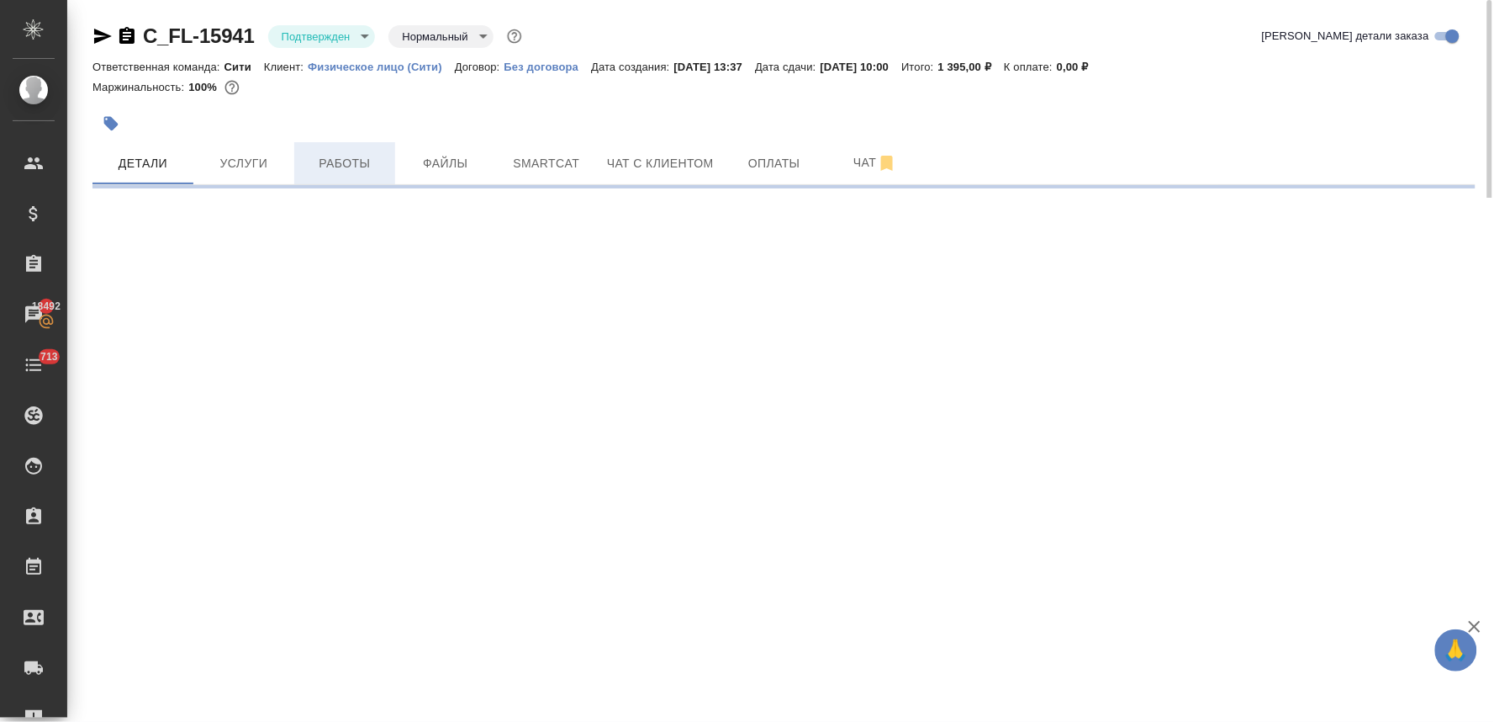
click at [363, 167] on span "Работы" at bounding box center [344, 163] width 81 height 21
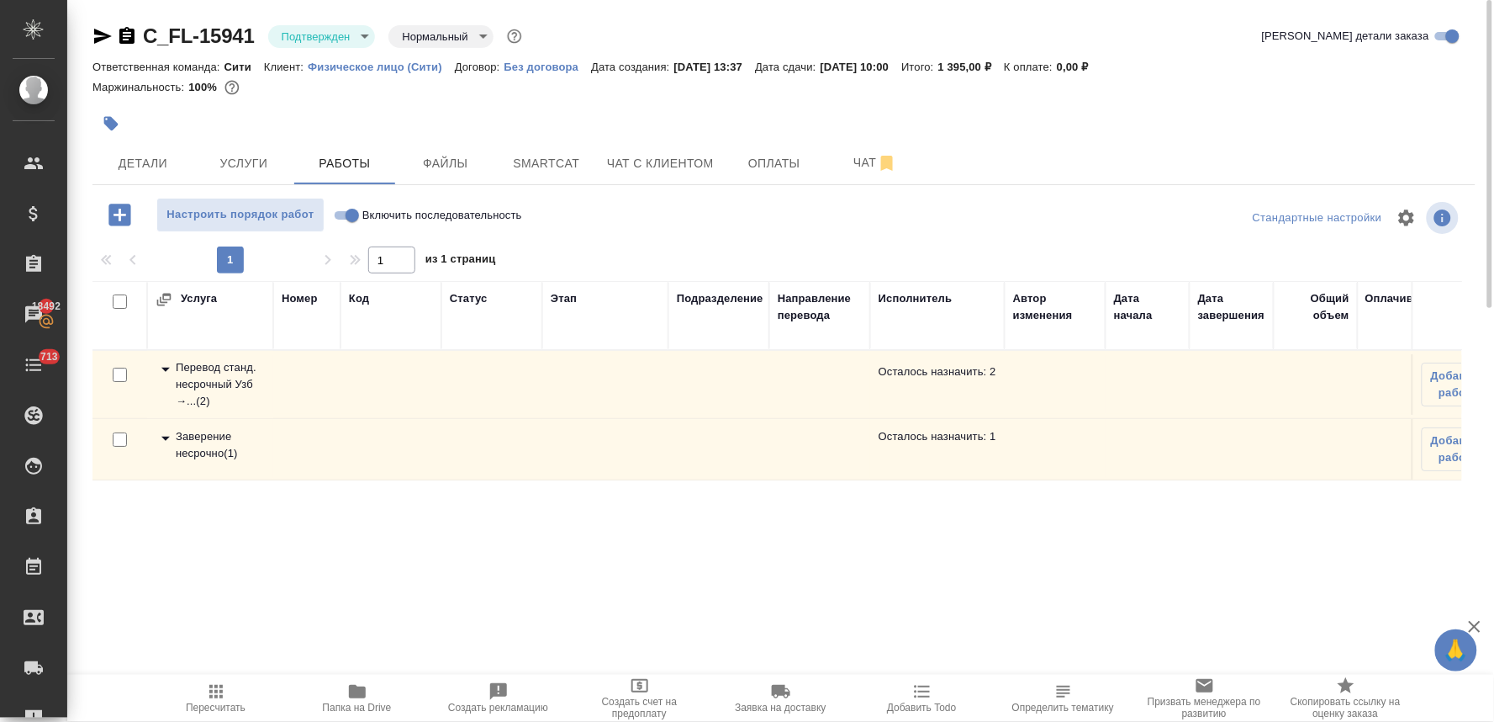
click at [204, 375] on div "Перевод станд. несрочный Узб →... ( 2 )" at bounding box center [210, 384] width 109 height 50
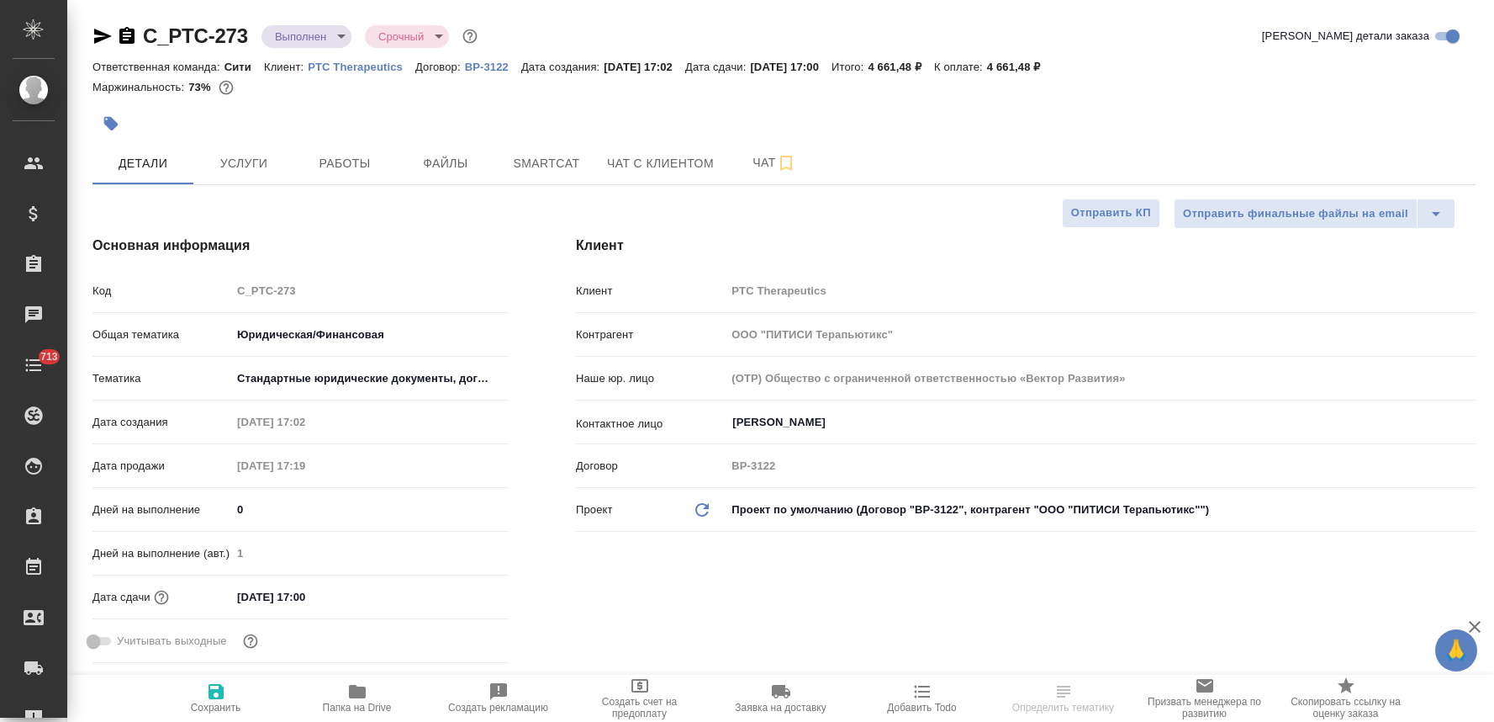
select select "RU"
click at [356, 693] on icon "button" at bounding box center [357, 691] width 17 height 13
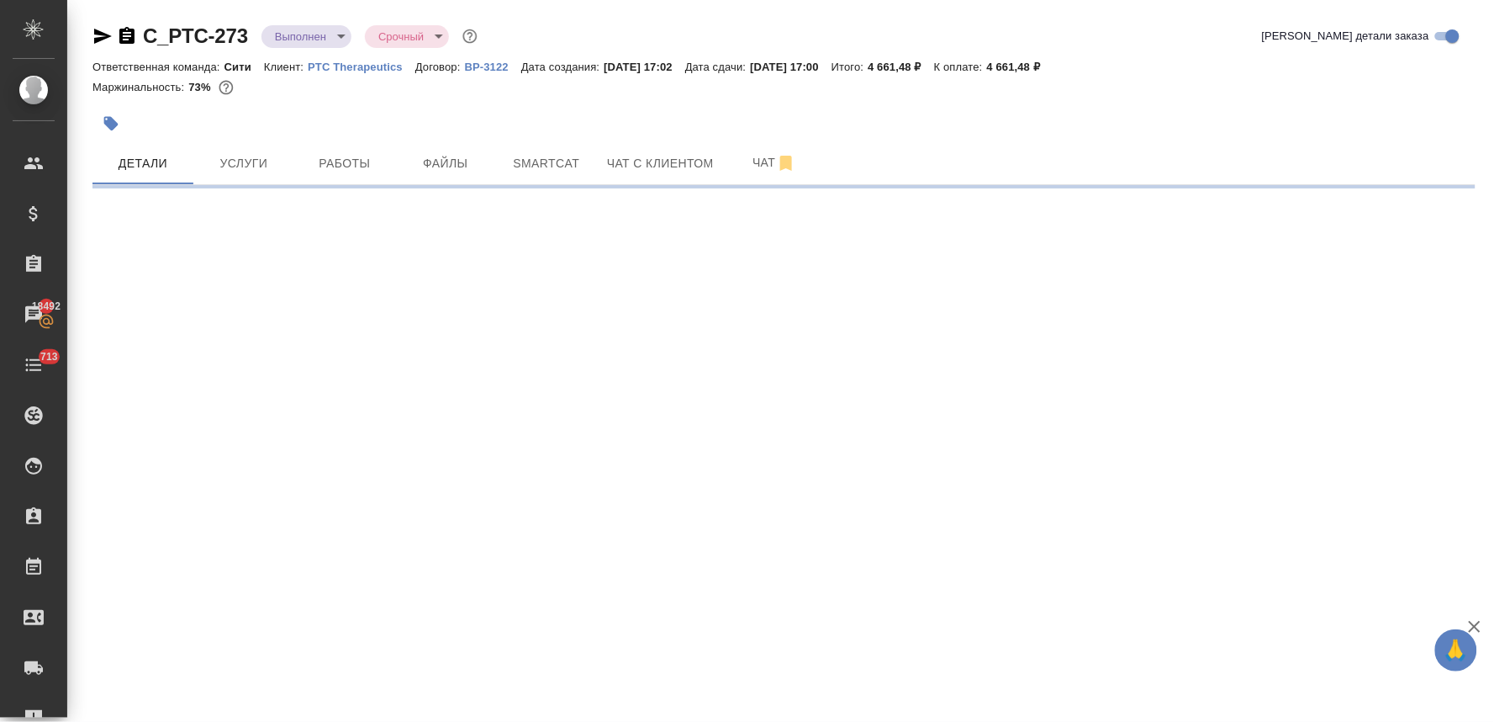
select select "RU"
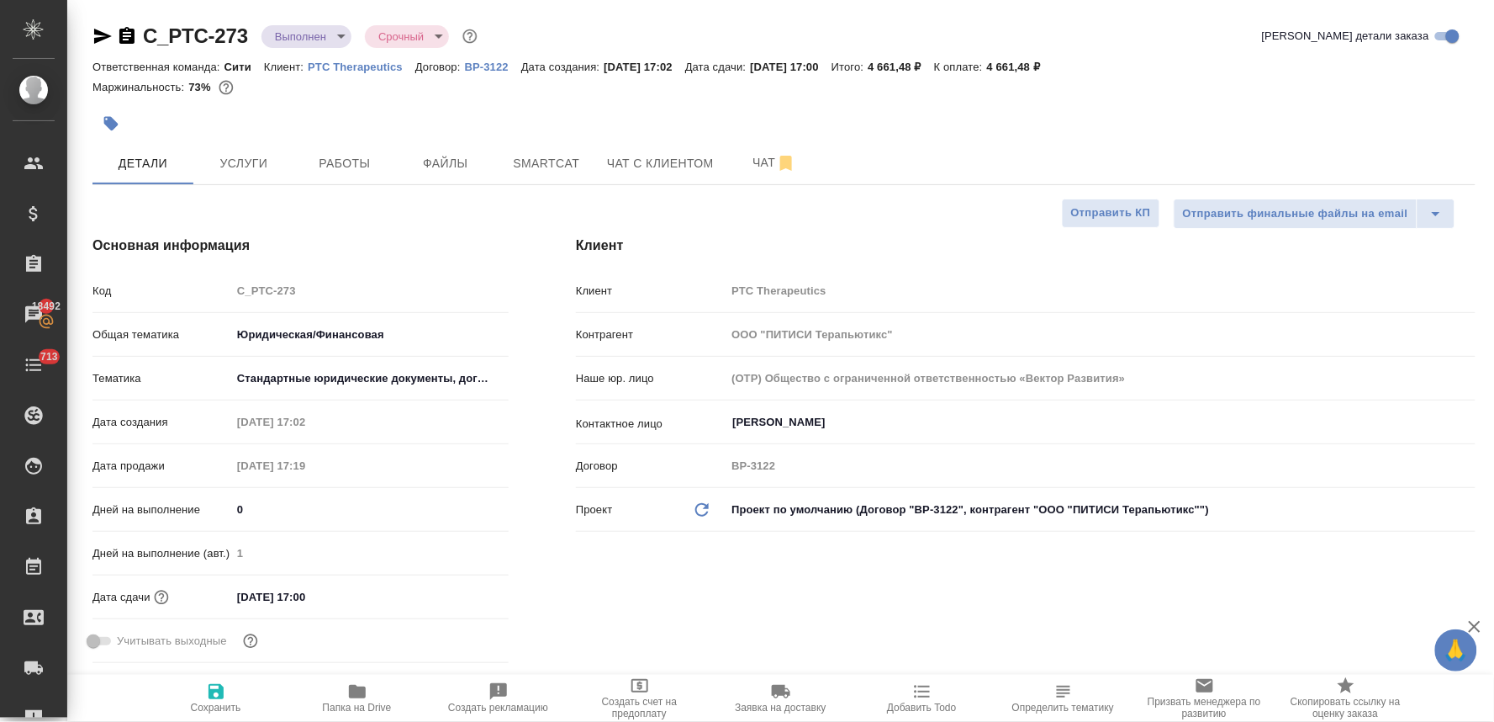
type textarea "x"
drag, startPoint x: 614, startPoint y: 632, endPoint x: 600, endPoint y: 600, distance: 35.0
click at [616, 632] on div "Клиент Клиент PTC Therapeutics Контрагент ООО "ПИТИСИ Терапьютикс" Наше юр. лиц…" at bounding box center [1025, 452] width 967 height 501
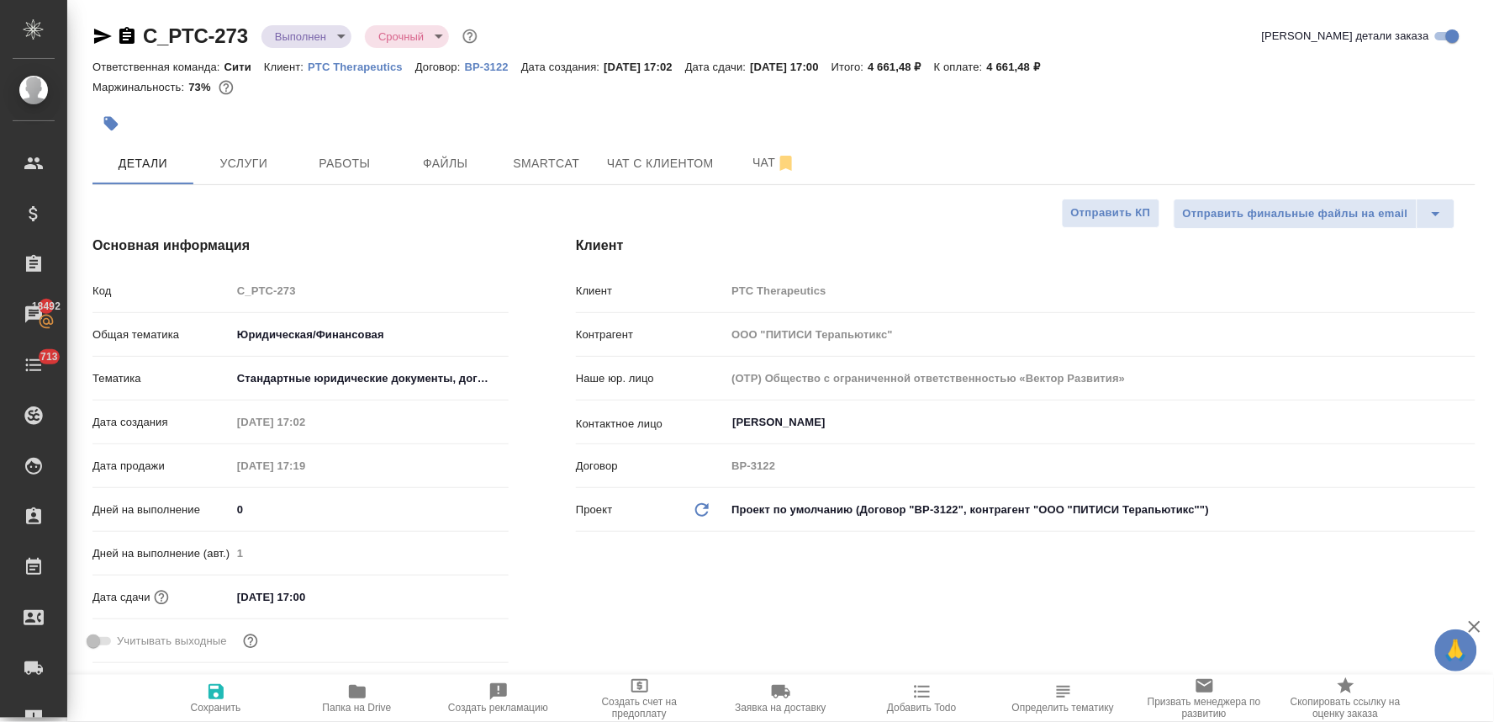
click at [1309, 107] on div at bounding box center [784, 123] width 1383 height 37
type textarea "x"
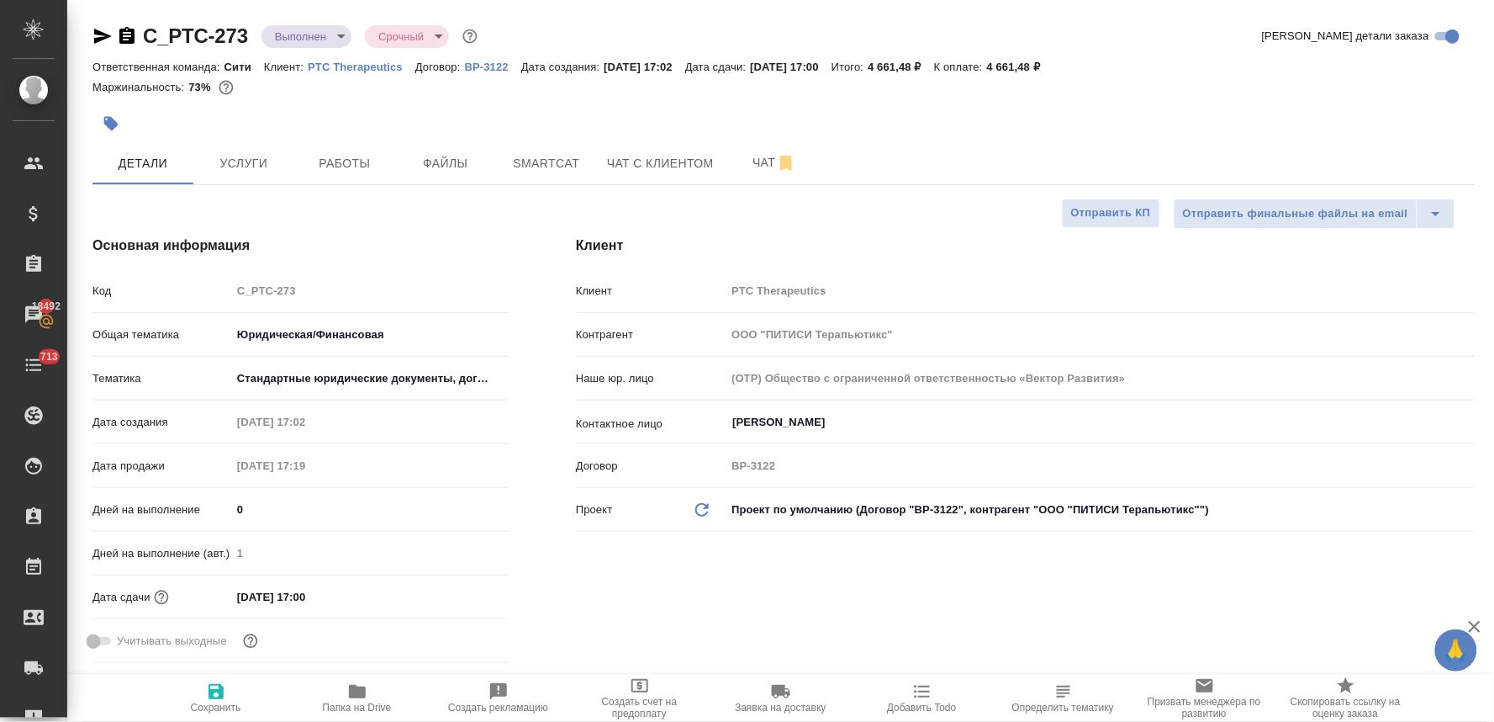
type textarea "x"
click at [222, 149] on button "Услуги" at bounding box center [243, 163] width 101 height 42
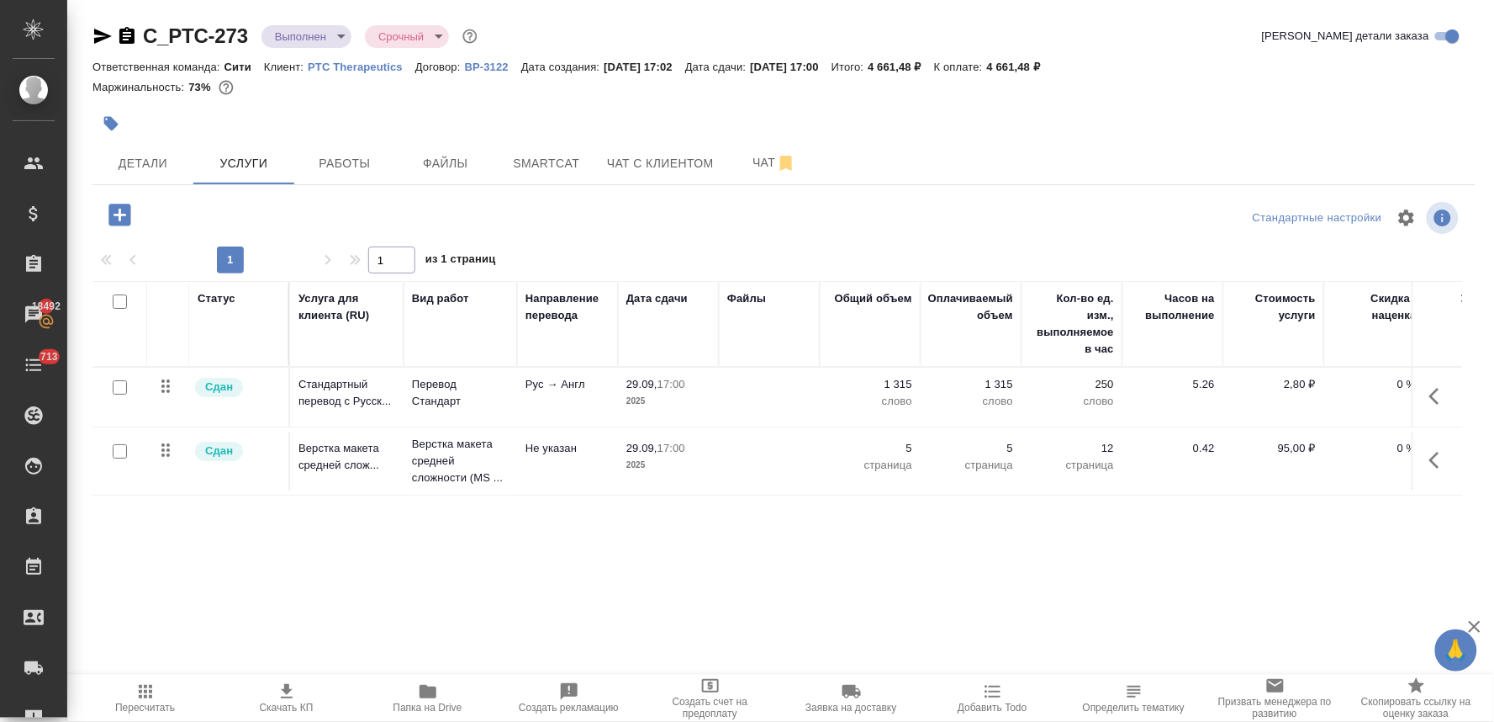
click at [311, 384] on p "Стандартный перевод с Русск..." at bounding box center [347, 393] width 97 height 34
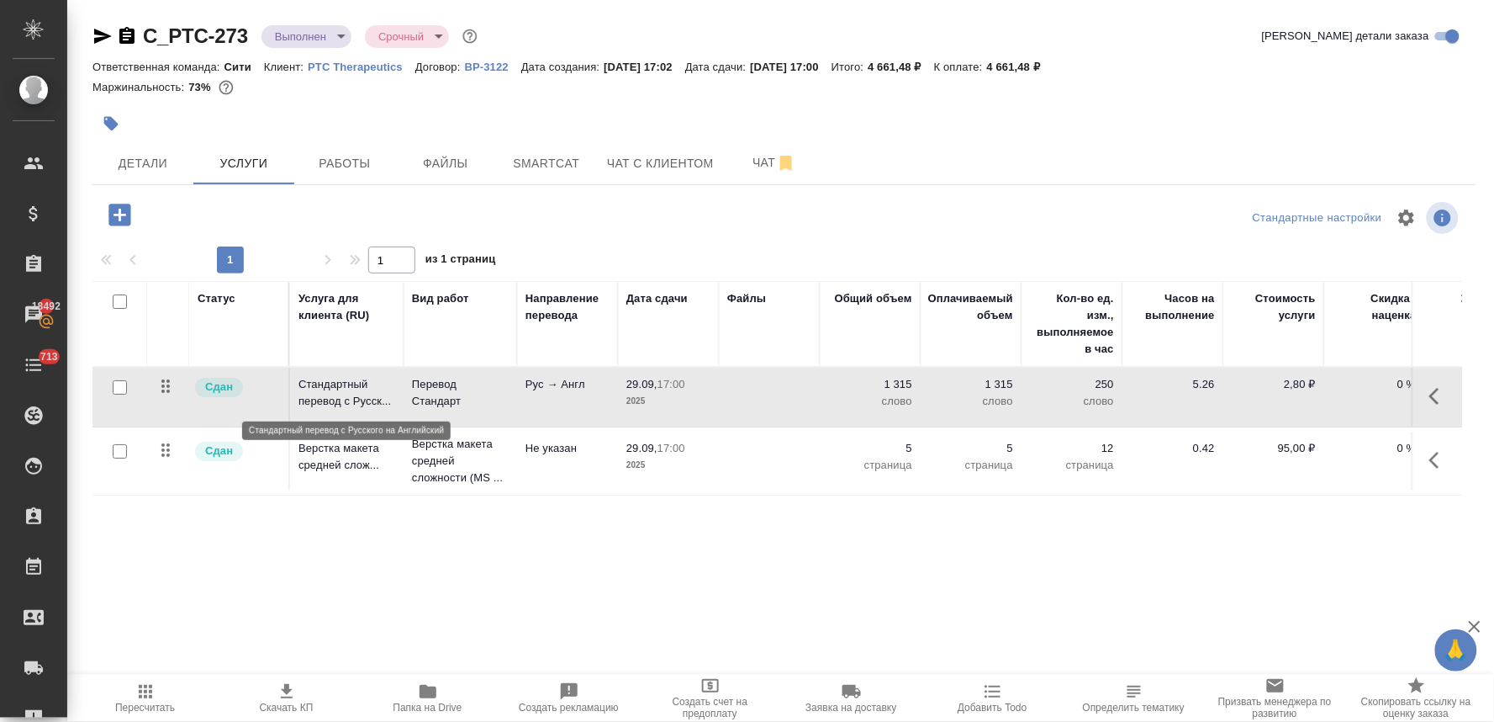
click at [311, 384] on p "Стандартный перевод с Русск..." at bounding box center [347, 393] width 97 height 34
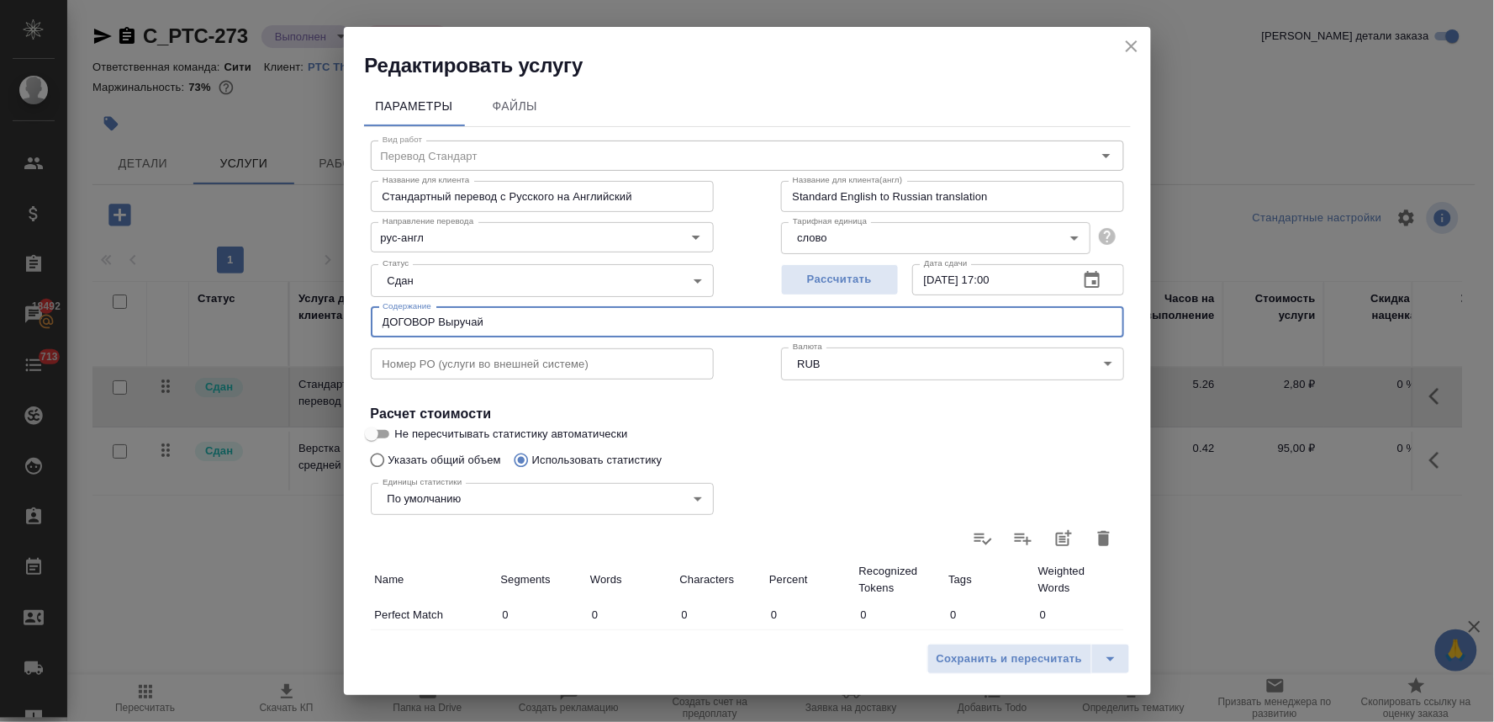
drag, startPoint x: 493, startPoint y: 322, endPoint x: 315, endPoint y: 301, distance: 178.7
click at [316, 301] on div "Редактировать услугу Параметры Файлы Вид работ Перевод Стандарт Вид работ Назва…" at bounding box center [747, 361] width 1494 height 722
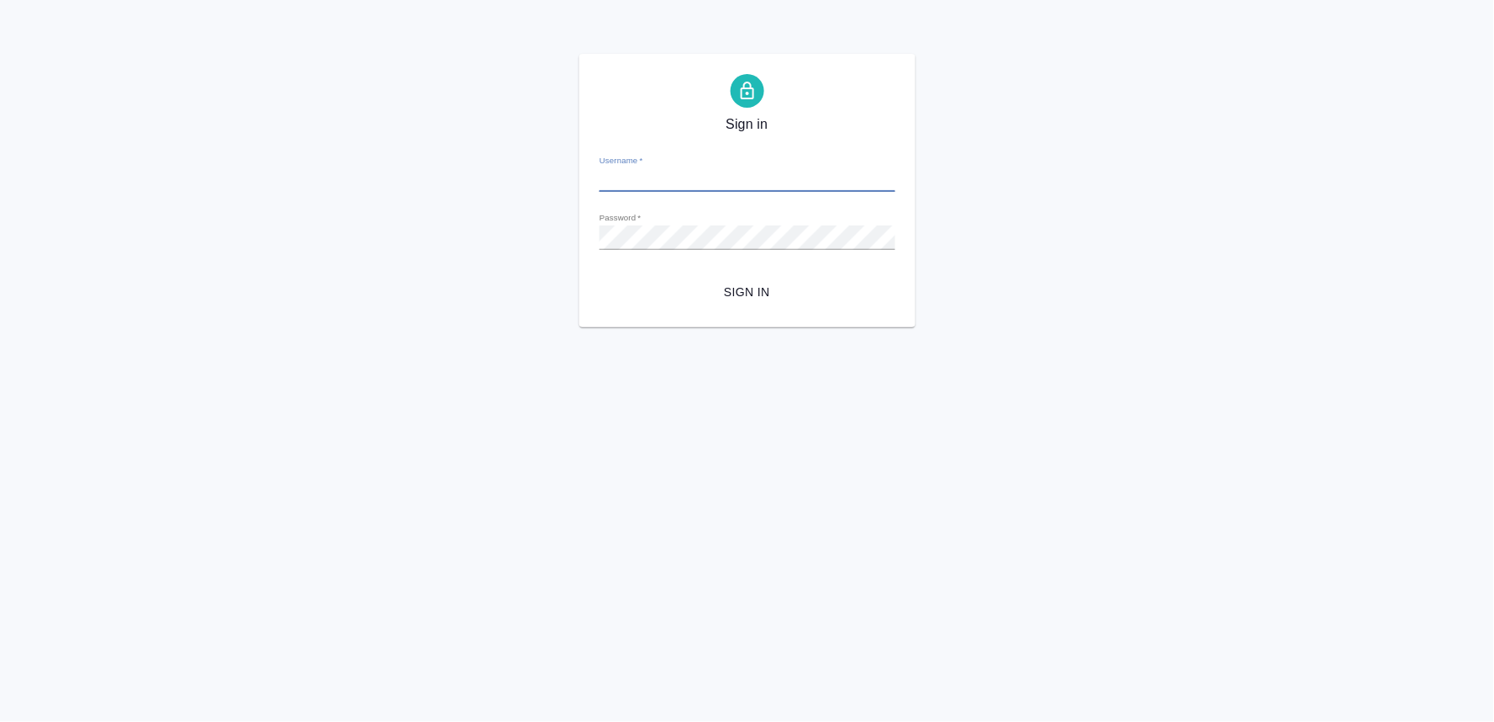
type input "[PERSON_NAME][EMAIL_ADDRESS][DOMAIN_NAME]"
click at [568, 234] on div "Sign in Username   * [PERSON_NAME][EMAIL_ADDRESS][DOMAIN_NAME] Password   * url…" at bounding box center [747, 190] width 1494 height 273
click at [600, 277] on button "Sign in" at bounding box center [748, 292] width 296 height 31
type input "[PERSON_NAME][EMAIL_ADDRESS][DOMAIN_NAME]"
click at [494, 246] on div "Sign in Username   * [PERSON_NAME][EMAIL_ADDRESS][DOMAIN_NAME] Password   * url…" at bounding box center [747, 190] width 1494 height 273
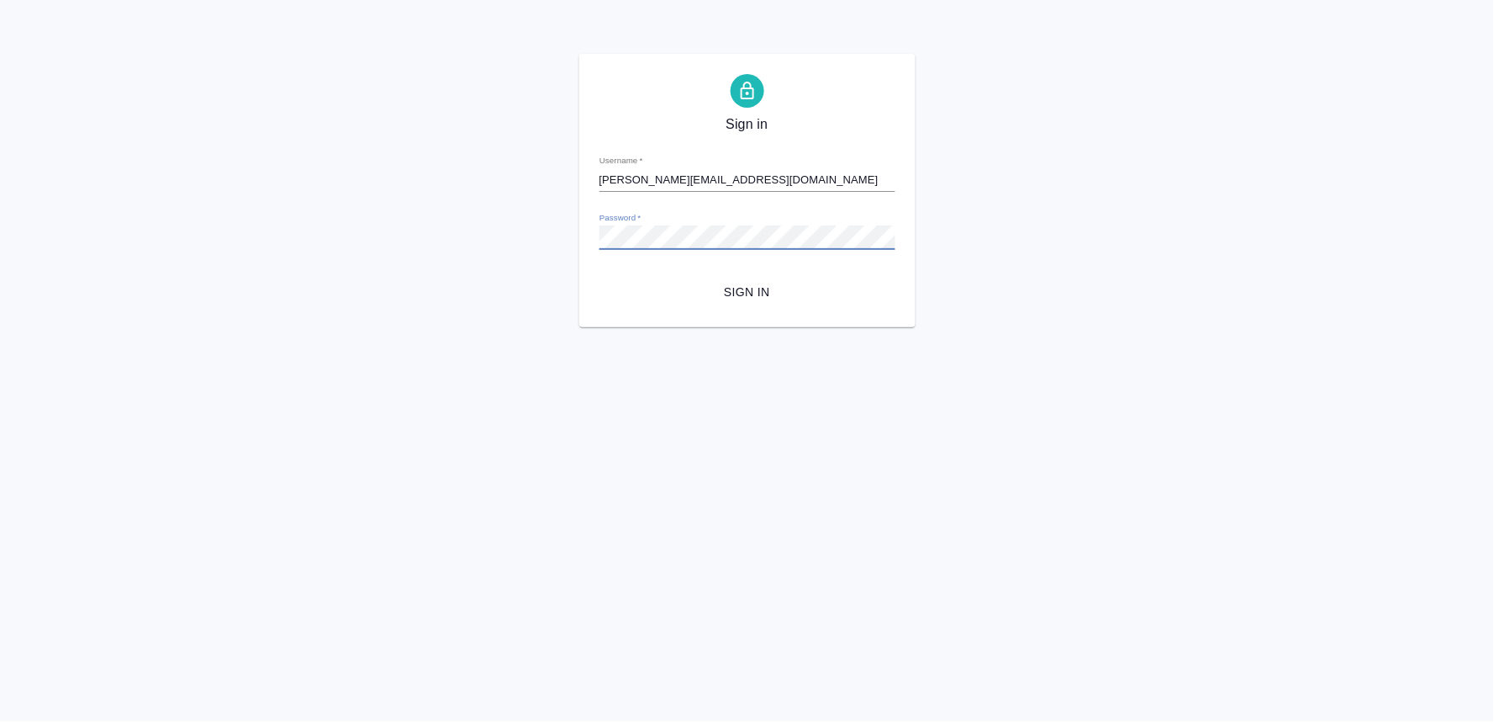
click at [600, 277] on button "Sign in" at bounding box center [748, 292] width 296 height 31
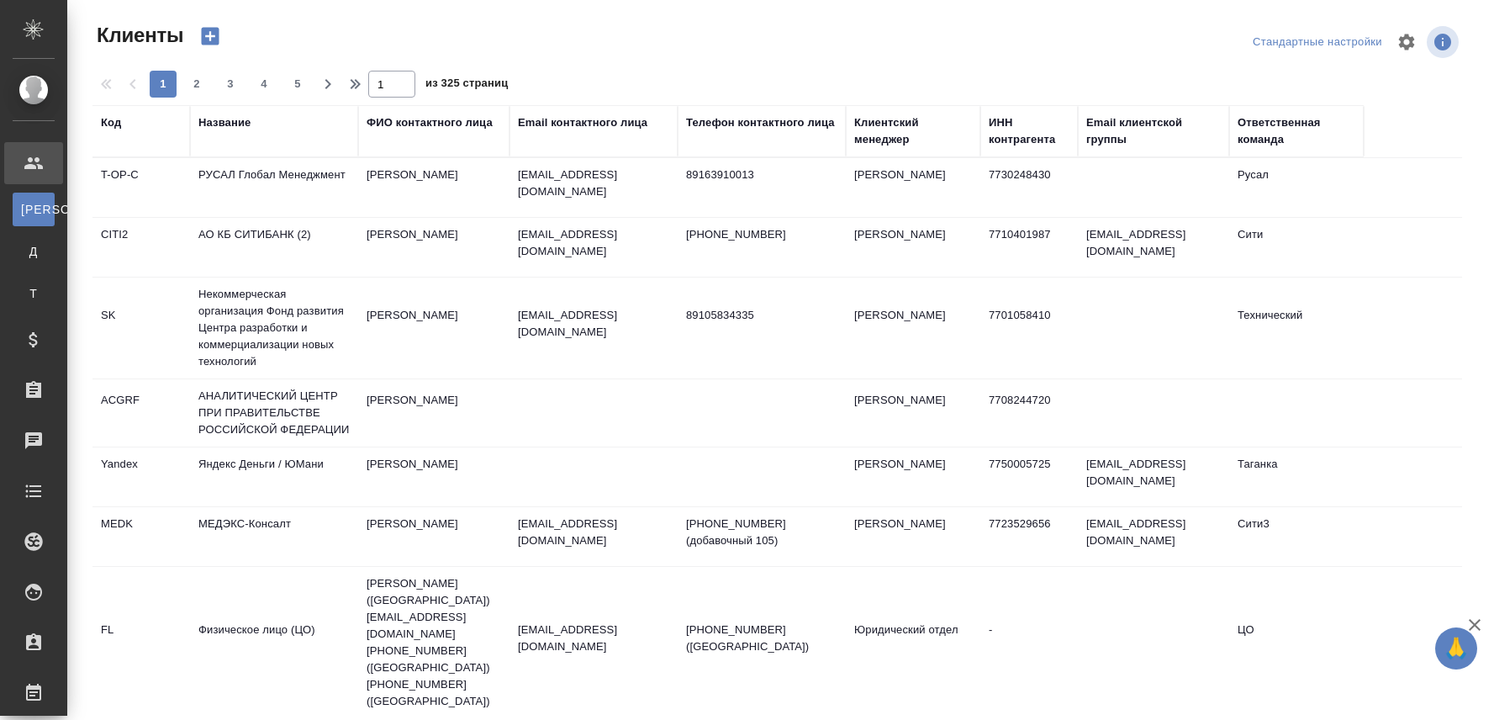
select select "RU"
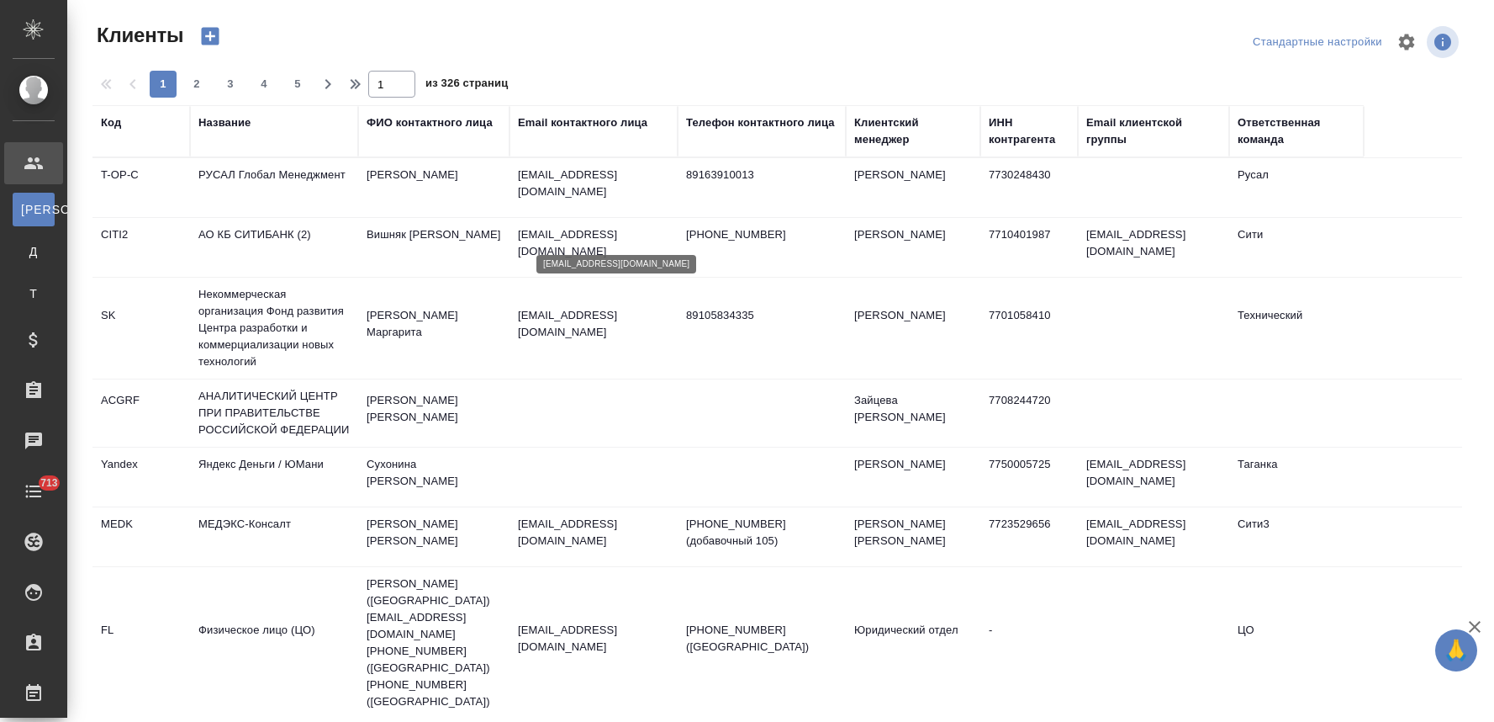
select select "RU"
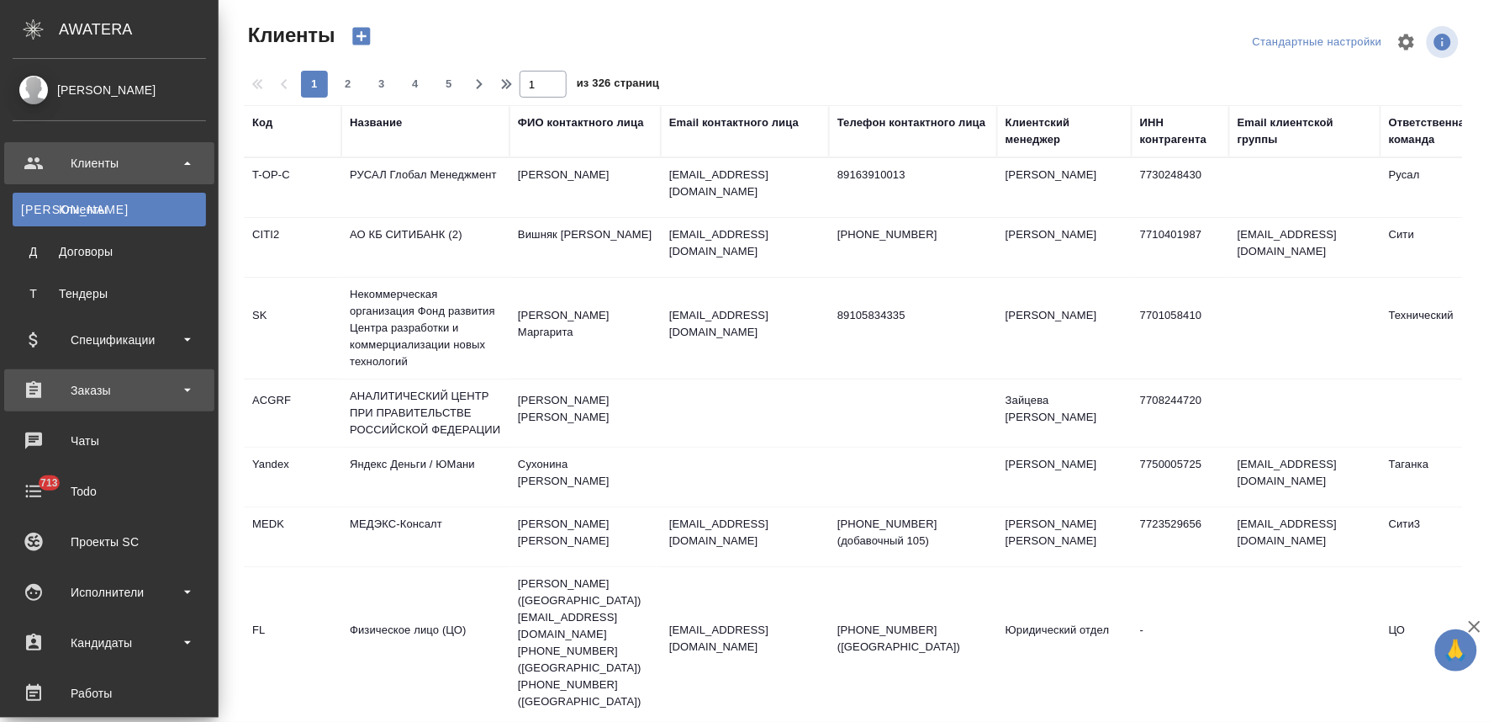
click at [77, 380] on div "Заказы" at bounding box center [109, 390] width 193 height 25
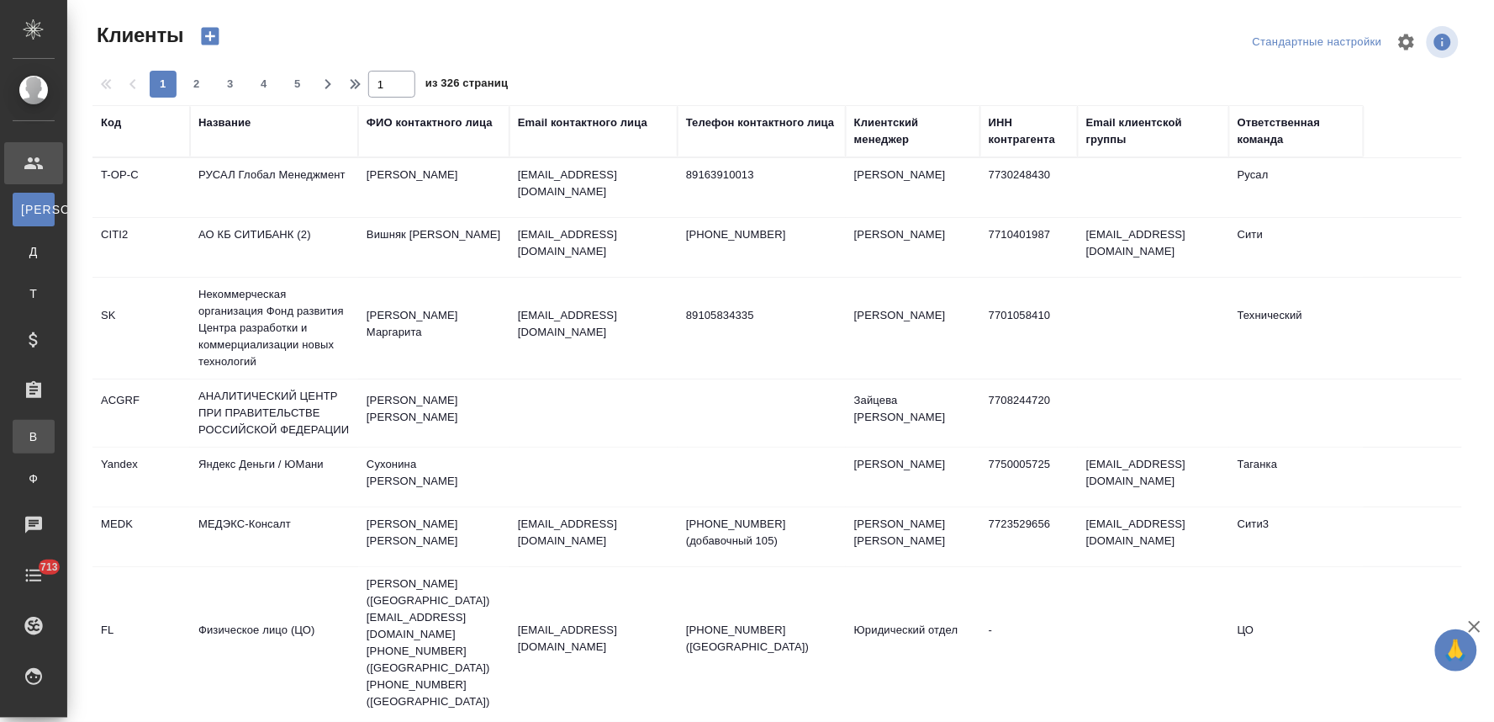
click at [55, 423] on link "В Все заказы" at bounding box center [34, 437] width 42 height 34
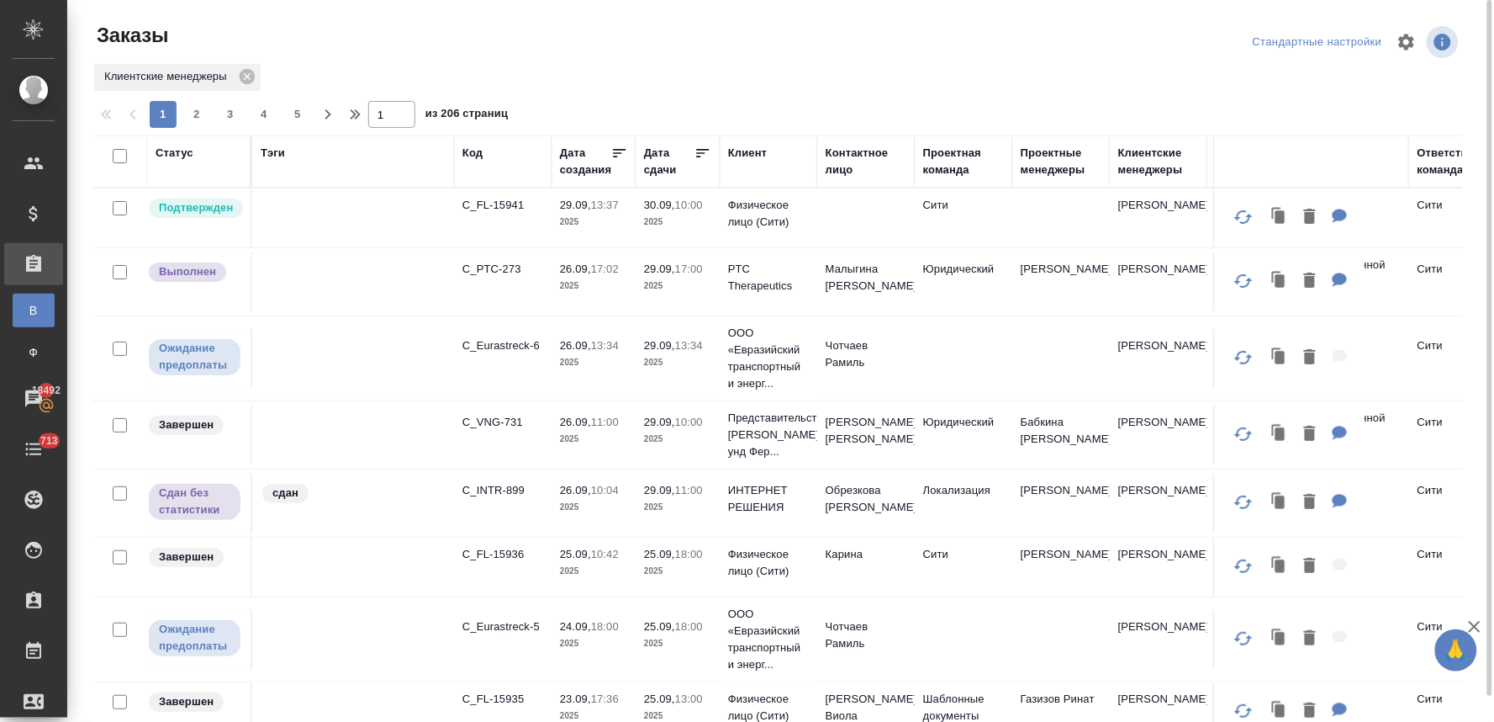
click at [173, 152] on div "Статус" at bounding box center [175, 153] width 38 height 17
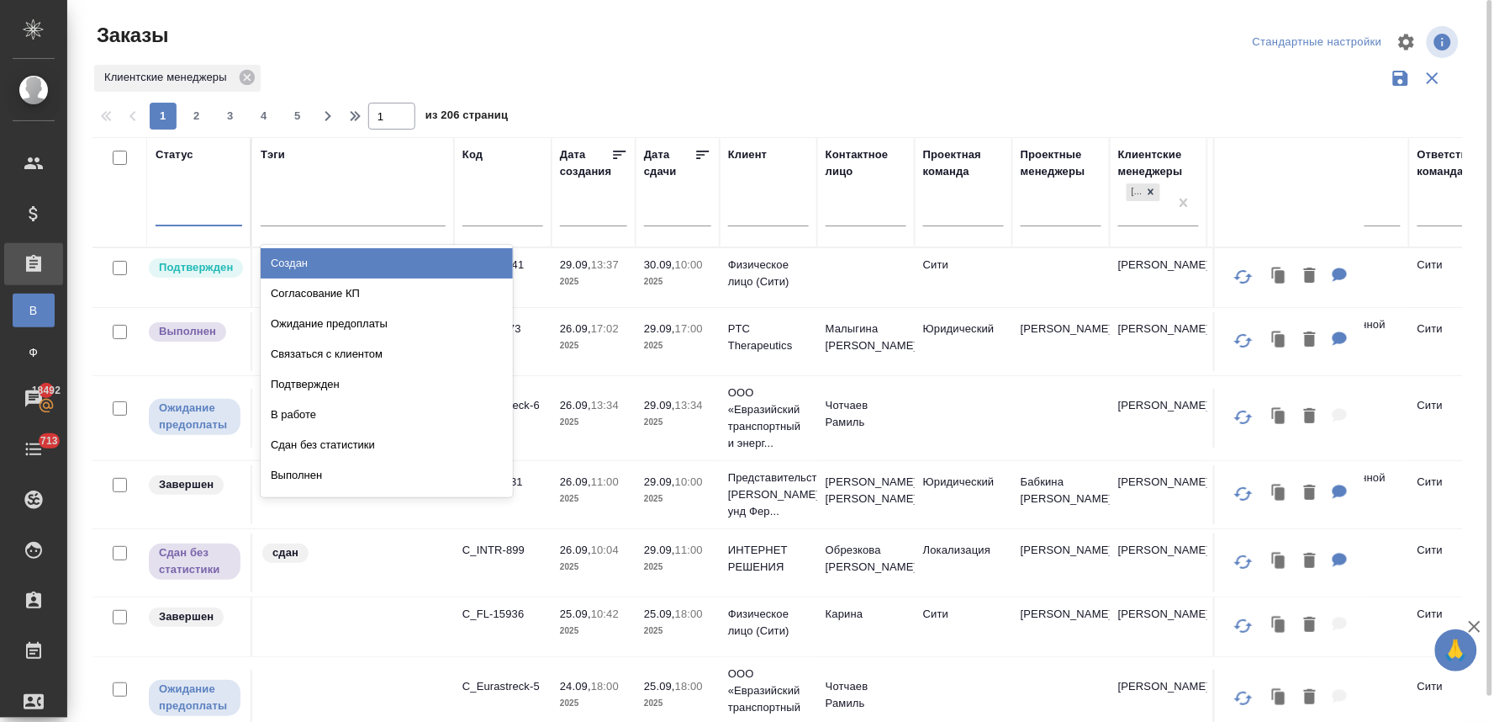
click at [180, 215] on div at bounding box center [199, 209] width 87 height 24
click at [292, 261] on div "Создан" at bounding box center [387, 263] width 252 height 30
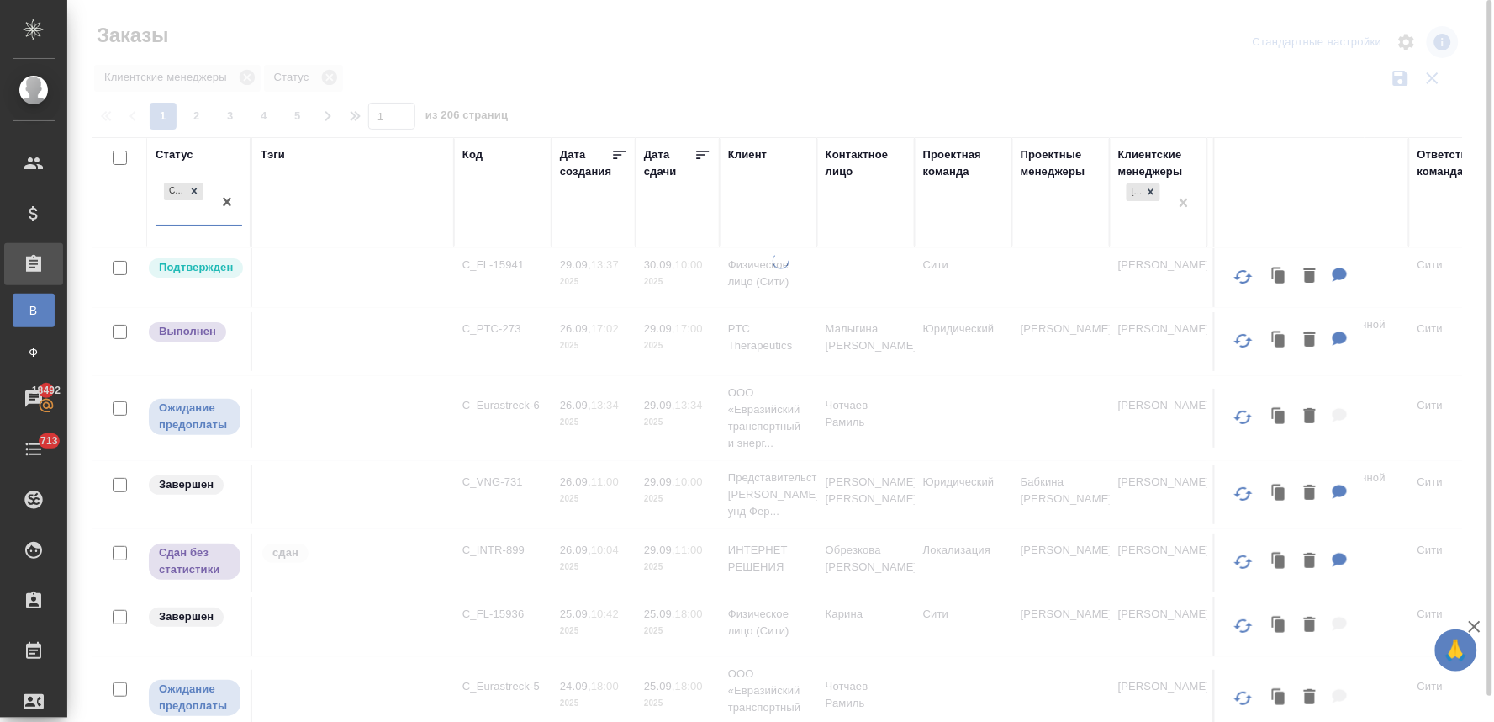
click at [177, 214] on div "Создан" at bounding box center [184, 201] width 56 height 45
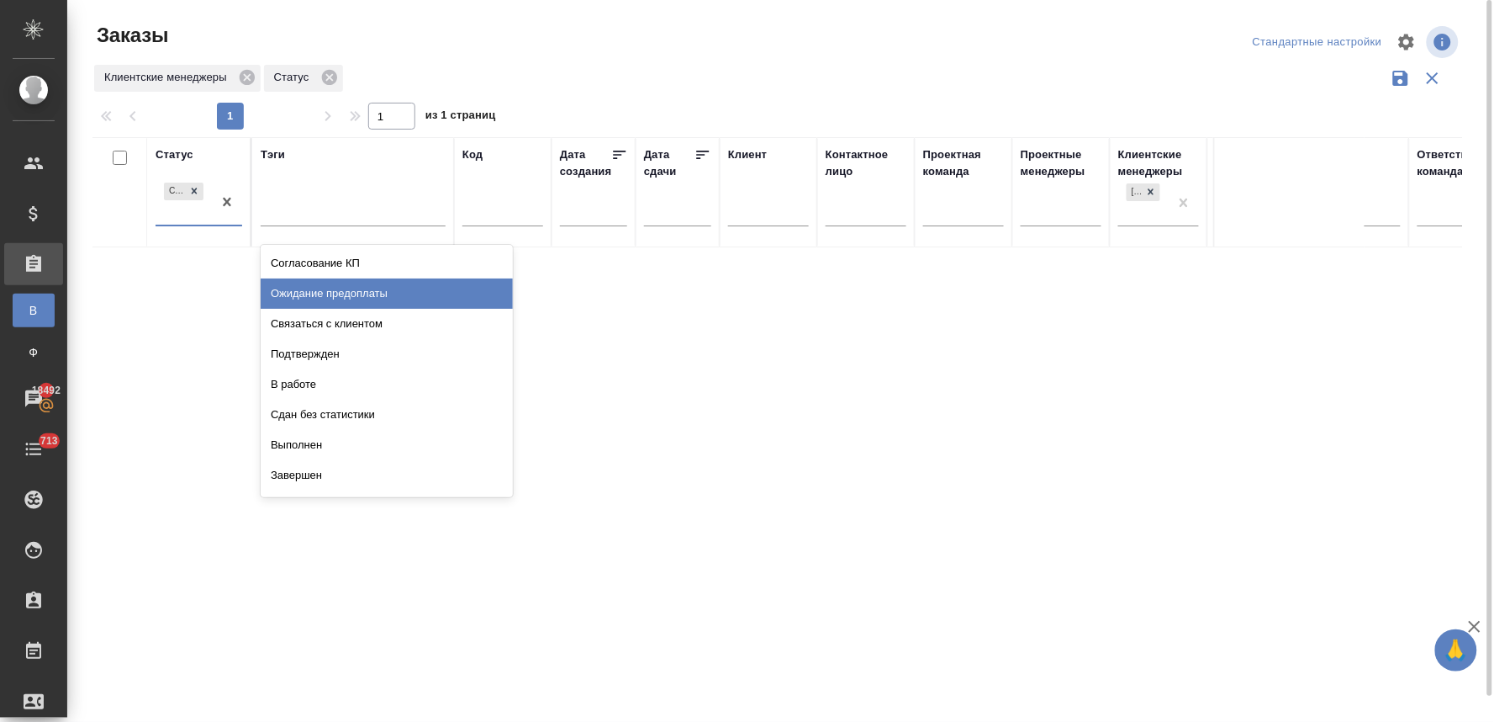
click at [381, 298] on div "Ожидание предоплаты" at bounding box center [387, 293] width 252 height 30
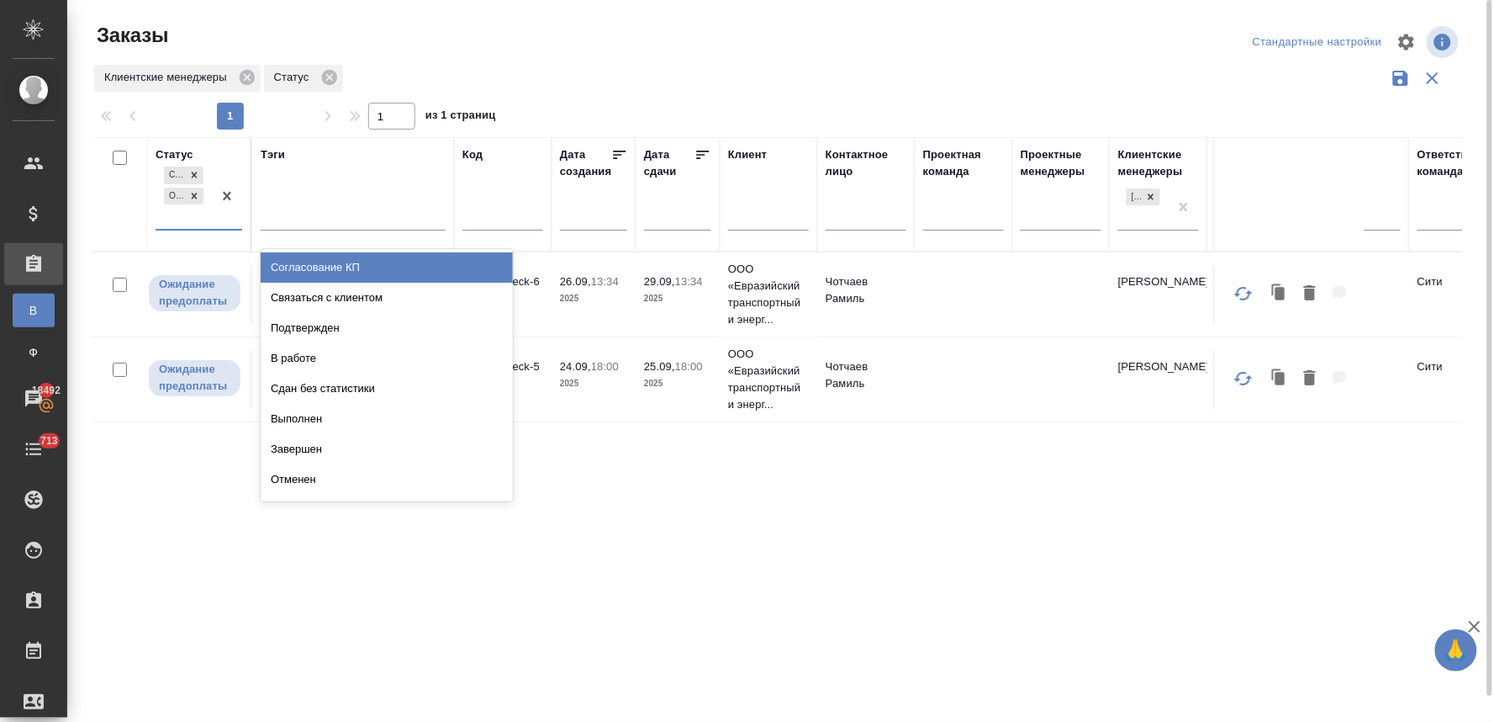
click at [190, 217] on div "Создан Ожидание предоплаты" at bounding box center [184, 196] width 56 height 66
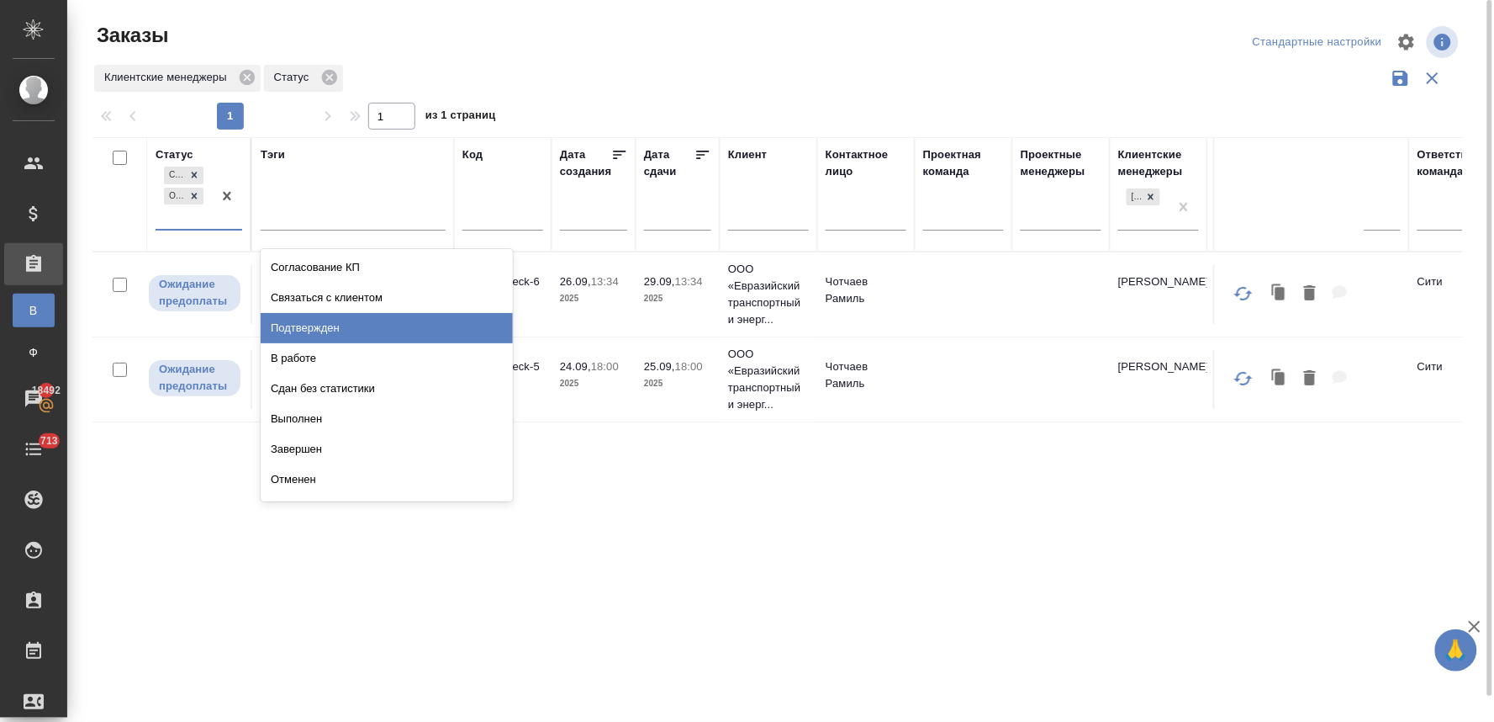
click at [325, 330] on div "Подтвержден" at bounding box center [387, 328] width 252 height 30
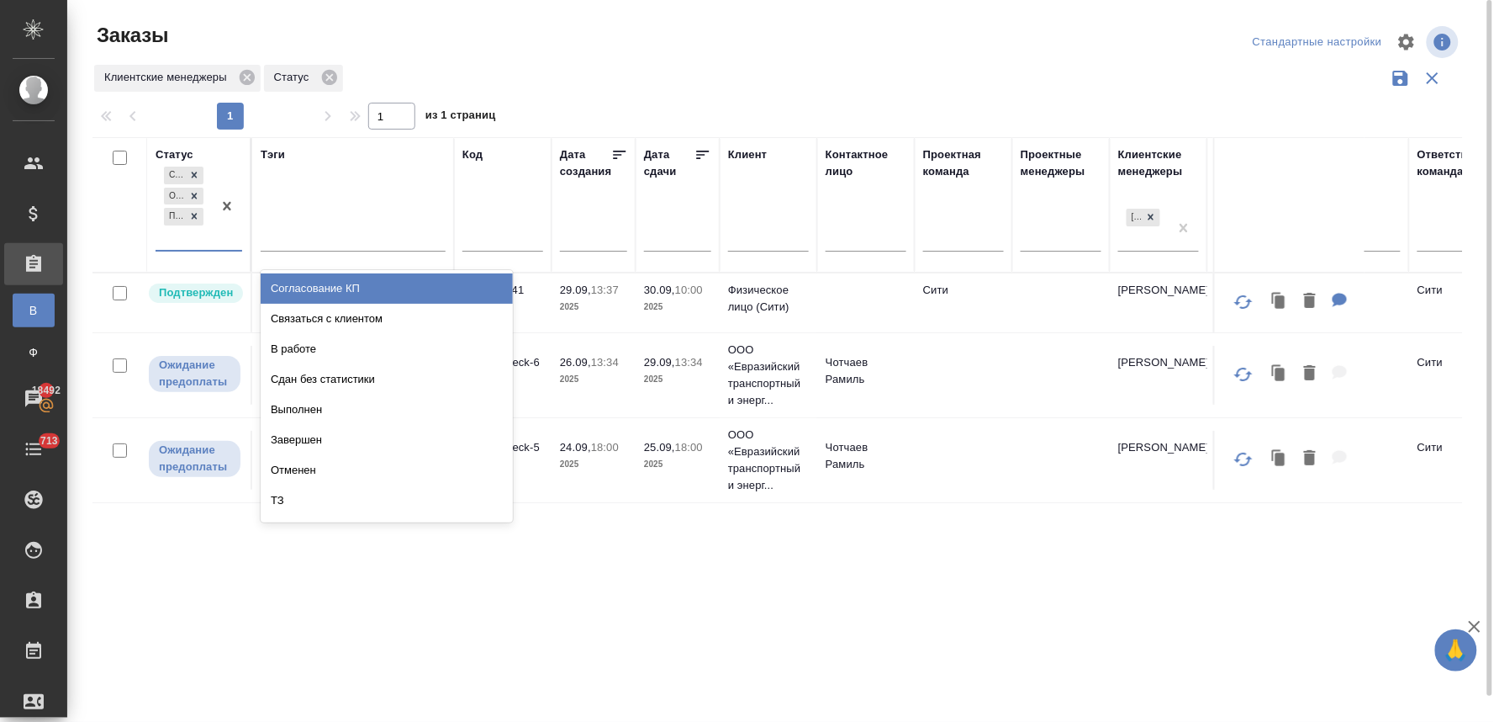
click at [187, 237] on div "Создан Ожидание предоплаты Подтвержден" at bounding box center [184, 206] width 56 height 87
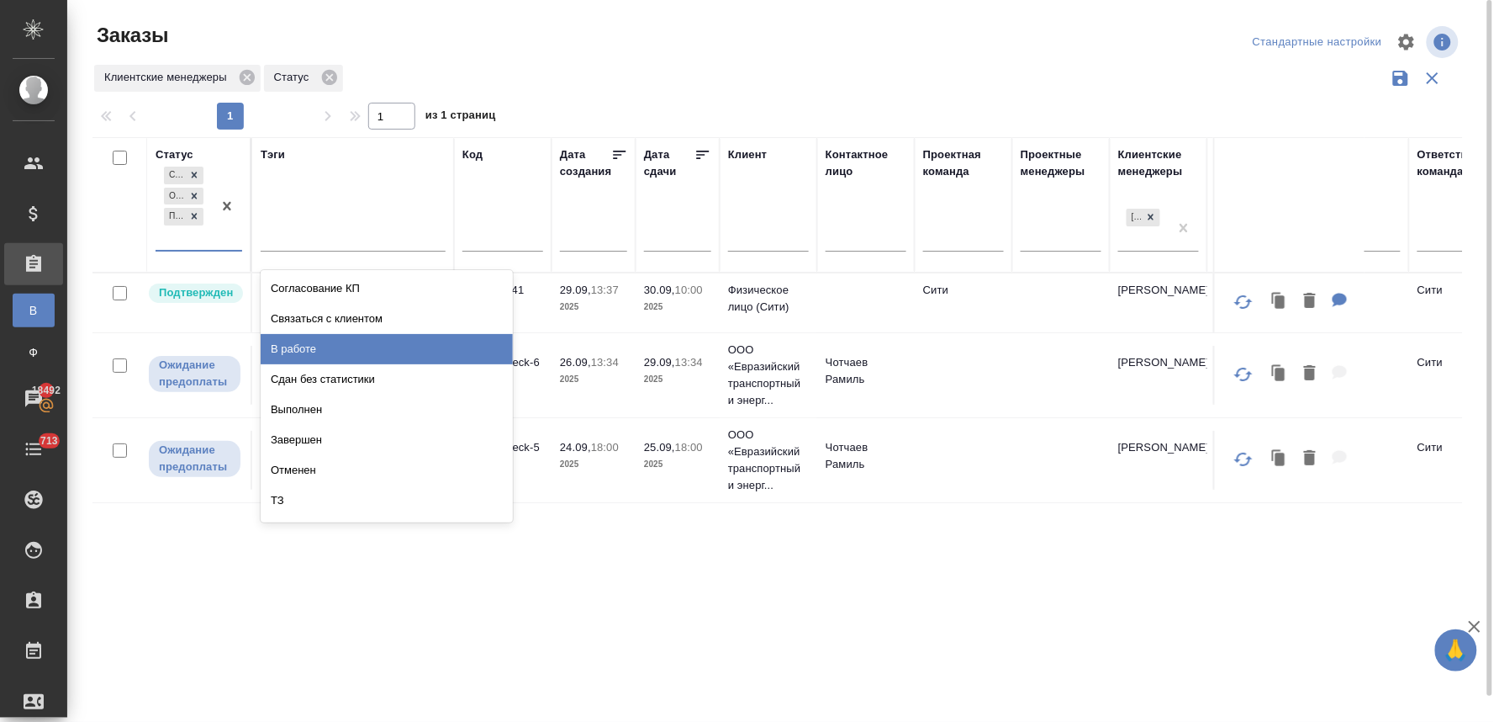
click at [287, 342] on div "В работе" at bounding box center [387, 349] width 252 height 30
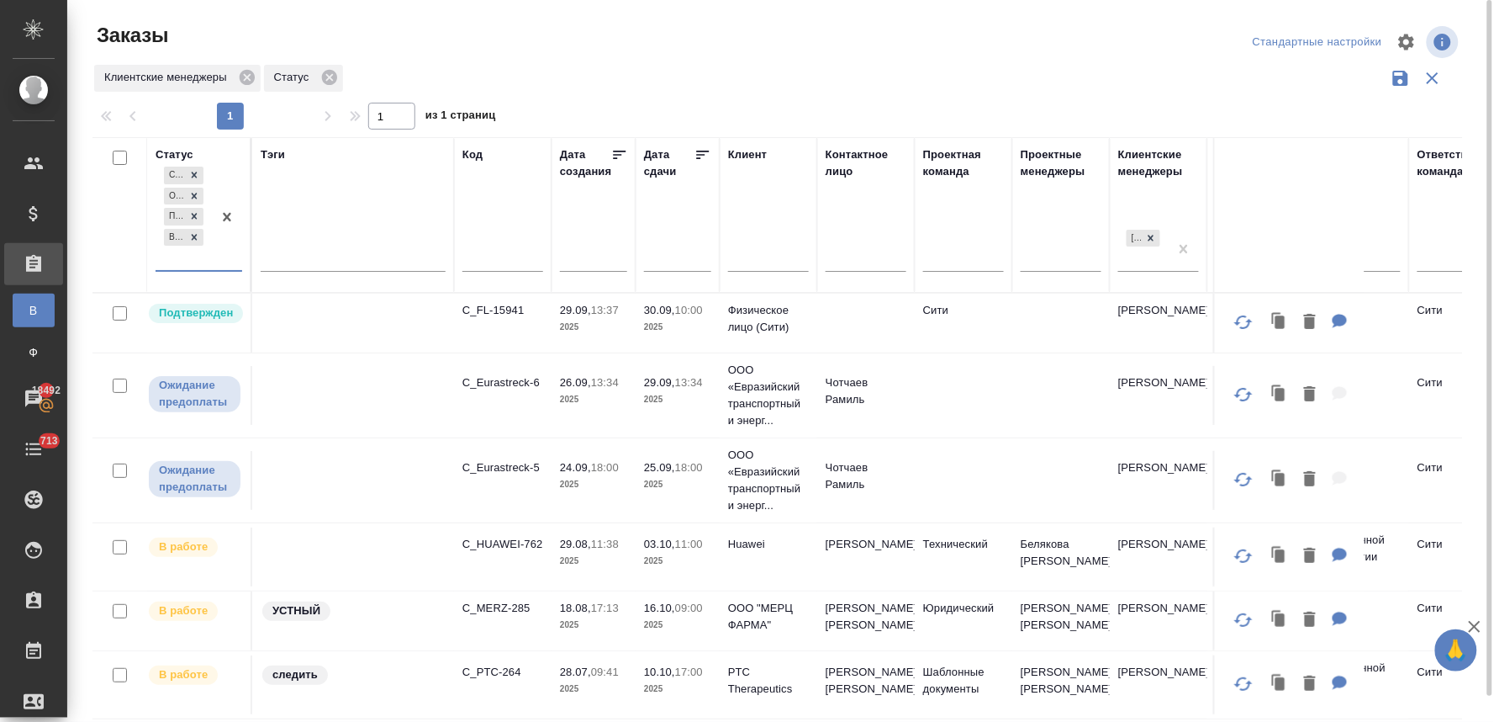
click at [206, 269] on div "Создан Ожидание предоплаты Подтвержден В работе" at bounding box center [199, 217] width 87 height 108
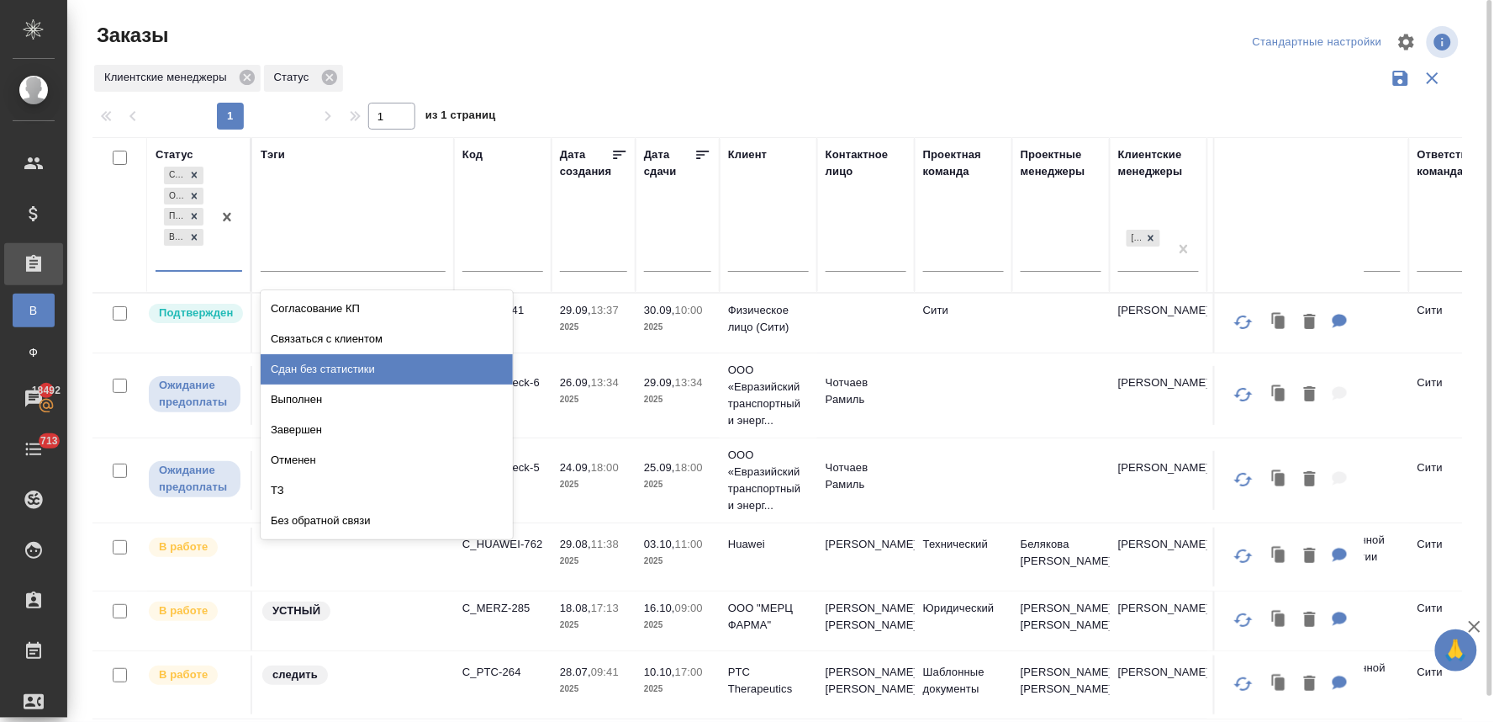
click at [297, 373] on div "Сдан без статистики" at bounding box center [387, 369] width 252 height 30
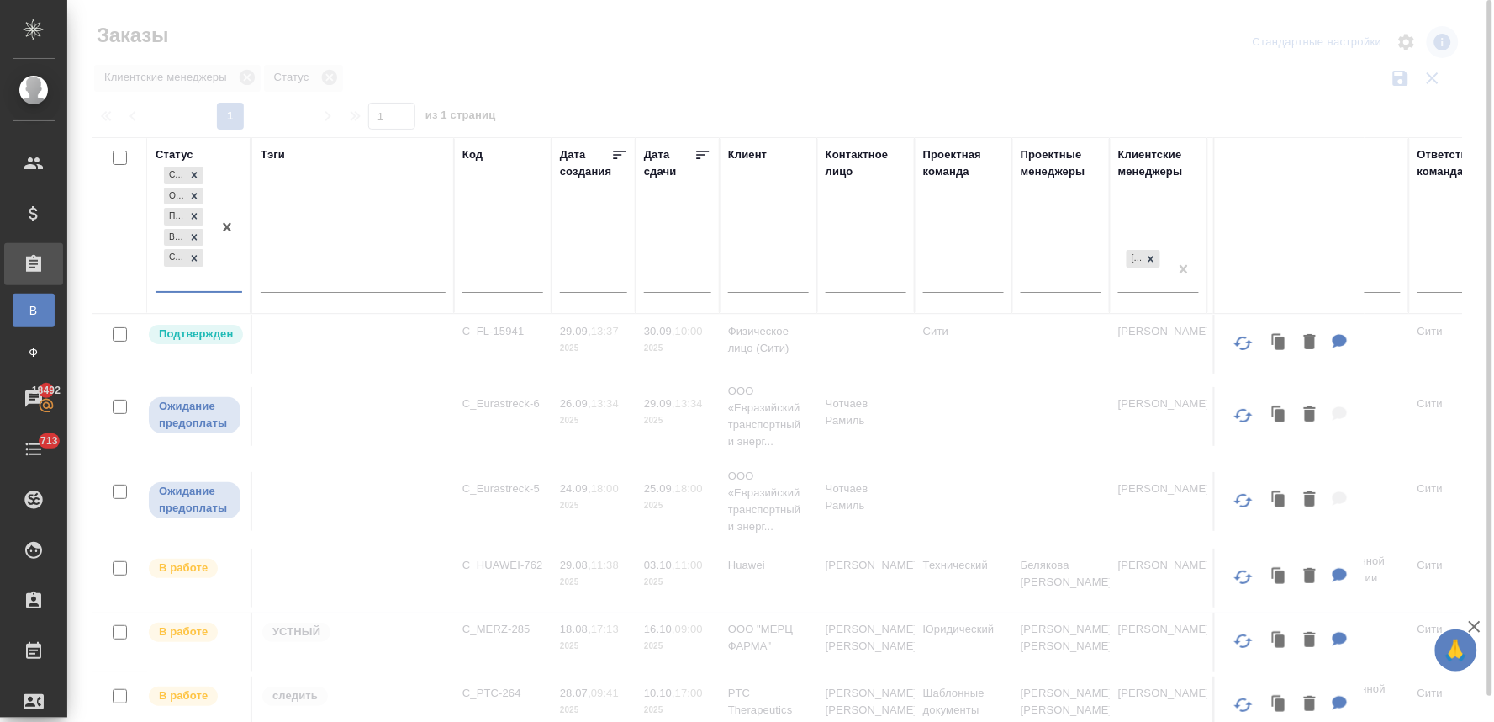
click at [215, 273] on div at bounding box center [227, 227] width 30 height 128
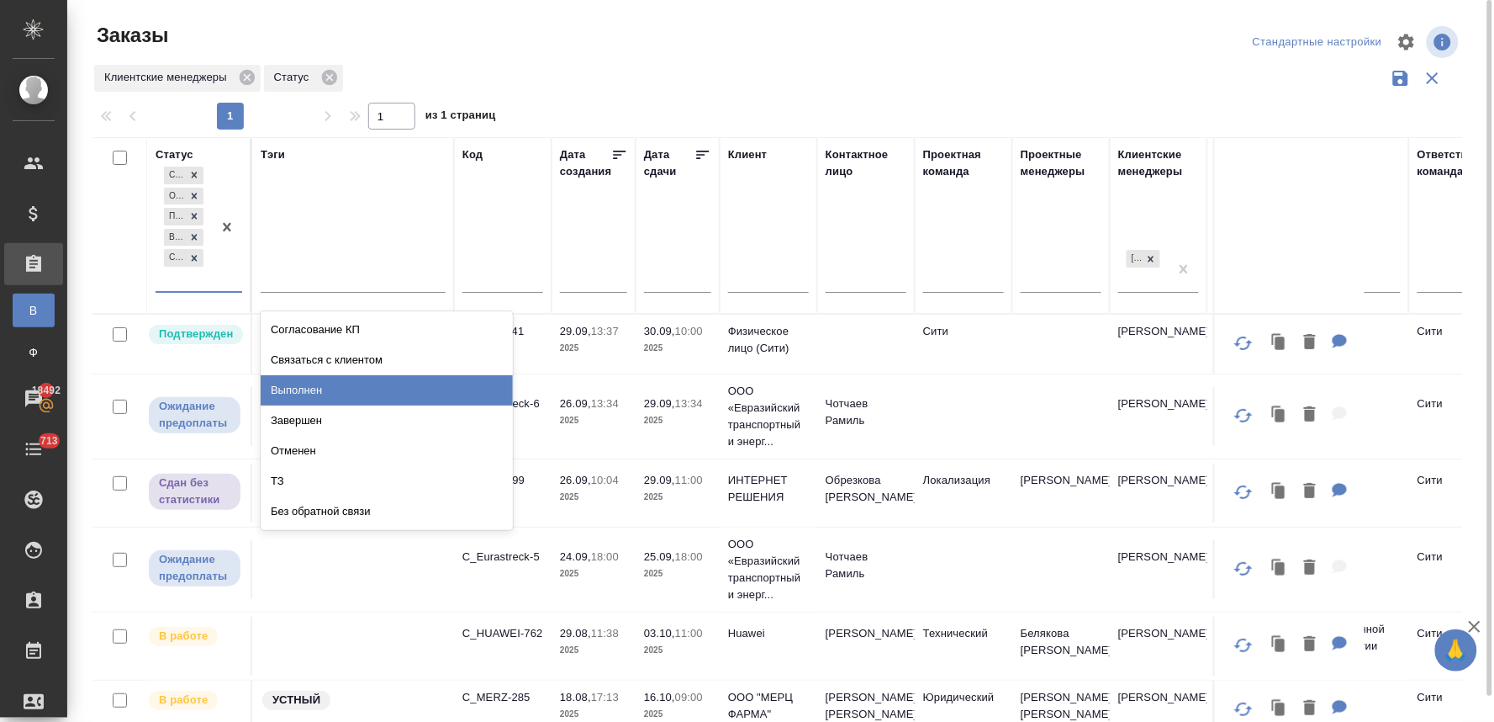
click at [279, 385] on div "Выполнен" at bounding box center [387, 390] width 252 height 30
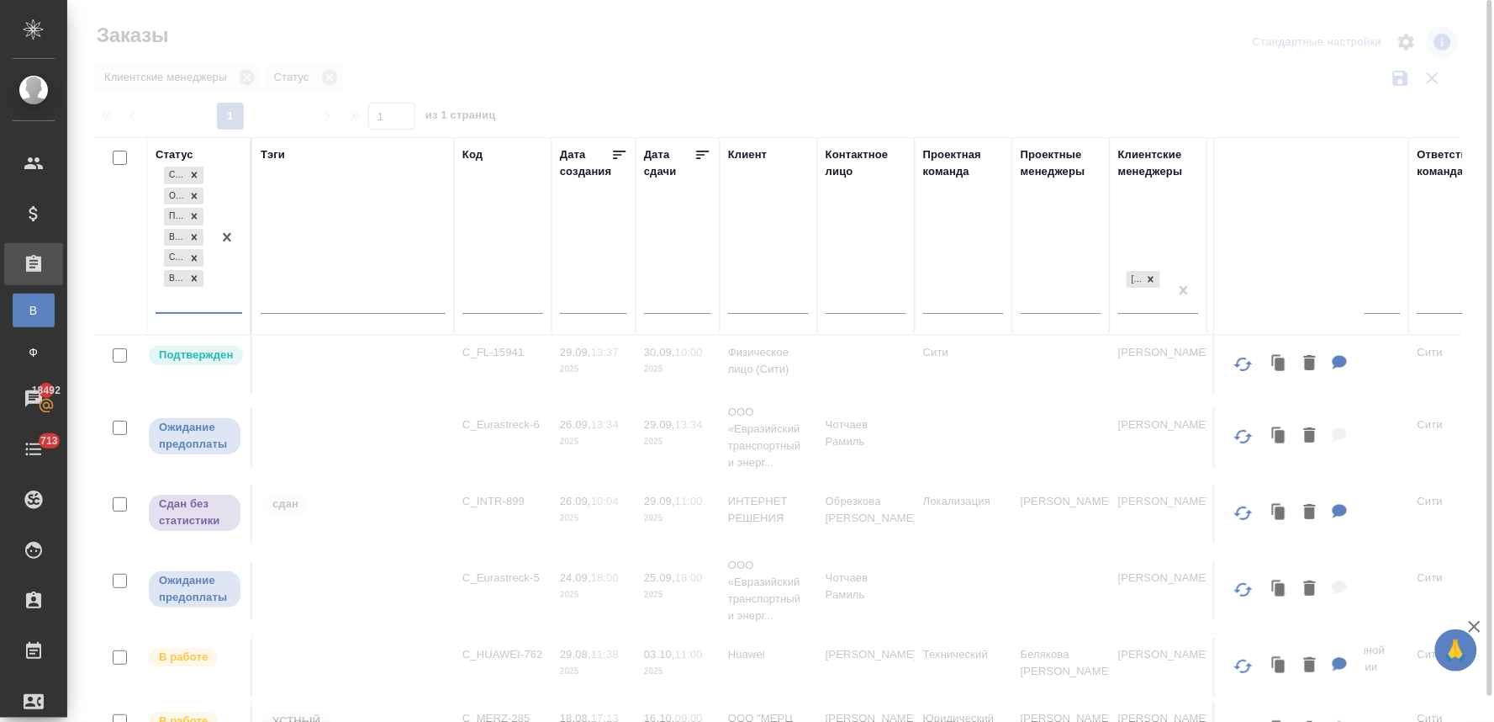
click at [219, 303] on div at bounding box center [227, 237] width 30 height 149
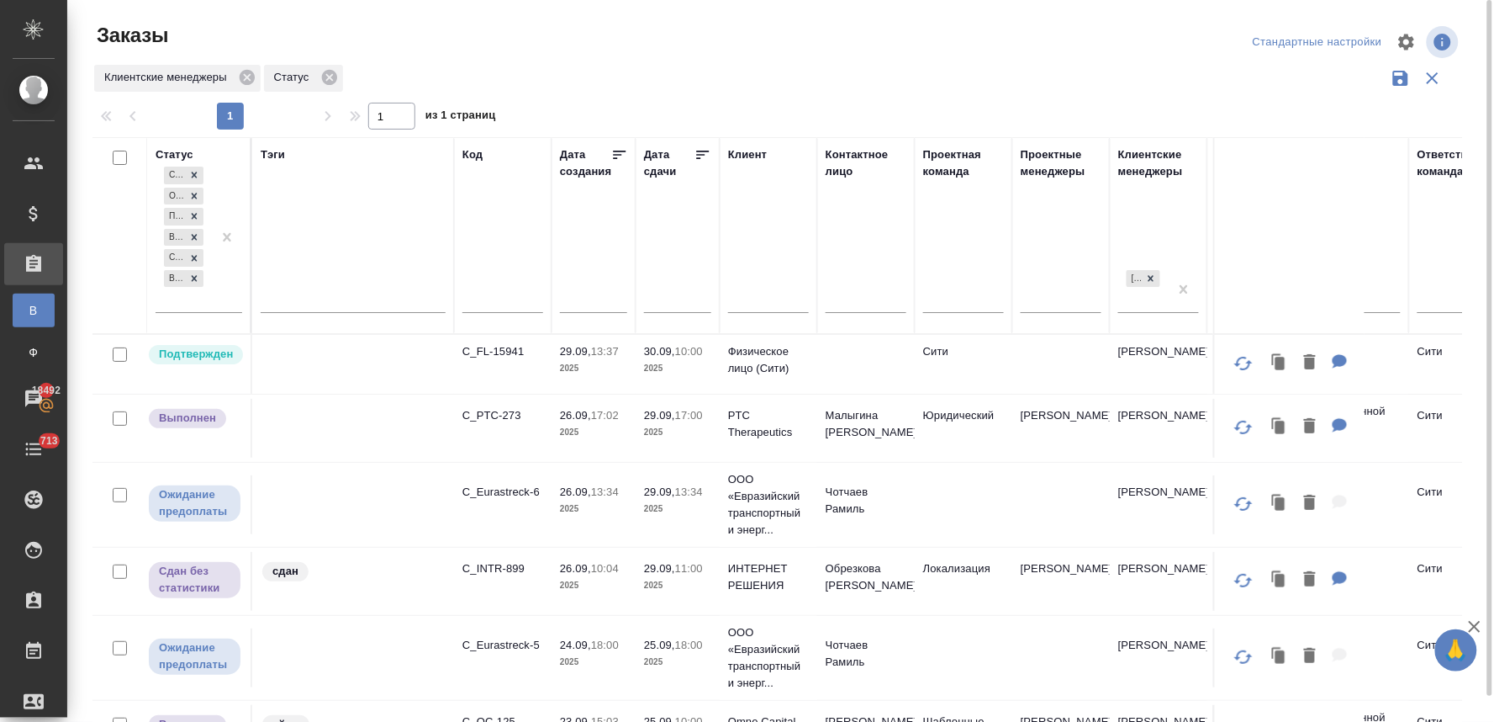
click at [749, 35] on div at bounding box center [783, 42] width 461 height 40
click at [506, 410] on p "C_PTC-273" at bounding box center [503, 415] width 81 height 17
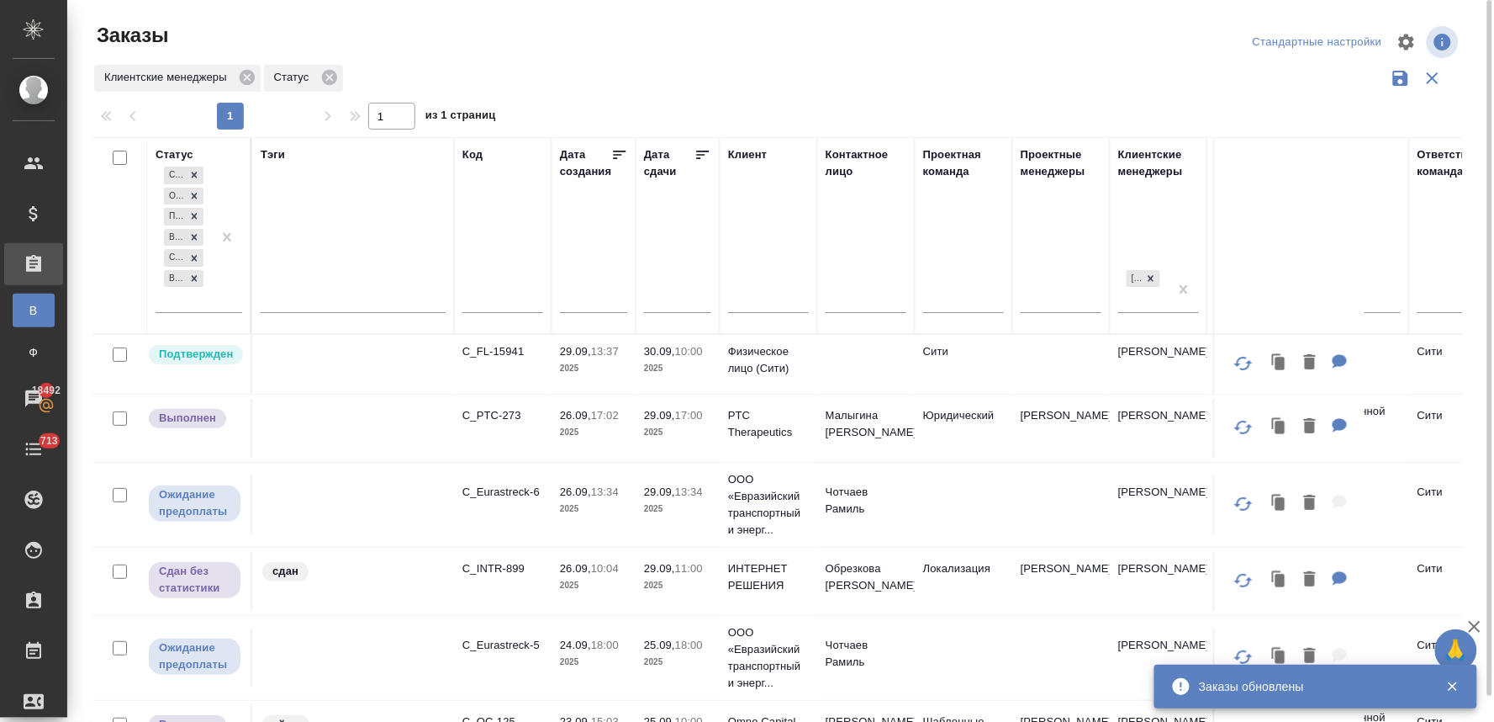
click at [494, 351] on p "C_FL-15941" at bounding box center [503, 351] width 81 height 17
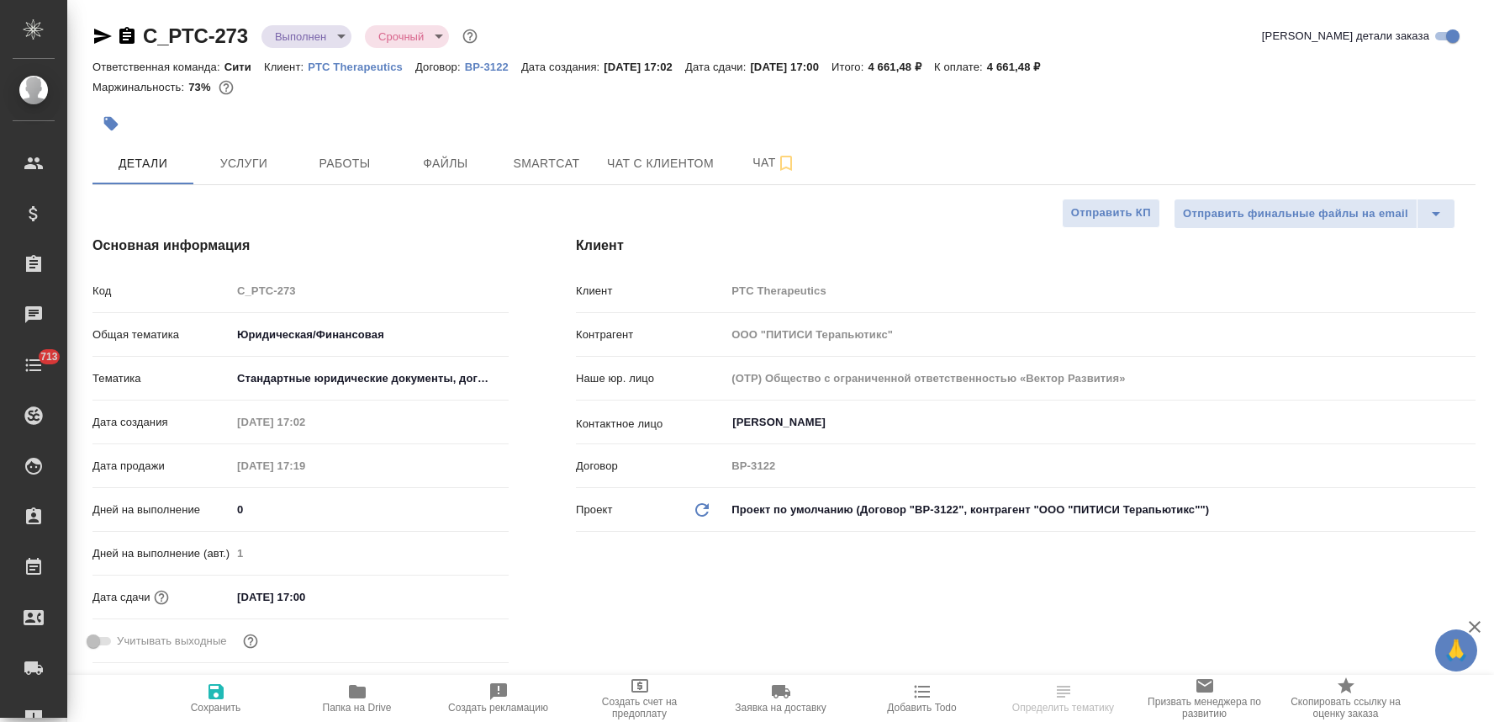
select select "RU"
click at [312, 31] on body "🙏 .cls-1 fill:#fff; AWATERA Lyamina Nadezhda Клиенты Спецификации Заказы Чаты 7…" at bounding box center [747, 361] width 1494 height 722
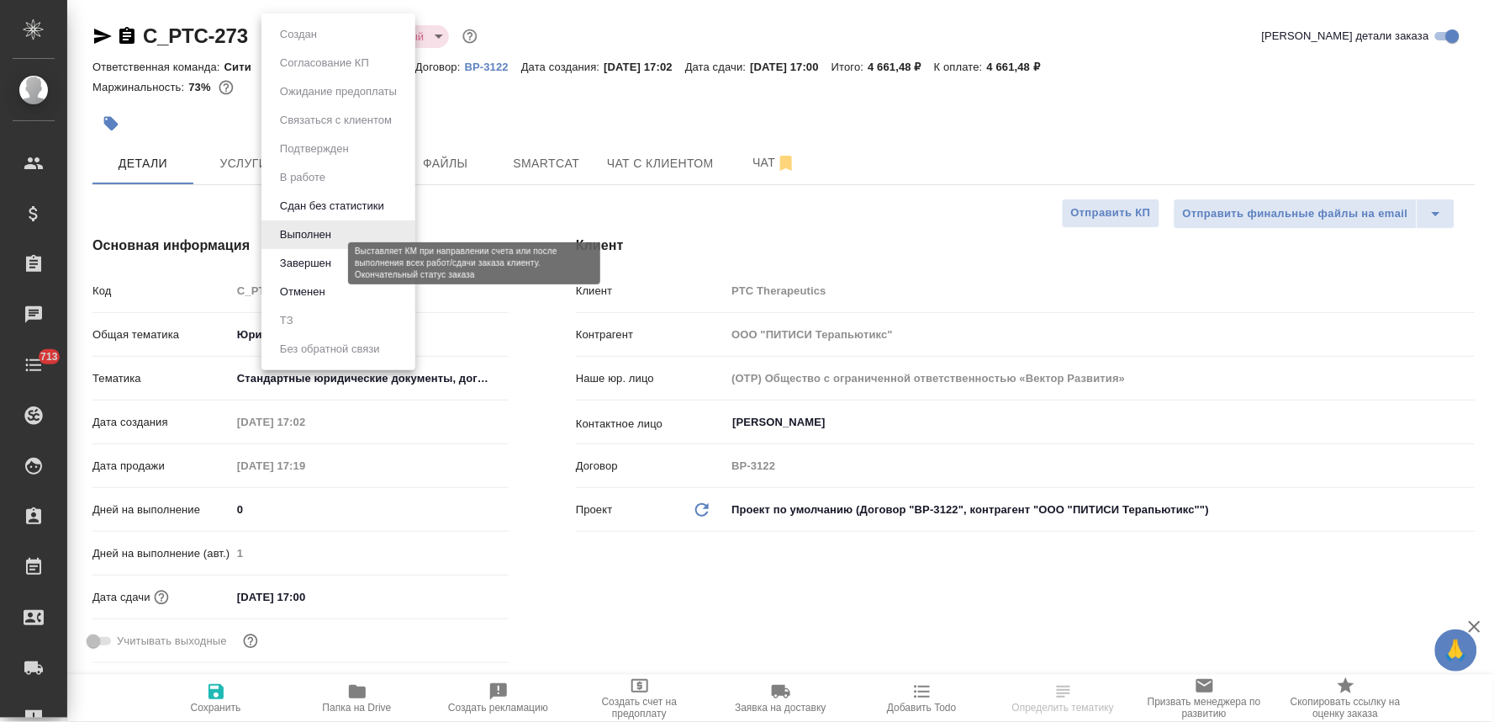
click at [317, 263] on button "Завершен" at bounding box center [305, 263] width 61 height 19
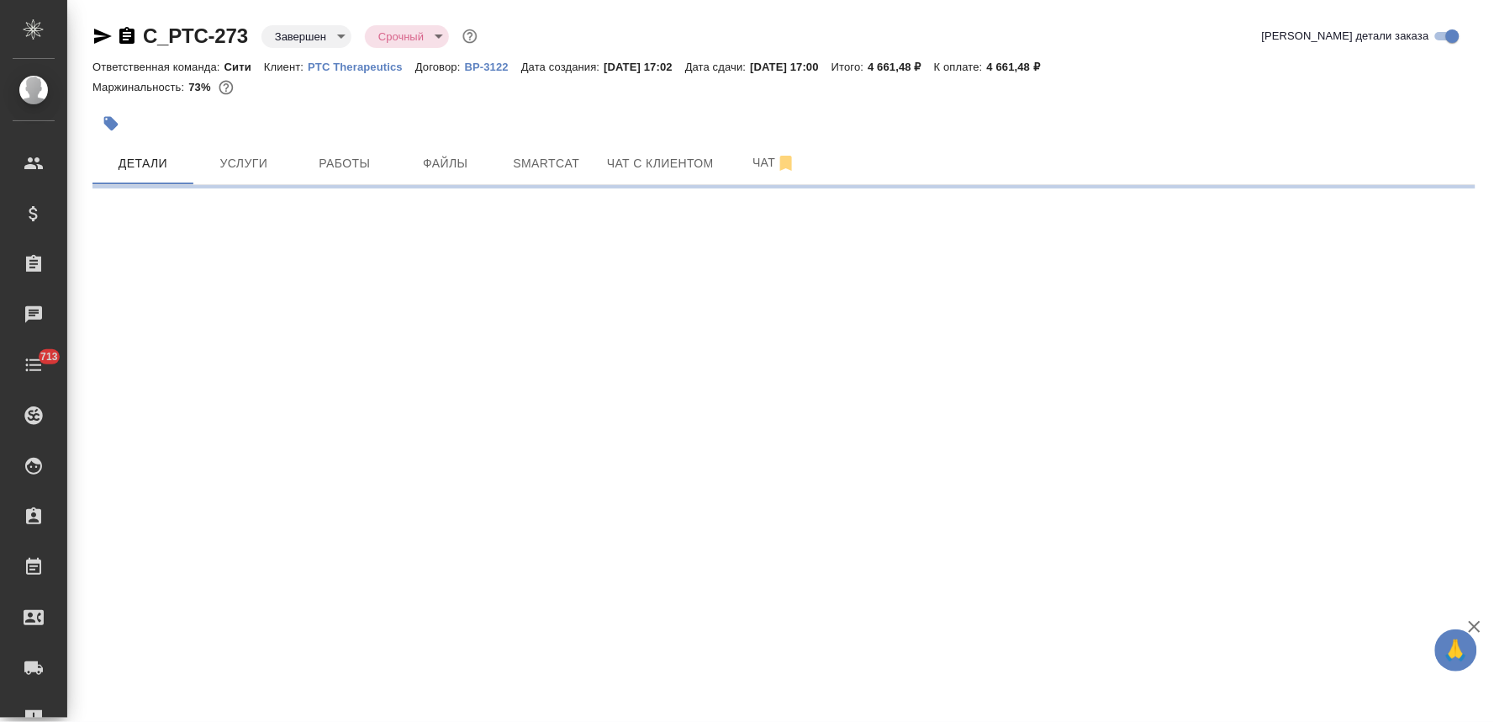
select select "RU"
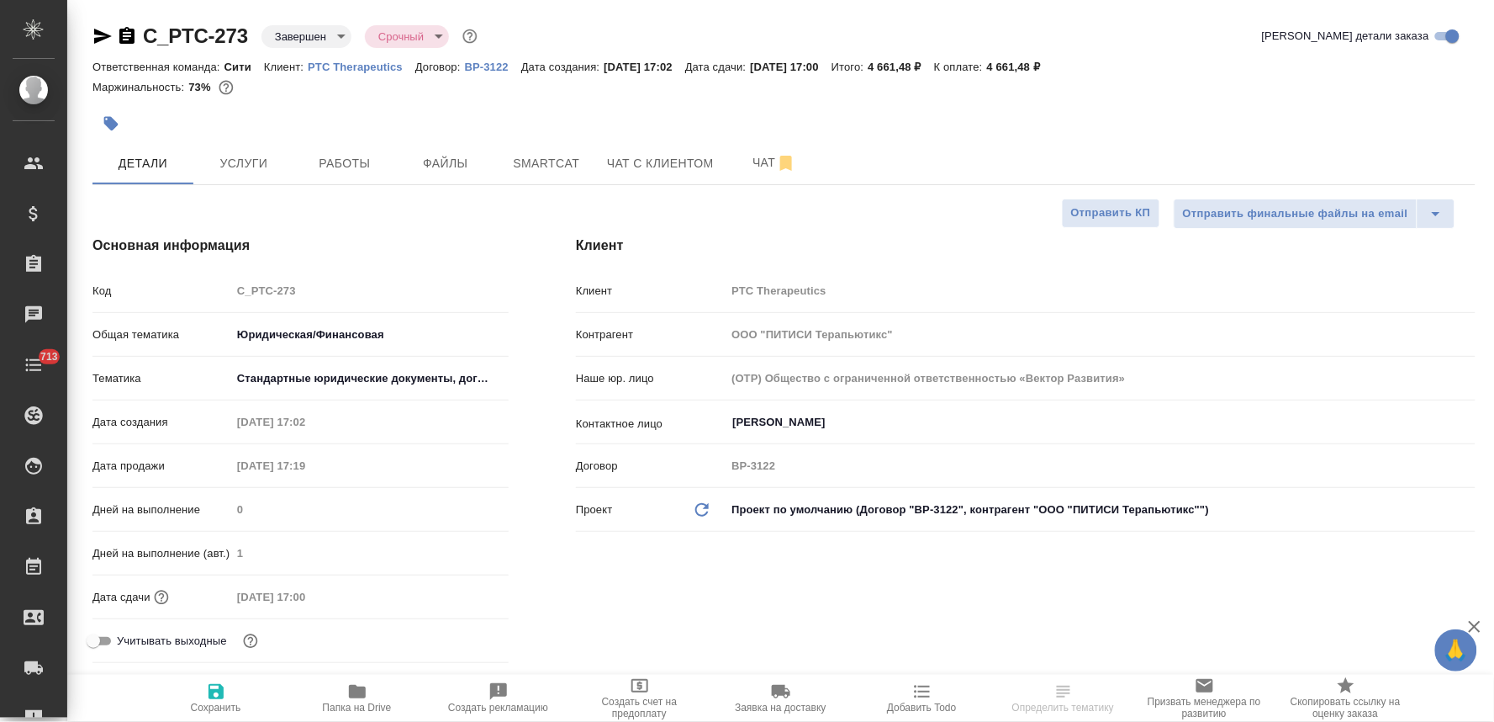
type textarea "x"
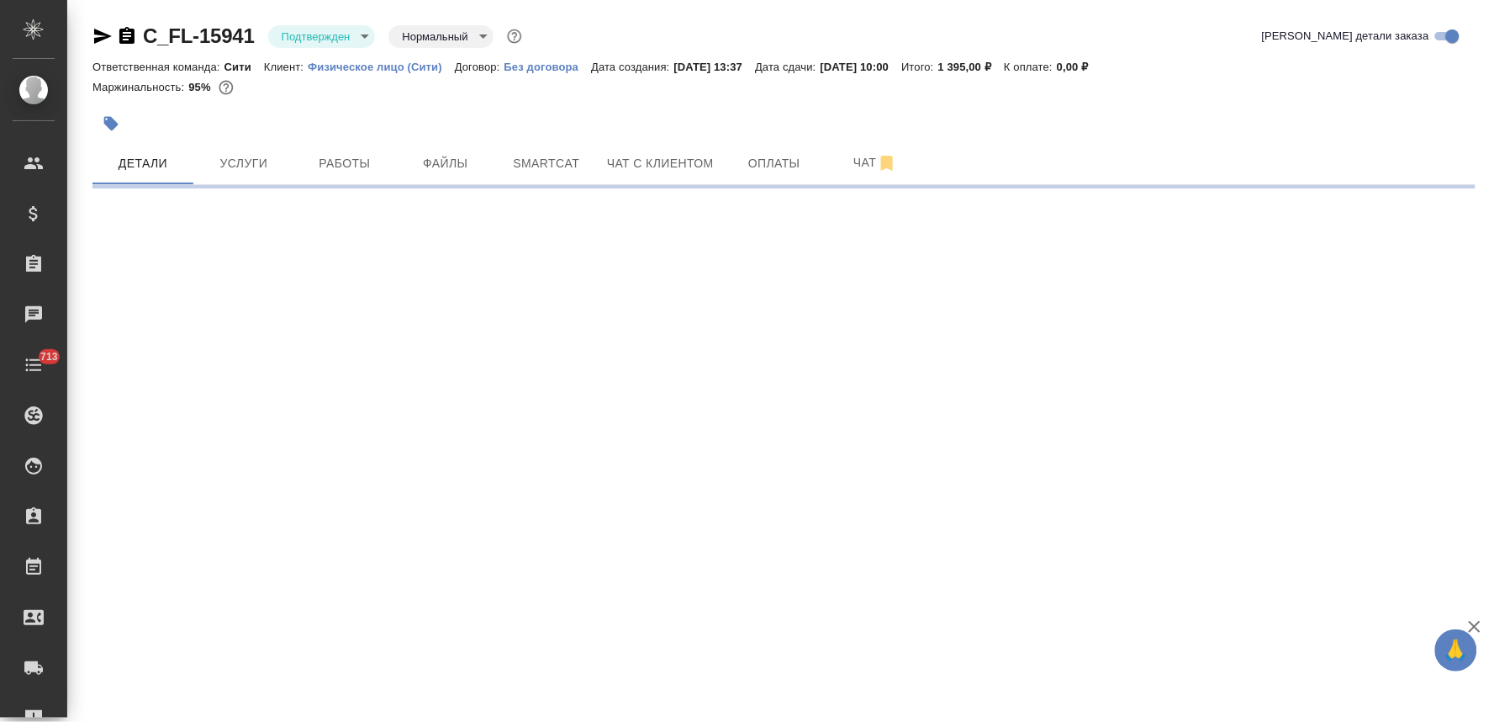
select select "RU"
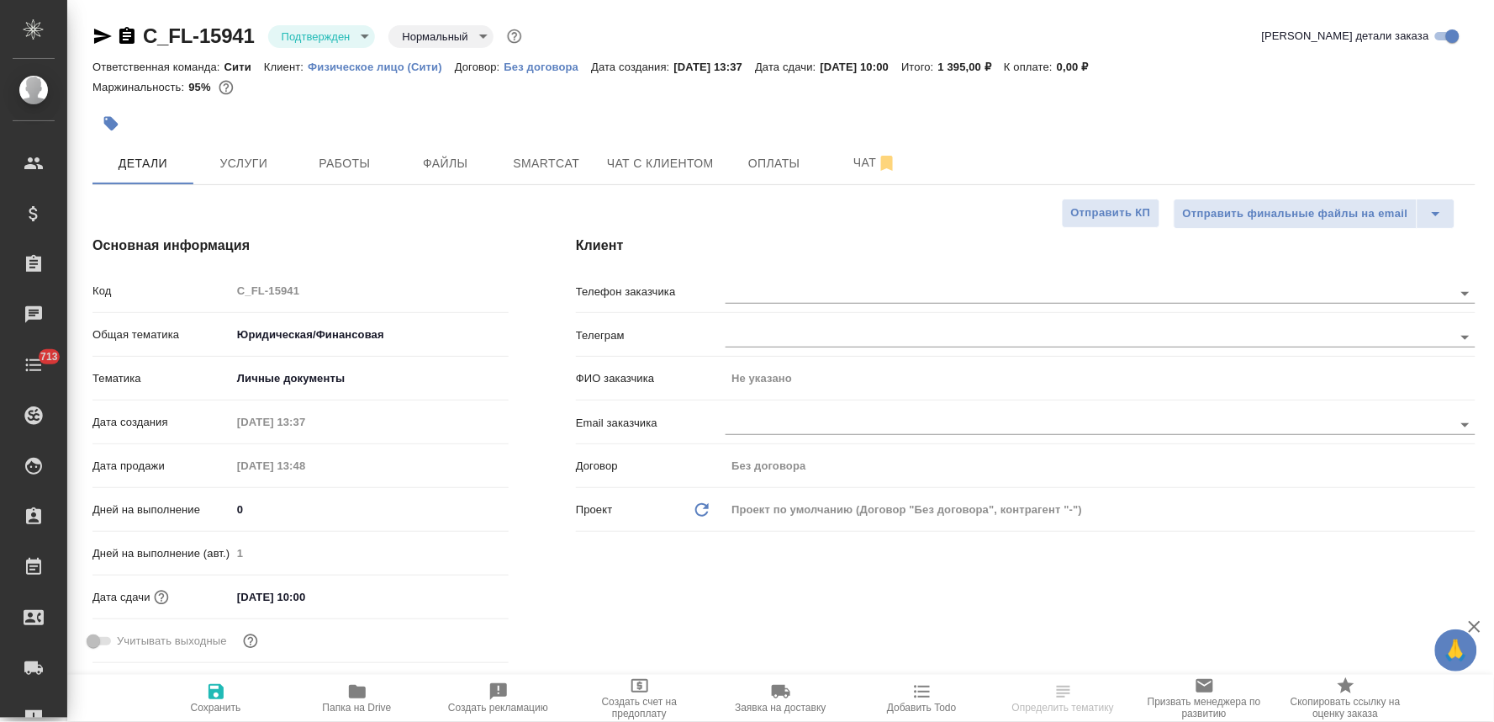
type textarea "x"
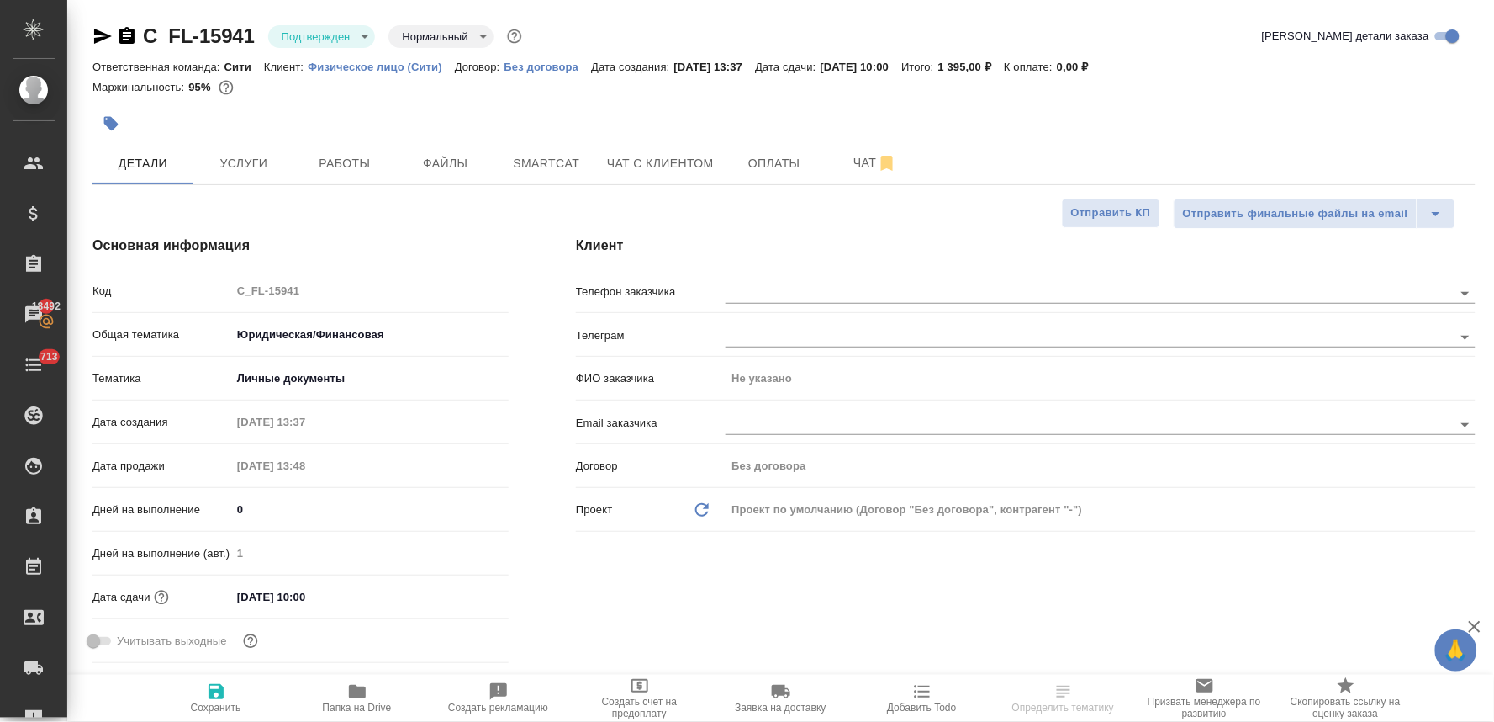
type textarea "x"
click at [349, 157] on span "Работы" at bounding box center [344, 163] width 81 height 21
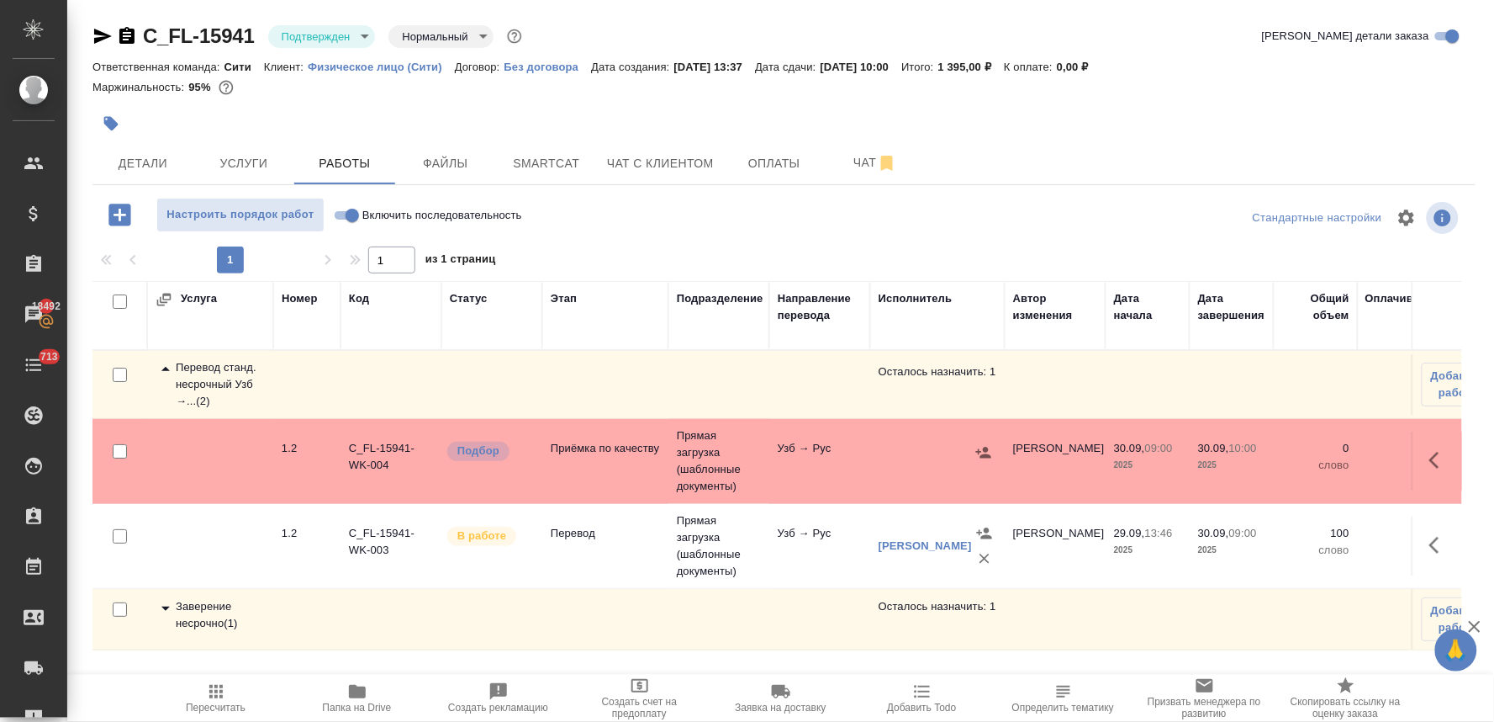
click at [296, 35] on body "🙏 .cls-1 fill:#fff; AWATERA [PERSON_NAME] Спецификации Заказы 18492 Чаты 713 To…" at bounding box center [747, 361] width 1494 height 722
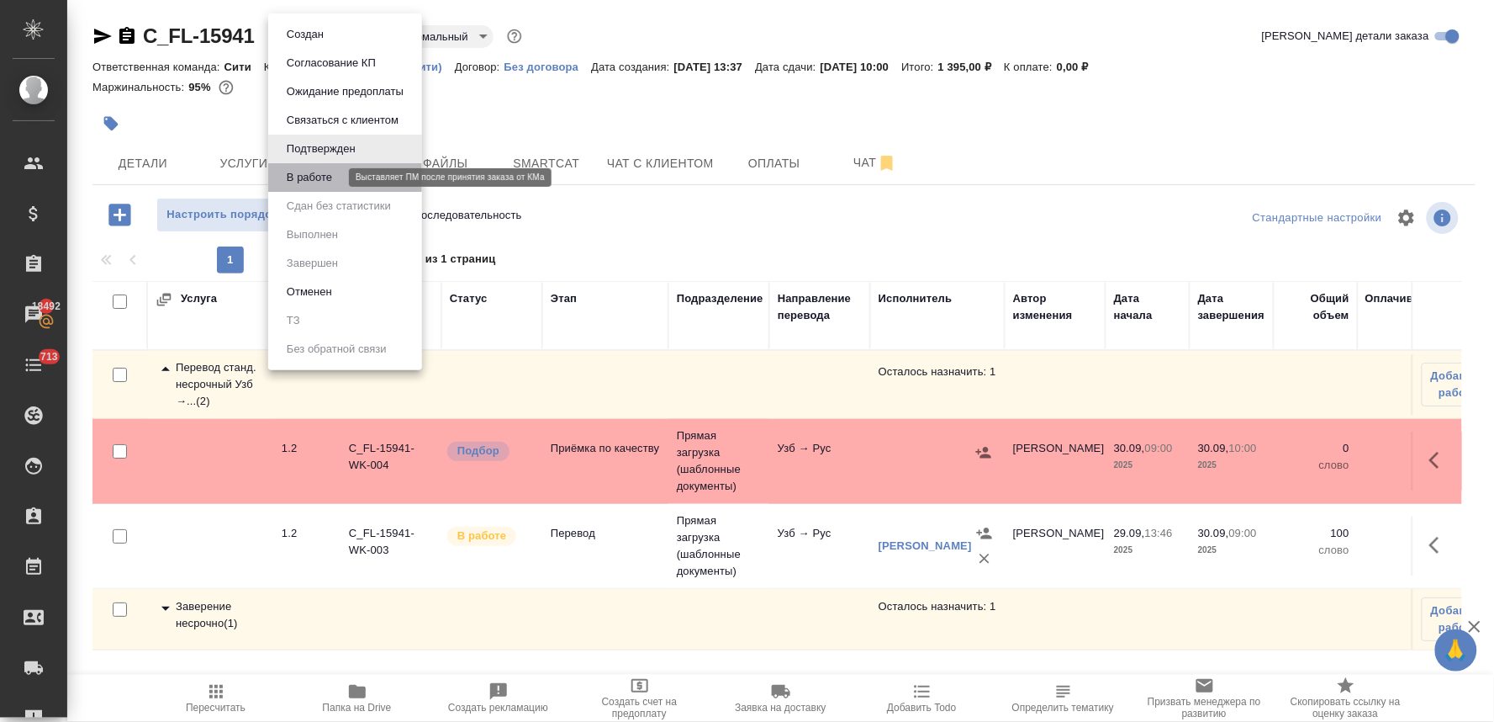
click at [296, 177] on button "В работе" at bounding box center [310, 177] width 56 height 19
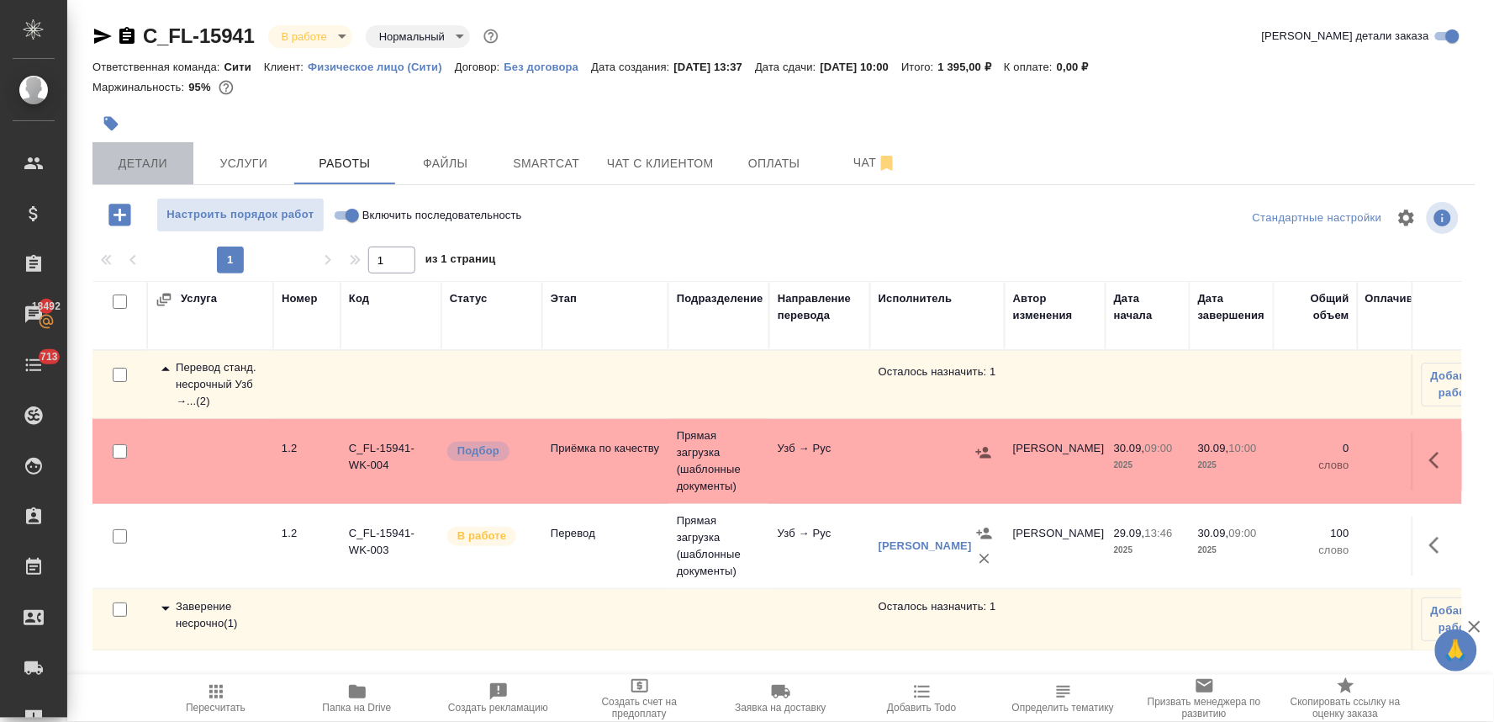
click at [124, 147] on button "Детали" at bounding box center [143, 163] width 101 height 42
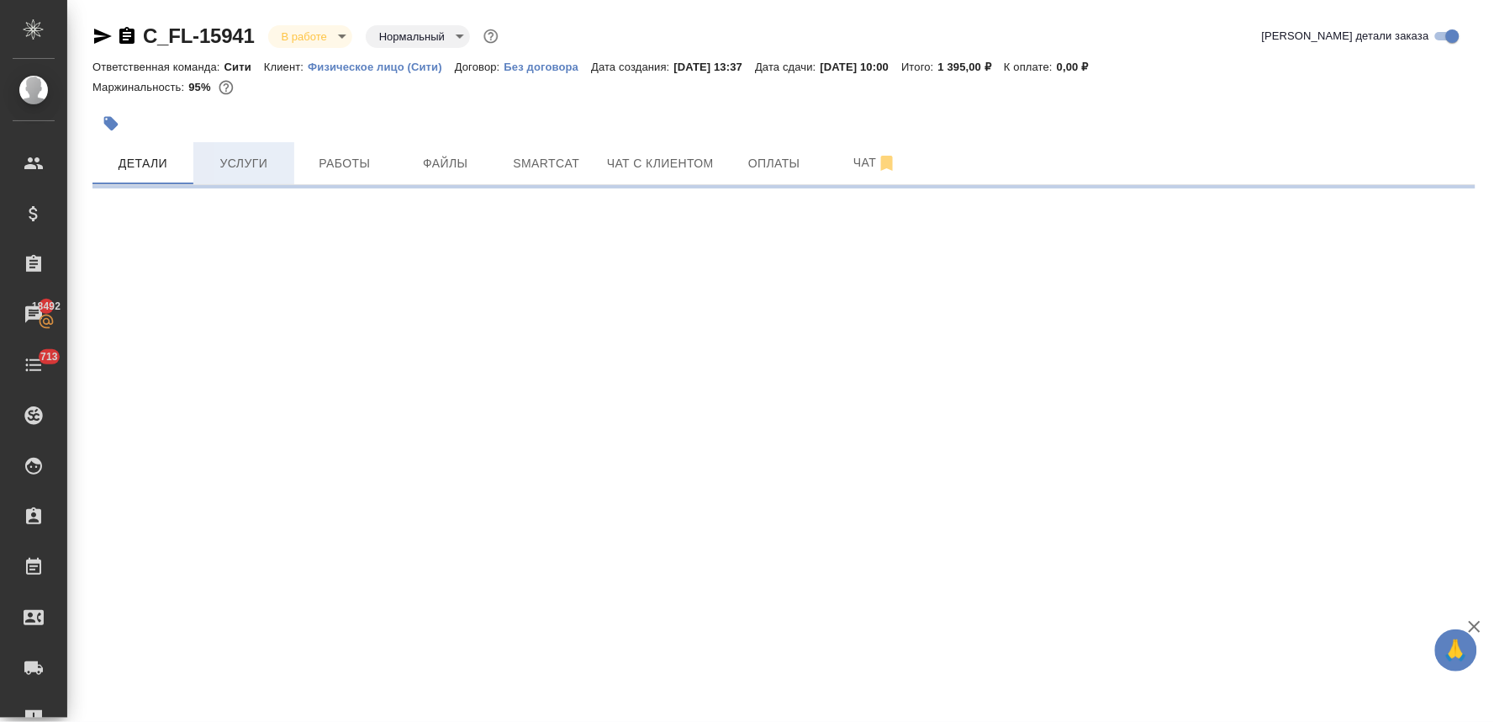
select select "RU"
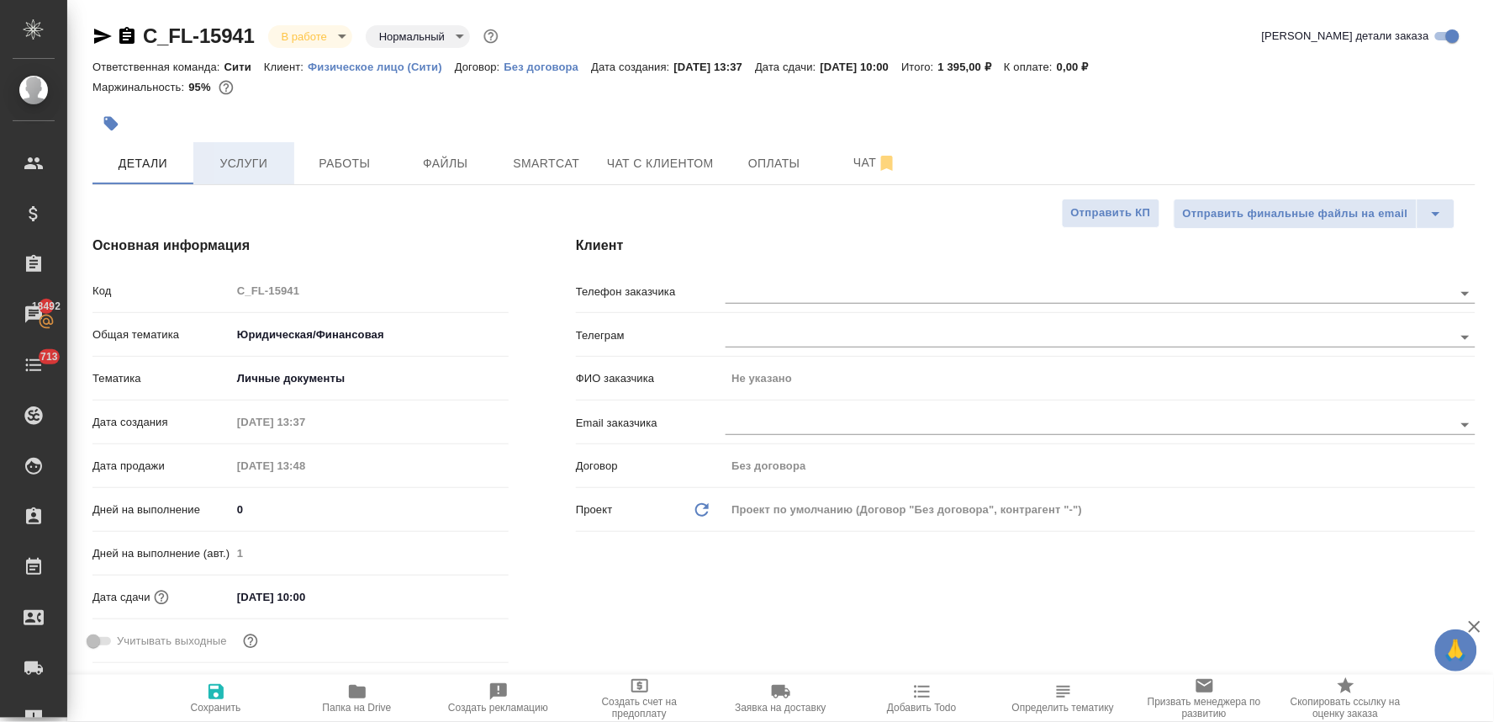
type textarea "x"
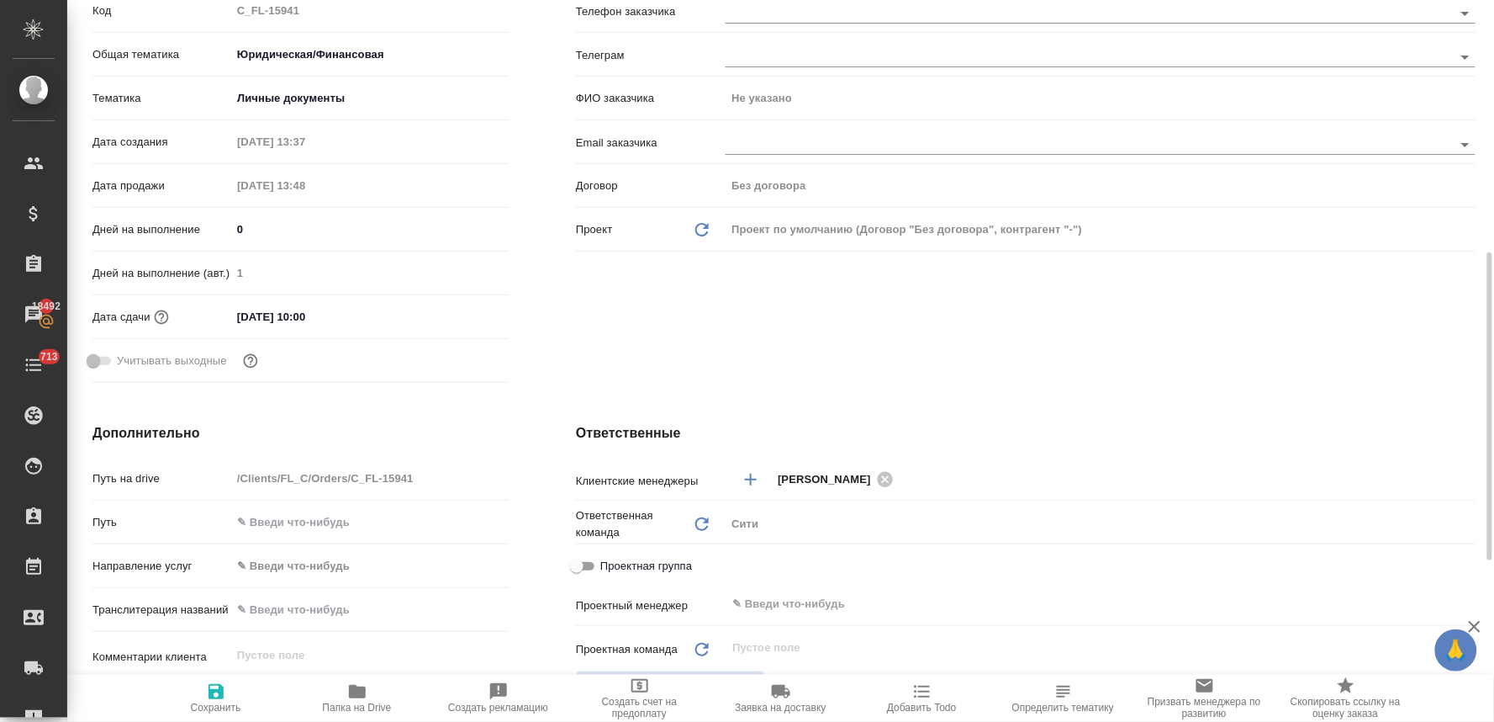
scroll to position [373, 0]
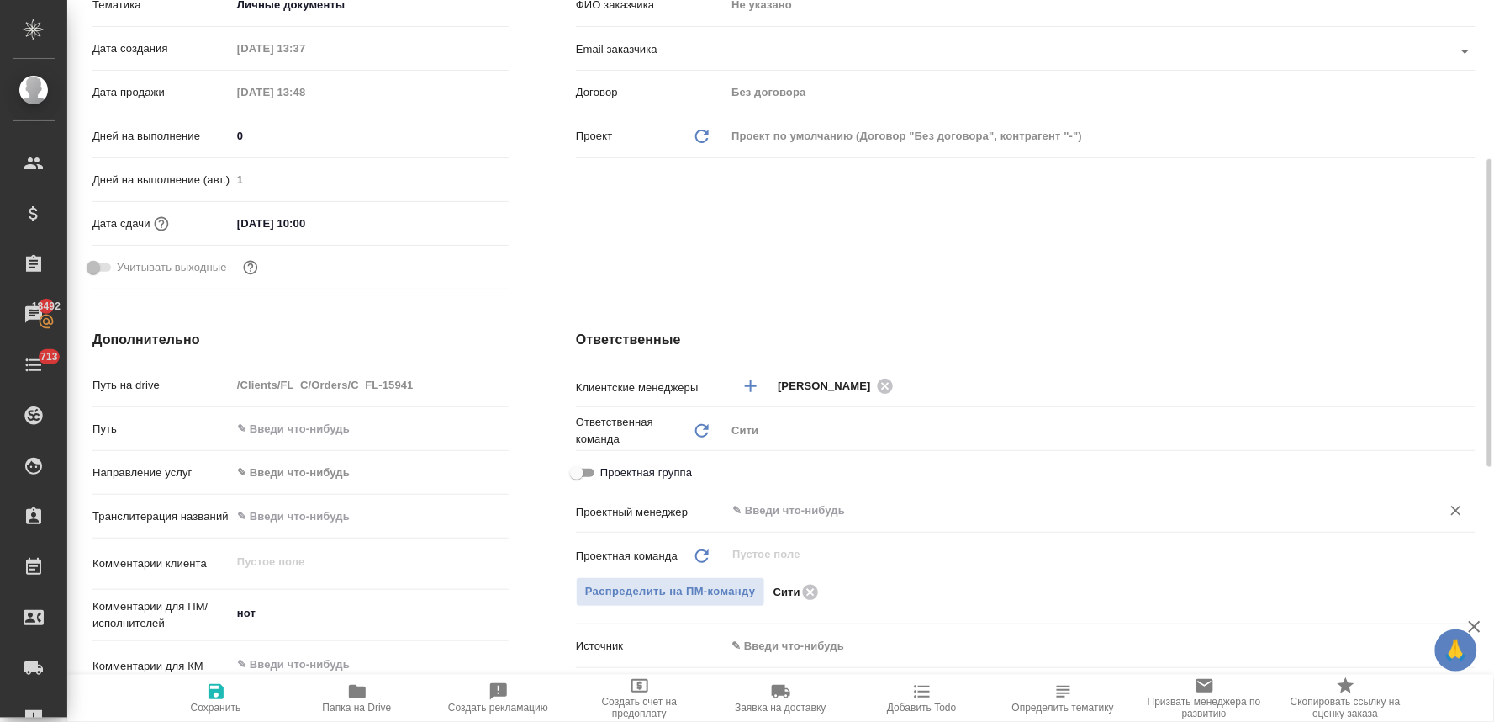
click at [778, 511] on input "text" at bounding box center [1073, 510] width 684 height 20
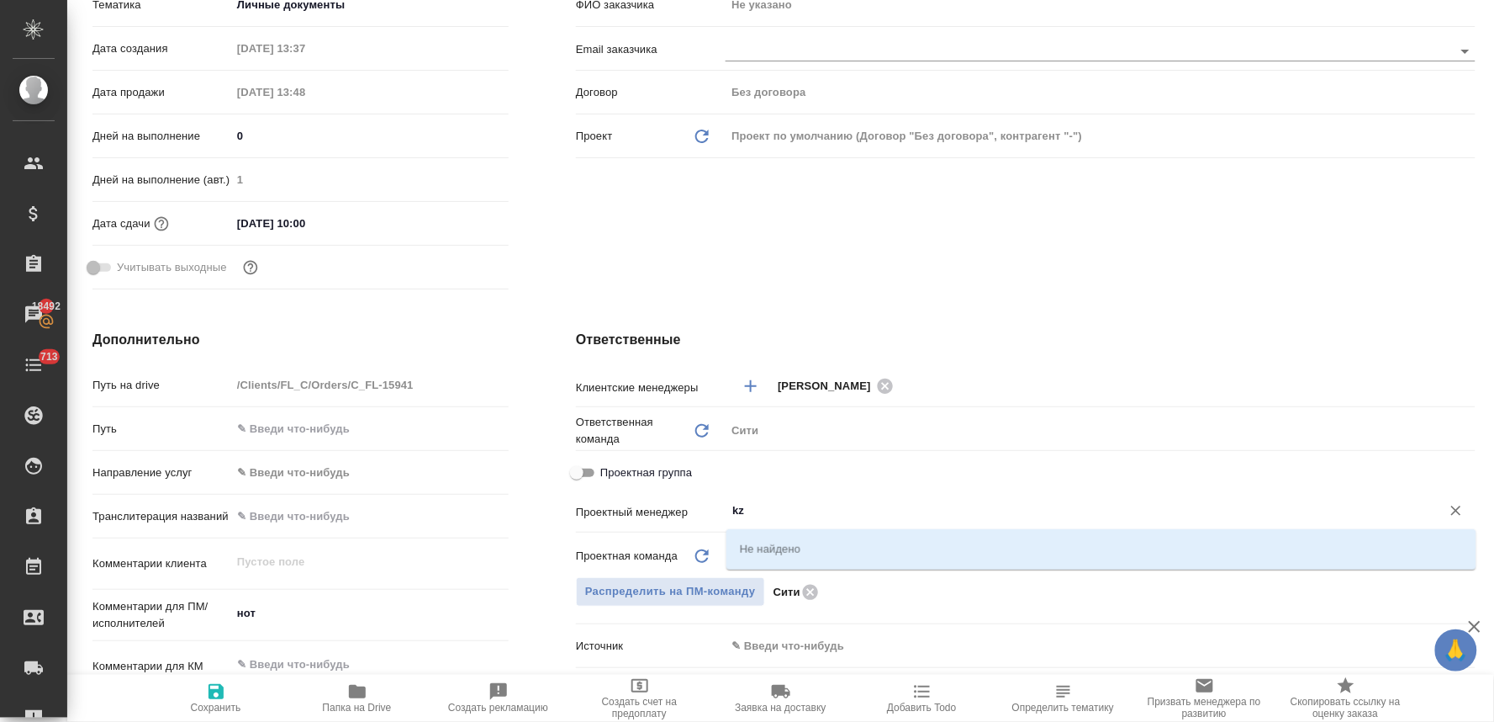
type input "k"
type textarea "x"
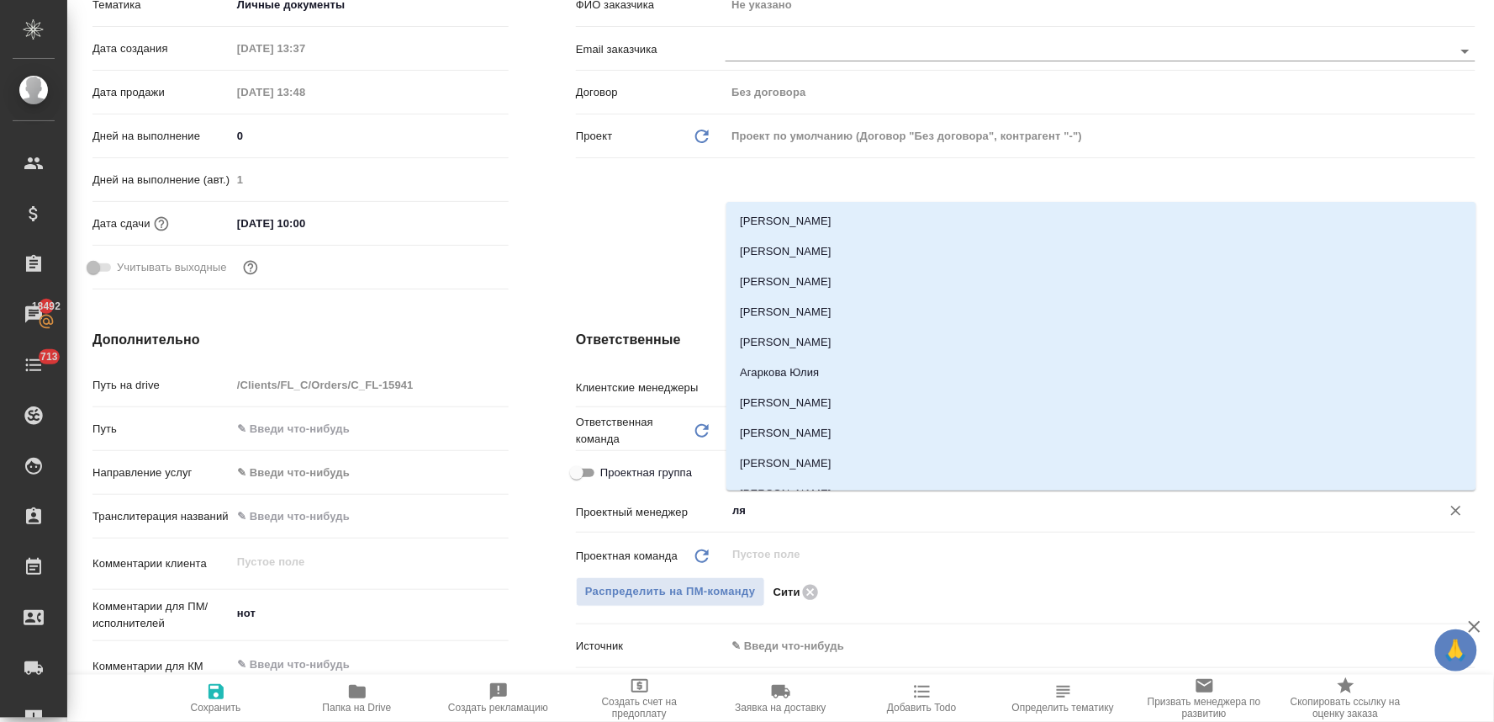
type input "лям"
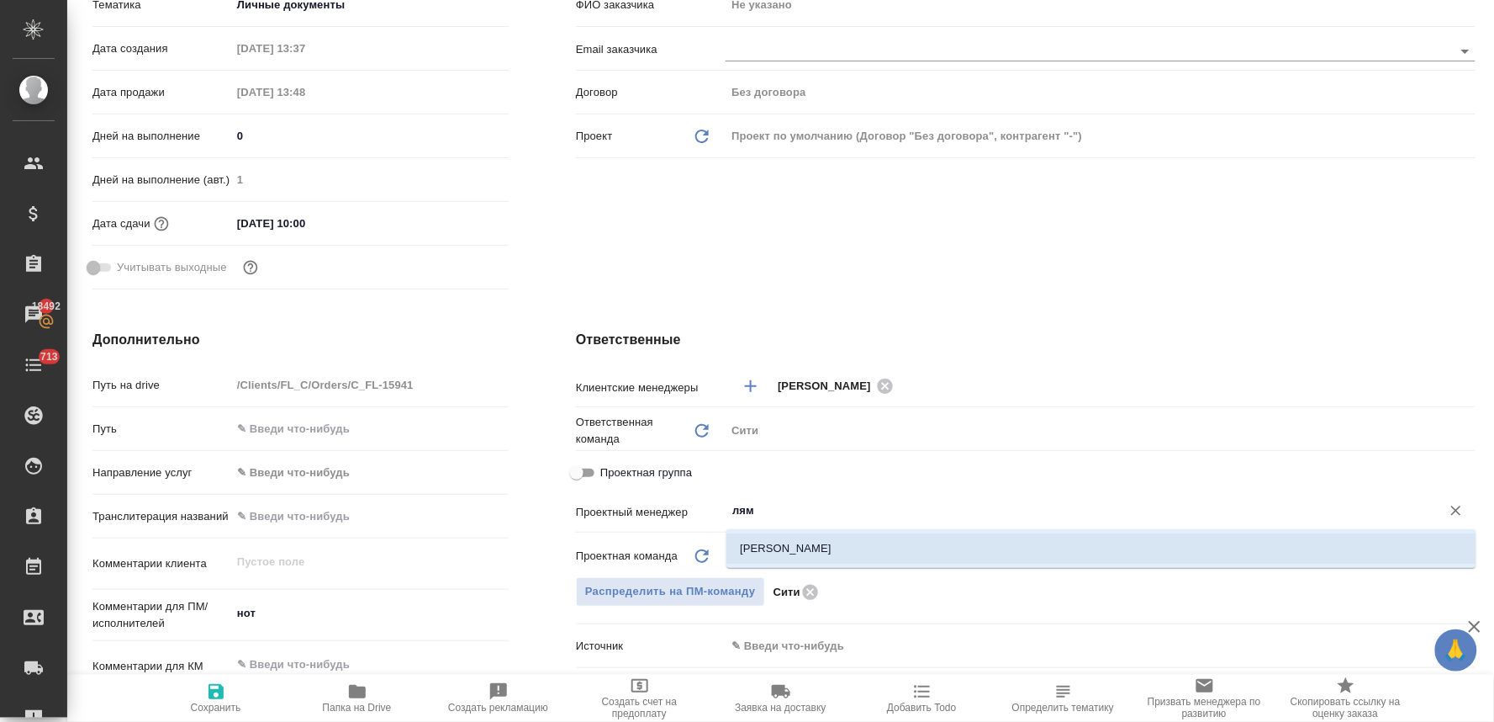
click at [740, 549] on li "[PERSON_NAME]" at bounding box center [1102, 548] width 750 height 30
type textarea "x"
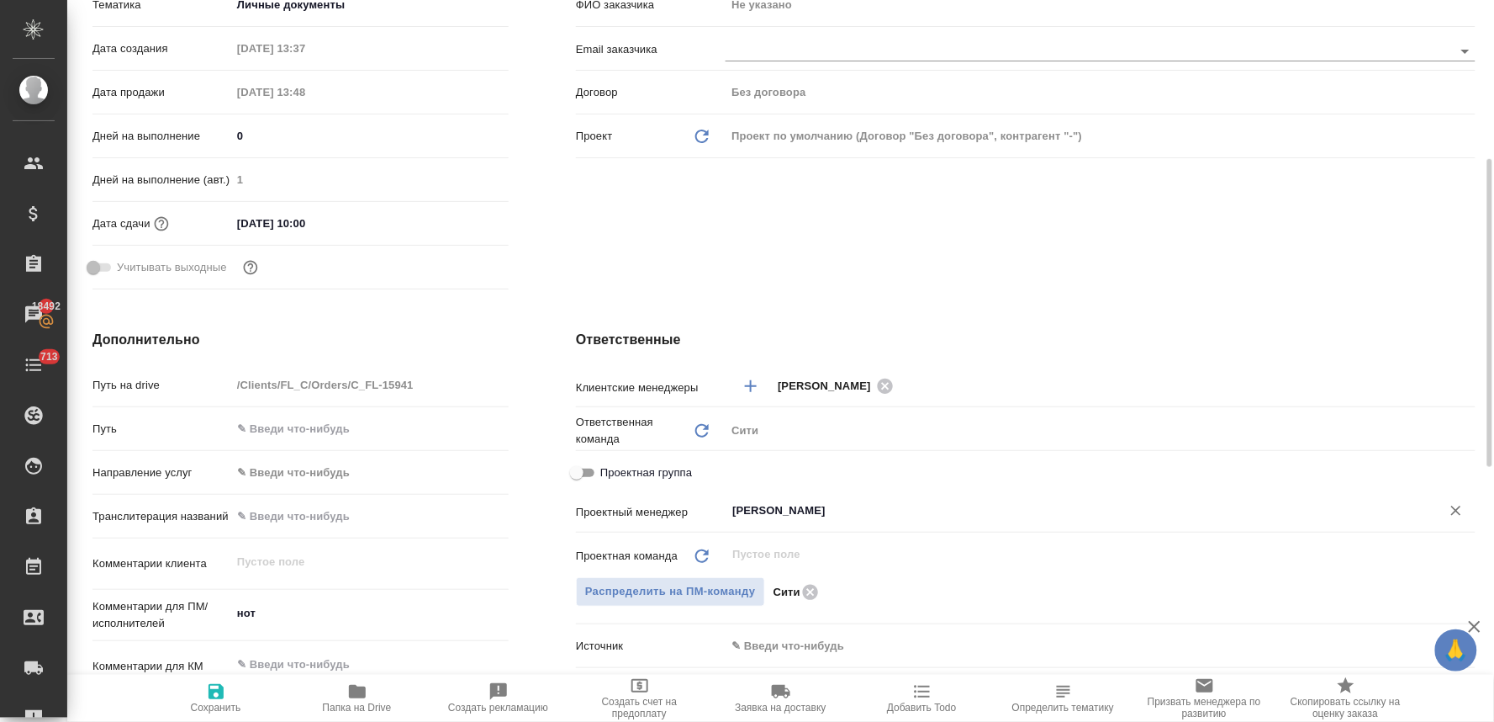
type input "[PERSON_NAME]"
drag, startPoint x: 210, startPoint y: 700, endPoint x: 269, endPoint y: 635, distance: 87.5
click at [209, 699] on icon "button" at bounding box center [216, 691] width 15 height 15
type textarea "x"
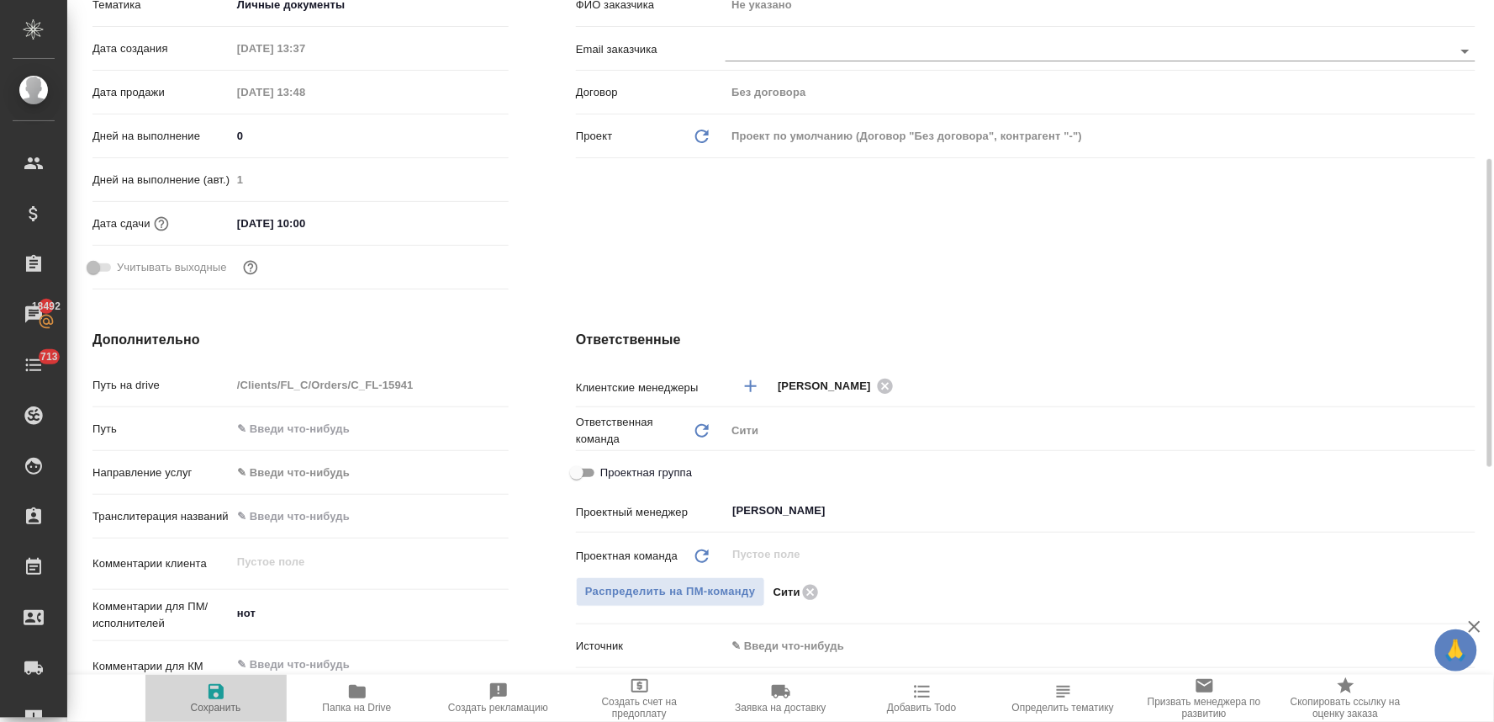
type textarea "x"
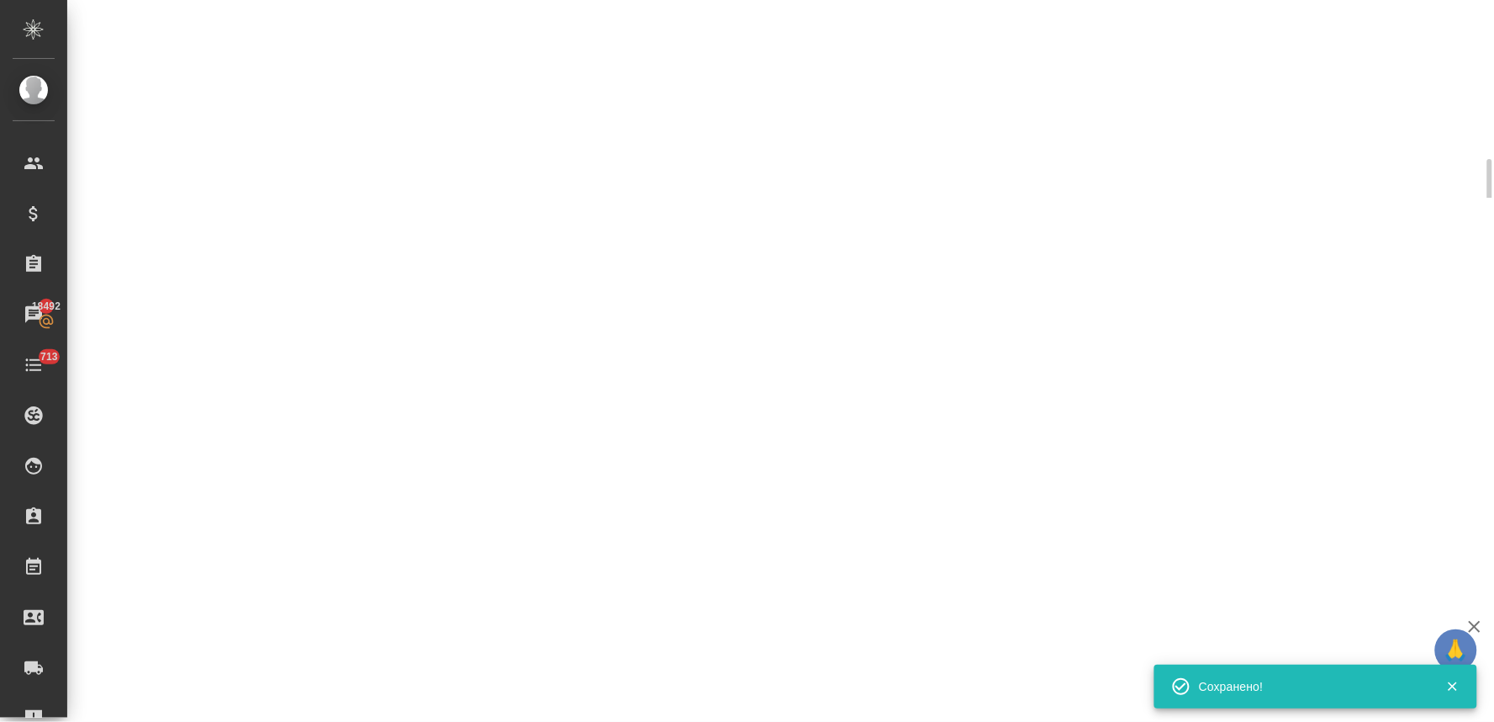
select select "RU"
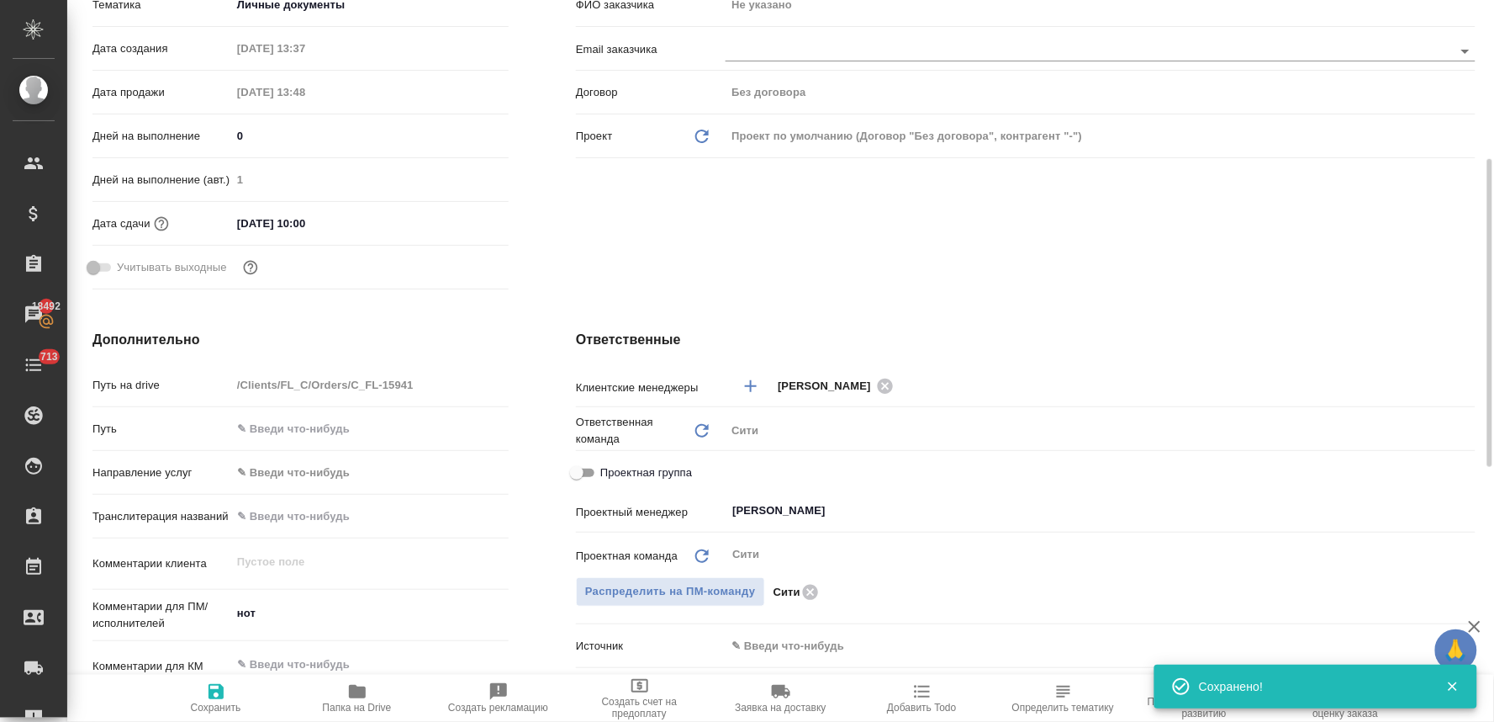
type textarea "x"
